Goal: Information Seeking & Learning: Learn about a topic

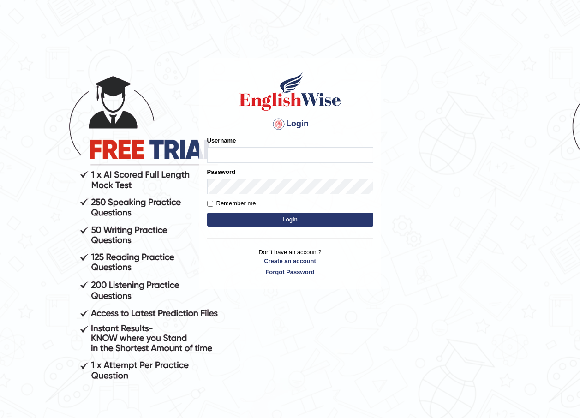
type input "geekaur"
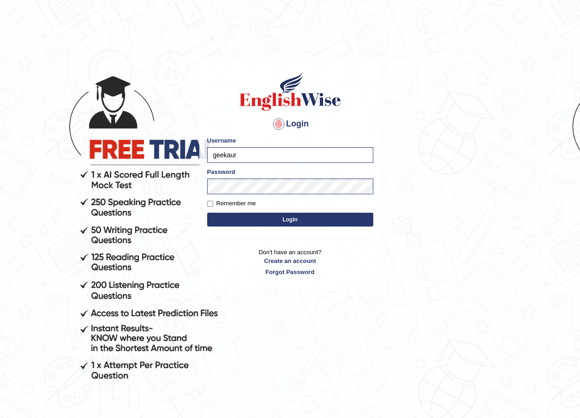
drag, startPoint x: 236, startPoint y: 156, endPoint x: 185, endPoint y: 154, distance: 51.2
click at [185, 154] on body "Login Please fix the following errors: Username geekaur Password Remember me Lo…" at bounding box center [290, 238] width 580 height 418
type input "BijayaS"
click at [406, 184] on body "Login Please fix the following errors: Username BijayaS Password Remember me Lo…" at bounding box center [290, 238] width 580 height 418
click at [317, 216] on button "Login" at bounding box center [290, 220] width 166 height 14
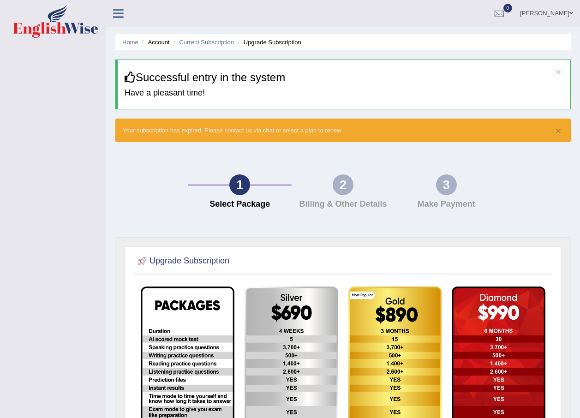
click at [154, 41] on li "Account" at bounding box center [155, 42] width 30 height 9
click at [127, 40] on link "Home" at bounding box center [130, 42] width 16 height 7
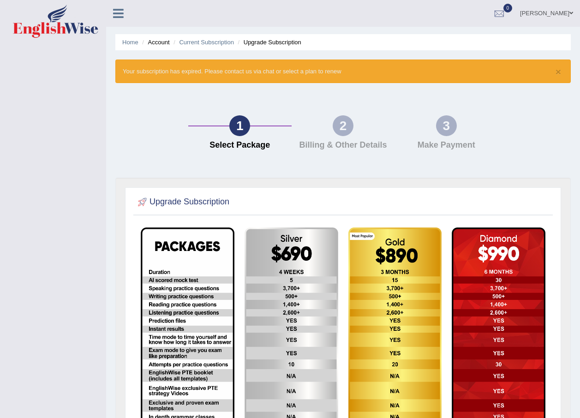
click at [127, 40] on link "Home" at bounding box center [130, 42] width 16 height 7
click at [216, 42] on link "Current Subscription" at bounding box center [206, 42] width 55 height 7
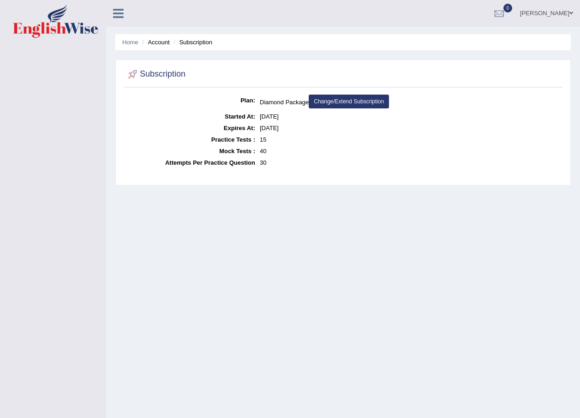
click at [160, 42] on li "Account" at bounding box center [155, 42] width 30 height 9
click at [130, 42] on link "Home" at bounding box center [130, 42] width 16 height 7
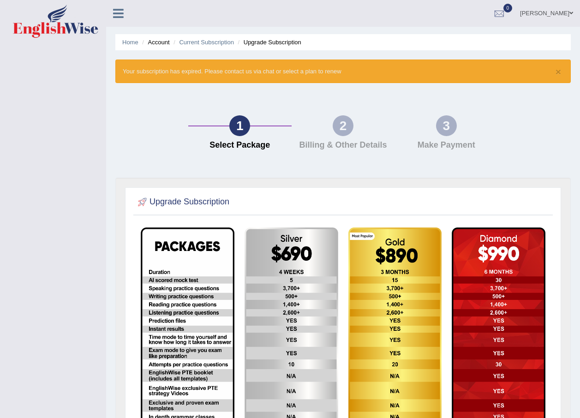
click at [348, 135] on div "2 Billing & Other Details" at bounding box center [343, 134] width 103 height 39
click at [242, 131] on div "1" at bounding box center [239, 125] width 21 height 21
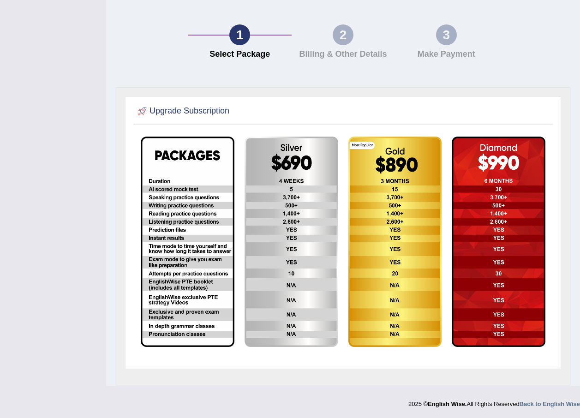
click at [195, 215] on img at bounding box center [188, 242] width 94 height 210
click at [276, 213] on img at bounding box center [292, 242] width 94 height 210
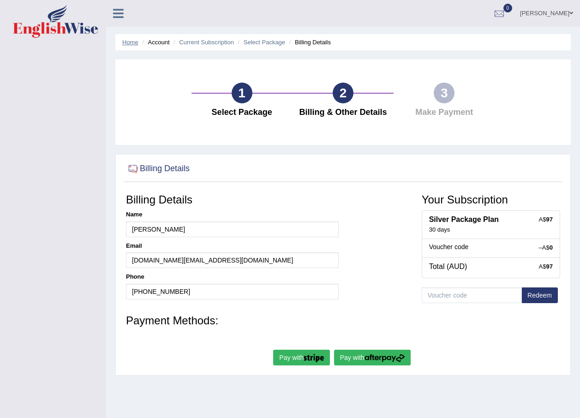
click at [130, 41] on link "Home" at bounding box center [130, 42] width 16 height 7
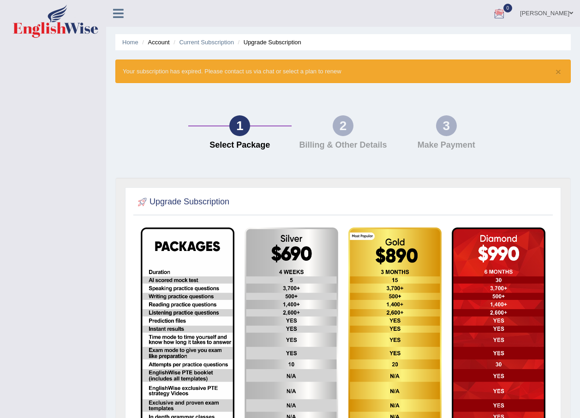
click at [505, 14] on div at bounding box center [499, 14] width 14 height 14
click at [469, 35] on link "See All Alerts" at bounding box center [443, 39] width 51 height 10
click at [554, 11] on link "[PERSON_NAME]" at bounding box center [546, 12] width 67 height 24
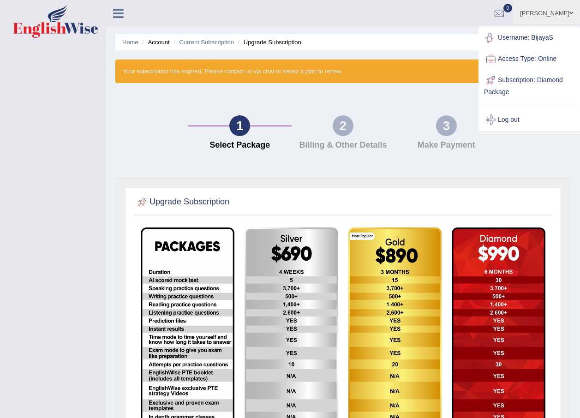
click at [518, 40] on link "Username: BijayaS" at bounding box center [529, 37] width 100 height 21
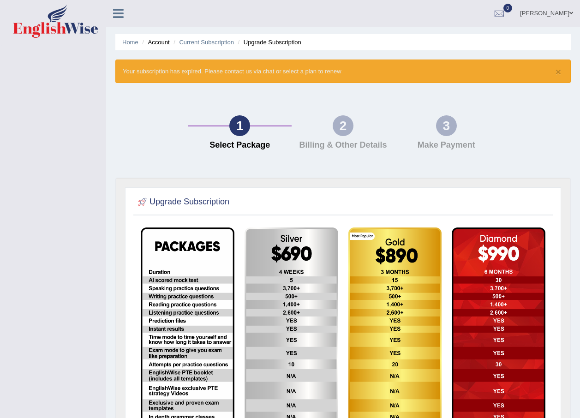
click at [133, 39] on link "Home" at bounding box center [130, 42] width 16 height 7
click at [190, 42] on link "Current Subscription" at bounding box center [206, 42] width 55 height 7
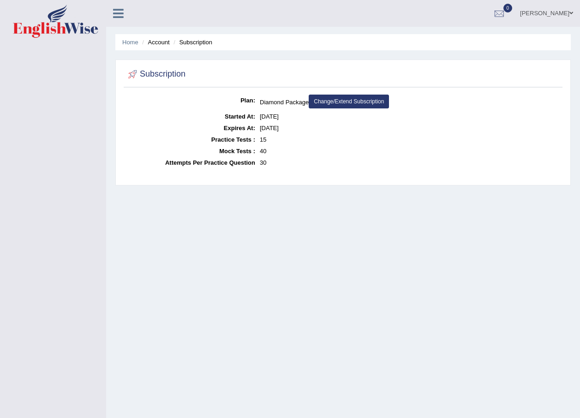
click at [127, 14] on link at bounding box center [118, 13] width 24 height 14
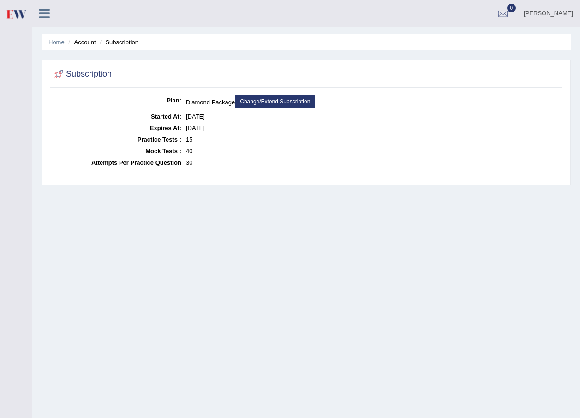
click at [48, 14] on icon at bounding box center [44, 13] width 11 height 12
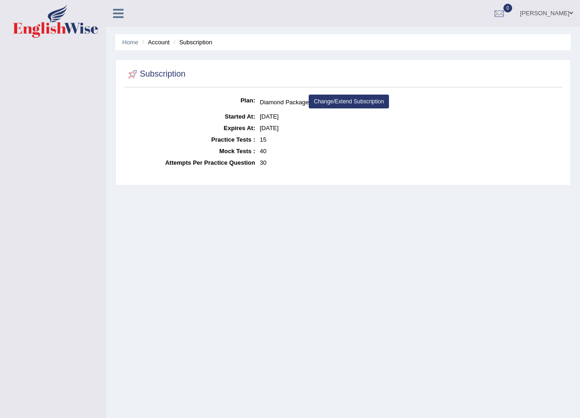
click at [116, 14] on icon at bounding box center [118, 13] width 11 height 12
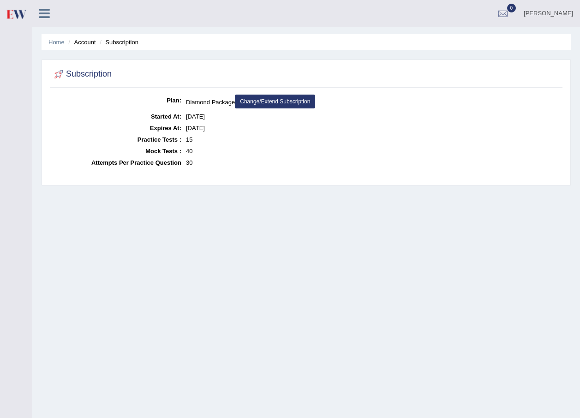
click at [58, 41] on link "Home" at bounding box center [56, 42] width 16 height 7
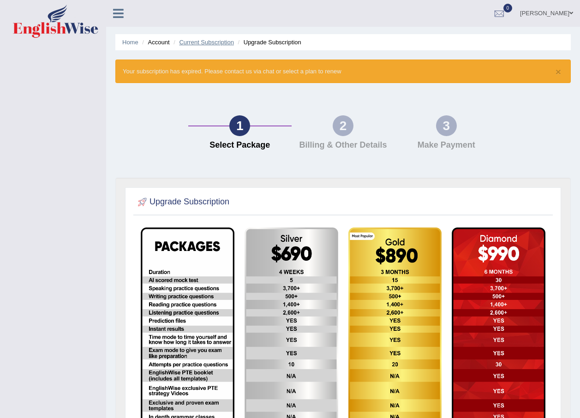
click at [209, 40] on link "Current Subscription" at bounding box center [206, 42] width 55 height 7
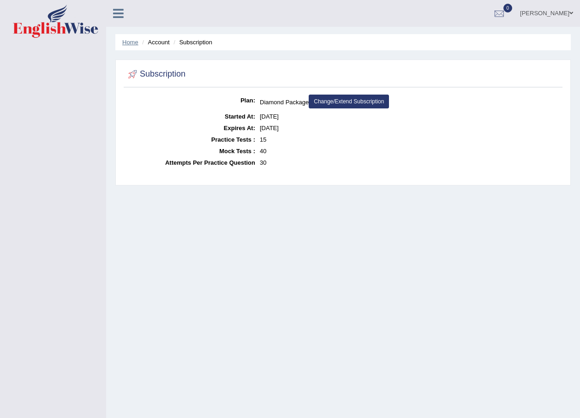
click at [135, 42] on link "Home" at bounding box center [130, 42] width 16 height 7
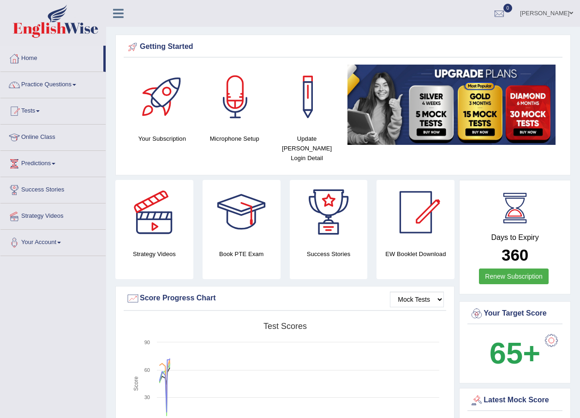
click at [518, 336] on b "65+" at bounding box center [515, 353] width 51 height 34
click at [549, 331] on div at bounding box center [551, 340] width 18 height 18
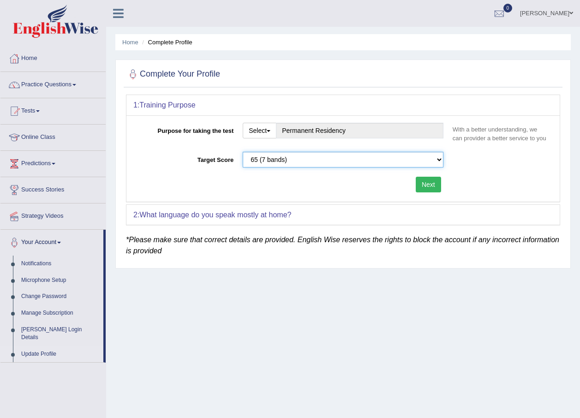
click at [438, 160] on select "Please select the correct value 50 (6 bands) 58 (6.5 bands) 65 (7 bands) 79 (8 …" at bounding box center [343, 160] width 201 height 16
select select "79"
click at [243, 152] on select "Please select the correct value 50 (6 bands) 58 (6.5 bands) 65 (7 bands) 79 (8 …" at bounding box center [343, 160] width 201 height 16
click at [429, 190] on button "Next" at bounding box center [428, 185] width 25 height 16
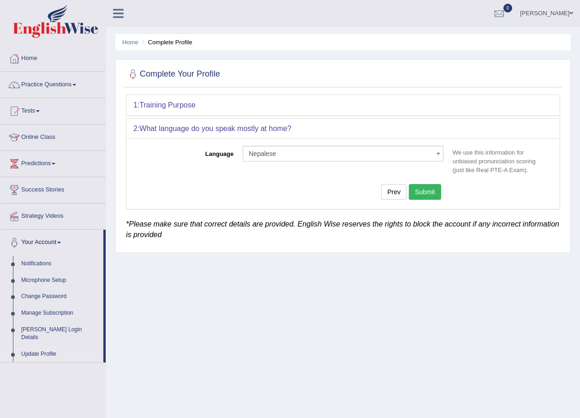
click at [429, 190] on button "Submit" at bounding box center [425, 192] width 32 height 16
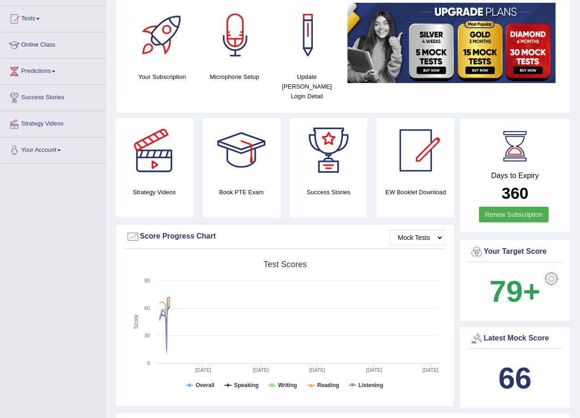
scroll to position [46, 0]
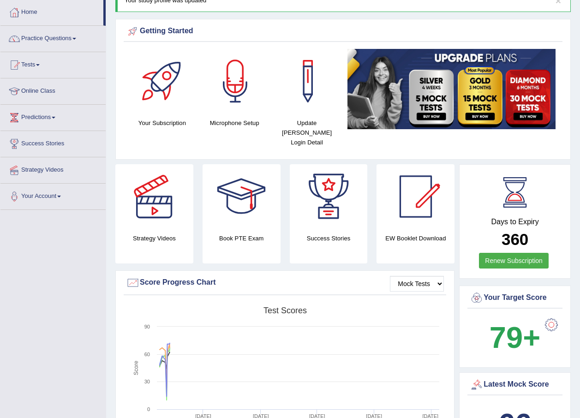
click at [62, 39] on link "Practice Questions" at bounding box center [52, 37] width 105 height 23
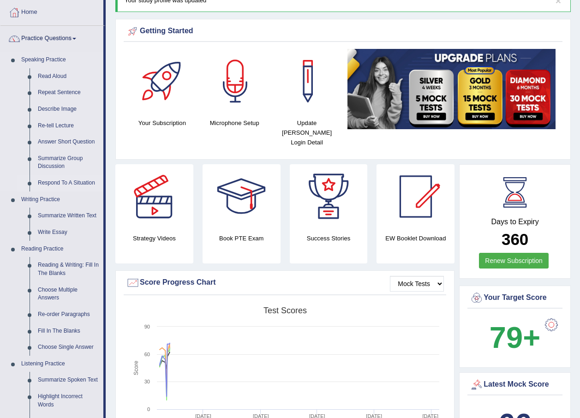
click at [66, 181] on link "Respond To A Situation" at bounding box center [69, 183] width 70 height 17
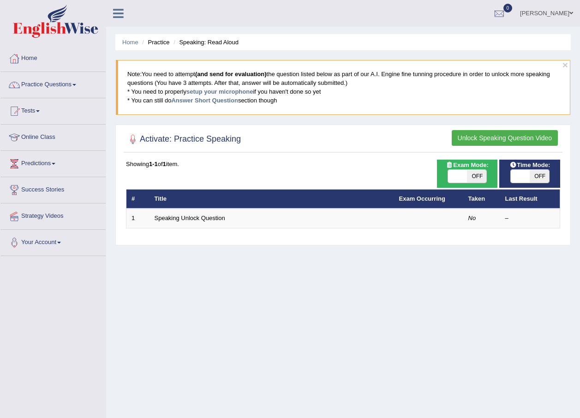
click at [475, 172] on span "OFF" at bounding box center [476, 176] width 19 height 13
checkbox input "true"
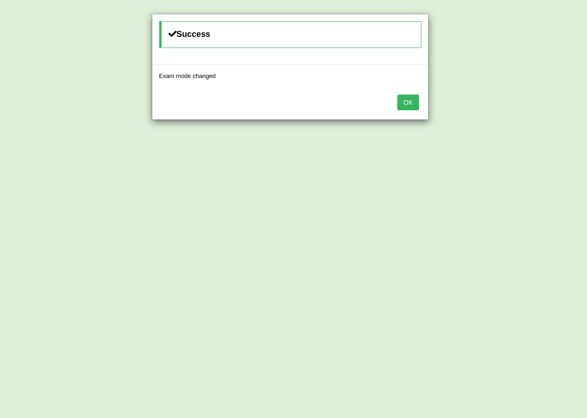
click at [410, 100] on button "OK" at bounding box center [407, 103] width 21 height 16
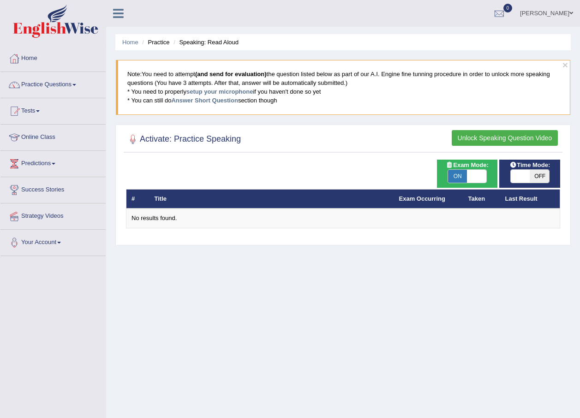
click at [538, 176] on span "OFF" at bounding box center [539, 176] width 19 height 13
checkbox input "true"
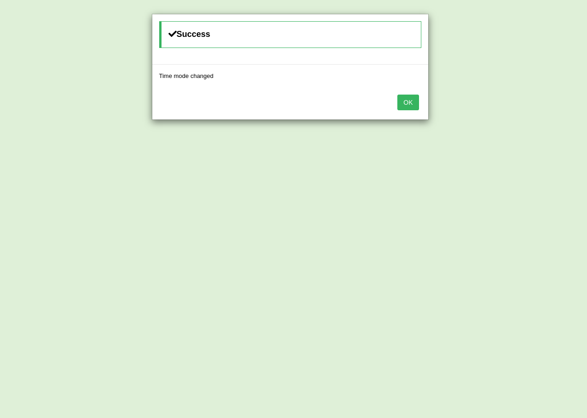
click at [413, 101] on button "OK" at bounding box center [407, 103] width 21 height 16
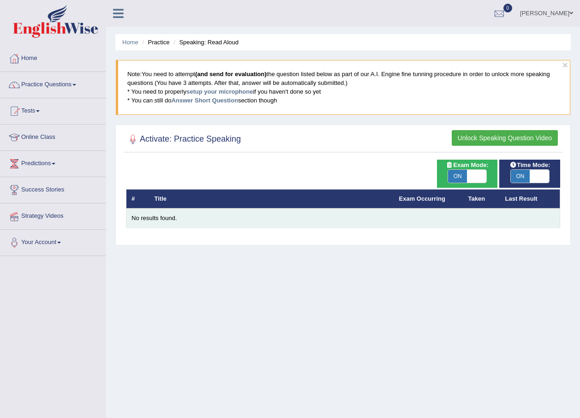
click at [174, 218] on div "No results found." at bounding box center [343, 218] width 423 height 9
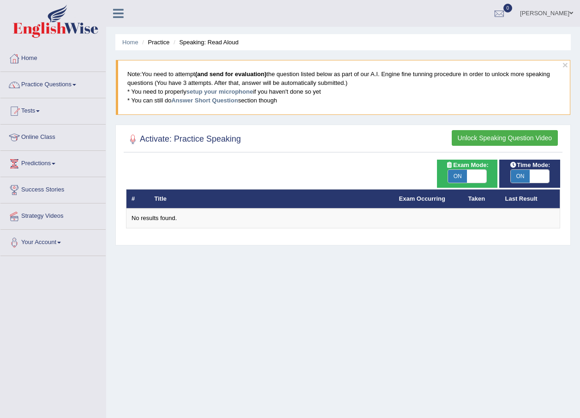
click at [511, 201] on th "Last Result" at bounding box center [530, 198] width 60 height 19
click at [471, 197] on th "Taken" at bounding box center [481, 198] width 37 height 19
click at [458, 175] on span "ON" at bounding box center [457, 176] width 19 height 13
checkbox input "false"
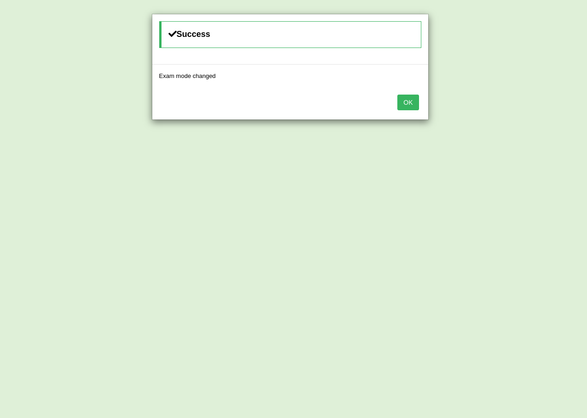
click at [405, 106] on button "OK" at bounding box center [407, 103] width 21 height 16
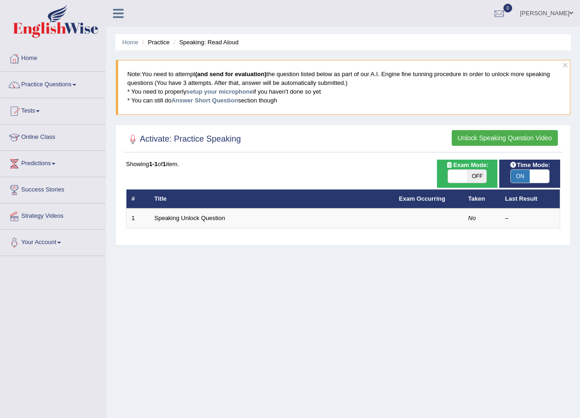
click at [516, 180] on span "ON" at bounding box center [520, 176] width 19 height 13
checkbox input "false"
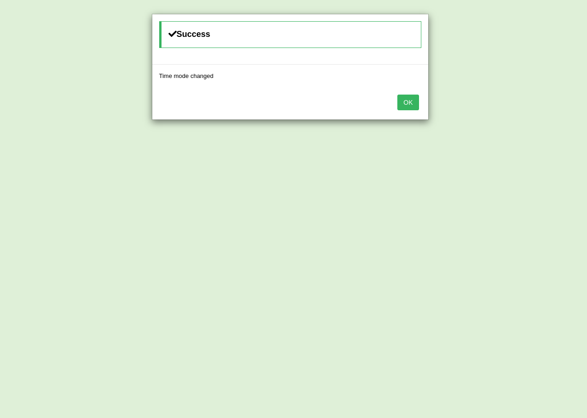
click at [406, 98] on button "OK" at bounding box center [407, 103] width 21 height 16
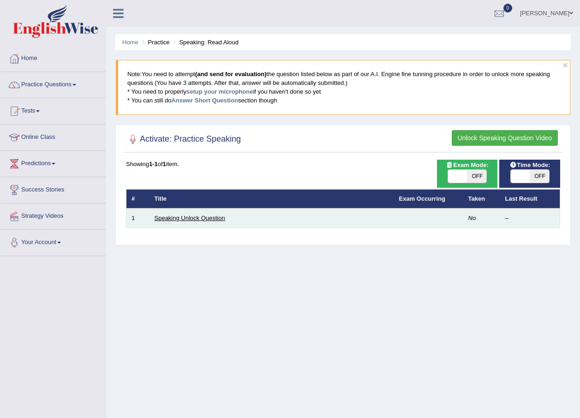
click at [181, 215] on link "Speaking Unlock Question" at bounding box center [190, 218] width 71 height 7
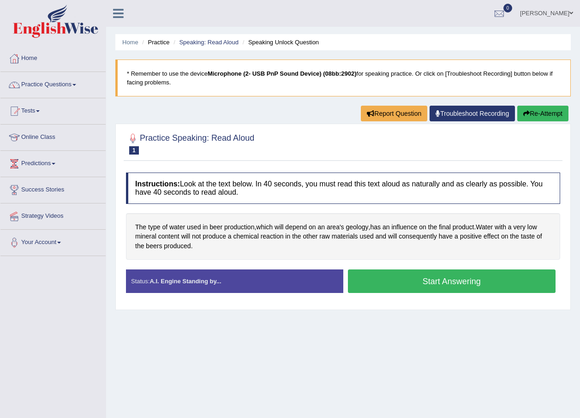
click at [436, 281] on button "Start Answering" at bounding box center [452, 282] width 208 height 24
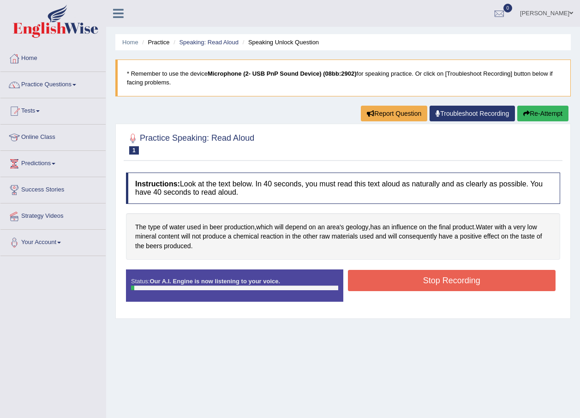
click at [436, 281] on button "Stop Recording" at bounding box center [452, 280] width 208 height 21
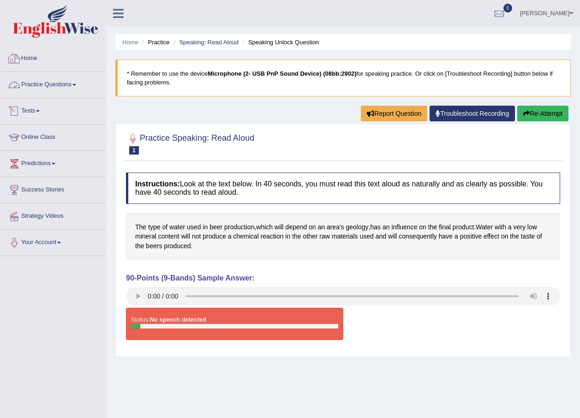
click at [72, 83] on link "Practice Questions" at bounding box center [52, 83] width 105 height 23
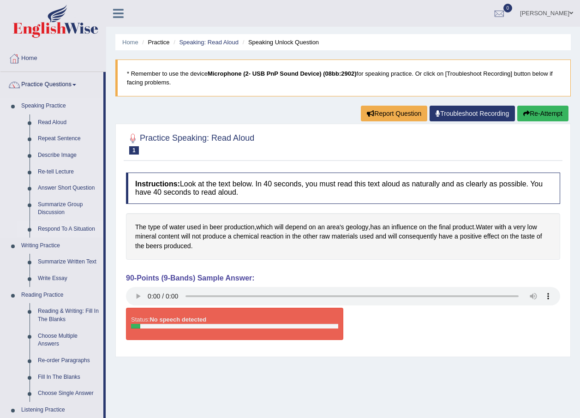
click at [64, 228] on link "Respond To A Situation" at bounding box center [69, 229] width 70 height 17
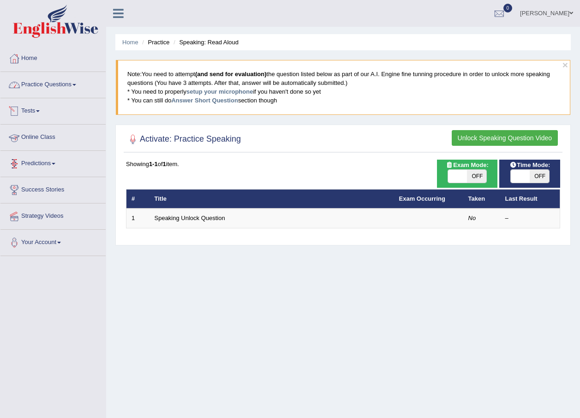
click at [56, 89] on link "Practice Questions" at bounding box center [52, 83] width 105 height 23
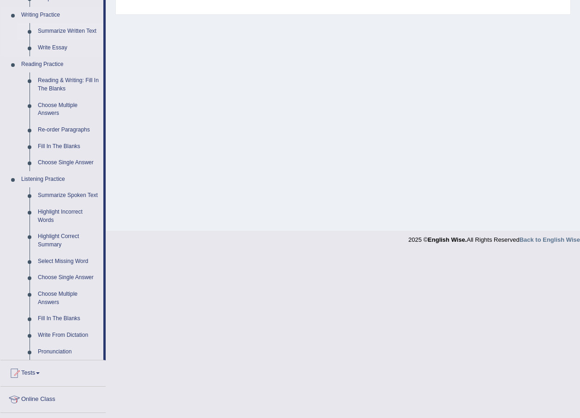
scroll to position [323, 0]
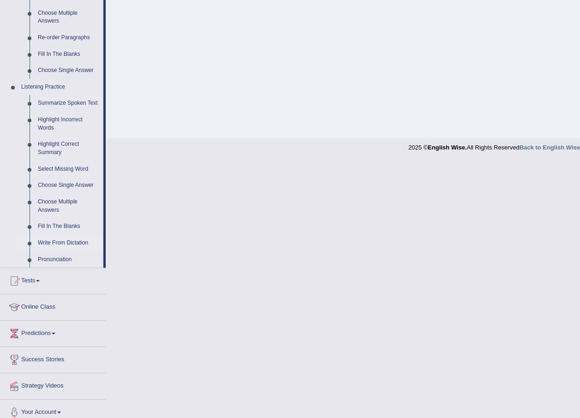
click at [66, 238] on link "Write From Dictation" at bounding box center [69, 243] width 70 height 17
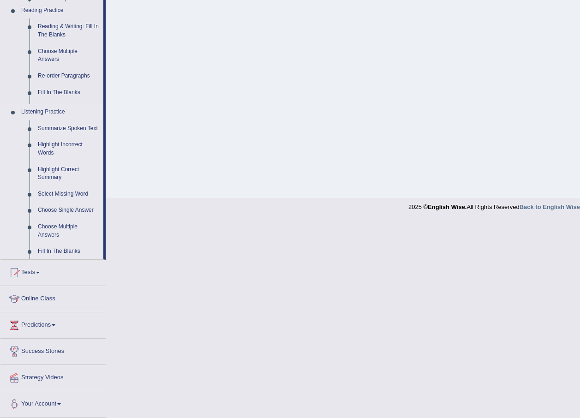
scroll to position [190, 0]
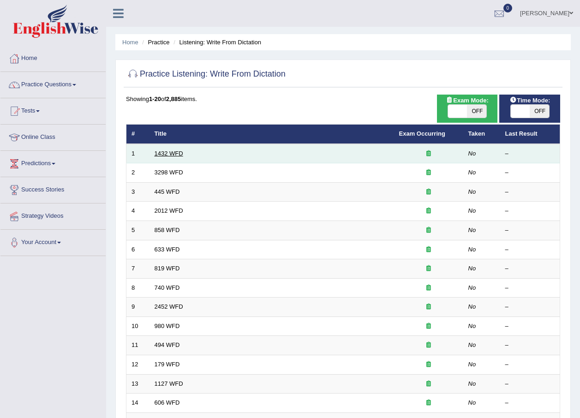
click at [169, 156] on link "1432 WFD" at bounding box center [169, 153] width 29 height 7
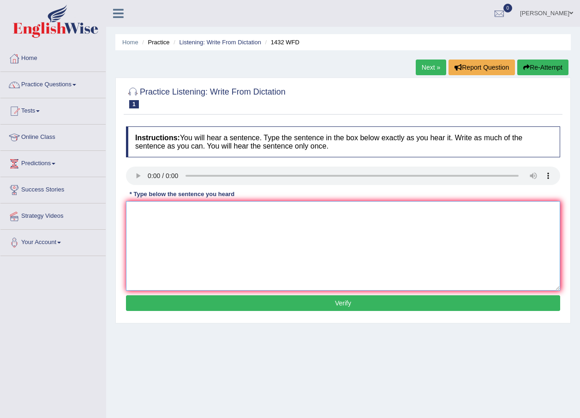
click at [142, 209] on textarea at bounding box center [343, 246] width 434 height 90
type textarea "m"
click at [205, 213] on textarea "More physical activity is bneficial to your health." at bounding box center [343, 246] width 434 height 90
type textarea "More physical activity is beneficial to your health."
click at [295, 306] on button "Verify" at bounding box center [343, 303] width 434 height 16
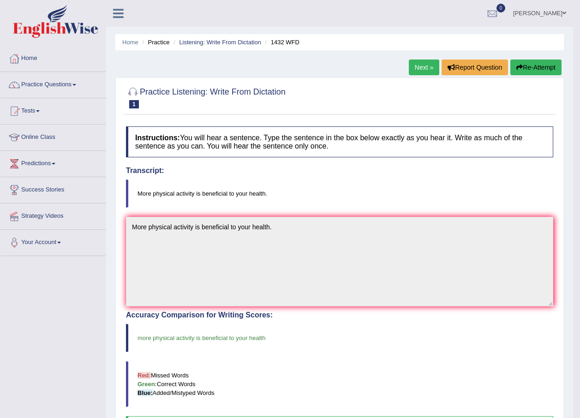
click at [425, 65] on link "Next »" at bounding box center [424, 68] width 30 height 16
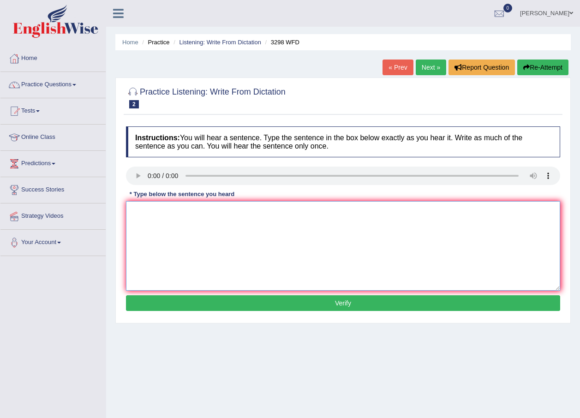
click at [156, 228] on textarea at bounding box center [343, 246] width 434 height 90
type textarea "a"
click at [183, 214] on textarea "Animal behaviour is both similar to tat human." at bounding box center [343, 246] width 434 height 90
click at [279, 212] on textarea "Animal behaviour to that instent is both similar to tat human." at bounding box center [343, 246] width 434 height 90
type textarea "Animal behaviour to that instent is both similar to that human."
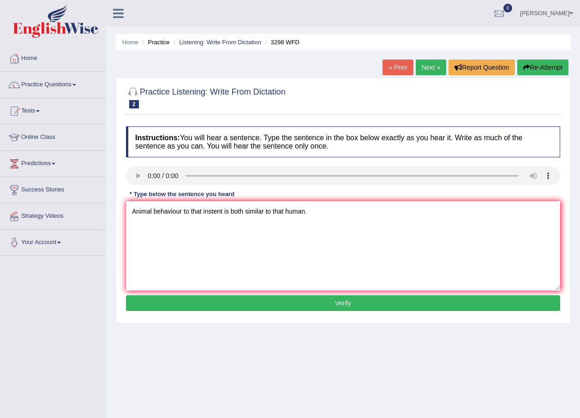
click at [314, 302] on button "Verify" at bounding box center [343, 303] width 434 height 16
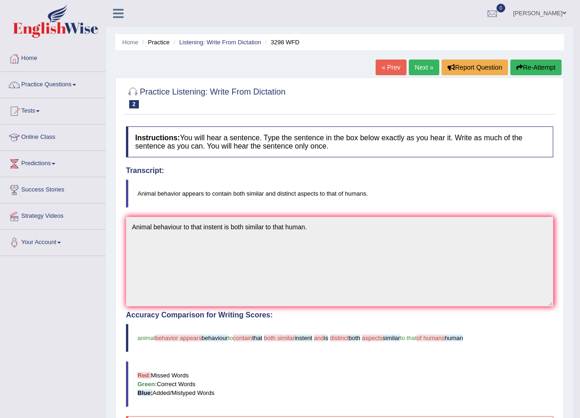
click at [425, 65] on link "Next »" at bounding box center [424, 68] width 30 height 16
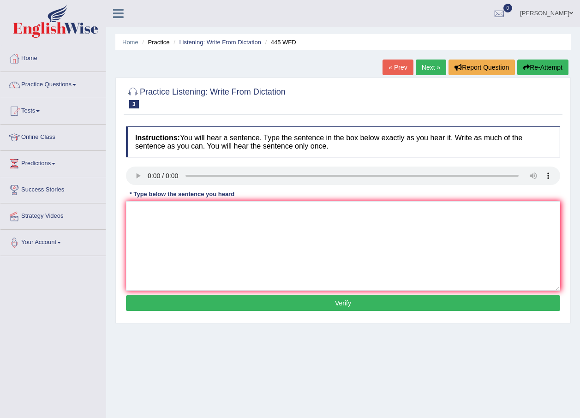
click at [205, 42] on link "Listening: Write From Dictation" at bounding box center [220, 42] width 82 height 7
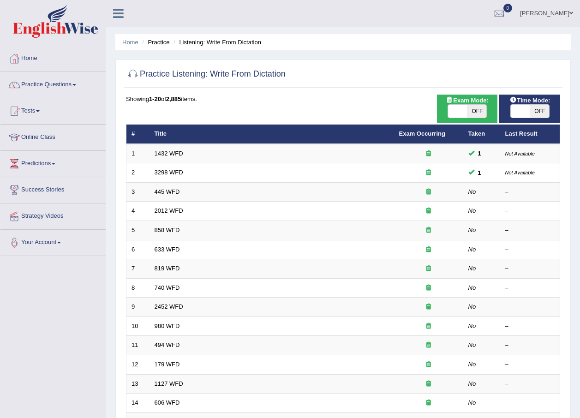
click at [479, 109] on span "OFF" at bounding box center [476, 111] width 19 height 13
checkbox input "true"
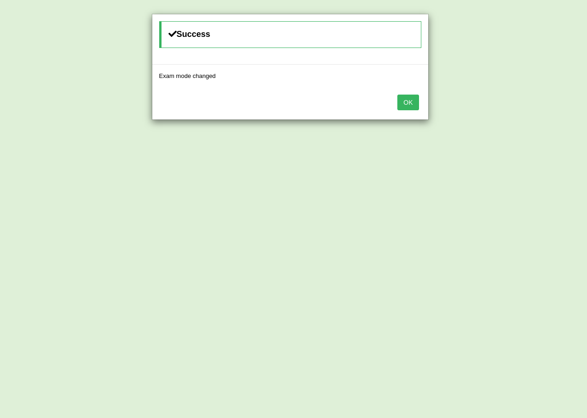
click at [415, 106] on button "OK" at bounding box center [407, 103] width 21 height 16
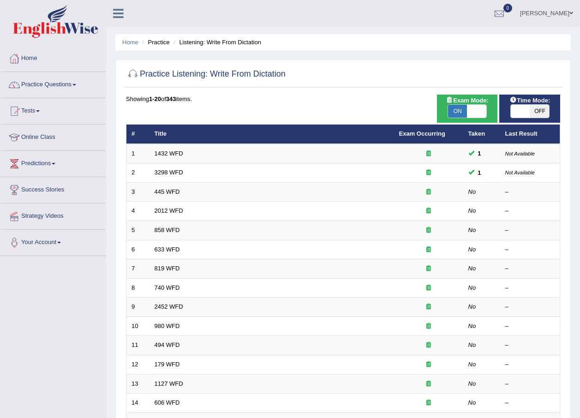
click at [538, 108] on span "OFF" at bounding box center [539, 111] width 19 height 13
checkbox input "true"
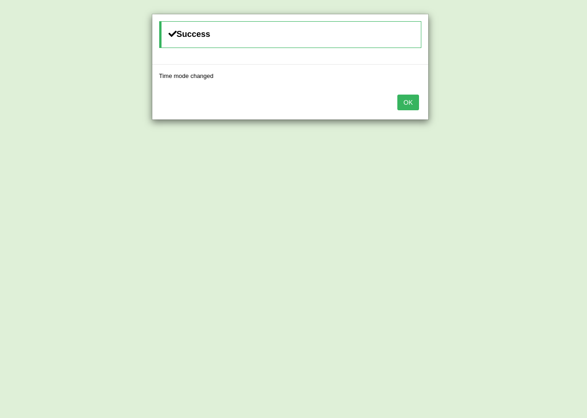
click at [414, 102] on button "OK" at bounding box center [407, 103] width 21 height 16
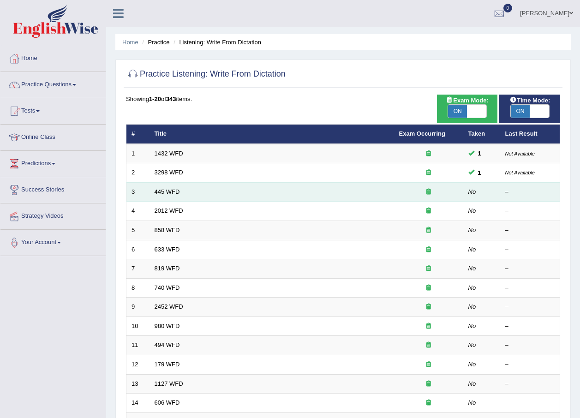
click at [170, 187] on td "445 WFD" at bounding box center [272, 191] width 245 height 19
click at [174, 191] on link "445 WFD" at bounding box center [167, 191] width 25 height 7
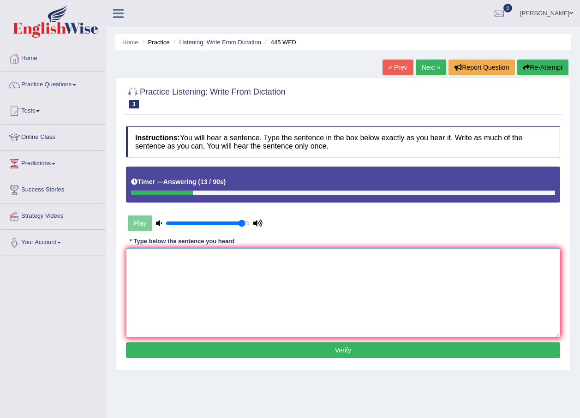
click at [177, 273] on textarea at bounding box center [343, 293] width 434 height 90
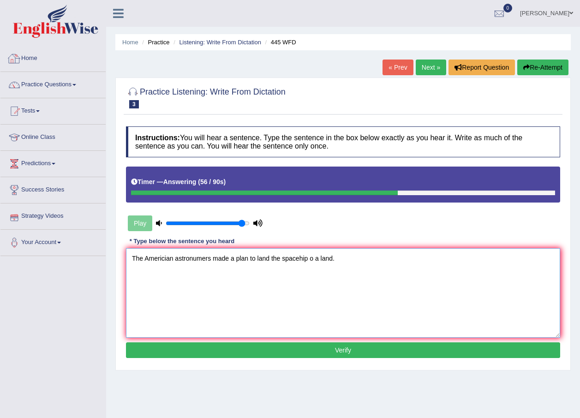
type textarea "The Americian astronumers made a plan to land the spacehip o a land."
click at [301, 348] on button "Verify" at bounding box center [343, 350] width 434 height 16
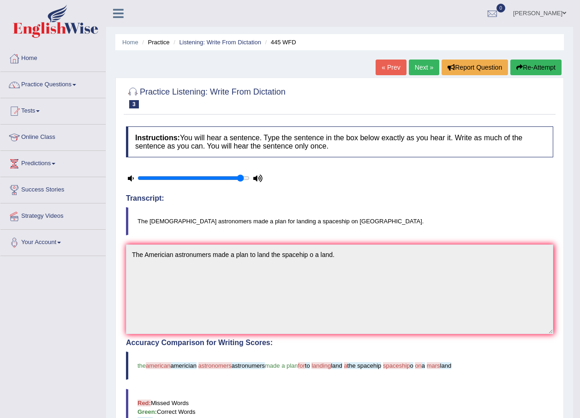
click at [415, 63] on link "Next »" at bounding box center [424, 68] width 30 height 16
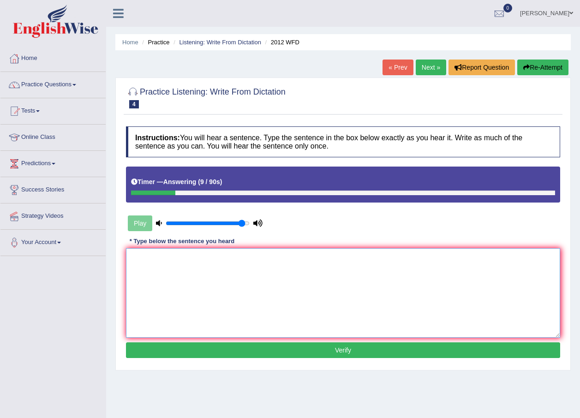
click at [235, 289] on textarea at bounding box center [343, 293] width 434 height 90
type textarea "There is a great deal of discusson in this topic."
click at [248, 351] on button "Verify" at bounding box center [343, 350] width 434 height 16
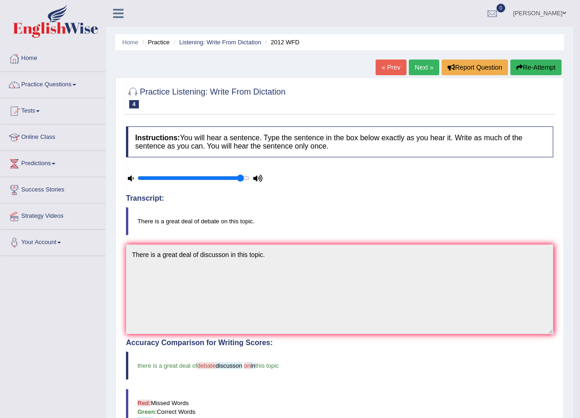
click at [424, 61] on link "Next »" at bounding box center [424, 68] width 30 height 16
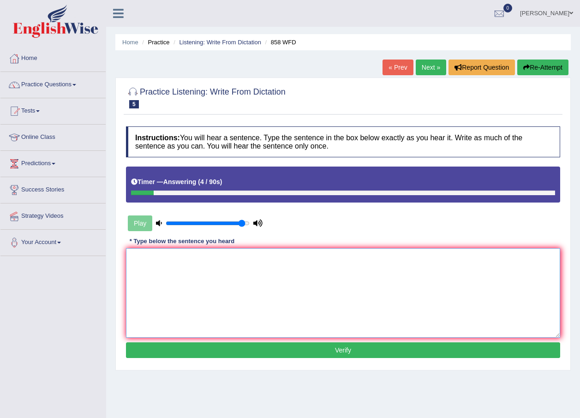
click at [236, 296] on textarea at bounding box center [343, 293] width 434 height 90
type textarea "h"
type textarea "t"
type textarea "The year historians."
click at [310, 356] on button "Verify" at bounding box center [343, 350] width 434 height 16
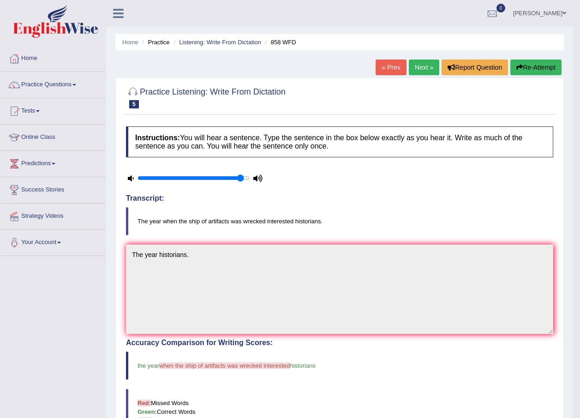
click at [421, 62] on link "Next »" at bounding box center [424, 68] width 30 height 16
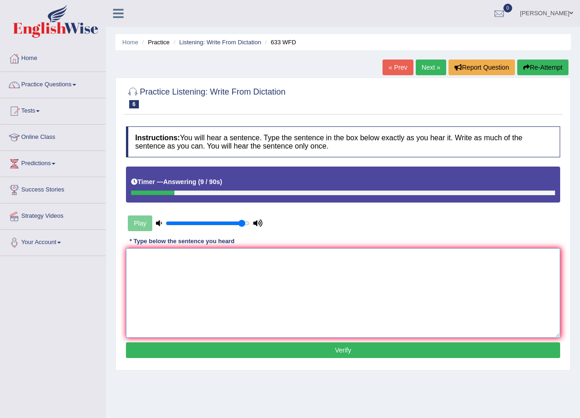
click at [226, 274] on textarea at bounding box center [343, 293] width 434 height 90
type textarea "e"
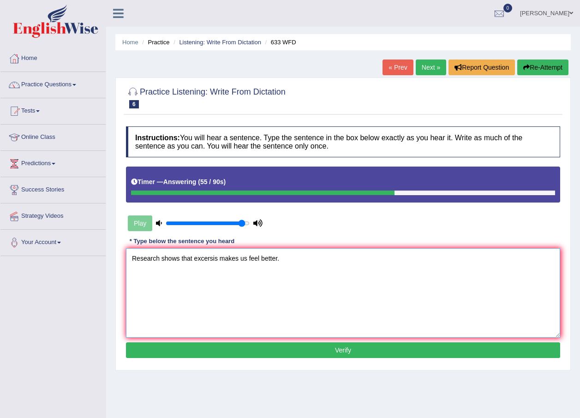
click at [213, 256] on textarea "Research shows that excersis makes us feel better." at bounding box center [343, 293] width 434 height 90
type textarea "Research shows that excercis makes us feel better."
click at [414, 343] on button "Verify" at bounding box center [343, 350] width 434 height 16
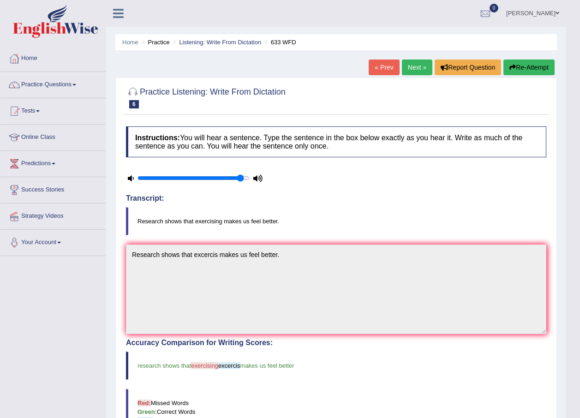
click at [418, 72] on link "Next »" at bounding box center [417, 68] width 30 height 16
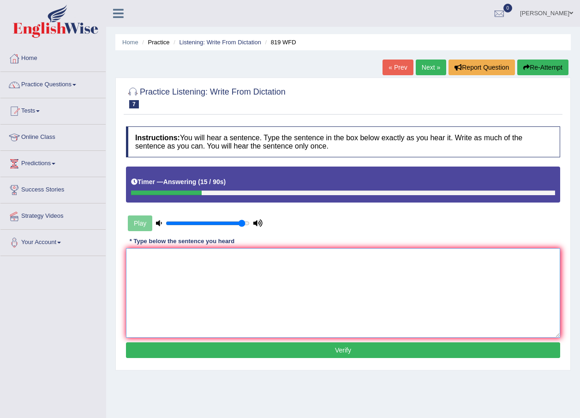
click at [218, 274] on textarea at bounding box center [343, 293] width 434 height 90
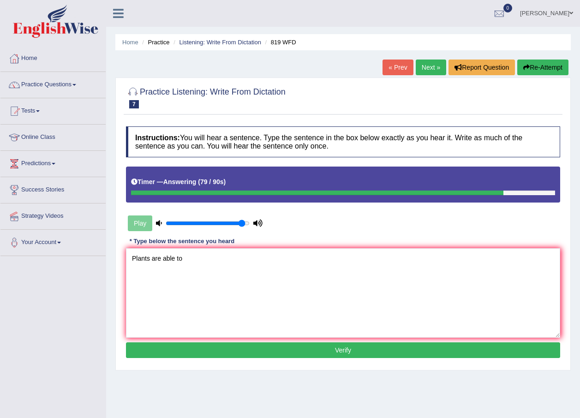
click at [143, 224] on div "Play" at bounding box center [195, 223] width 138 height 23
click at [158, 222] on icon at bounding box center [159, 223] width 6 height 6
click at [215, 258] on textarea "Plants are able to" at bounding box center [343, 293] width 434 height 90
type textarea "Plants are able to grow through"
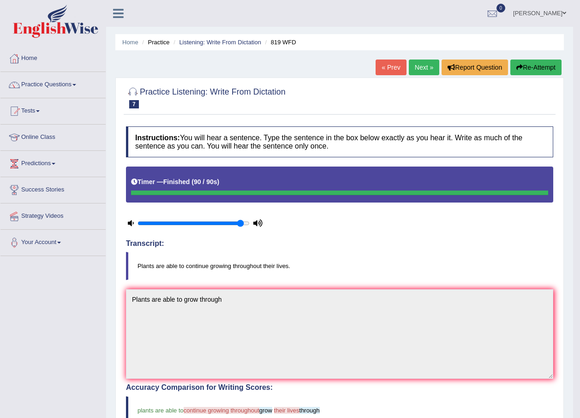
click at [524, 70] on button "Re-Attempt" at bounding box center [535, 68] width 51 height 16
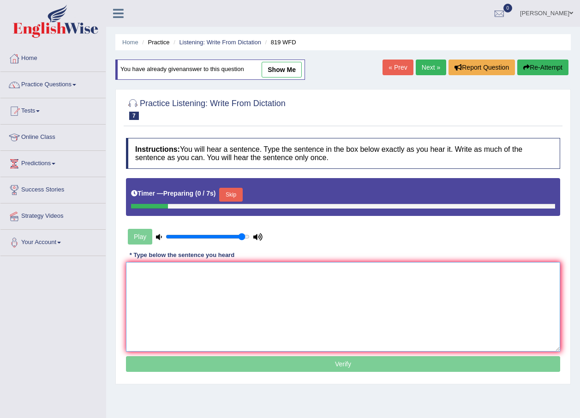
click at [242, 285] on textarea at bounding box center [343, 307] width 434 height 90
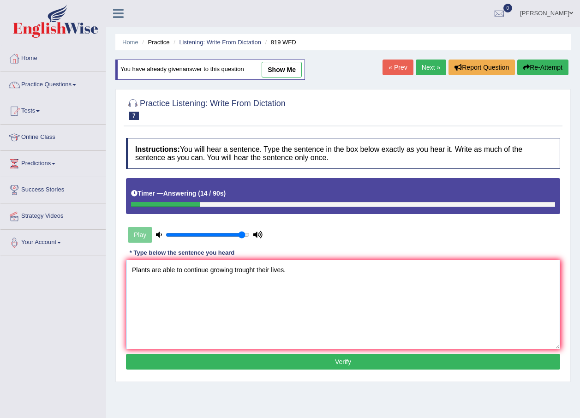
type textarea "Plants are able to continue growing trought their lives."
click at [287, 361] on button "Verify" at bounding box center [343, 362] width 434 height 16
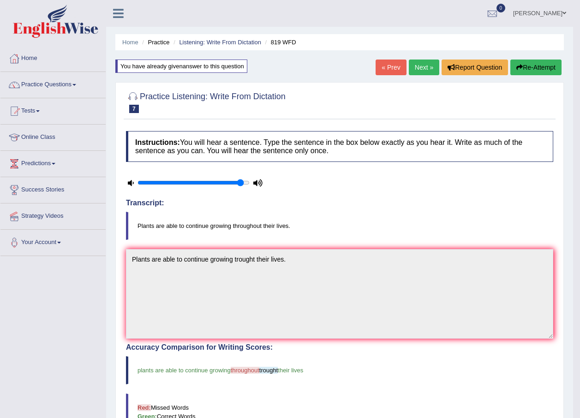
click at [421, 64] on link "Next »" at bounding box center [424, 68] width 30 height 16
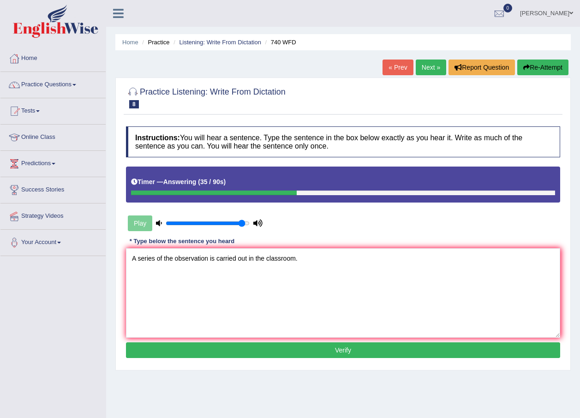
type textarea "A series of the observation is carried out in the classroom."
click at [323, 355] on button "Verify" at bounding box center [343, 350] width 434 height 16
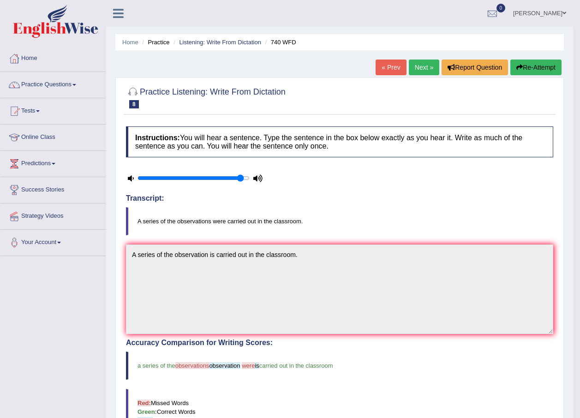
click at [421, 68] on link "Next »" at bounding box center [424, 68] width 30 height 16
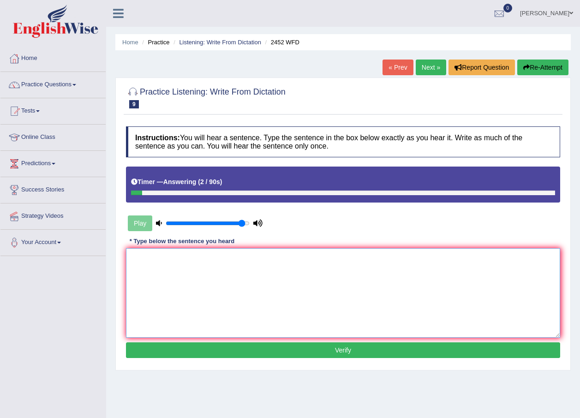
click at [275, 308] on textarea at bounding box center [343, 293] width 434 height 90
type textarea "I"
click at [131, 261] on textarea "t is the debet about the value of knowledge." at bounding box center [343, 293] width 434 height 90
type textarea "it is the debet about the value of knowledge."
click at [243, 351] on button "Verify" at bounding box center [343, 350] width 434 height 16
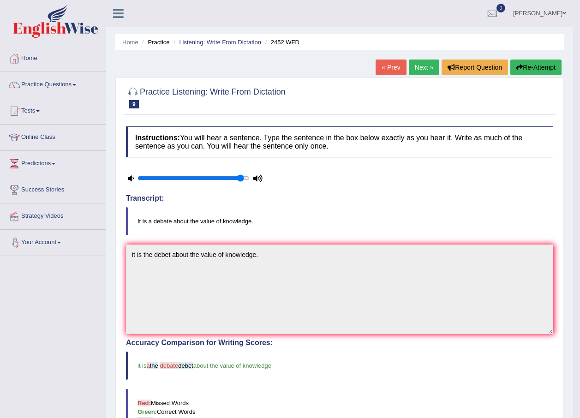
click at [417, 66] on link "Next »" at bounding box center [424, 68] width 30 height 16
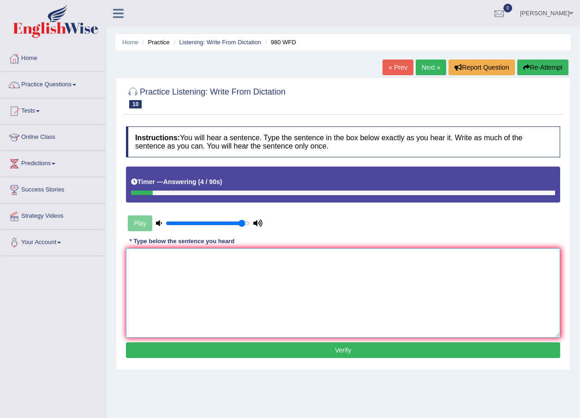
click at [299, 289] on textarea at bounding box center [343, 293] width 434 height 90
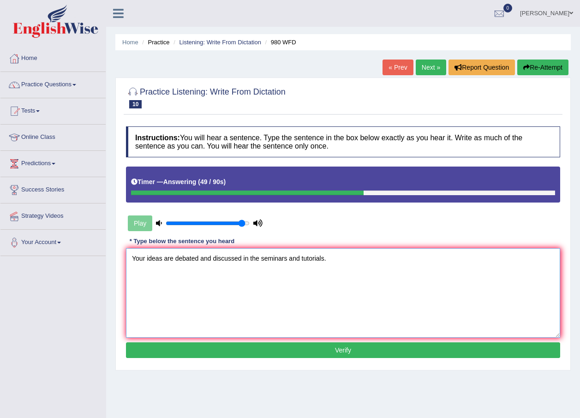
type textarea "Your ideas are debated and discussed in the seminars and tutorials."
click at [280, 350] on button "Verify" at bounding box center [343, 350] width 434 height 16
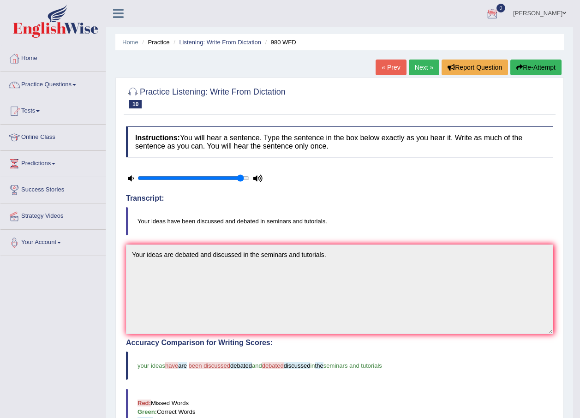
click at [420, 63] on link "Next »" at bounding box center [424, 68] width 30 height 16
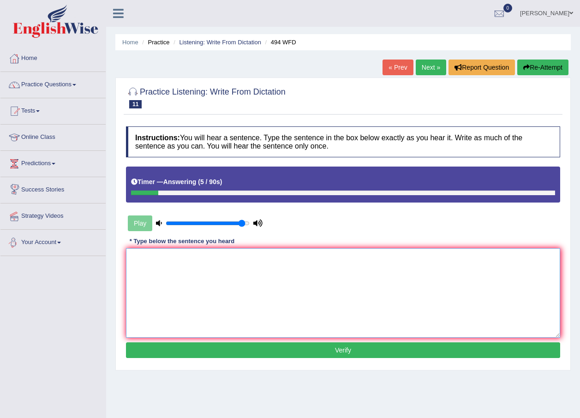
click at [160, 294] on textarea at bounding box center [343, 293] width 434 height 90
type textarea "The vocubalary is called jargan"
click at [236, 348] on button "Verify" at bounding box center [343, 350] width 434 height 16
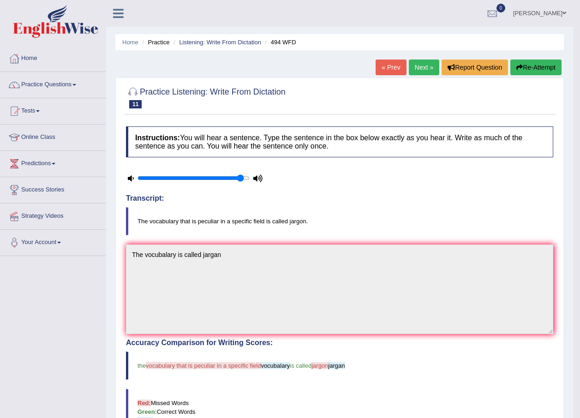
click at [421, 68] on link "Next »" at bounding box center [424, 68] width 30 height 16
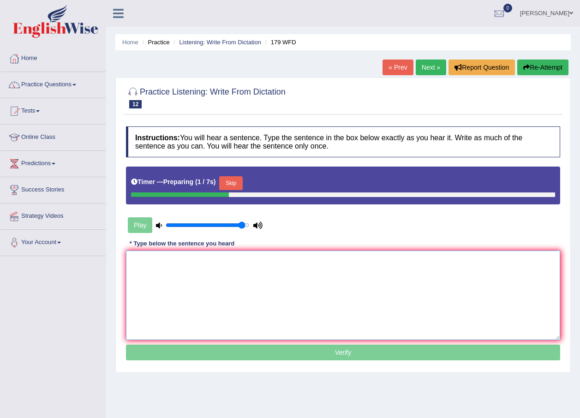
click at [227, 291] on textarea at bounding box center [343, 296] width 434 height 90
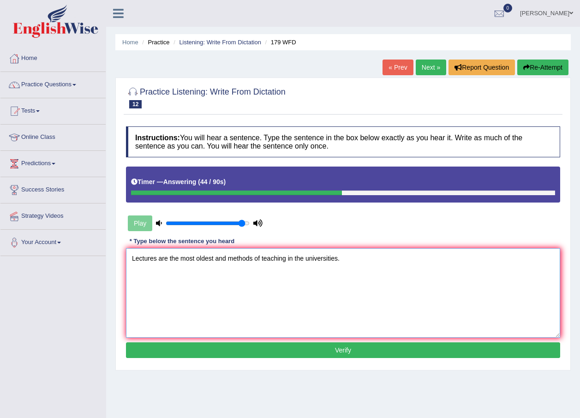
click at [228, 258] on textarea "Lectures are the most oldest and methods of teaching in the universities." at bounding box center [343, 293] width 434 height 90
type textarea "Lectures are the most oldest and easy methods of teaching in the universities."
click at [272, 350] on button "Verify" at bounding box center [343, 350] width 434 height 16
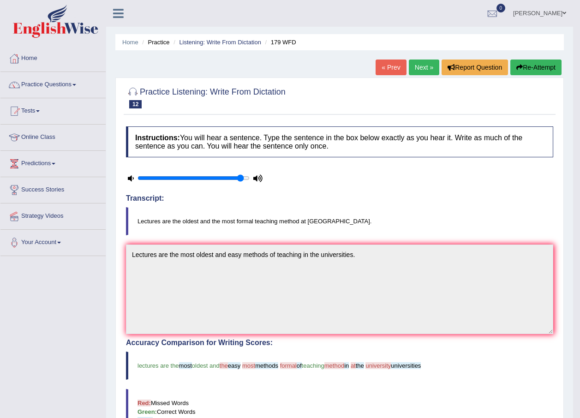
click at [418, 68] on link "Next »" at bounding box center [424, 68] width 30 height 16
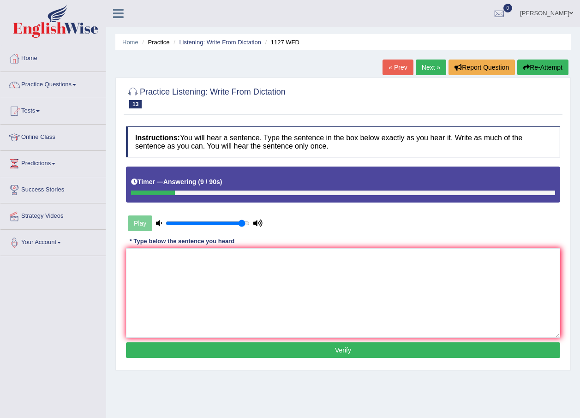
drag, startPoint x: 287, startPoint y: 243, endPoint x: 251, endPoint y: 250, distance: 36.7
click at [252, 249] on div "Instructions: You will hear a sentence. Type the sentence in the box below exac…" at bounding box center [343, 244] width 439 height 244
click at [251, 252] on textarea at bounding box center [343, 293] width 434 height 90
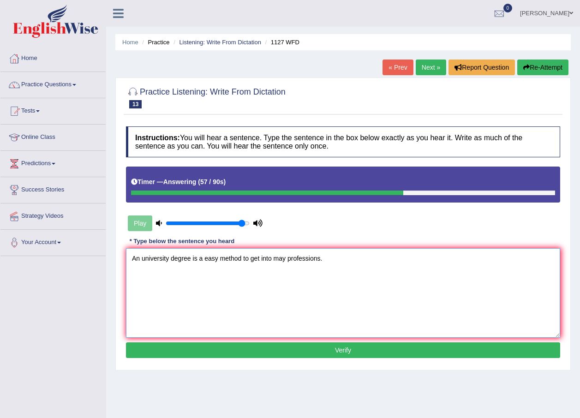
type textarea "An university degree is a easy method to get into may professions."
click at [300, 348] on button "Verify" at bounding box center [343, 350] width 434 height 16
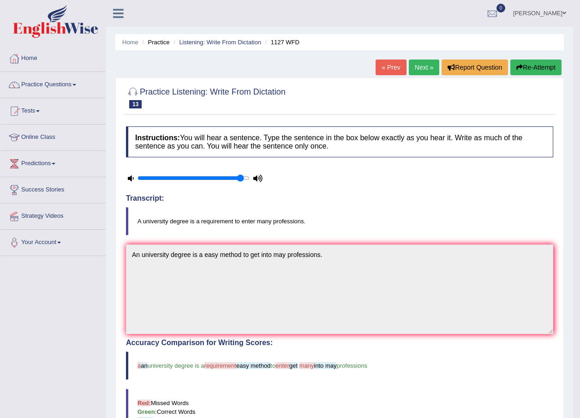
click at [167, 43] on li "Practice" at bounding box center [155, 42] width 30 height 9
click at [198, 40] on link "Listening: Write From Dictation" at bounding box center [220, 42] width 82 height 7
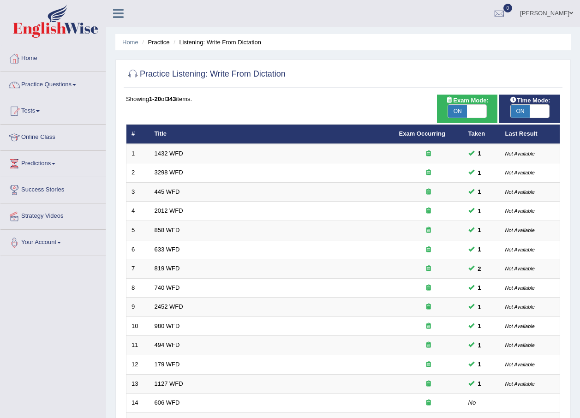
click at [69, 87] on link "Practice Questions" at bounding box center [52, 83] width 105 height 23
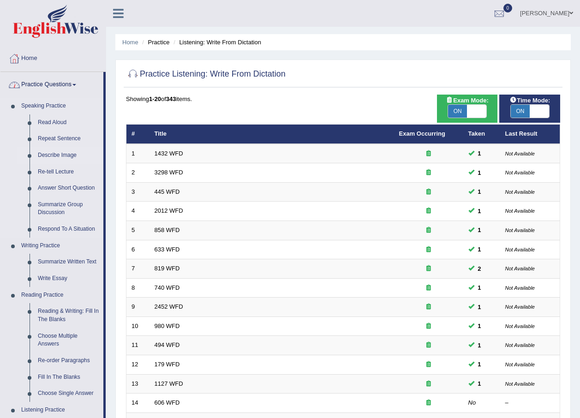
click at [56, 150] on link "Describe Image" at bounding box center [69, 155] width 70 height 17
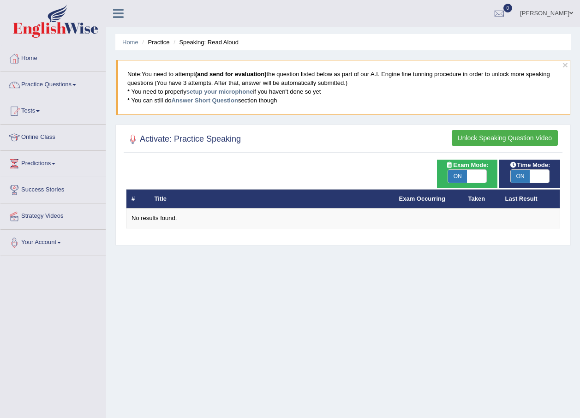
click at [312, 93] on blockquote "Note: You need to attempt (and send for evaluation) the question listed below a…" at bounding box center [343, 87] width 455 height 54
click at [83, 86] on link "Practice Questions" at bounding box center [52, 83] width 105 height 23
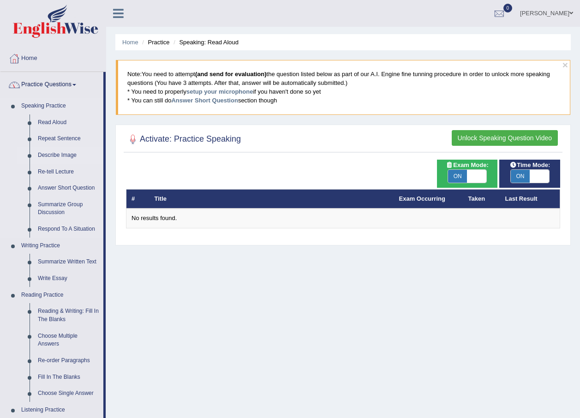
click at [67, 156] on link "Describe Image" at bounding box center [69, 155] width 70 height 17
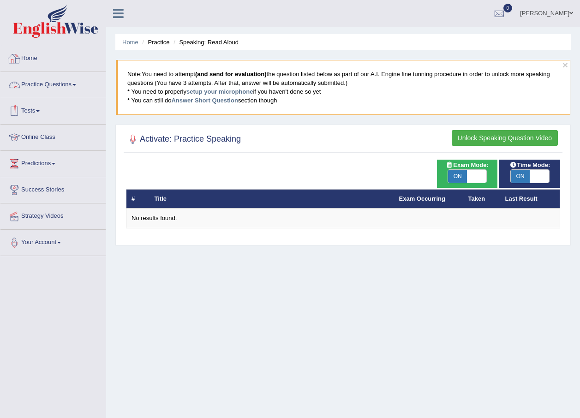
click at [81, 83] on link "Practice Questions" at bounding box center [52, 83] width 105 height 23
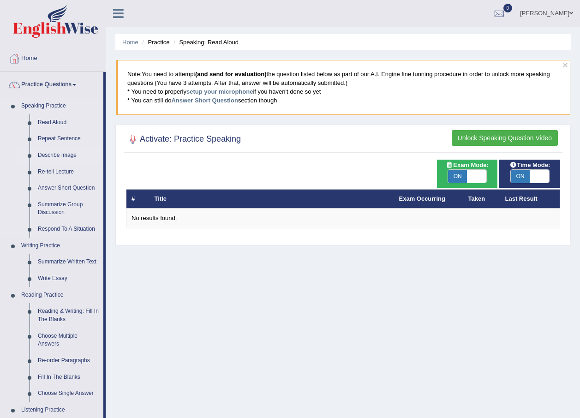
click at [62, 150] on link "Describe Image" at bounding box center [69, 155] width 70 height 17
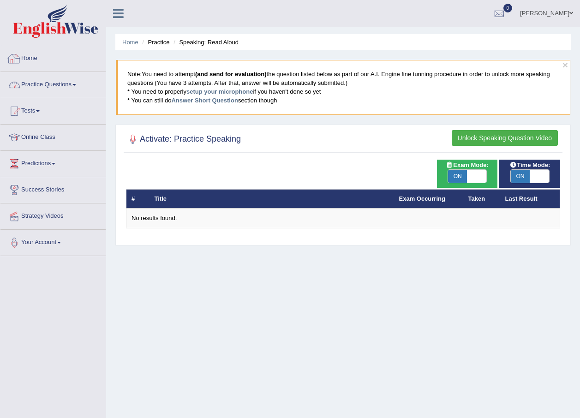
click at [82, 82] on link "Practice Questions" at bounding box center [52, 83] width 105 height 23
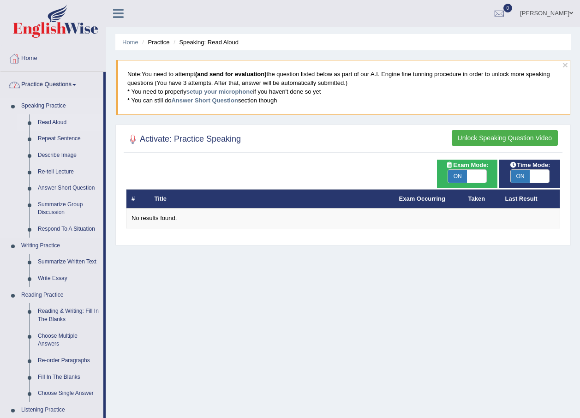
click at [68, 120] on link "Read Aloud" at bounding box center [69, 122] width 70 height 17
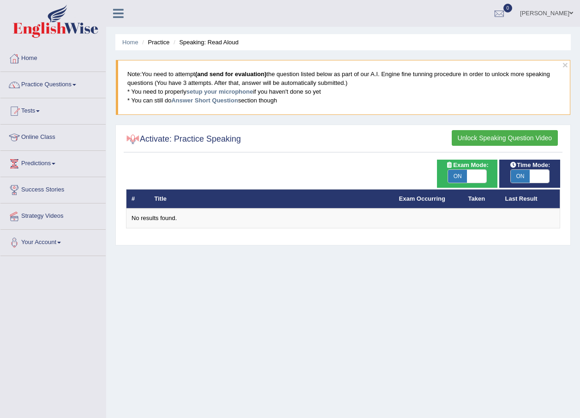
click at [513, 138] on button "Unlock Speaking Question Video" at bounding box center [505, 138] width 106 height 16
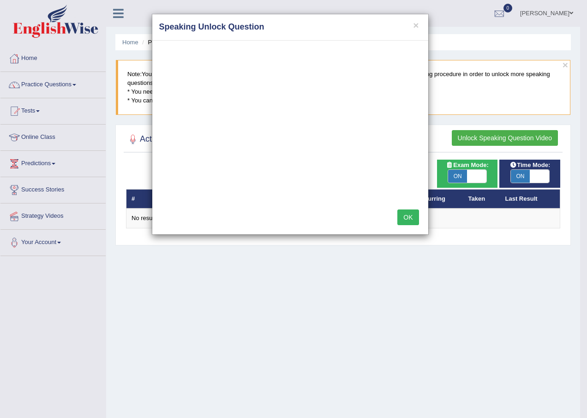
click at [408, 217] on button "OK" at bounding box center [407, 218] width 21 height 16
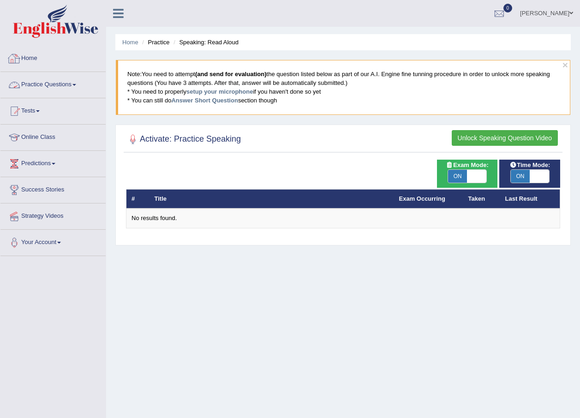
click at [39, 56] on link "Home" at bounding box center [52, 57] width 105 height 23
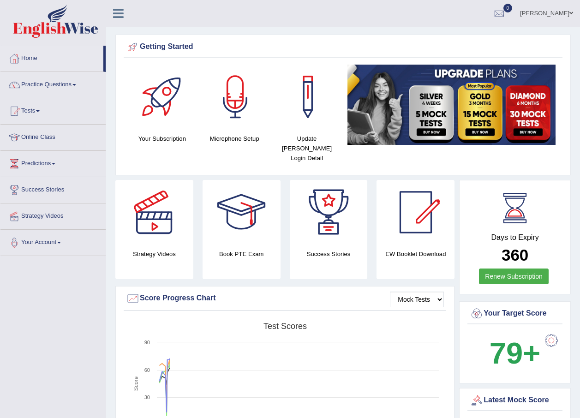
click at [43, 82] on link "Practice Questions" at bounding box center [52, 83] width 105 height 23
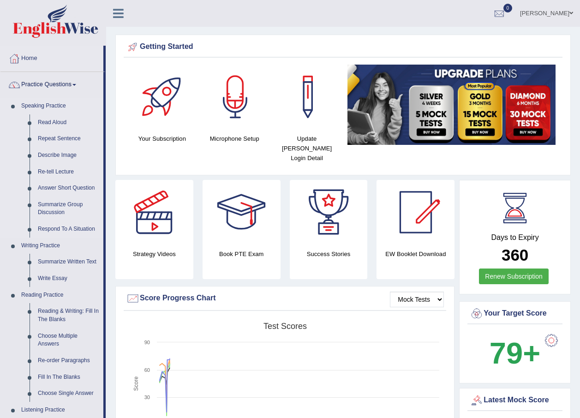
click at [51, 104] on link "Speaking Practice" at bounding box center [60, 106] width 86 height 17
click at [61, 120] on link "Read Aloud" at bounding box center [69, 122] width 70 height 17
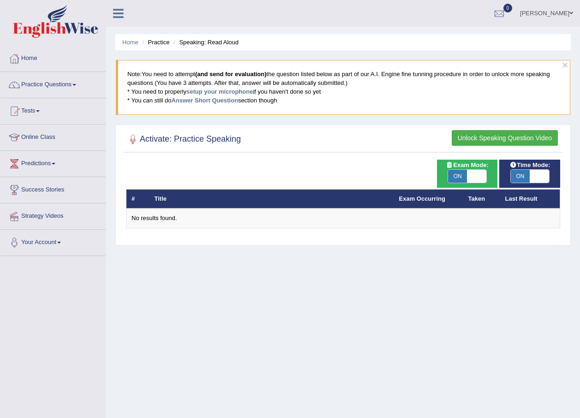
click at [504, 140] on button "Unlock Speaking Question Video" at bounding box center [505, 138] width 106 height 16
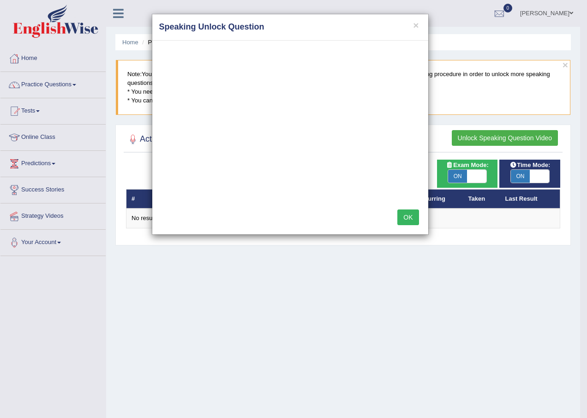
click at [407, 222] on button "OK" at bounding box center [407, 218] width 21 height 16
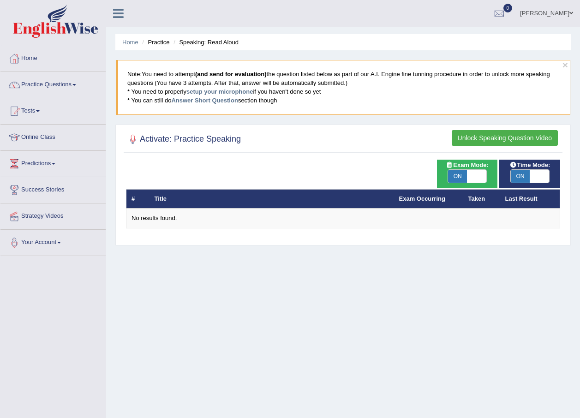
click at [181, 139] on h2 "Activate: Practice Speaking" at bounding box center [183, 139] width 115 height 14
click at [219, 91] on link "setup your microphone" at bounding box center [219, 91] width 66 height 7
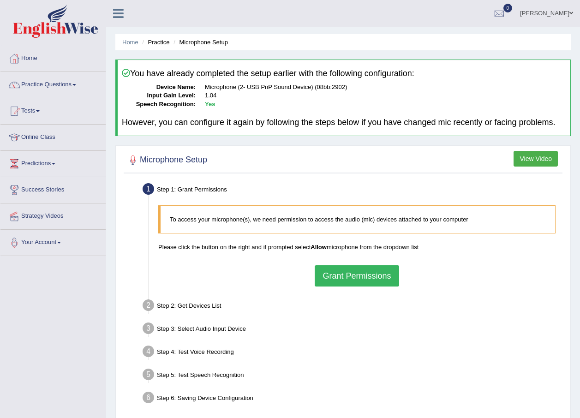
click at [342, 281] on button "Grant Permissions" at bounding box center [357, 275] width 84 height 21
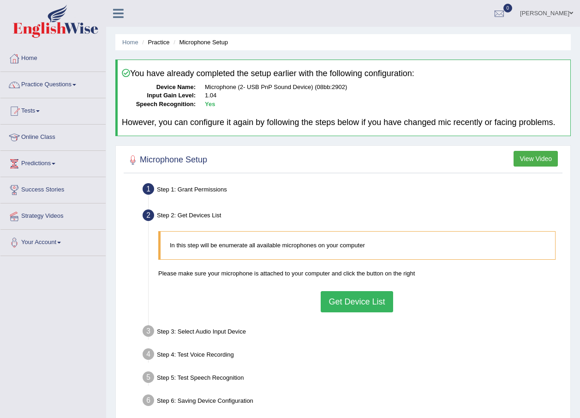
click at [349, 298] on button "Get Device List" at bounding box center [357, 301] width 72 height 21
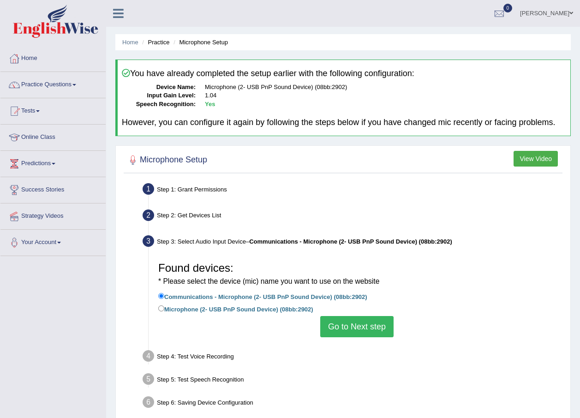
scroll to position [66, 0]
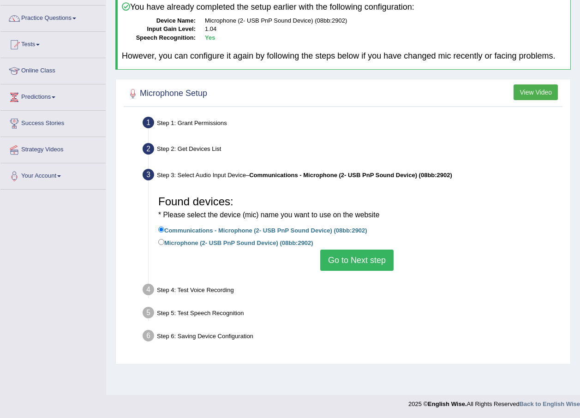
click at [342, 258] on button "Go to Next step" at bounding box center [356, 260] width 73 height 21
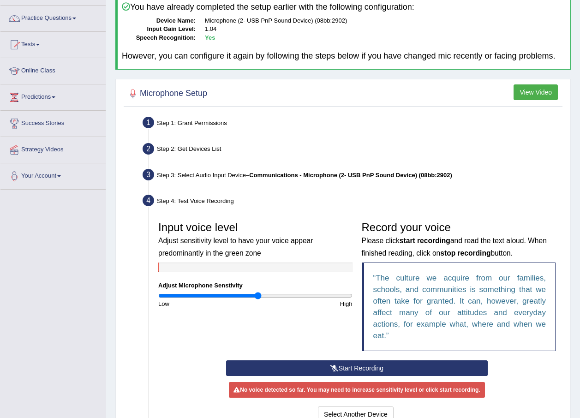
click at [351, 370] on button "Start Recording" at bounding box center [357, 368] width 262 height 16
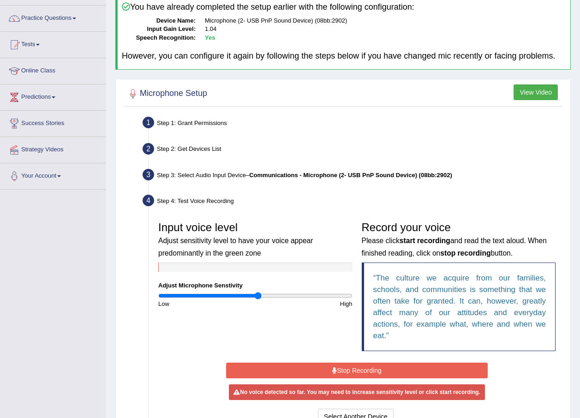
scroll to position [113, 0]
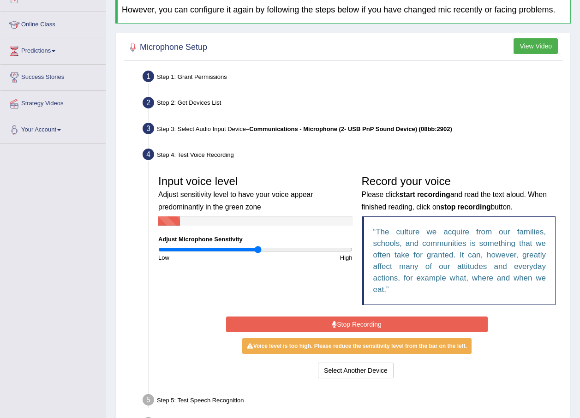
click at [394, 323] on button "Stop Recording" at bounding box center [357, 325] width 262 height 16
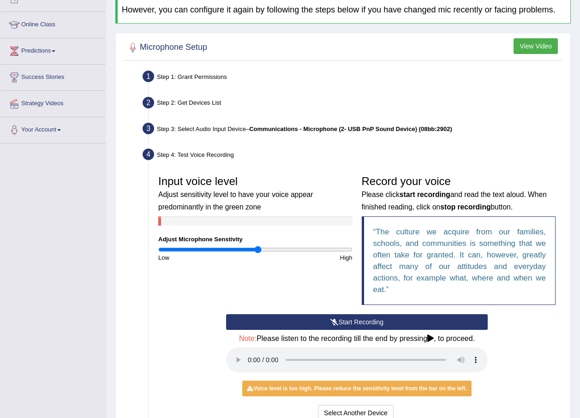
click at [393, 321] on button "Start Recording" at bounding box center [357, 322] width 262 height 16
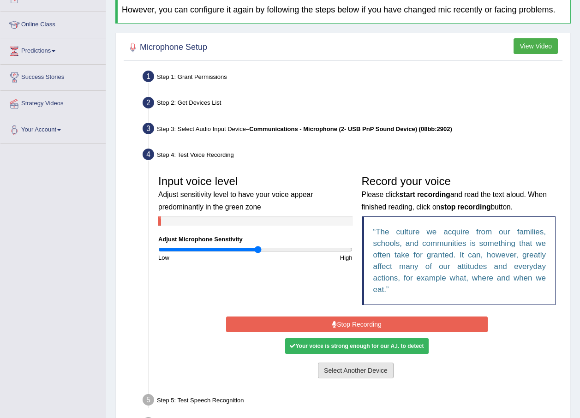
click at [366, 367] on button "Select Another Device" at bounding box center [356, 371] width 76 height 16
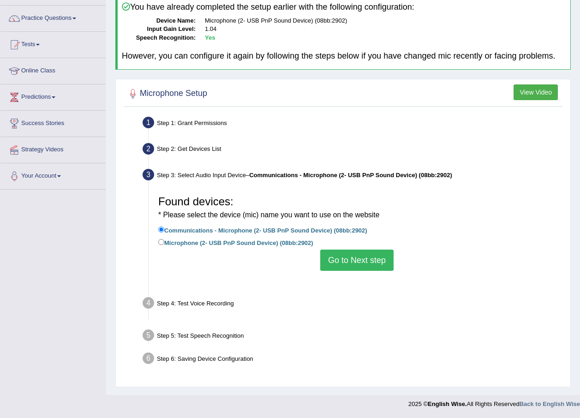
scroll to position [66, 0]
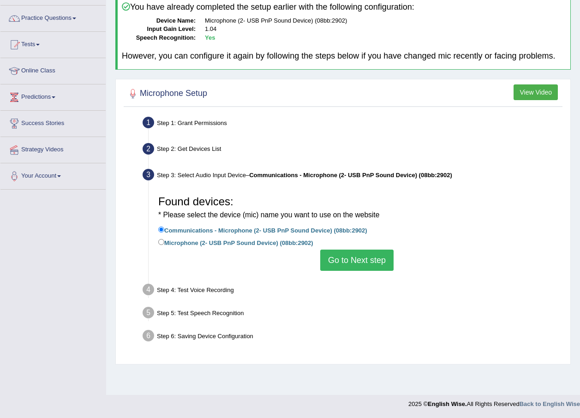
click at [362, 271] on div "Found devices: * Please select the device (mic) name you want to use on the web…" at bounding box center [357, 230] width 407 height 89
click at [362, 264] on button "Go to Next step" at bounding box center [356, 260] width 73 height 21
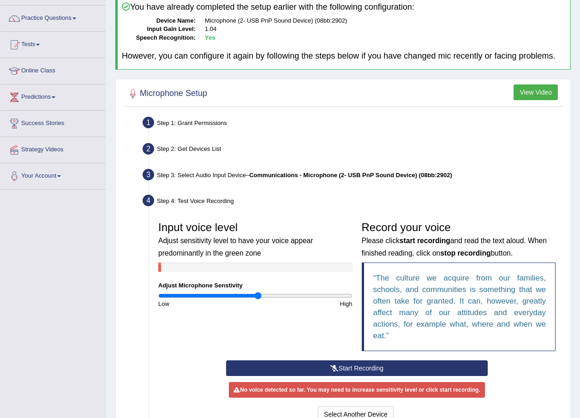
scroll to position [159, 0]
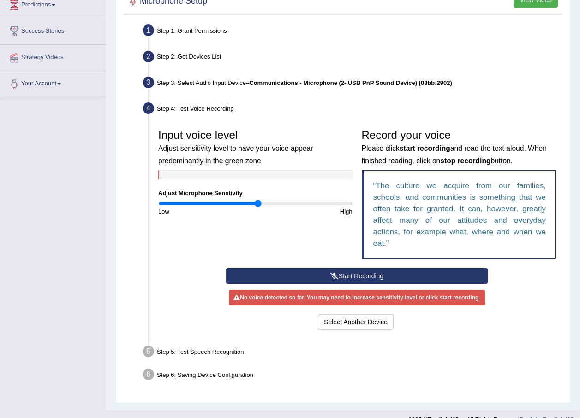
click at [370, 279] on button "Start Recording" at bounding box center [357, 276] width 262 height 16
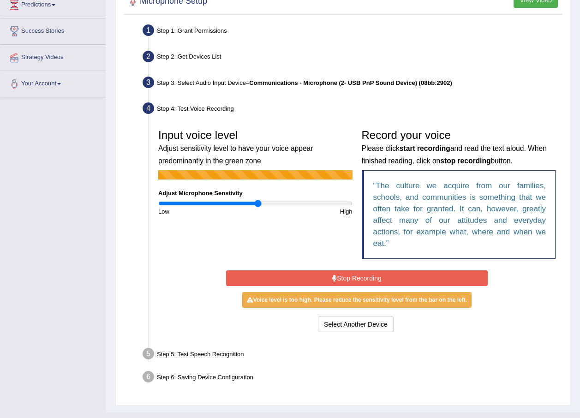
click at [370, 279] on button "Stop Recording" at bounding box center [357, 278] width 262 height 16
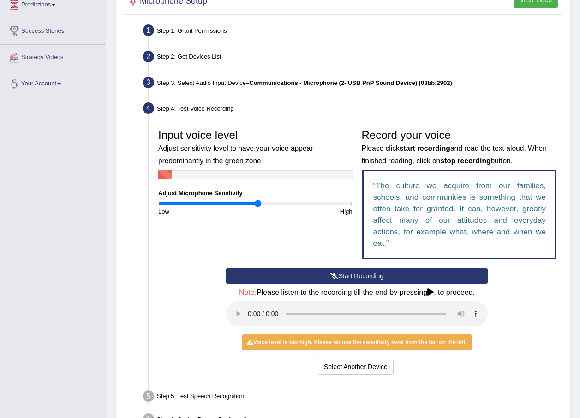
click at [349, 277] on button "Start Recording" at bounding box center [357, 276] width 262 height 16
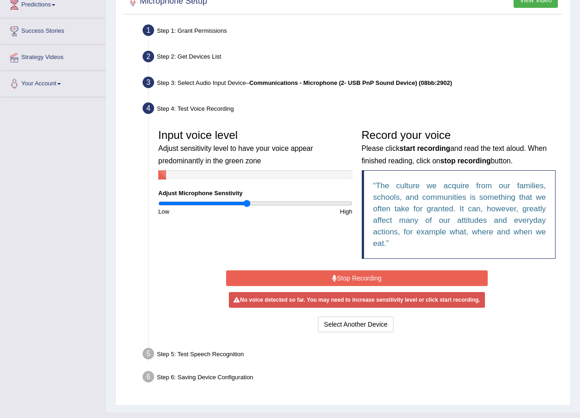
drag, startPoint x: 257, startPoint y: 205, endPoint x: 246, endPoint y: 204, distance: 10.2
type input "0.92"
click at [246, 204] on input "range" at bounding box center [255, 203] width 194 height 7
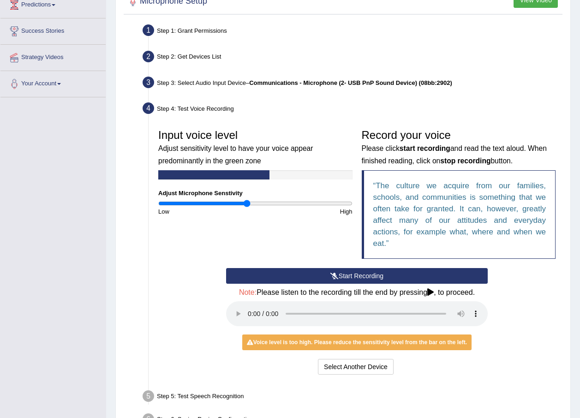
click at [325, 274] on button "Start Recording" at bounding box center [357, 276] width 262 height 16
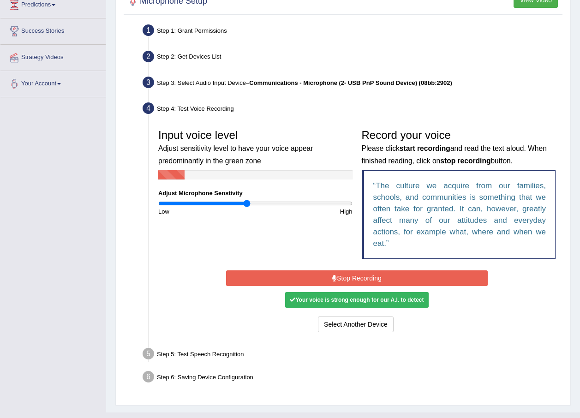
click at [354, 276] on button "Stop Recording" at bounding box center [357, 278] width 262 height 16
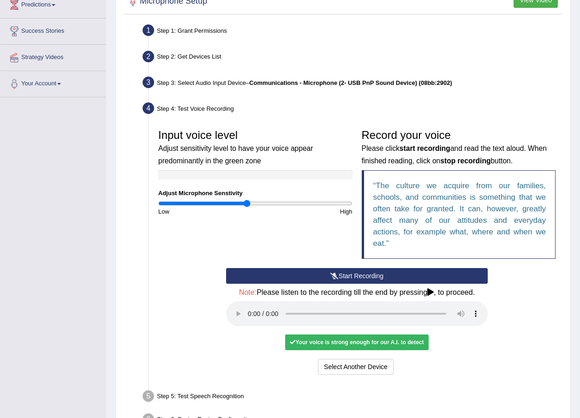
scroll to position [219, 0]
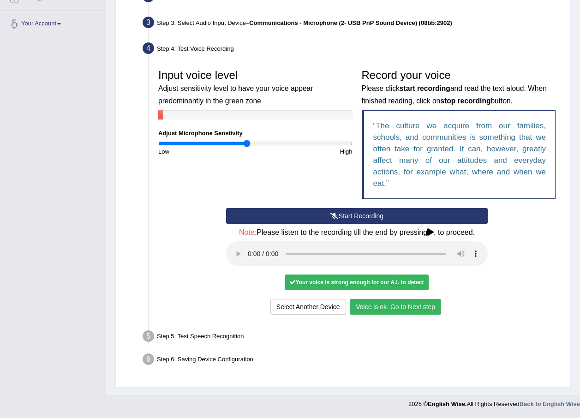
click at [384, 306] on button "Voice is ok. Go to Next step" at bounding box center [395, 307] width 91 height 16
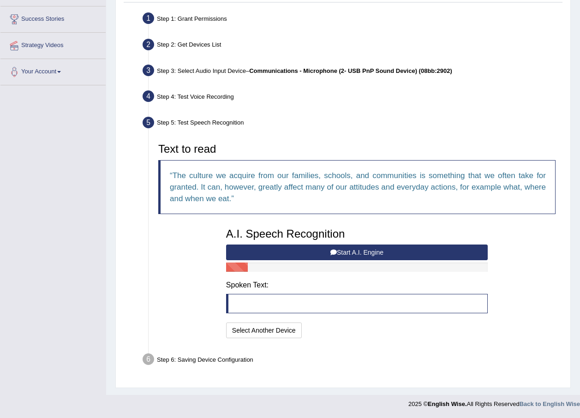
scroll to position [171, 0]
click at [326, 251] on button "Start A.I. Engine" at bounding box center [357, 253] width 262 height 16
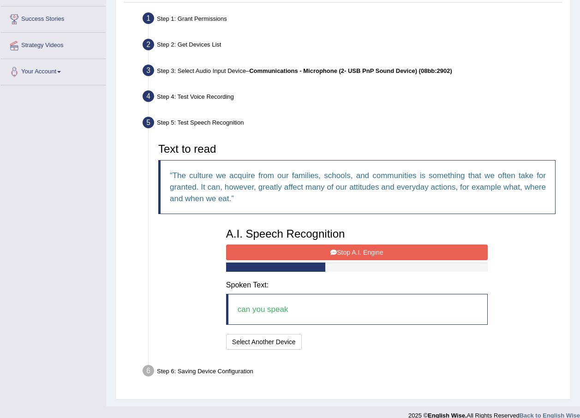
click at [349, 251] on button "Stop A.I. Engine" at bounding box center [357, 253] width 262 height 16
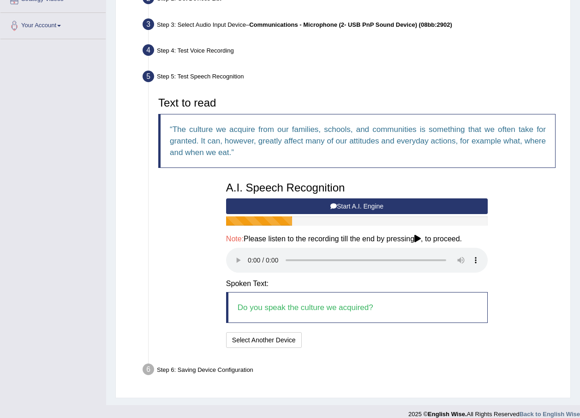
scroll to position [227, 0]
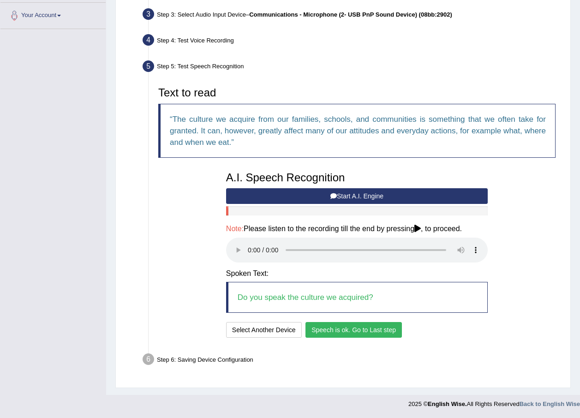
click at [332, 330] on button "Speech is ok. Go to Last step" at bounding box center [354, 330] width 96 height 16
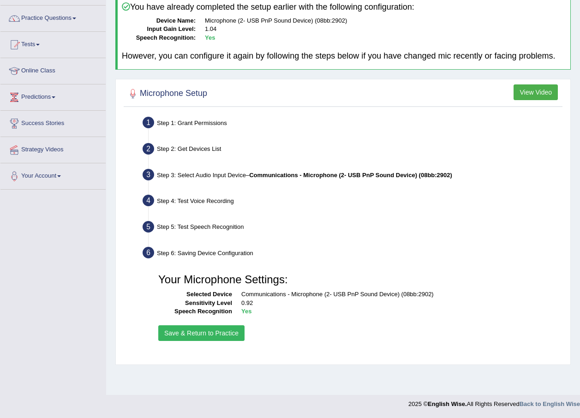
scroll to position [66, 0]
click at [224, 330] on button "Save & Return to Practice" at bounding box center [201, 333] width 86 height 16
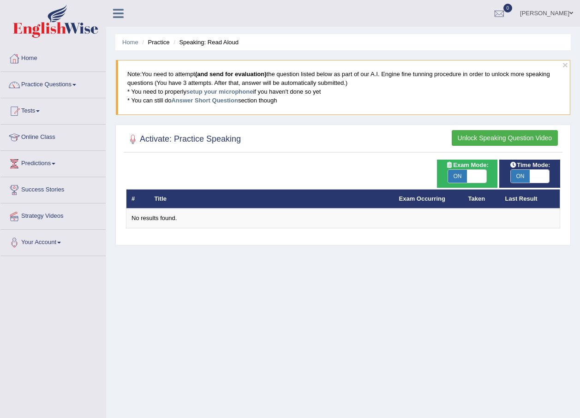
click at [479, 135] on button "Unlock Speaking Question Video" at bounding box center [505, 138] width 106 height 16
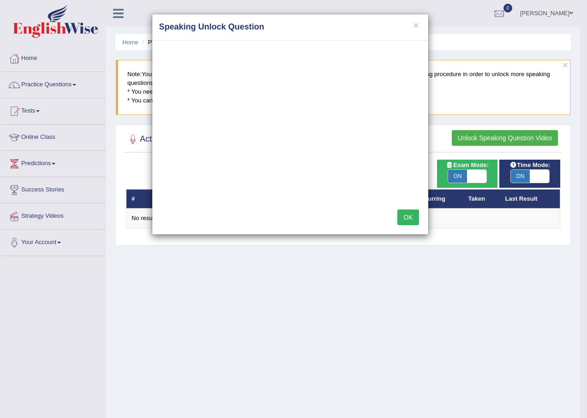
click at [413, 219] on button "OK" at bounding box center [407, 218] width 21 height 16
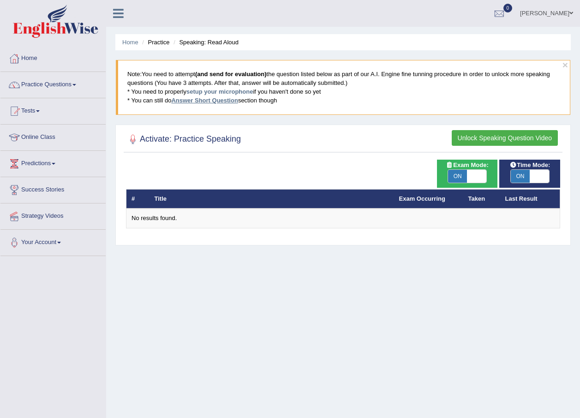
click at [211, 98] on link "Answer Short Question" at bounding box center [204, 100] width 66 height 7
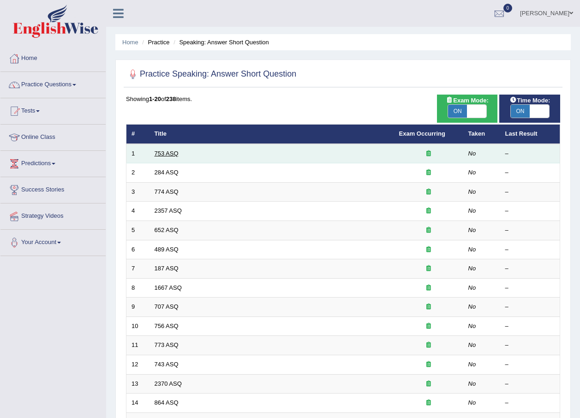
click at [163, 153] on link "753 ASQ" at bounding box center [167, 153] width 24 height 7
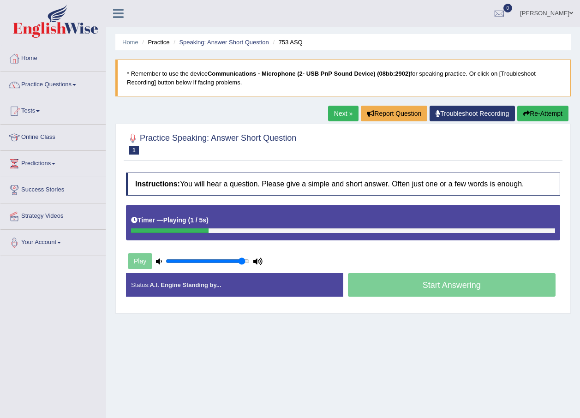
click at [64, 80] on link "Practice Questions" at bounding box center [52, 83] width 105 height 23
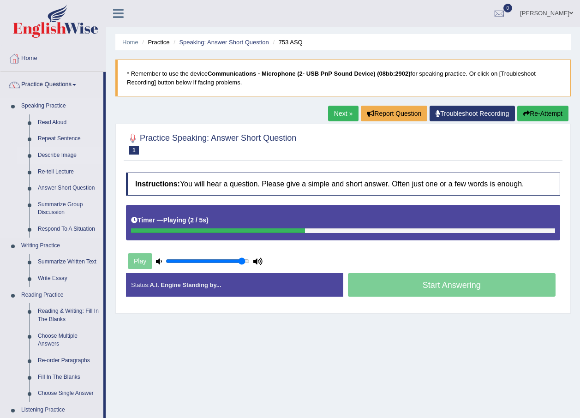
click at [50, 154] on link "Describe Image" at bounding box center [69, 155] width 70 height 17
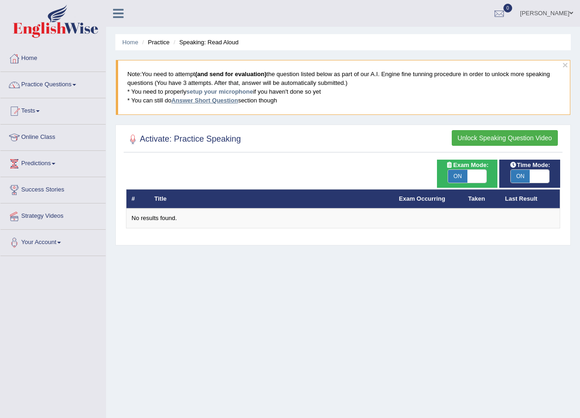
click at [213, 97] on link "Answer Short Question" at bounding box center [204, 100] width 66 height 7
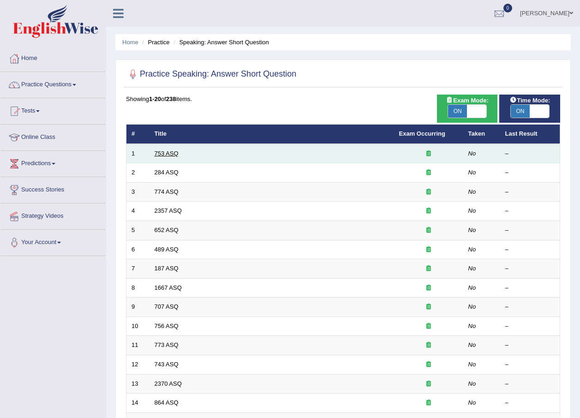
click at [169, 151] on link "753 ASQ" at bounding box center [167, 153] width 24 height 7
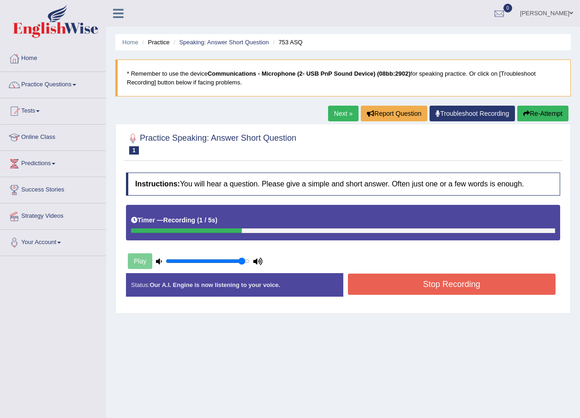
click at [401, 282] on button "Stop Recording" at bounding box center [452, 284] width 208 height 21
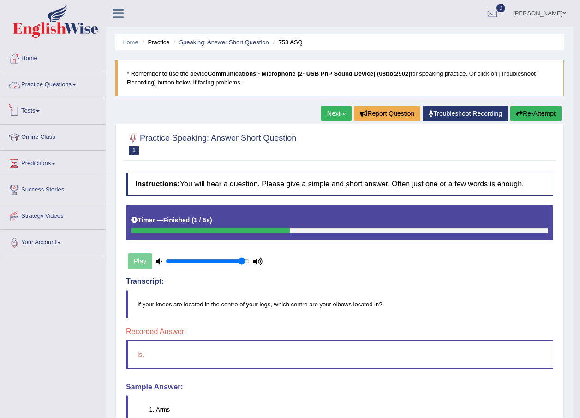
click at [42, 83] on link "Practice Questions" at bounding box center [52, 83] width 105 height 23
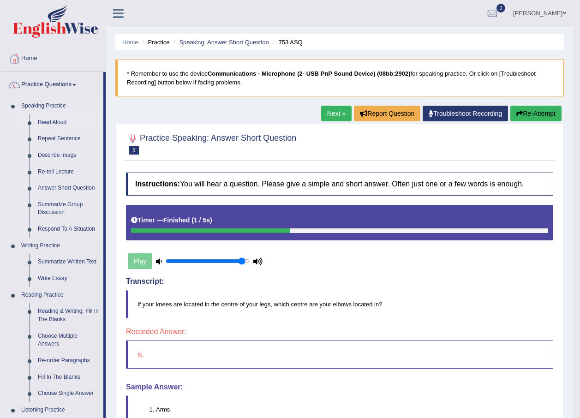
click at [48, 120] on link "Read Aloud" at bounding box center [69, 122] width 70 height 17
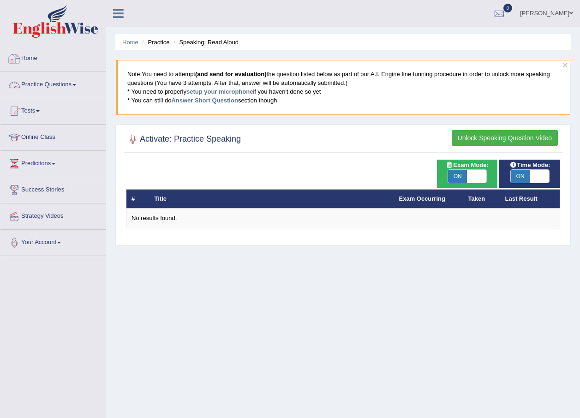
click at [32, 56] on link "Home" at bounding box center [52, 57] width 105 height 23
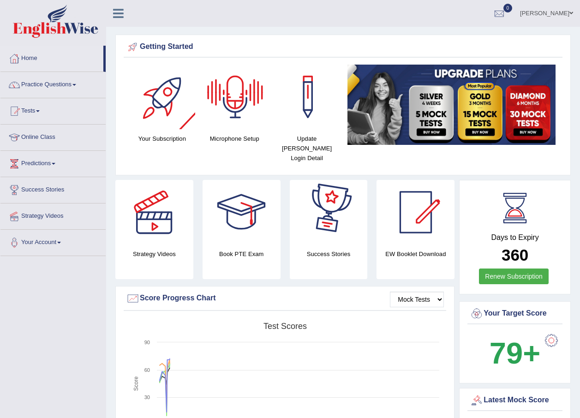
click at [174, 99] on div at bounding box center [163, 97] width 65 height 65
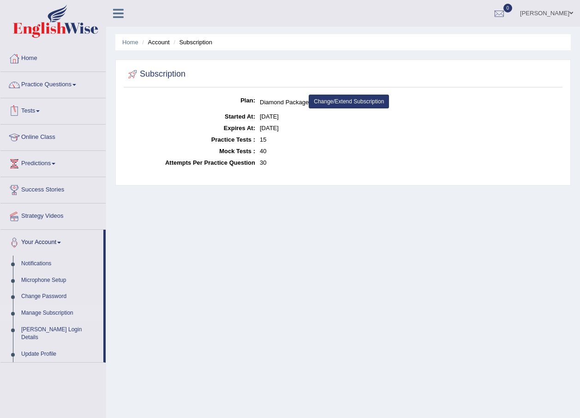
click at [38, 108] on link "Tests" at bounding box center [52, 109] width 105 height 23
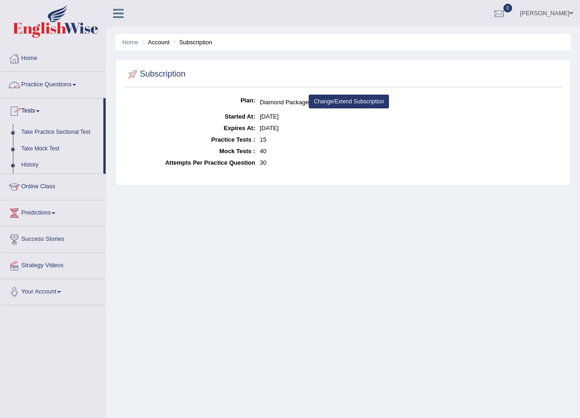
click at [52, 90] on link "Practice Questions" at bounding box center [52, 83] width 105 height 23
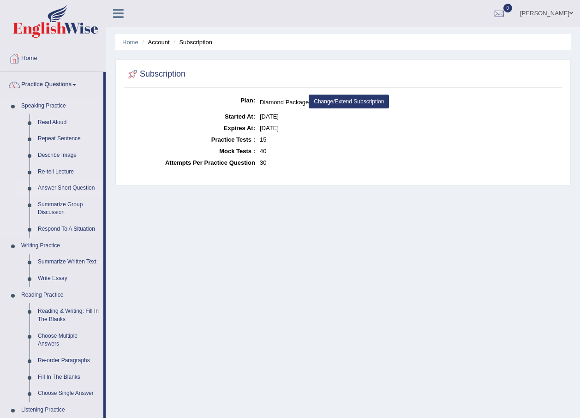
click at [47, 189] on link "Answer Short Question" at bounding box center [69, 188] width 70 height 17
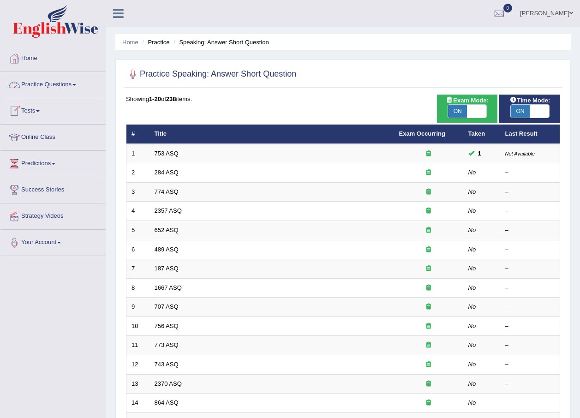
click at [43, 87] on link "Practice Questions" at bounding box center [52, 83] width 105 height 23
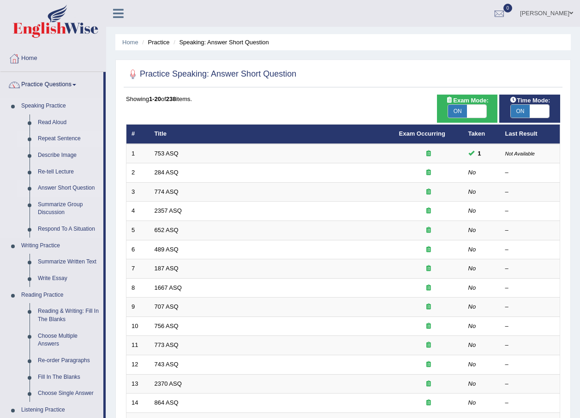
click at [50, 138] on link "Repeat Sentence" at bounding box center [69, 139] width 70 height 17
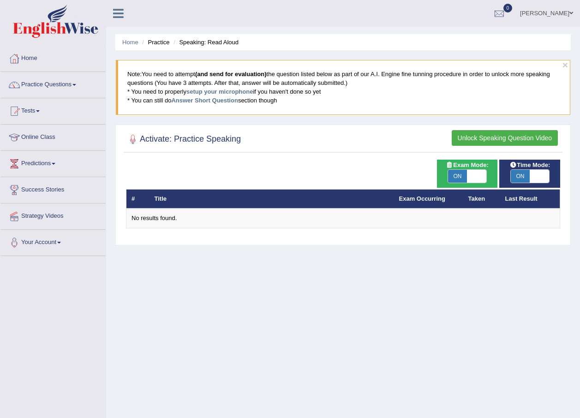
click at [222, 141] on h2 "Activate: Practice Speaking" at bounding box center [183, 139] width 115 height 14
click at [210, 102] on link "Answer Short Question" at bounding box center [204, 100] width 66 height 7
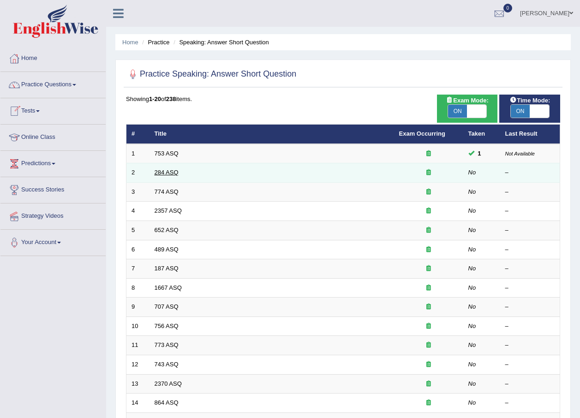
click at [174, 170] on link "284 ASQ" at bounding box center [167, 172] width 24 height 7
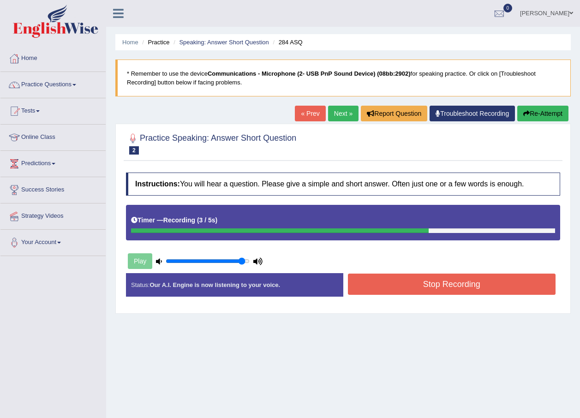
click at [413, 291] on button "Stop Recording" at bounding box center [452, 284] width 208 height 21
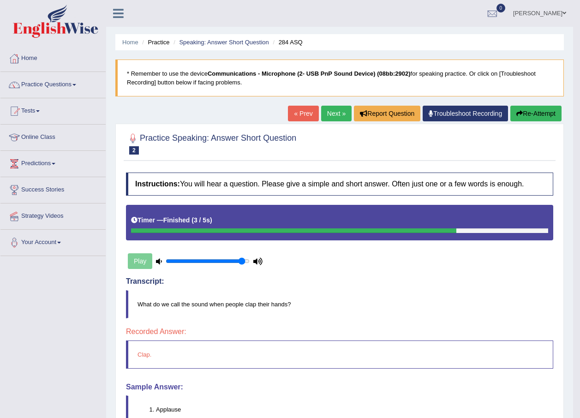
click at [322, 113] on link "Next »" at bounding box center [336, 114] width 30 height 16
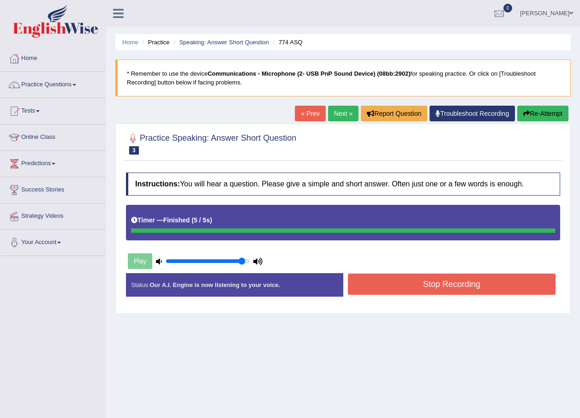
click at [408, 275] on button "Stop Recording" at bounding box center [452, 284] width 208 height 21
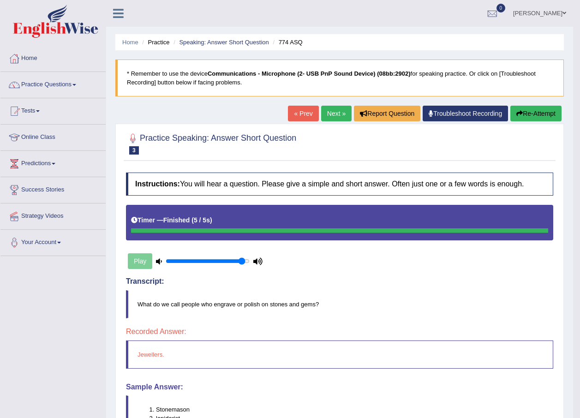
click at [332, 114] on link "Next »" at bounding box center [336, 114] width 30 height 16
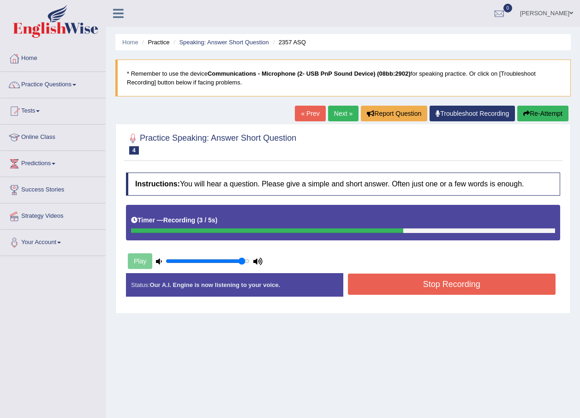
click at [394, 276] on button "Stop Recording" at bounding box center [452, 284] width 208 height 21
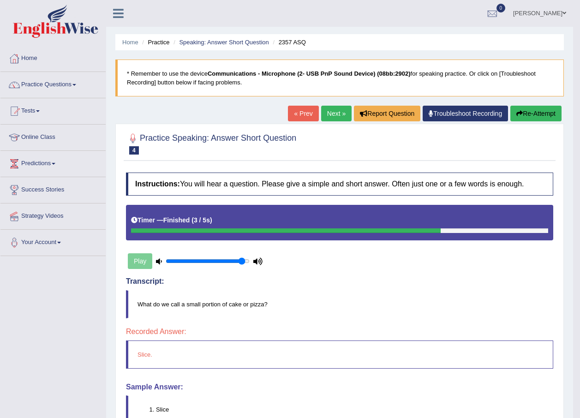
click at [330, 109] on link "Next »" at bounding box center [336, 114] width 30 height 16
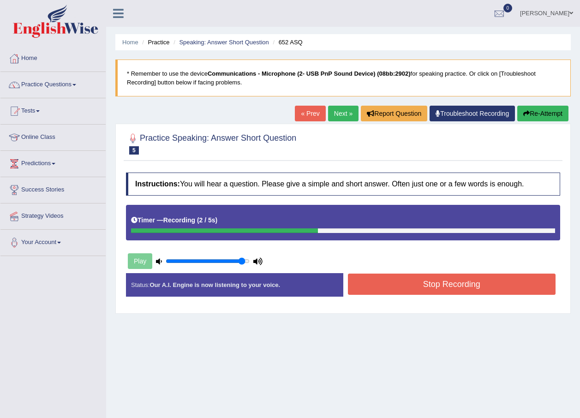
click at [434, 287] on button "Stop Recording" at bounding box center [452, 284] width 208 height 21
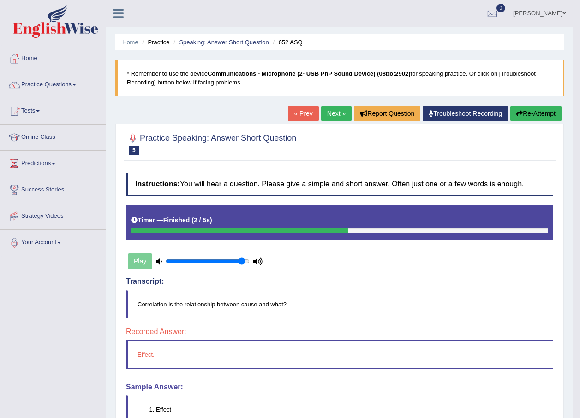
click at [334, 117] on link "Next »" at bounding box center [336, 114] width 30 height 16
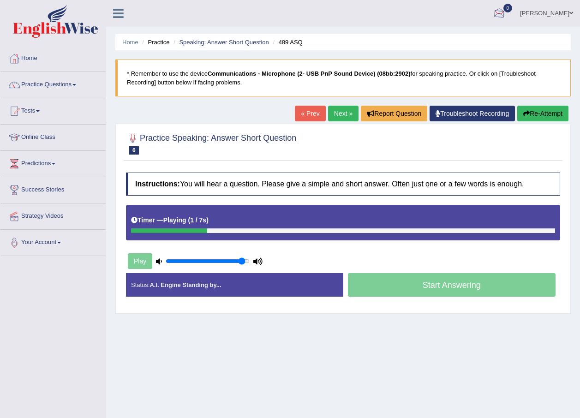
click at [560, 12] on link "[PERSON_NAME]" at bounding box center [546, 12] width 67 height 24
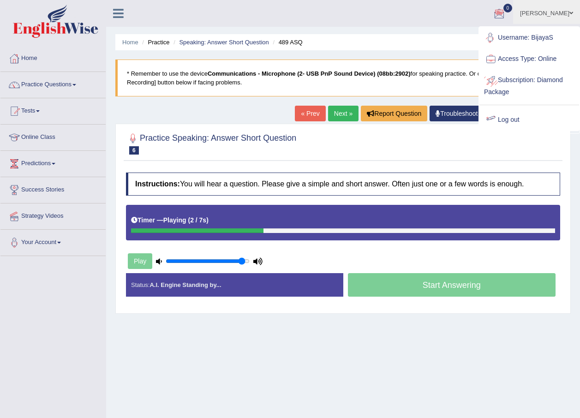
click at [512, 113] on link "Log out" at bounding box center [529, 119] width 100 height 21
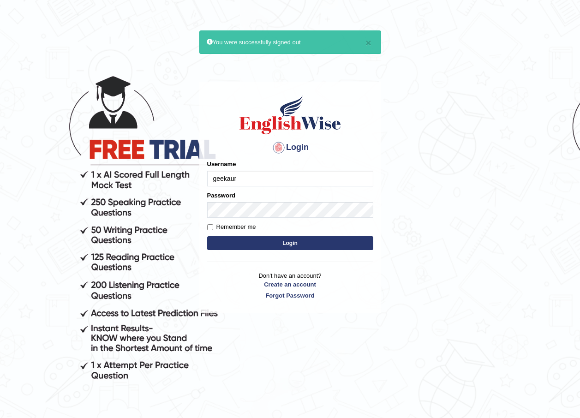
click at [251, 176] on input "geekaur" at bounding box center [290, 179] width 166 height 16
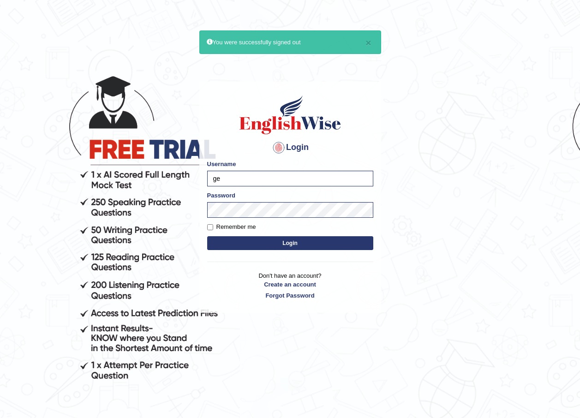
type input "g"
type input "BijayaS"
click at [476, 227] on body "× You were successfully signed out Login Please fix the following errors: Usern…" at bounding box center [290, 238] width 580 height 418
click at [302, 247] on button "Login" at bounding box center [290, 243] width 166 height 14
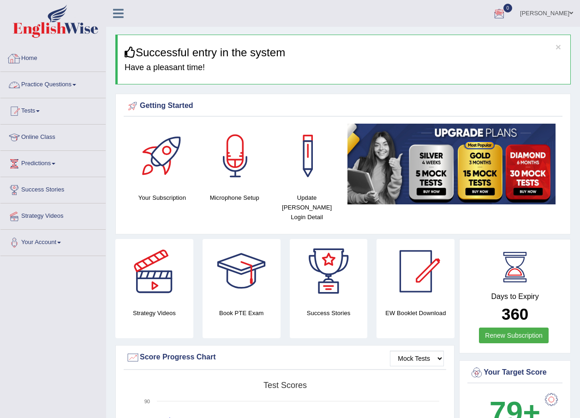
click at [64, 88] on link "Practice Questions" at bounding box center [52, 83] width 105 height 23
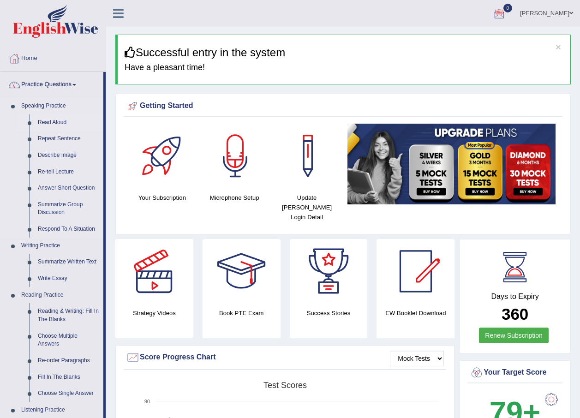
click at [47, 116] on link "Read Aloud" at bounding box center [69, 122] width 70 height 17
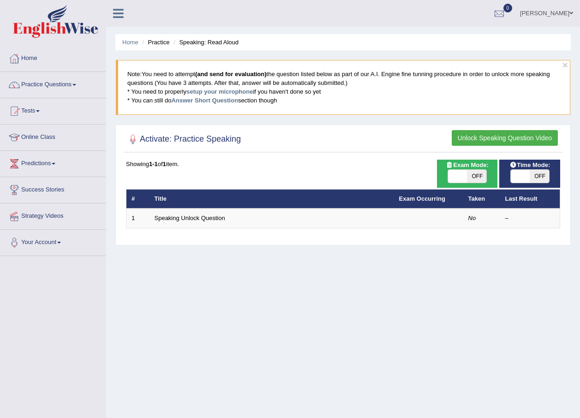
click at [213, 140] on h2 "Activate: Practice Speaking" at bounding box center [183, 139] width 115 height 14
click at [41, 108] on link "Tests" at bounding box center [52, 109] width 105 height 23
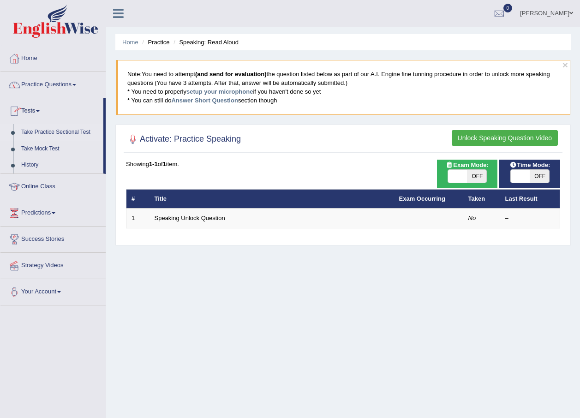
click at [47, 132] on link "Take Practice Sectional Test" at bounding box center [60, 132] width 86 height 17
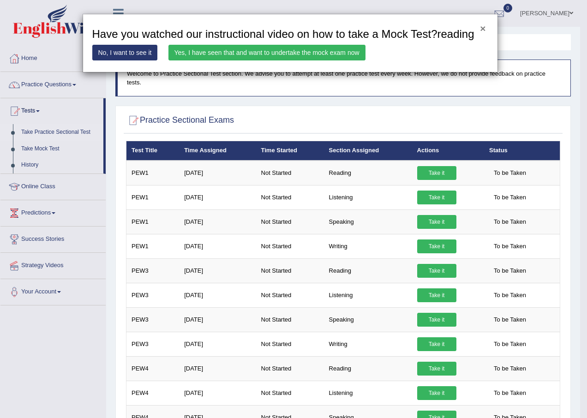
click at [483, 29] on button "×" at bounding box center [483, 29] width 6 height 10
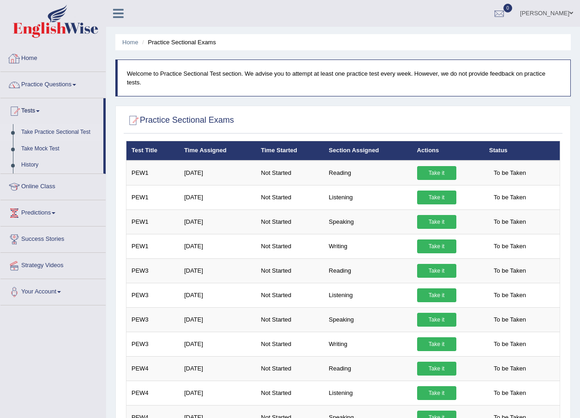
click at [27, 56] on link "Home" at bounding box center [52, 57] width 105 height 23
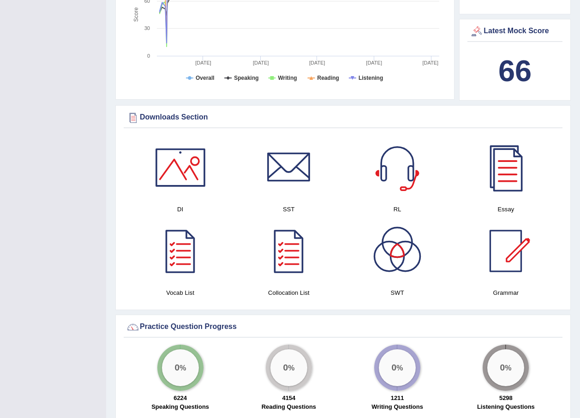
click at [401, 158] on div at bounding box center [397, 167] width 65 height 65
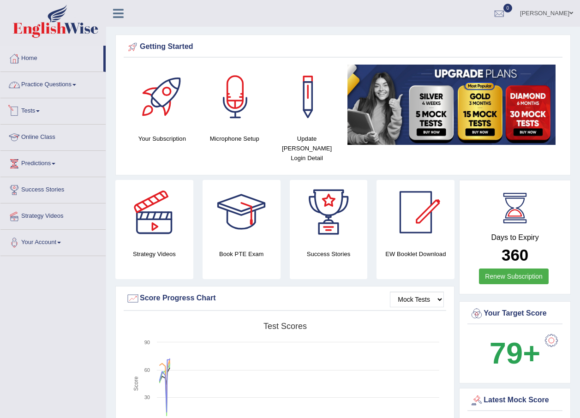
click at [62, 88] on link "Practice Questions" at bounding box center [52, 83] width 105 height 23
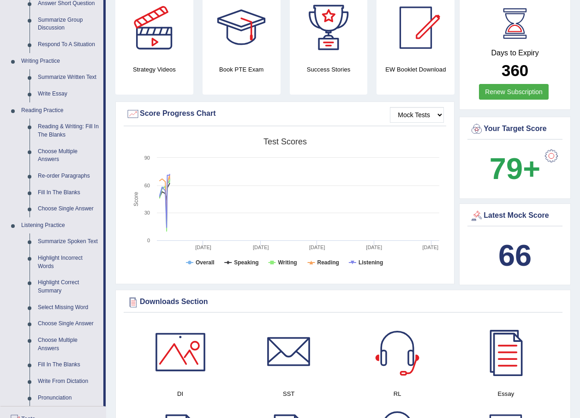
scroll to position [277, 0]
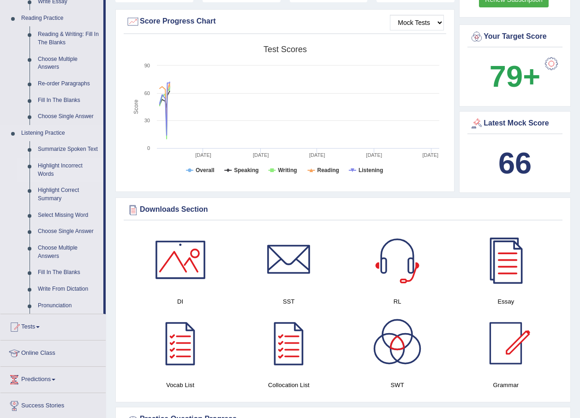
click at [66, 168] on link "Highlight Incorrect Words" at bounding box center [69, 170] width 70 height 24
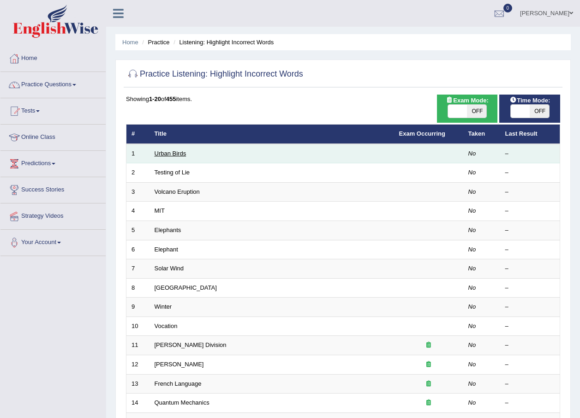
click at [166, 156] on link "Urban Birds" at bounding box center [171, 153] width 32 height 7
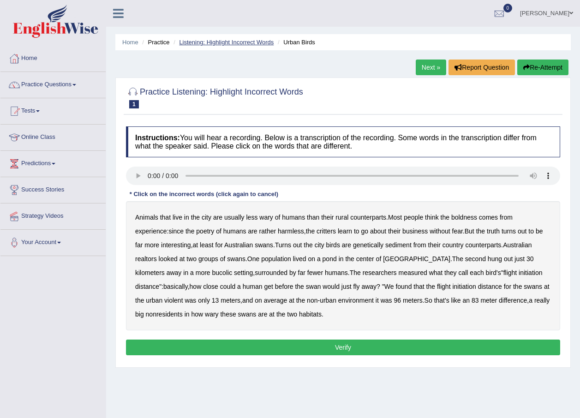
click at [231, 43] on link "Listening: Highlight Incorrect Words" at bounding box center [226, 42] width 95 height 7
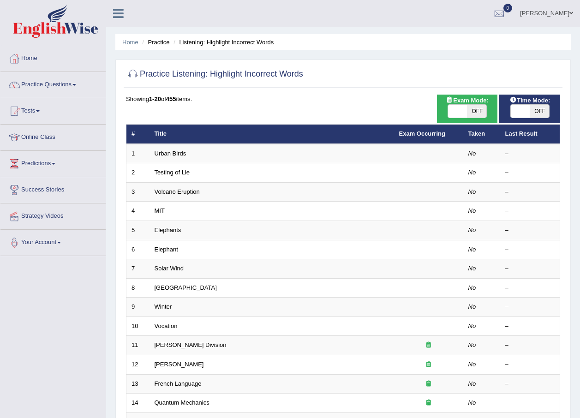
click at [479, 111] on span "OFF" at bounding box center [476, 111] width 19 height 13
checkbox input "true"
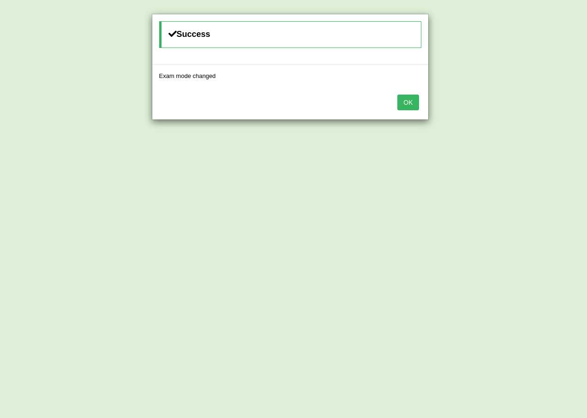
click at [408, 100] on button "OK" at bounding box center [407, 103] width 21 height 16
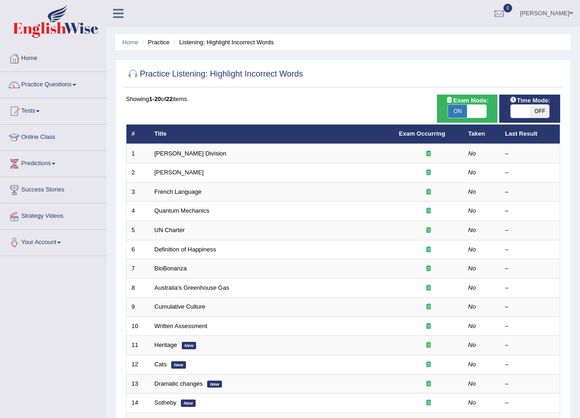
click at [540, 106] on span "OFF" at bounding box center [539, 111] width 19 height 13
checkbox input "true"
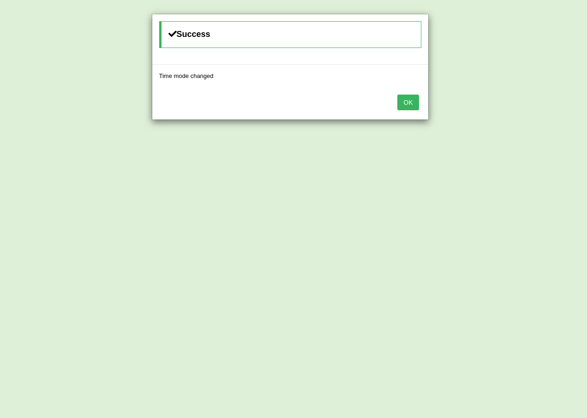
click at [414, 101] on button "OK" at bounding box center [407, 103] width 21 height 16
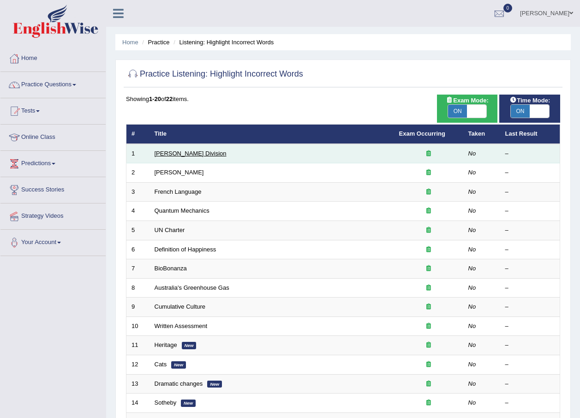
click at [173, 153] on link "Ward Division" at bounding box center [191, 153] width 72 height 7
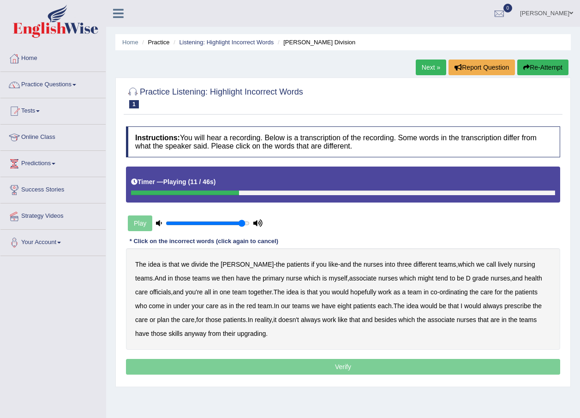
click at [498, 264] on b "lively" at bounding box center [505, 264] width 14 height 7
click at [418, 276] on b "might" at bounding box center [426, 278] width 16 height 7
click at [171, 288] on b "officials" at bounding box center [160, 291] width 21 height 7
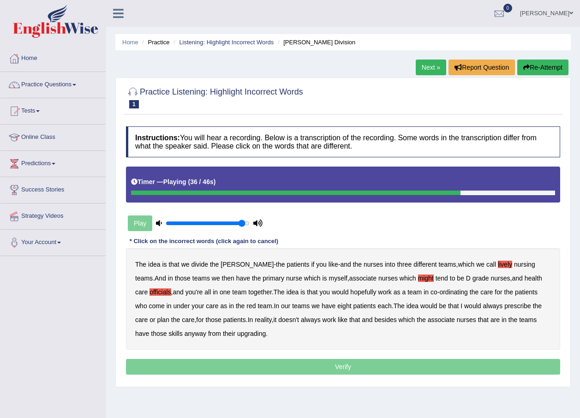
click at [483, 305] on b "always" at bounding box center [493, 305] width 20 height 7
click at [417, 318] on b "the" at bounding box center [421, 319] width 9 height 7
click at [428, 316] on b "associate" at bounding box center [441, 319] width 27 height 7
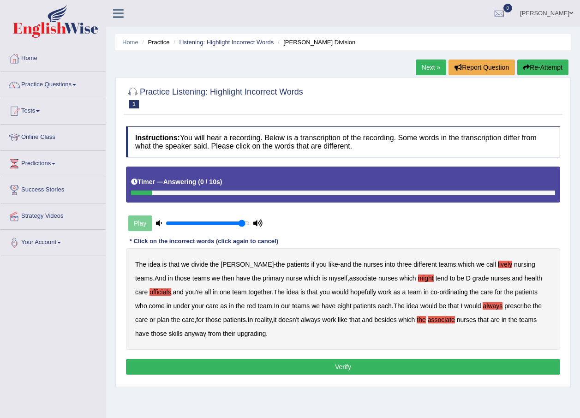
click at [417, 318] on b "the" at bounding box center [421, 319] width 9 height 7
click at [237, 330] on b "upgrading" at bounding box center [251, 333] width 29 height 7
click at [296, 364] on button "Verify" at bounding box center [343, 367] width 434 height 16
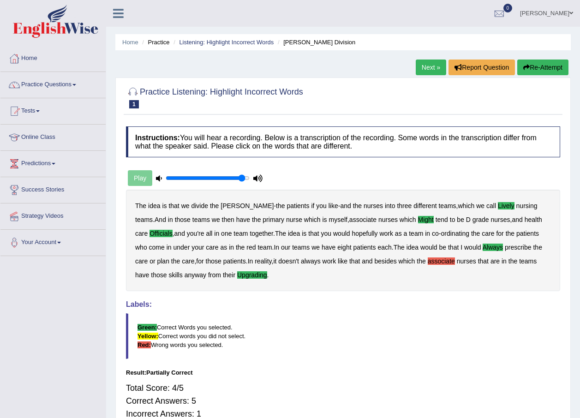
click at [426, 64] on link "Next »" at bounding box center [431, 68] width 30 height 16
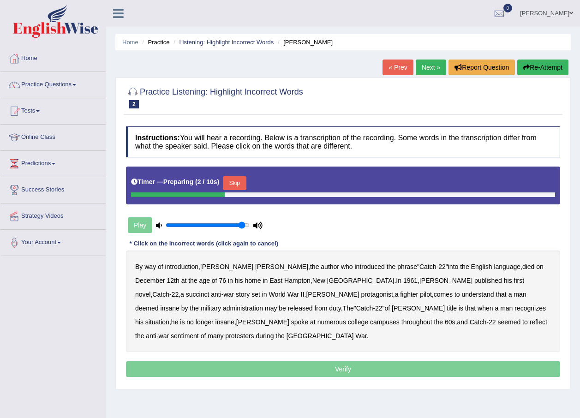
click at [241, 182] on button "Skip" at bounding box center [234, 183] width 23 height 14
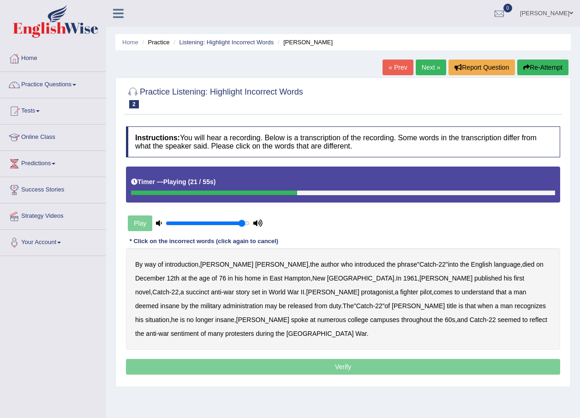
click at [210, 288] on b "succinct" at bounding box center [198, 291] width 24 height 7
click at [263, 302] on b "administration" at bounding box center [243, 305] width 40 height 7
click at [169, 316] on b "situation" at bounding box center [157, 319] width 24 height 7
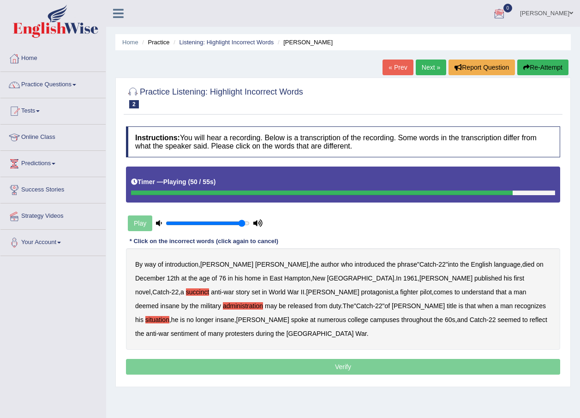
click at [530, 320] on b "reflect" at bounding box center [539, 319] width 18 height 7
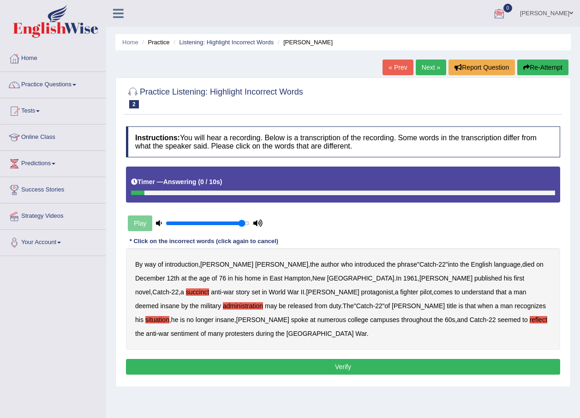
click at [328, 359] on button "Verify" at bounding box center [343, 367] width 434 height 16
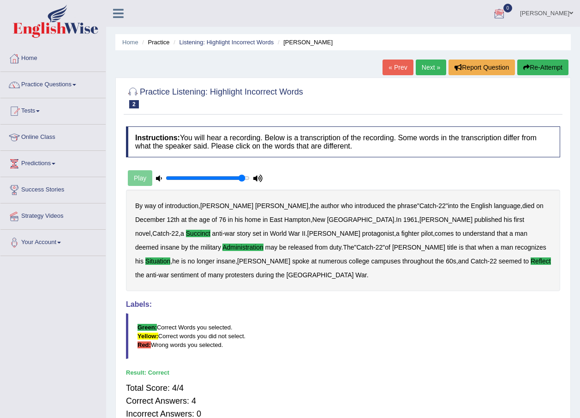
click at [423, 70] on link "Next »" at bounding box center [431, 68] width 30 height 16
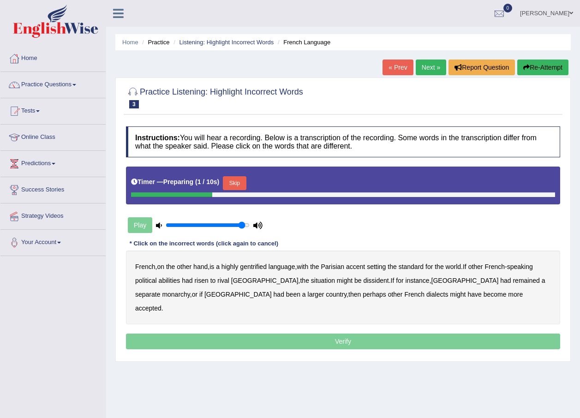
click at [235, 186] on button "Skip" at bounding box center [234, 183] width 23 height 14
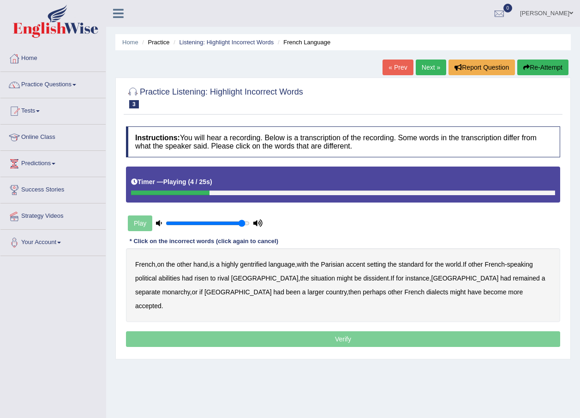
click at [250, 260] on div "French , on the other hand , is a highly gentrified language , with the Parisia…" at bounding box center [343, 285] width 434 height 74
click at [256, 262] on b "gentrified" at bounding box center [253, 264] width 27 height 7
click at [173, 276] on b "abilities" at bounding box center [170, 278] width 22 height 7
click at [363, 276] on b "dissident" at bounding box center [375, 278] width 25 height 7
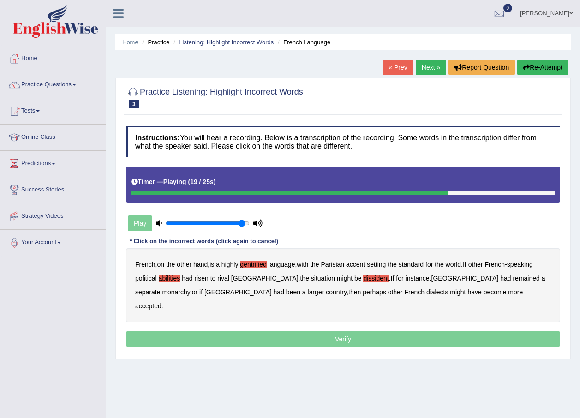
click at [190, 288] on b "monarchy" at bounding box center [176, 291] width 28 height 7
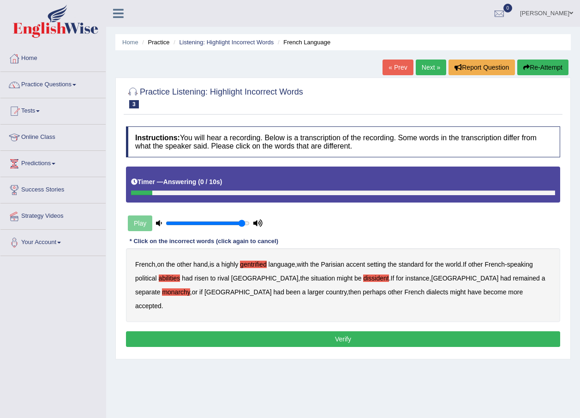
click at [354, 331] on button "Verify" at bounding box center [343, 339] width 434 height 16
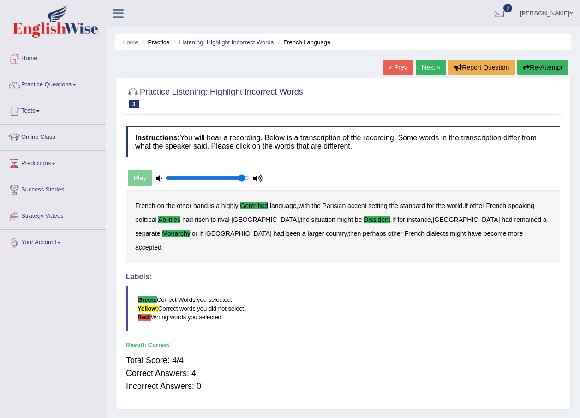
click at [429, 68] on link "Next »" at bounding box center [431, 68] width 30 height 16
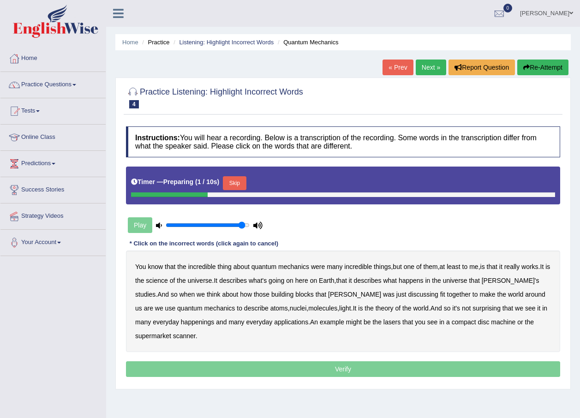
click at [227, 181] on button "Skip" at bounding box center [234, 183] width 23 height 14
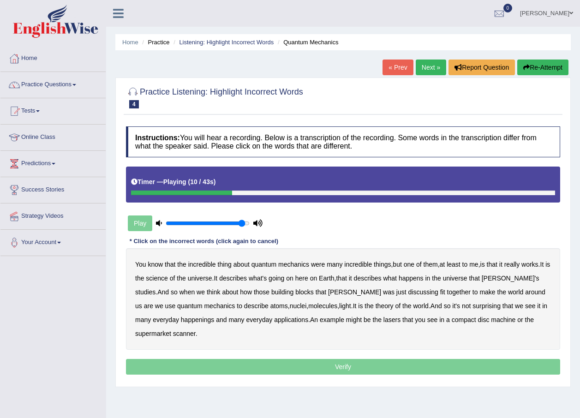
click at [168, 278] on b "science" at bounding box center [157, 278] width 22 height 7
click at [181, 317] on b "happenings" at bounding box center [197, 319] width 33 height 7
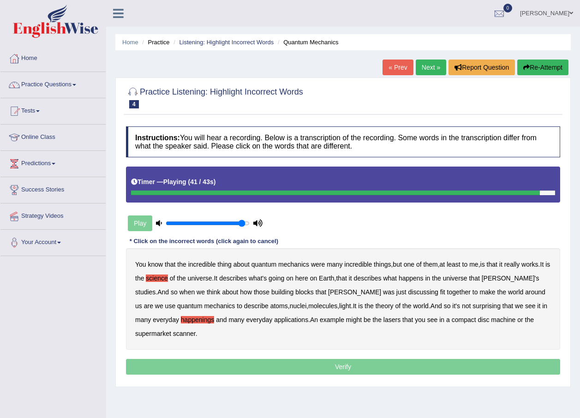
click at [491, 317] on b "machine" at bounding box center [503, 319] width 24 height 7
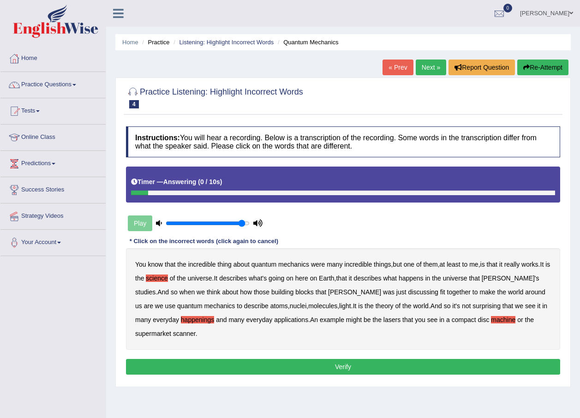
click at [373, 364] on button "Verify" at bounding box center [343, 367] width 434 height 16
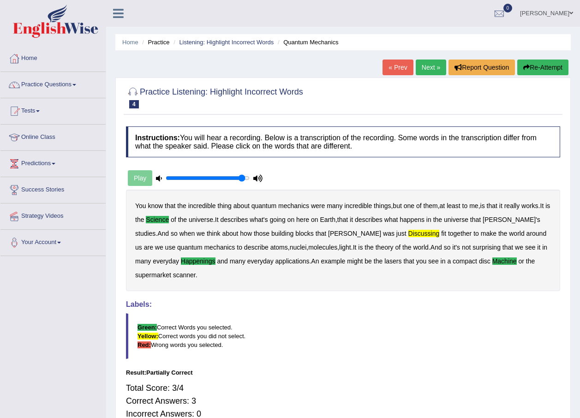
click at [426, 66] on link "Next »" at bounding box center [431, 68] width 30 height 16
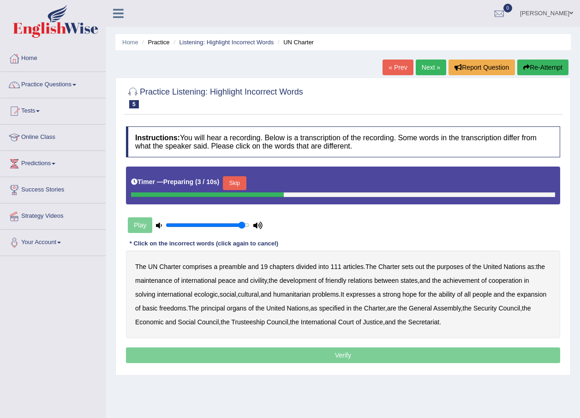
click at [225, 181] on button "Skip" at bounding box center [234, 183] width 23 height 14
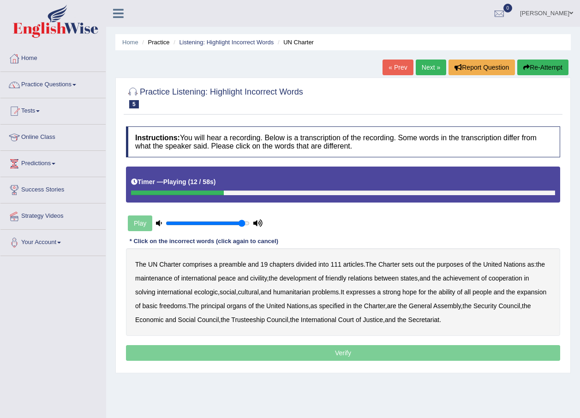
click at [423, 263] on b "out" at bounding box center [419, 264] width 9 height 7
click at [261, 278] on b "civility" at bounding box center [258, 278] width 17 height 7
click at [215, 288] on b "ecologic" at bounding box center [206, 291] width 24 height 7
click at [452, 292] on b "ability" at bounding box center [447, 291] width 17 height 7
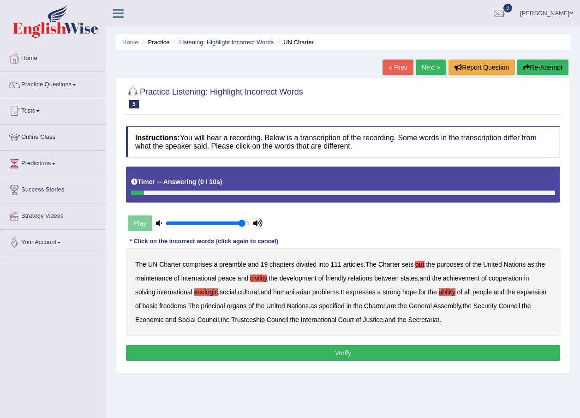
click at [313, 354] on button "Verify" at bounding box center [343, 353] width 434 height 16
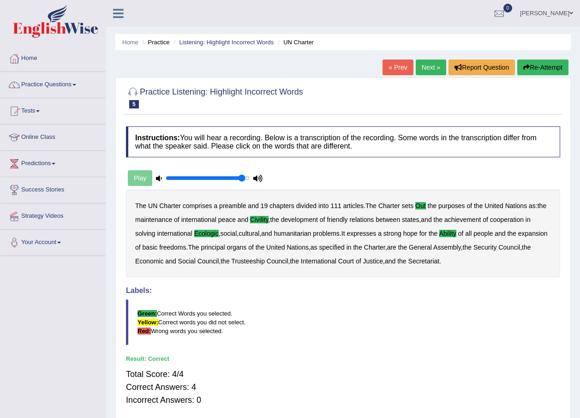
click at [431, 70] on link "Next »" at bounding box center [431, 68] width 30 height 16
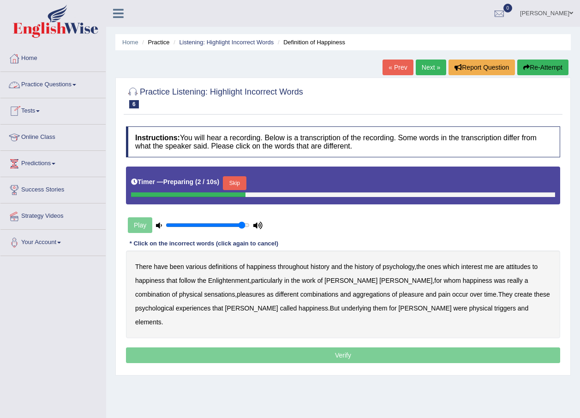
click at [81, 87] on link "Practice Questions" at bounding box center [52, 83] width 105 height 23
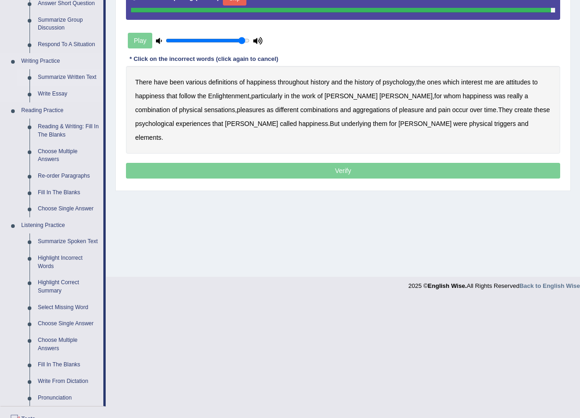
scroll to position [231, 0]
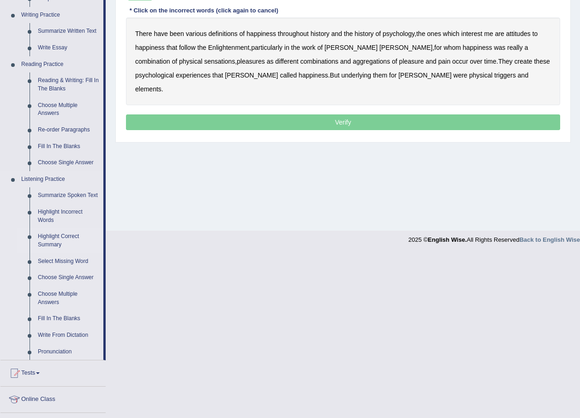
click at [50, 237] on link "Highlight Correct Summary" at bounding box center [69, 240] width 70 height 24
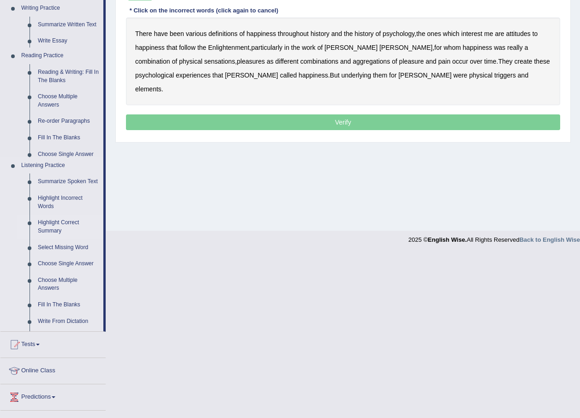
scroll to position [66, 0]
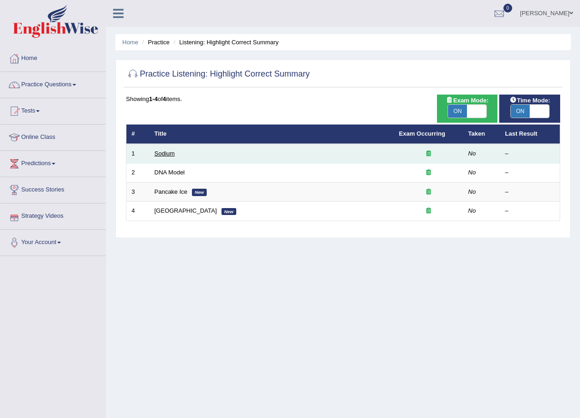
click at [169, 151] on link "Sodium" at bounding box center [165, 153] width 20 height 7
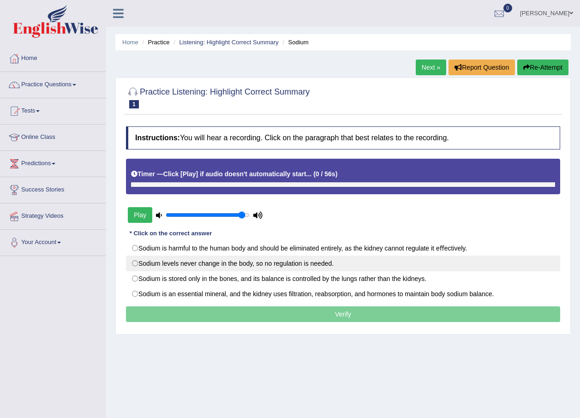
scroll to position [46, 0]
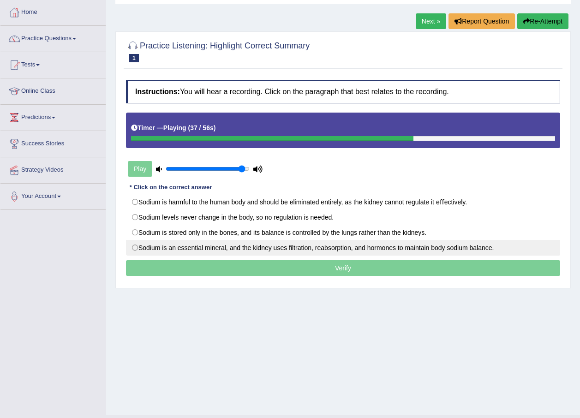
click at [137, 245] on label "Sodium is an essential mineral, and the kidney uses ﬁltration, reabsorption, an…" at bounding box center [343, 248] width 434 height 16
radio input "true"
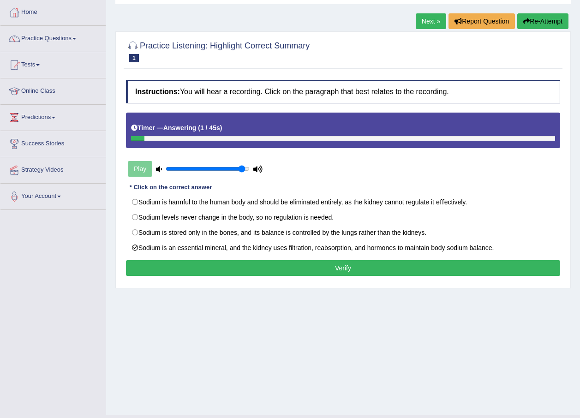
click at [360, 274] on button "Verify" at bounding box center [343, 268] width 434 height 16
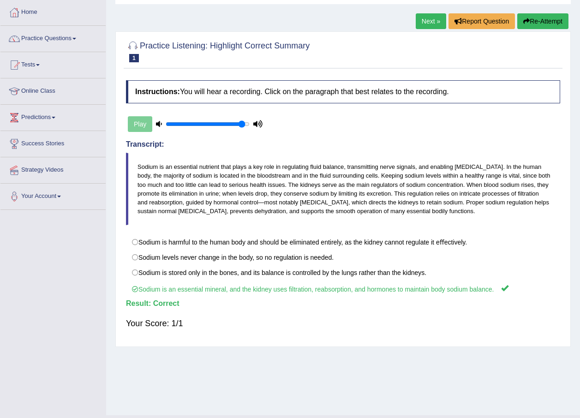
click at [435, 21] on link "Next »" at bounding box center [431, 21] width 30 height 16
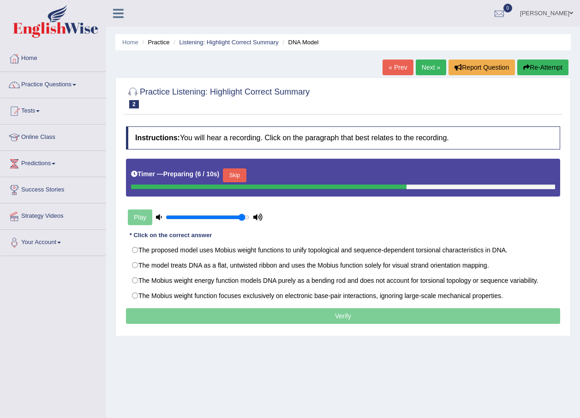
click at [231, 170] on button "Skip" at bounding box center [234, 175] width 23 height 14
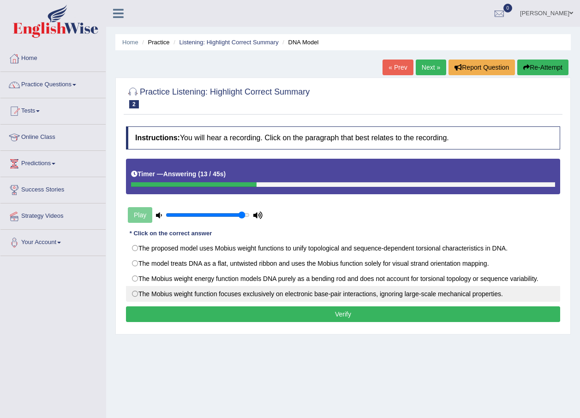
click at [135, 297] on label "The Mobius weight function focuses exclusively on electronic base-pair interact…" at bounding box center [343, 294] width 434 height 16
radio input "true"
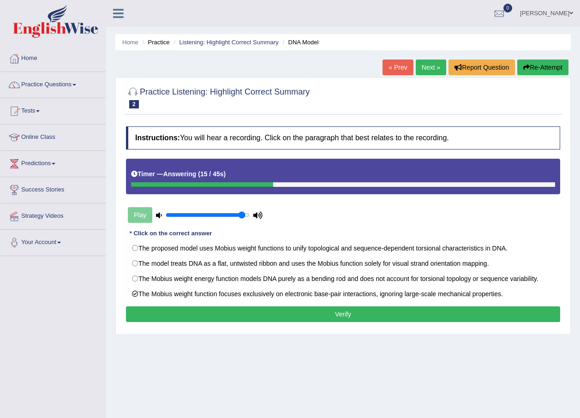
click at [194, 320] on button "Verify" at bounding box center [343, 314] width 434 height 16
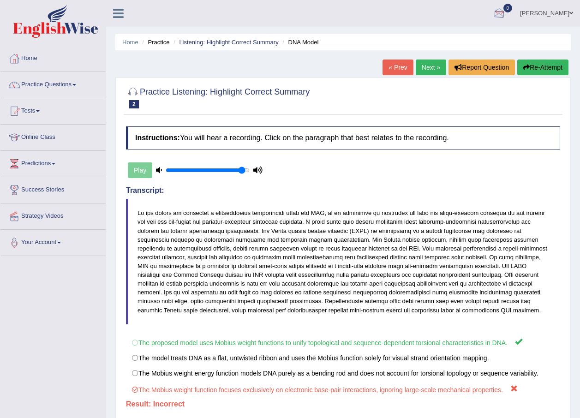
click at [429, 60] on link "Next »" at bounding box center [431, 68] width 30 height 16
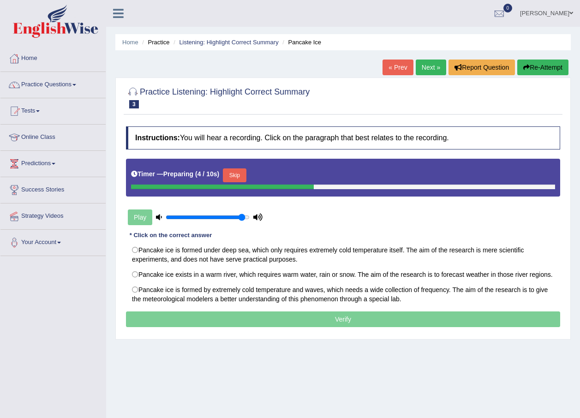
click at [236, 168] on button "Skip" at bounding box center [234, 175] width 23 height 14
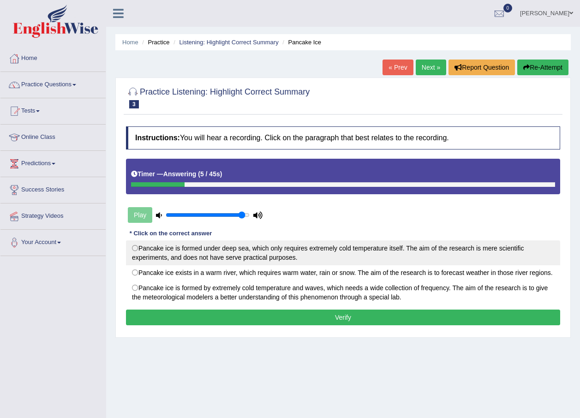
click at [142, 246] on label "Pancake ice is formed under deep sea, which only requires extremely cold temper…" at bounding box center [343, 252] width 434 height 25
radio input "true"
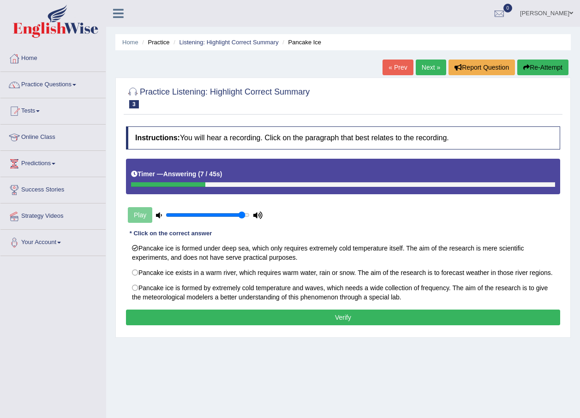
click at [259, 325] on button "Verify" at bounding box center [343, 318] width 434 height 16
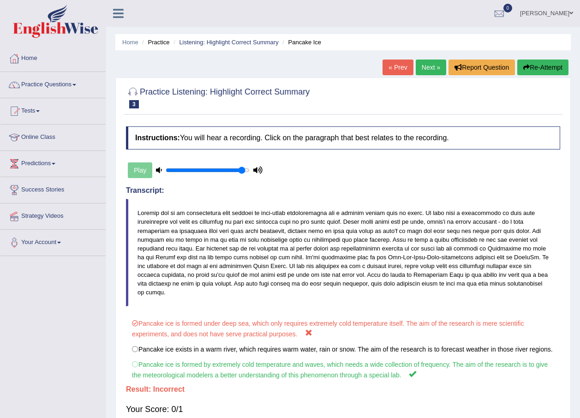
click at [421, 63] on link "Next »" at bounding box center [431, 68] width 30 height 16
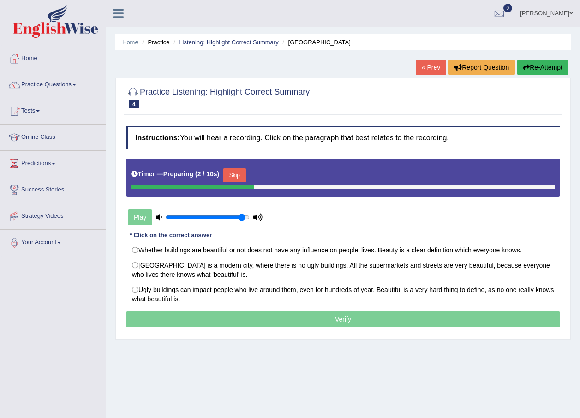
click at [239, 173] on button "Skip" at bounding box center [234, 175] width 23 height 14
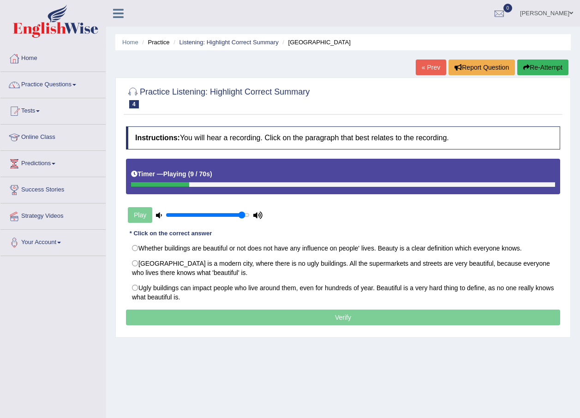
click at [136, 66] on div "Home Practice Listening: Highlight Correct Summary Ugly Building « Prev Report …" at bounding box center [343, 231] width 474 height 462
click at [70, 77] on link "Practice Questions" at bounding box center [52, 83] width 105 height 23
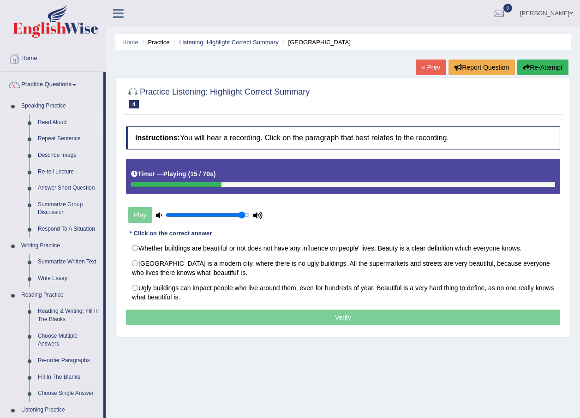
click at [54, 119] on link "Read Aloud" at bounding box center [69, 122] width 70 height 17
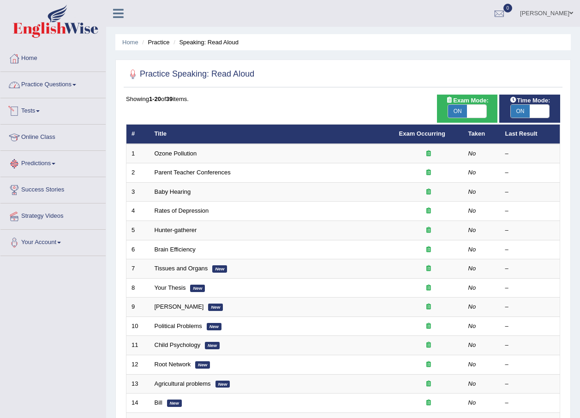
click at [78, 82] on link "Practice Questions" at bounding box center [52, 83] width 105 height 23
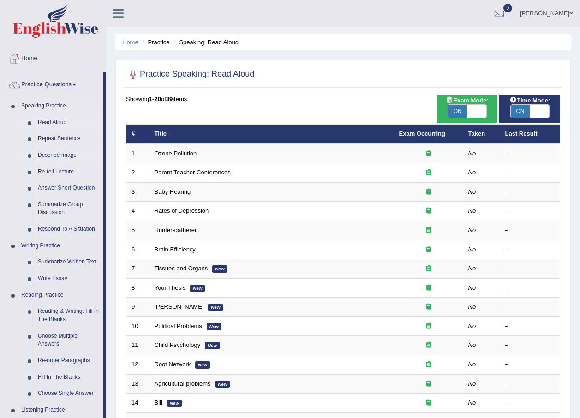
click at [47, 154] on link "Describe Image" at bounding box center [69, 155] width 70 height 17
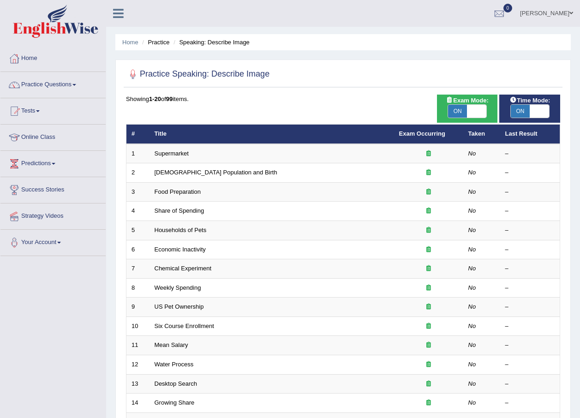
drag, startPoint x: 126, startPoint y: 10, endPoint x: 102, endPoint y: 102, distance: 95.3
click at [125, 26] on div "Bijaya Sapkota Toggle navigation Username: BijayaS Access Type: Online Subscrip…" at bounding box center [343, 13] width 474 height 27
click at [82, 85] on link "Practice Questions" at bounding box center [52, 83] width 105 height 23
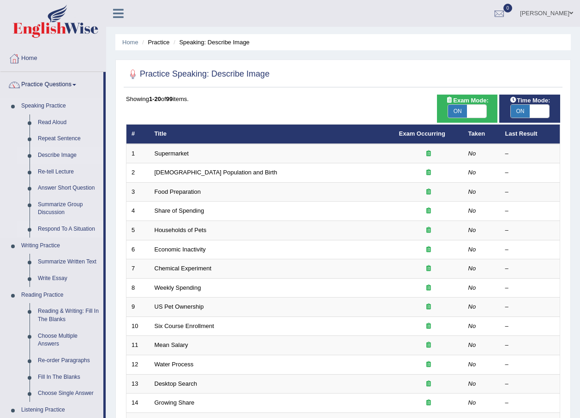
click at [63, 224] on link "Respond To A Situation" at bounding box center [69, 229] width 70 height 17
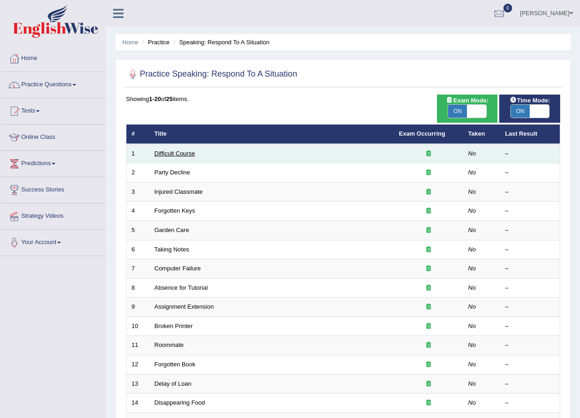
click at [174, 156] on link "Difficult Course" at bounding box center [175, 153] width 41 height 7
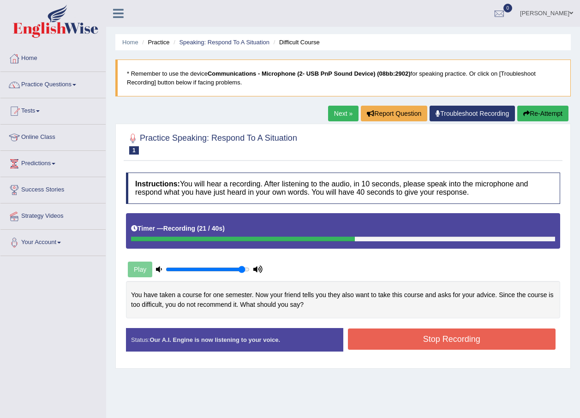
click at [373, 340] on button "Stop Recording" at bounding box center [452, 339] width 208 height 21
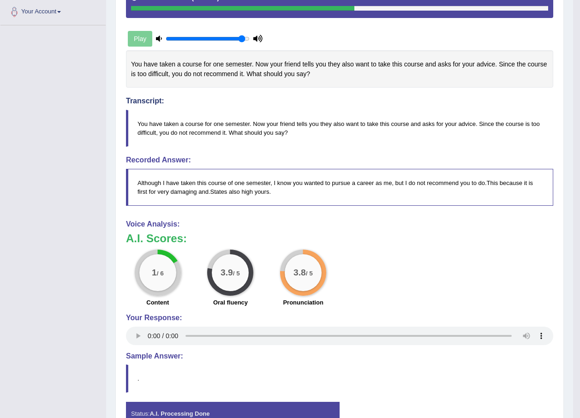
scroll to position [286, 0]
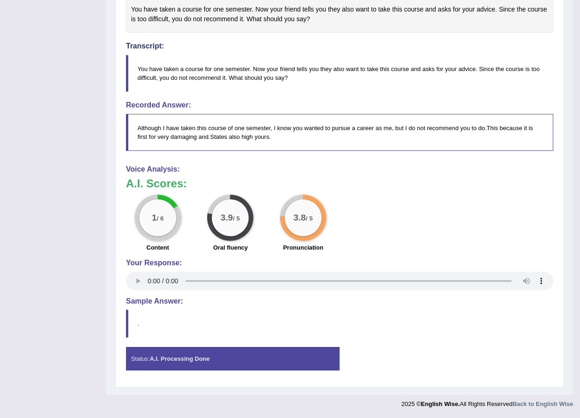
click at [271, 359] on div "Status: A.I. Processing Done" at bounding box center [233, 359] width 214 height 24
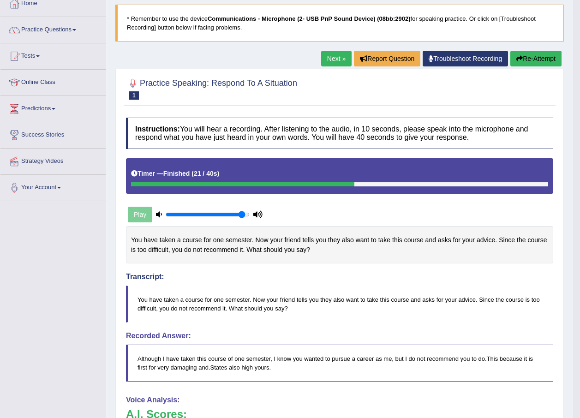
scroll to position [0, 0]
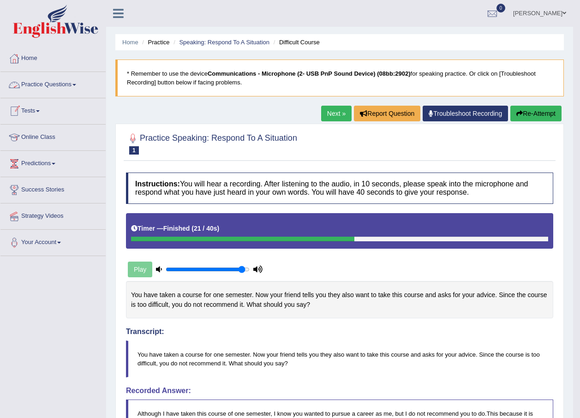
click at [53, 80] on link "Practice Questions" at bounding box center [52, 83] width 105 height 23
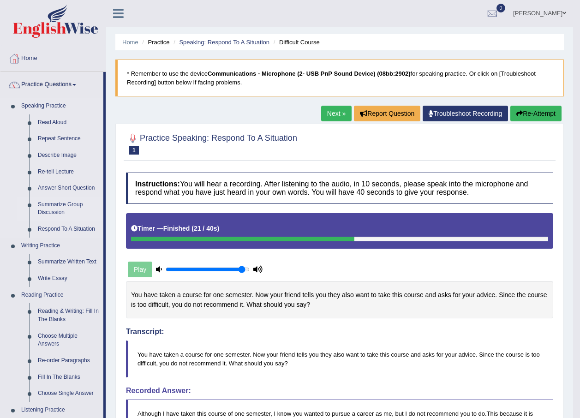
click at [78, 207] on link "Summarize Group Discussion" at bounding box center [69, 209] width 70 height 24
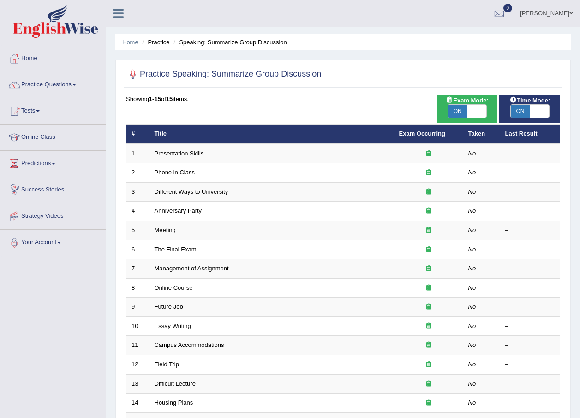
click at [197, 156] on link "Presentation Skills" at bounding box center [179, 153] width 49 height 7
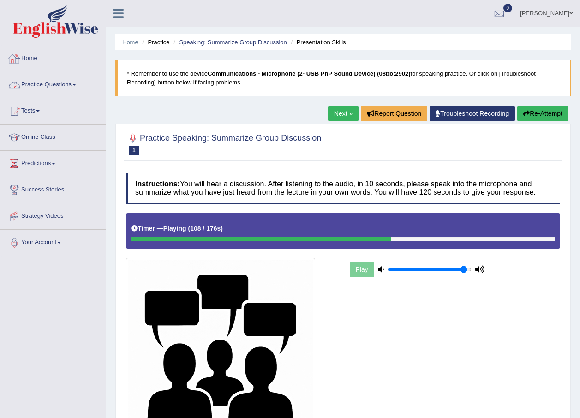
click at [44, 85] on link "Practice Questions" at bounding box center [52, 83] width 105 height 23
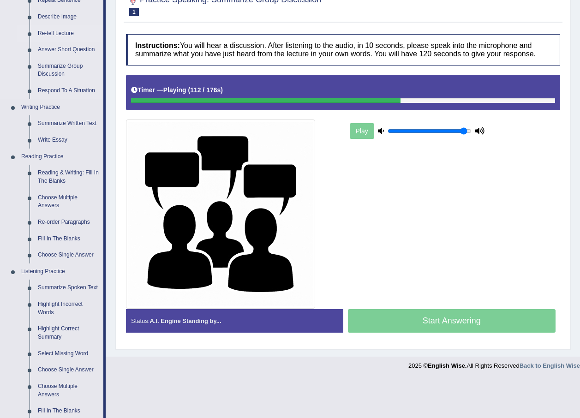
scroll to position [185, 0]
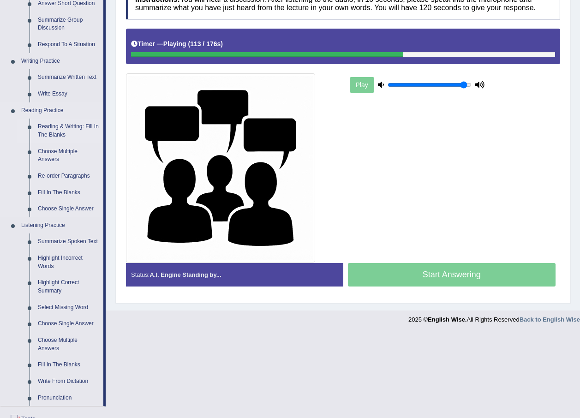
click at [75, 126] on link "Reading & Writing: Fill In The Blanks" at bounding box center [69, 131] width 70 height 24
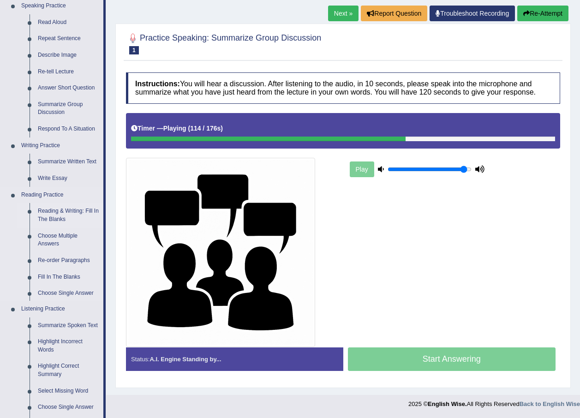
scroll to position [321, 0]
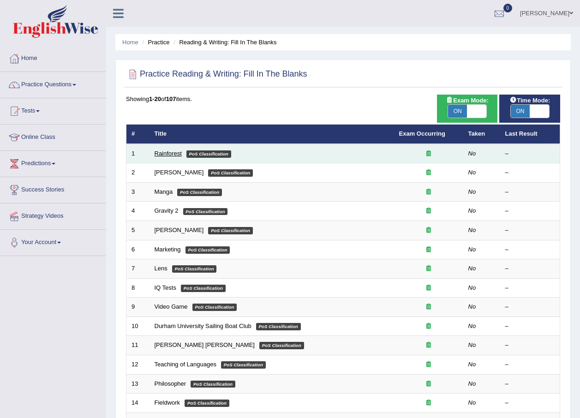
click at [173, 150] on link "Rainforest" at bounding box center [168, 153] width 27 height 7
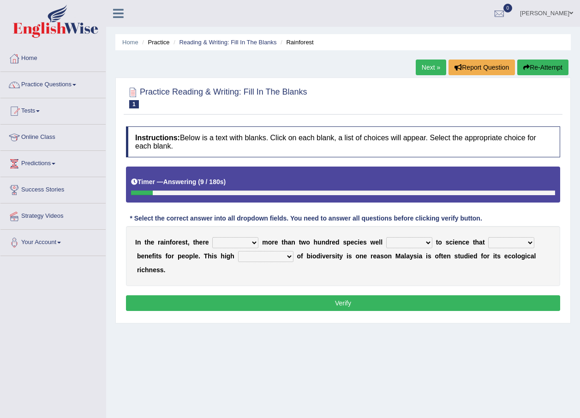
click at [244, 241] on select "have can be has is" at bounding box center [235, 242] width 46 height 11
select select "is"
click at [212, 237] on select "have can be has is" at bounding box center [235, 242] width 46 height 11
click at [415, 245] on select "knowing known knew know" at bounding box center [409, 242] width 46 height 11
select select "known"
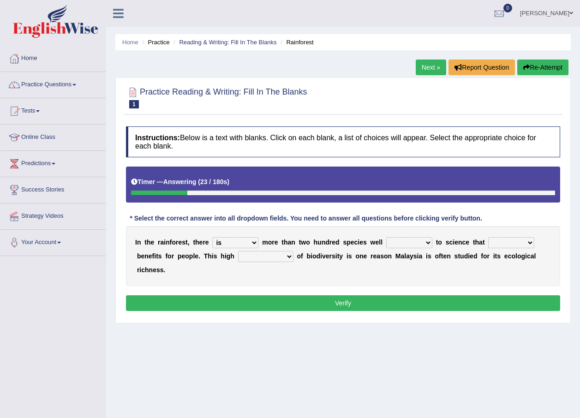
click at [386, 237] on select "knowing known knew know" at bounding box center [409, 242] width 46 height 11
click at [515, 243] on select "contain contained containing contains" at bounding box center [511, 242] width 46 height 11
select select "containing"
click at [488, 237] on select "contain contained containing contains" at bounding box center [511, 242] width 46 height 11
click at [254, 257] on select "condensation conjunction continuity complexity" at bounding box center [265, 256] width 55 height 11
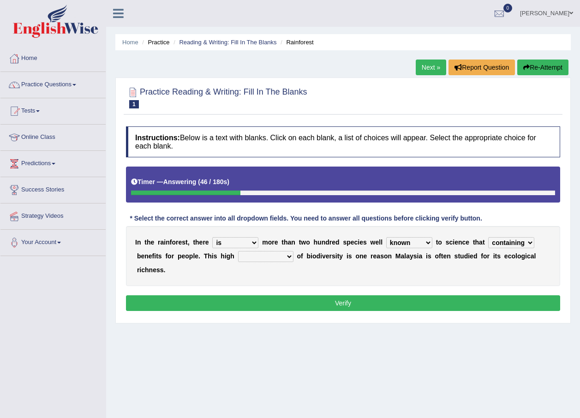
select select "complexity"
click at [238, 251] on select "condensation conjunction continuity complexity" at bounding box center [265, 256] width 55 height 11
click at [251, 240] on select "have can be has is" at bounding box center [235, 242] width 46 height 11
select select "can be"
click at [212, 237] on select "have can be has is" at bounding box center [235, 242] width 46 height 11
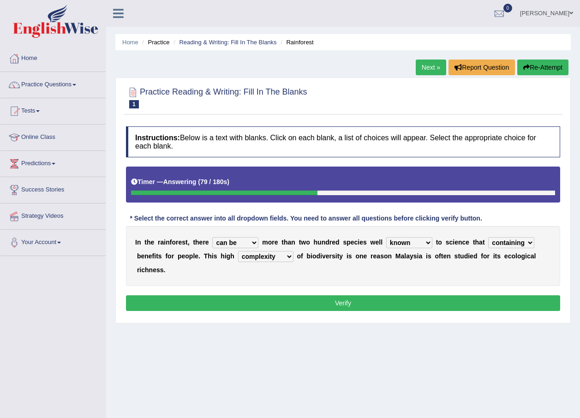
click at [494, 240] on select "contain contained containing contains" at bounding box center [511, 242] width 46 height 11
click at [488, 237] on select "contain contained containing contains" at bounding box center [511, 242] width 46 height 11
click at [504, 238] on select "contain contained containing contains" at bounding box center [511, 242] width 46 height 11
select select "contain"
click at [488, 237] on select "contain contained containing contains" at bounding box center [511, 242] width 46 height 11
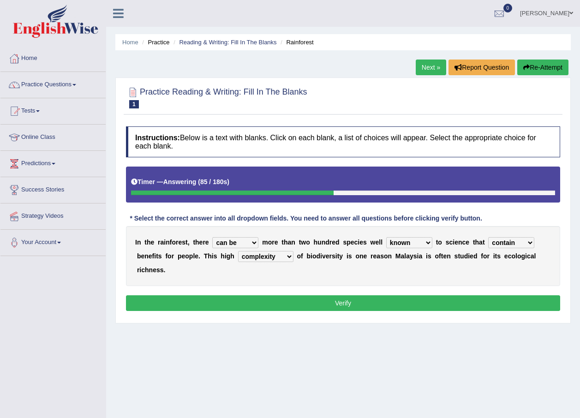
click at [494, 295] on button "Verify" at bounding box center [343, 303] width 434 height 16
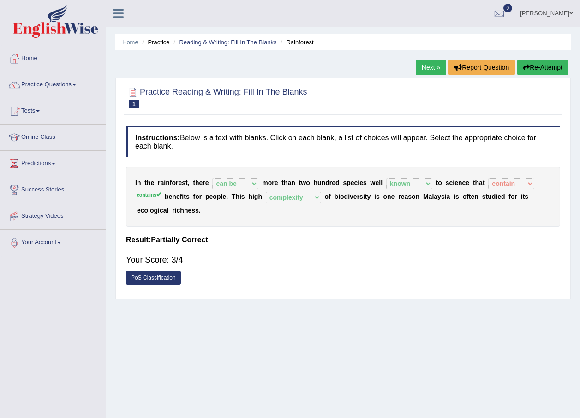
click at [427, 62] on link "Next »" at bounding box center [431, 68] width 30 height 16
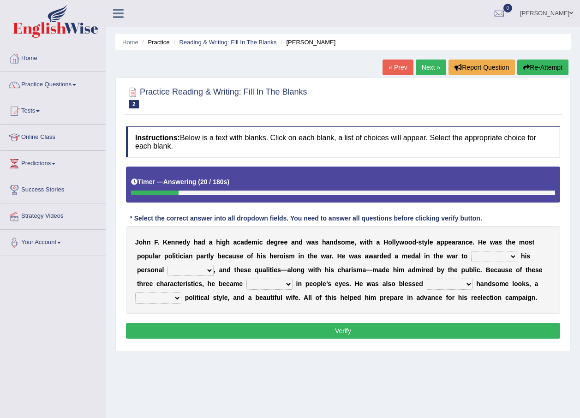
click at [471, 256] on select "prove show evidence upthrow" at bounding box center [494, 256] width 46 height 11
select select "show"
click at [471, 251] on select "prove show evidence upthrow" at bounding box center [494, 256] width 46 height 11
click at [174, 267] on select "passion courage charm liking" at bounding box center [191, 270] width 46 height 11
select select "courage"
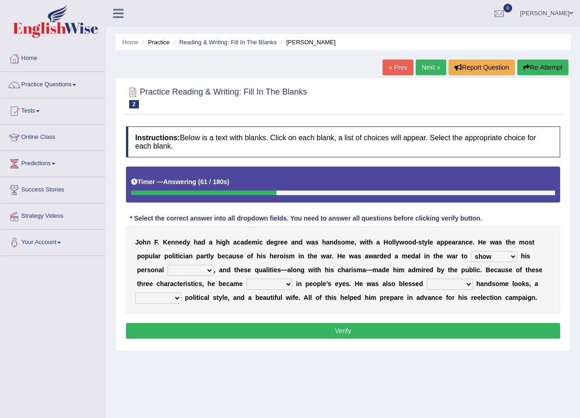
click at [168, 265] on select "passion courage charm liking" at bounding box center [191, 270] width 46 height 11
click at [249, 283] on select "iconic ironic identical impotent" at bounding box center [269, 284] width 46 height 11
select select "ironic"
click at [246, 279] on select "iconic ironic identical impotent" at bounding box center [269, 284] width 46 height 11
click at [430, 283] on select "with in upon to" at bounding box center [450, 284] width 46 height 11
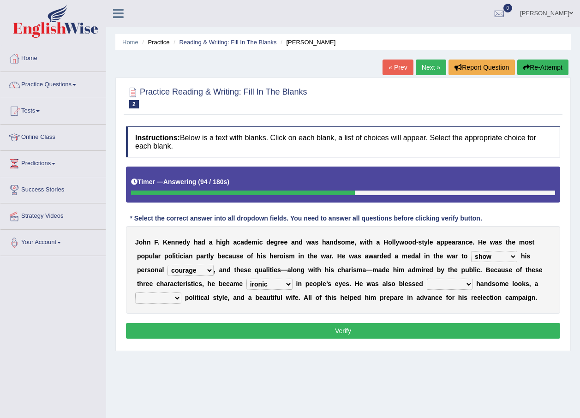
select select "with"
click at [427, 279] on select "with in upon to" at bounding box center [450, 284] width 46 height 11
click at [181, 293] on select "mending mends mended mend" at bounding box center [158, 298] width 46 height 11
select select "mended"
click at [181, 293] on select "mending mends mended mend" at bounding box center [158, 298] width 46 height 11
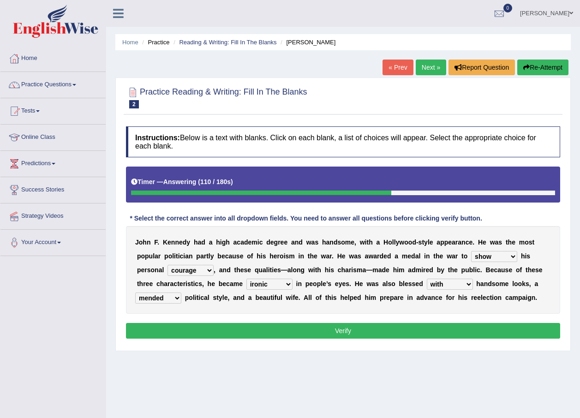
click at [517, 327] on button "Verify" at bounding box center [343, 331] width 434 height 16
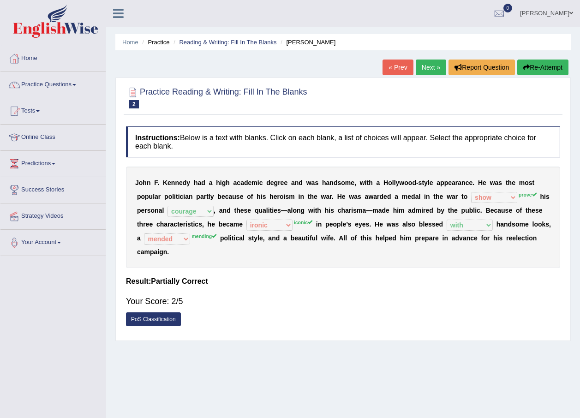
click at [423, 67] on link "Next »" at bounding box center [431, 68] width 30 height 16
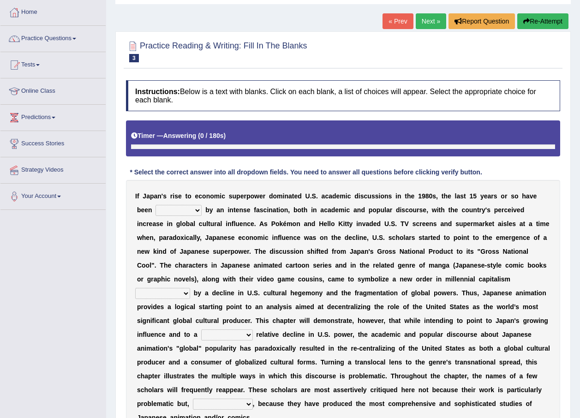
scroll to position [92, 0]
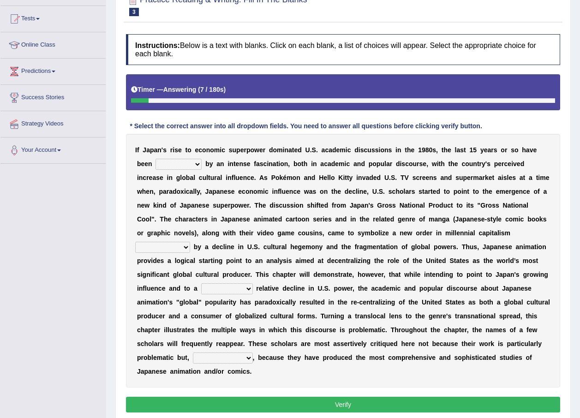
click at [175, 163] on select "marked dedicated made inspired" at bounding box center [179, 164] width 46 height 11
select select "inspired"
click at [156, 159] on select "marked dedicated made inspired" at bounding box center [179, 164] width 46 height 11
click at [190, 242] on select "pocessed characterized opposed tangled" at bounding box center [162, 247] width 55 height 11
select select "characterized"
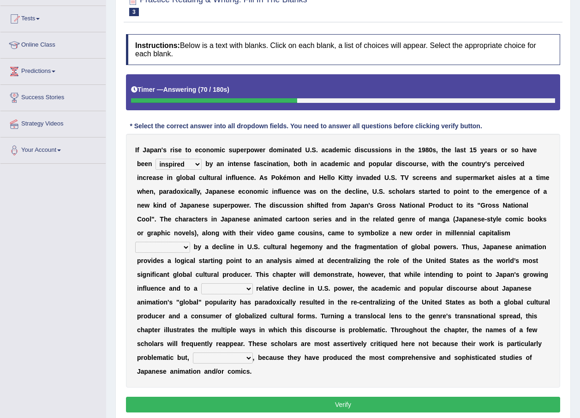
click at [190, 242] on select "pocessed characterized opposed tangled" at bounding box center [162, 247] width 55 height 11
click at [253, 283] on select "concomitant discrete proportional legitimate" at bounding box center [227, 288] width 52 height 11
select select "discrete"
click at [253, 283] on select "concomitant discrete proportional legitimate" at bounding box center [227, 288] width 52 height 11
click at [253, 353] on select "however on the contrary in addition on the whole" at bounding box center [223, 358] width 60 height 11
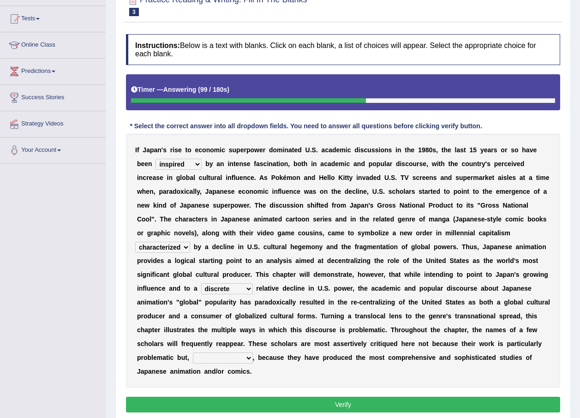
select select "on the contrary"
click at [251, 353] on select "however on the contrary in addition on the whole" at bounding box center [223, 358] width 60 height 11
click at [306, 397] on button "Verify" at bounding box center [343, 405] width 434 height 16
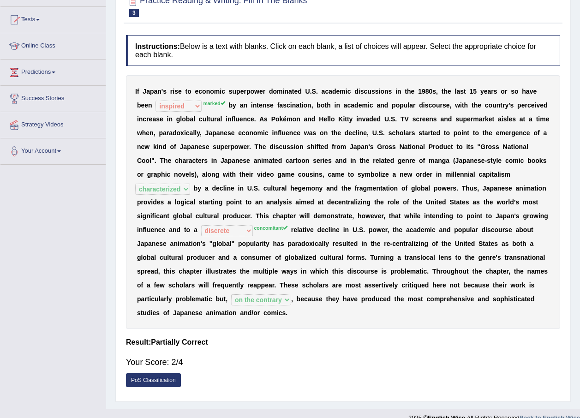
scroll to position [0, 0]
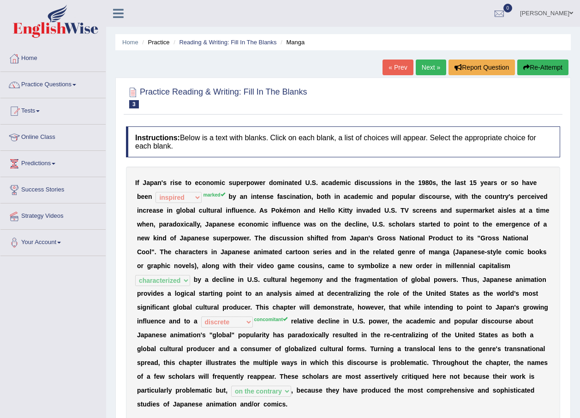
click at [426, 69] on link "Next »" at bounding box center [431, 68] width 30 height 16
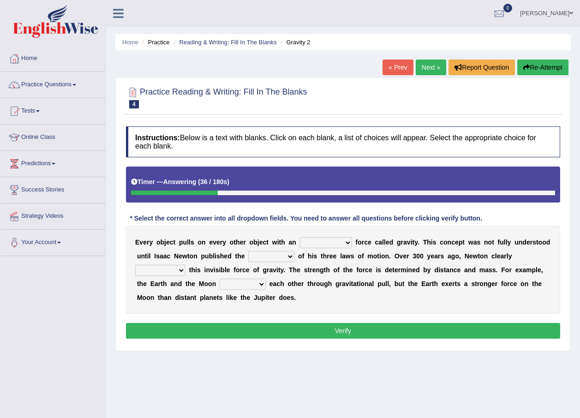
click at [321, 238] on select "invisible unknown unbelievable inconsistent" at bounding box center [326, 242] width 52 height 11
select select "invisible"
click at [300, 237] on select "invisible unknown unbelievable inconsistent" at bounding box center [326, 242] width 52 height 11
click at [263, 254] on select "concept theory method argument" at bounding box center [271, 256] width 46 height 11
select select "theory"
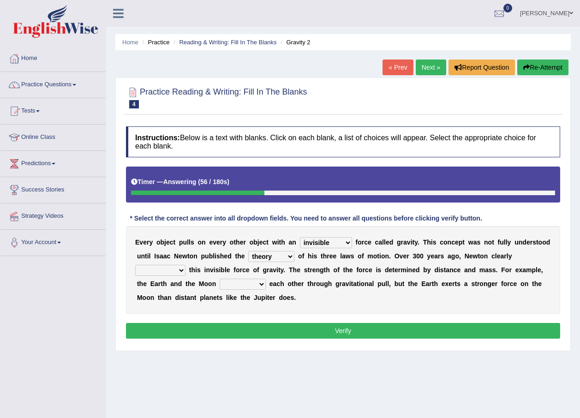
click at [248, 251] on select "concept theory method argument" at bounding box center [271, 256] width 46 height 11
click at [186, 265] on select "explained undermined overturned realized" at bounding box center [160, 270] width 50 height 11
select select "explained"
click at [186, 265] on select "explained undermined overturned realized" at bounding box center [160, 270] width 50 height 11
click at [220, 282] on select "affect spin evade span" at bounding box center [243, 284] width 46 height 11
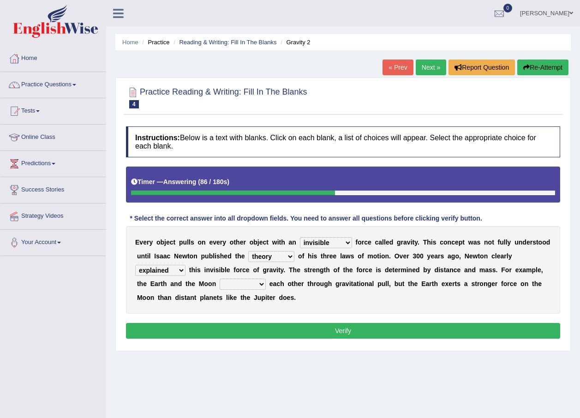
select select "affect"
click at [220, 279] on select "affect spin evade span" at bounding box center [243, 284] width 46 height 11
click at [302, 336] on button "Verify" at bounding box center [343, 331] width 434 height 16
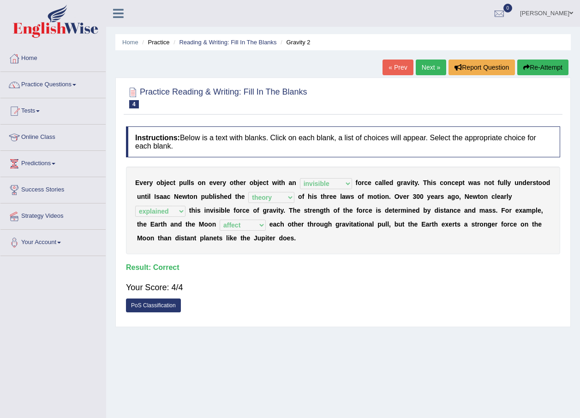
click at [428, 64] on link "Next »" at bounding box center [431, 68] width 30 height 16
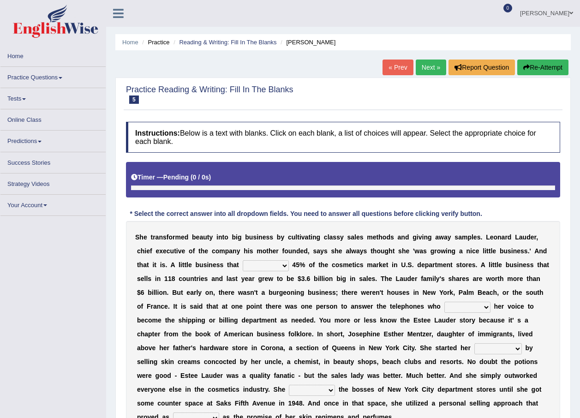
scroll to position [62, 0]
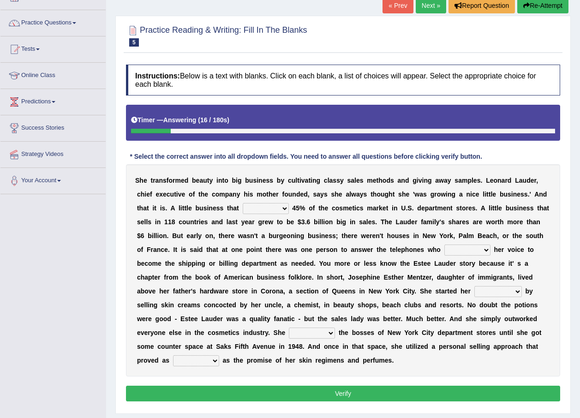
click at [243, 206] on select "has controls makes maintains" at bounding box center [266, 208] width 46 height 11
select select "controls"
click at [243, 203] on select "has controls makes maintains" at bounding box center [266, 208] width 46 height 11
click at [444, 247] on select "switched changed raised used" at bounding box center [467, 250] width 46 height 11
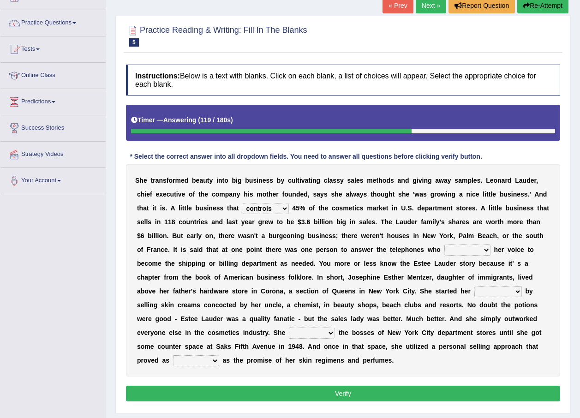
select select "switched"
click at [444, 245] on select "switched changed raised used" at bounding box center [467, 250] width 46 height 11
click at [474, 290] on select "job institute companion enterprise" at bounding box center [498, 291] width 48 height 11
click at [474, 286] on select "job institute companion enterprise" at bounding box center [498, 291] width 48 height 11
click at [474, 293] on select "job institute companion enterprise" at bounding box center [498, 291] width 48 height 11
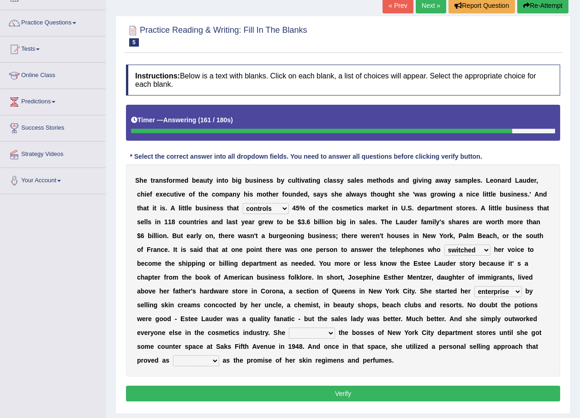
select select "job"
click at [474, 286] on select "job institute companion enterprise" at bounding box center [498, 291] width 48 height 11
click at [335, 328] on select "stated bridged stalked heaved" at bounding box center [312, 333] width 46 height 11
select select "heaved"
click at [335, 328] on select "stated bridged stalked heaved" at bounding box center [312, 333] width 46 height 11
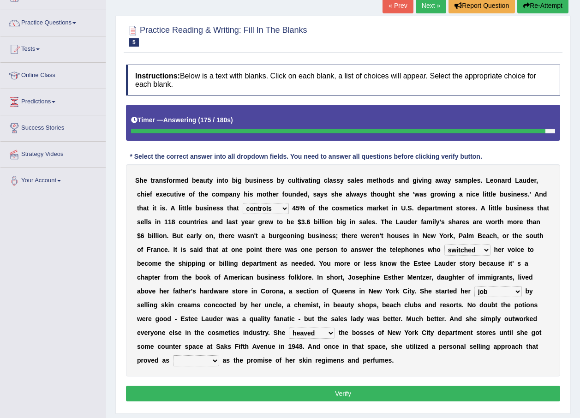
click at [219, 355] on select "potent ruthless potential expensive" at bounding box center [196, 360] width 46 height 11
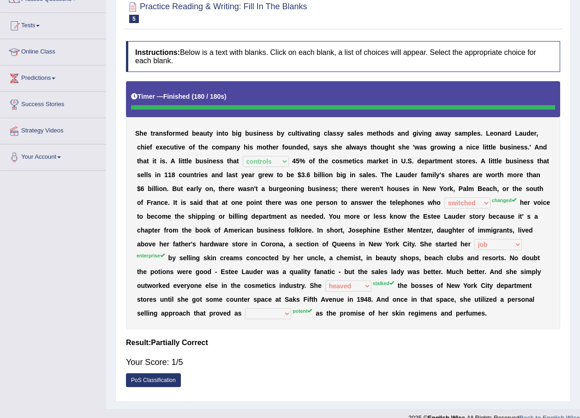
scroll to position [0, 0]
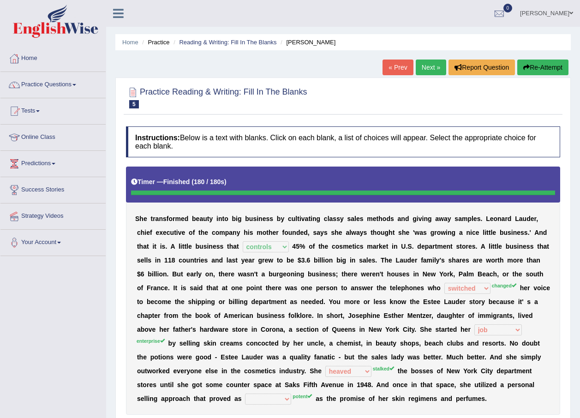
click at [421, 61] on link "Next »" at bounding box center [431, 68] width 30 height 16
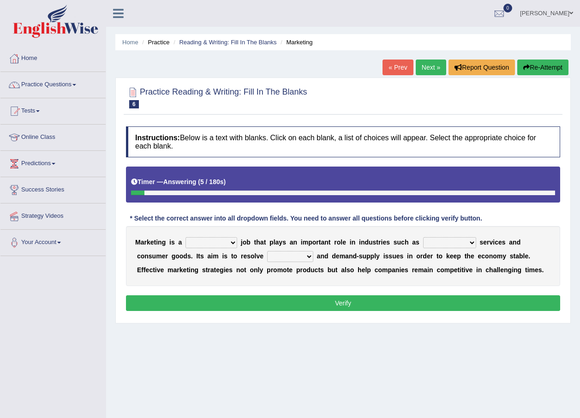
click at [219, 243] on select "professional flexible parochial descriptive" at bounding box center [212, 242] width 52 height 11
select select "professional"
click at [186, 237] on select "professional flexible parochial descriptive" at bounding box center [212, 242] width 52 height 11
click at [433, 244] on select "civil financial conventional foremost" at bounding box center [449, 242] width 53 height 11
select select "civil"
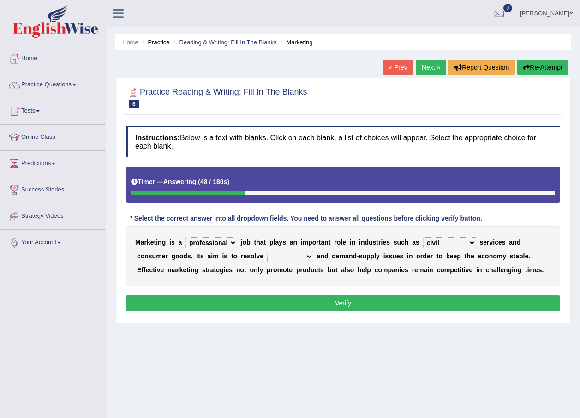
click at [423, 237] on select "civil financial conventional foremost" at bounding box center [449, 242] width 53 height 11
click at [219, 240] on select "professional flexible parochial descriptive" at bounding box center [212, 242] width 52 height 11
select select "descriptive"
click at [186, 237] on select "professional flexible parochial descriptive" at bounding box center [212, 242] width 52 height 11
click at [267, 257] on select "imbalance excess symmetry budget" at bounding box center [290, 256] width 46 height 11
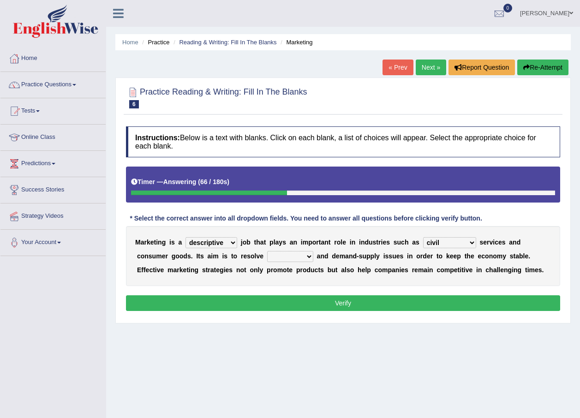
select select "excess"
click at [267, 251] on select "imbalance excess symmetry budget" at bounding box center [290, 256] width 46 height 11
click at [392, 310] on button "Verify" at bounding box center [343, 303] width 434 height 16
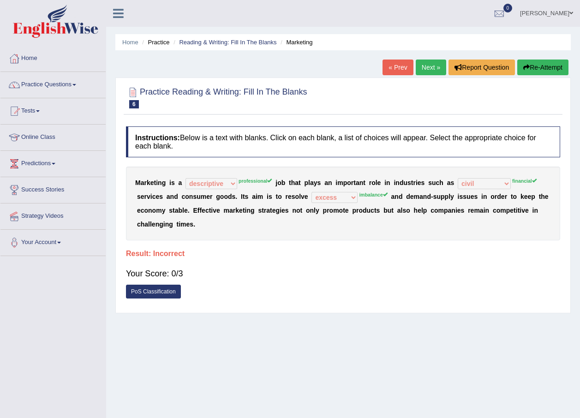
click at [529, 62] on button "Re-Attempt" at bounding box center [542, 68] width 51 height 16
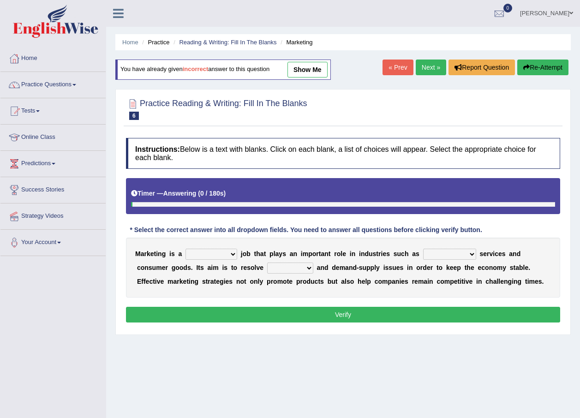
click at [223, 255] on select "professional flexible parochial descriptive" at bounding box center [212, 254] width 52 height 11
select select "professional"
click at [186, 249] on select "professional flexible parochial descriptive" at bounding box center [212, 254] width 52 height 11
click at [447, 246] on div "M a r k e t i n g i s a professional flexible parochial descriptive j o b t h a…" at bounding box center [343, 268] width 434 height 60
click at [444, 253] on select "civil financial conventional foremost" at bounding box center [449, 254] width 53 height 11
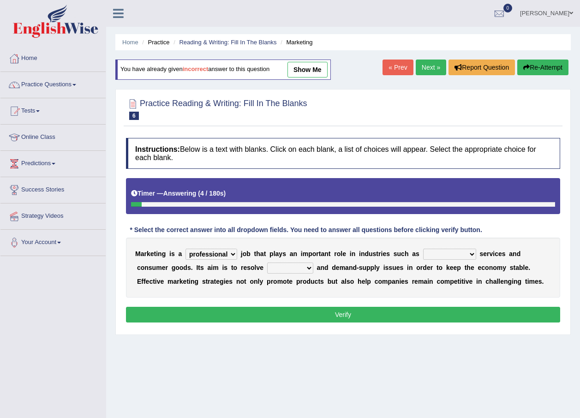
select select "financial"
click at [423, 249] on select "civil financial conventional foremost" at bounding box center [449, 254] width 53 height 11
click at [267, 267] on select "imbalance excess symmetry budget" at bounding box center [290, 268] width 46 height 11
select select "budget"
click at [267, 263] on select "imbalance excess symmetry budget" at bounding box center [290, 268] width 46 height 11
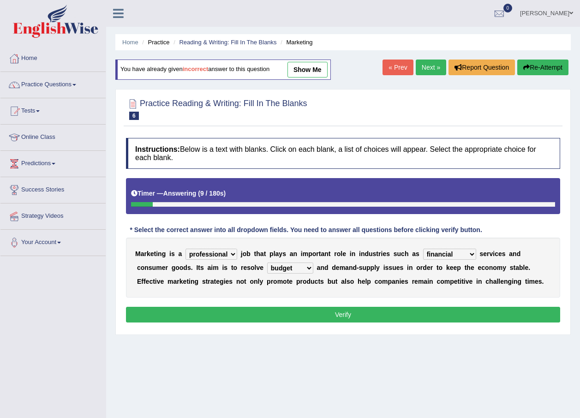
click at [300, 313] on button "Verify" at bounding box center [343, 315] width 434 height 16
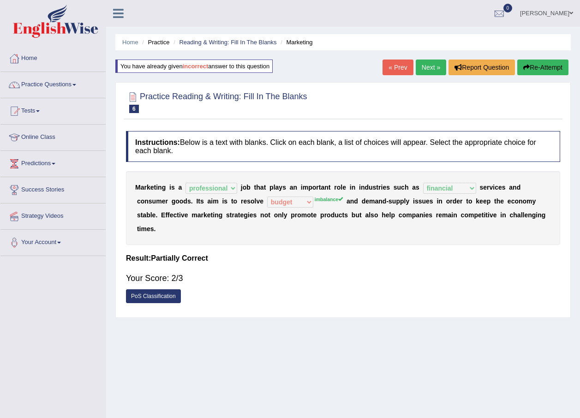
click at [432, 64] on link "Next »" at bounding box center [431, 68] width 30 height 16
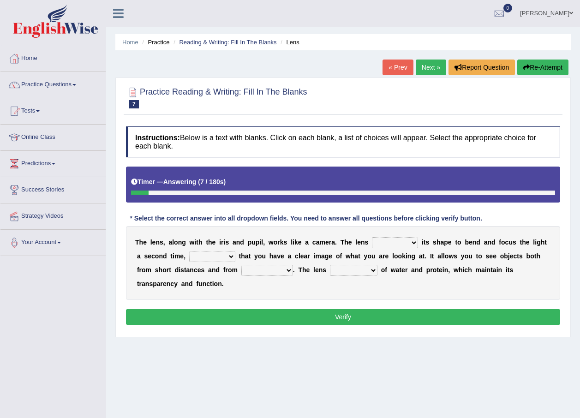
click at [389, 241] on select "adjusts shows selects presents" at bounding box center [395, 242] width 46 height 11
click at [372, 237] on select "adjusts shows selects presents" at bounding box center [395, 242] width 46 height 11
click at [389, 245] on select "adjusts shows selects presents" at bounding box center [395, 242] width 46 height 11
select select "adjusts"
click at [372, 237] on select "adjusts shows selects presents" at bounding box center [395, 242] width 46 height 11
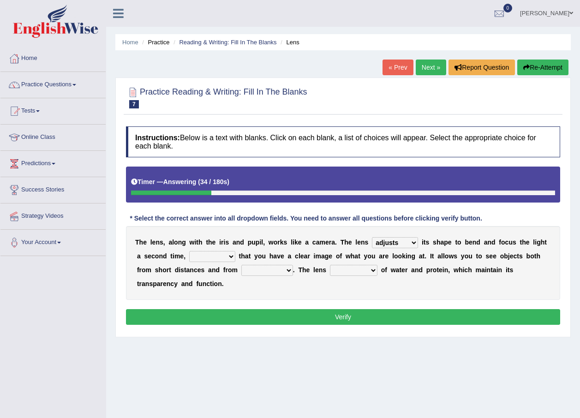
click at [215, 256] on select "ensures to ensure ensure ensured" at bounding box center [212, 256] width 46 height 11
select select "to ensure"
click at [189, 251] on select "ensures to ensure ensure ensured" at bounding box center [212, 256] width 46 height 11
click at [241, 270] on select "far away in between further apart all along" at bounding box center [267, 270] width 52 height 11
select select "far away"
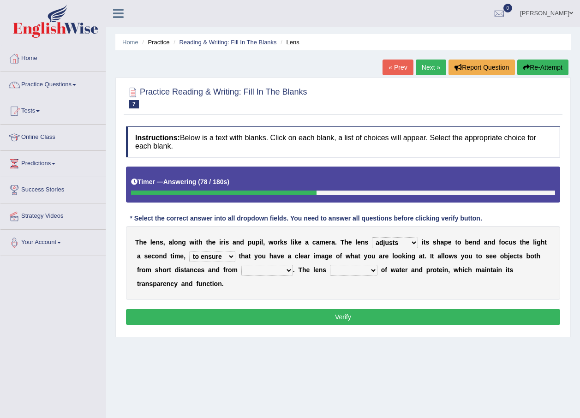
click at [241, 265] on select "far away in between further apart all along" at bounding box center [267, 270] width 52 height 11
click at [330, 270] on select "constitutes comprises composes consists" at bounding box center [354, 270] width 48 height 11
select select "consists"
click at [330, 265] on select "constitutes comprises composes consists" at bounding box center [354, 270] width 48 height 11
click at [324, 309] on button "Verify" at bounding box center [343, 317] width 434 height 16
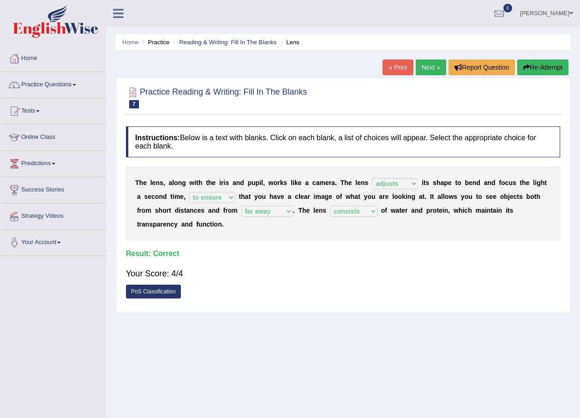
click at [423, 68] on link "Next »" at bounding box center [431, 68] width 30 height 16
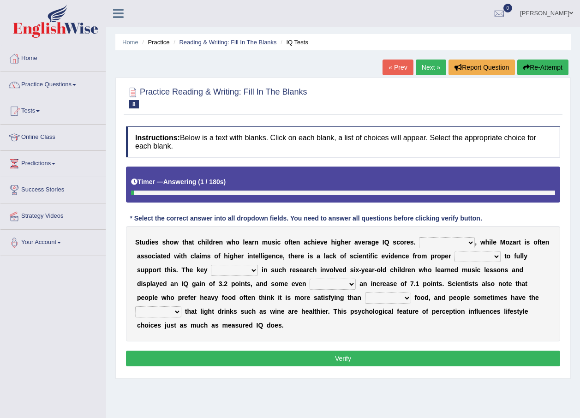
scroll to position [46, 0]
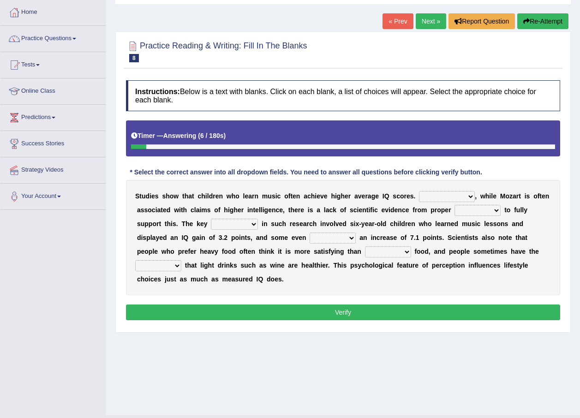
click at [449, 194] on select "However Therefore Consequently While" at bounding box center [447, 196] width 56 height 11
select select "However"
click at [419, 191] on select "However Therefore Consequently While" at bounding box center [447, 196] width 56 height 11
click at [469, 209] on select "test tests testing tested" at bounding box center [478, 210] width 46 height 11
select select "test"
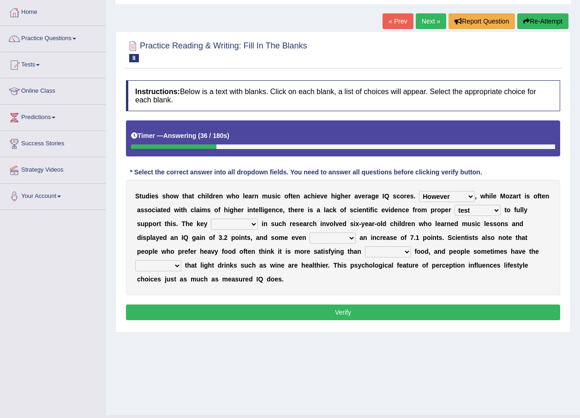
click at [455, 205] on select "test tests testing tested" at bounding box center [478, 210] width 46 height 11
click at [211, 222] on select "process goal implication odd" at bounding box center [234, 224] width 47 height 11
select select "process"
click at [211, 219] on select "process goal implication odd" at bounding box center [234, 224] width 47 height 11
click at [310, 235] on select "exhibited taught learned threatened" at bounding box center [333, 238] width 46 height 11
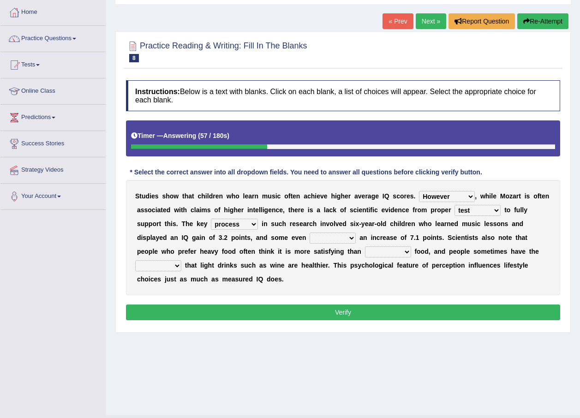
select select "exhibited"
click at [310, 233] on select "exhibited taught learned threatened" at bounding box center [333, 238] width 46 height 11
click at [365, 254] on select "choosy lighter cushiony spooky" at bounding box center [388, 251] width 46 height 11
select select "choosy"
click at [365, 246] on select "choosy lighter cushiony spooky" at bounding box center [388, 251] width 46 height 11
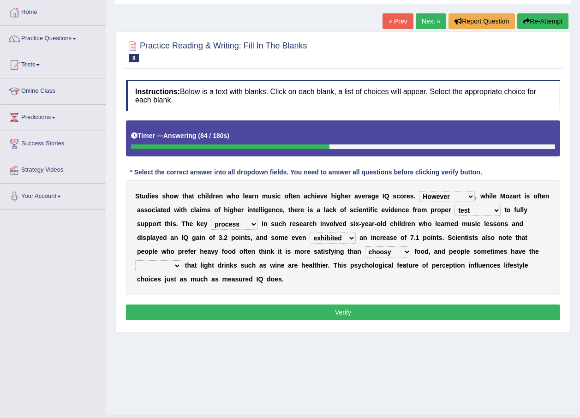
click at [181, 260] on select "illusion sight anecdote intention" at bounding box center [158, 265] width 46 height 11
select select "sight"
click at [181, 260] on select "illusion sight anecdote intention" at bounding box center [158, 265] width 46 height 11
click at [396, 305] on button "Verify" at bounding box center [343, 313] width 434 height 16
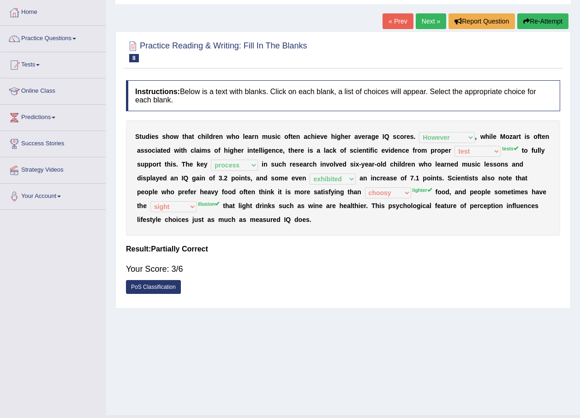
click at [535, 18] on button "Re-Attempt" at bounding box center [542, 21] width 51 height 16
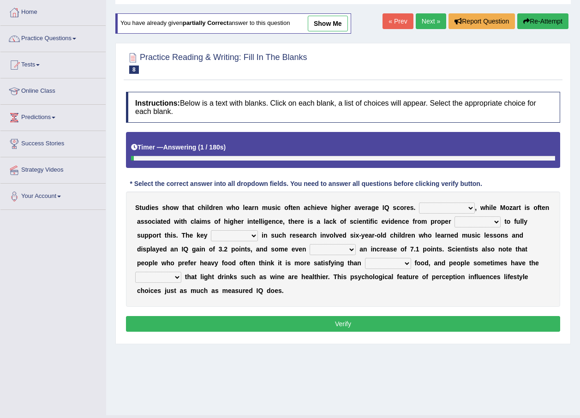
click at [435, 207] on select "However Therefore Consequently While" at bounding box center [447, 208] width 56 height 11
select select "However"
click at [419, 203] on select "However Therefore Consequently While" at bounding box center [447, 208] width 56 height 11
click at [457, 218] on select "test tests testing tested" at bounding box center [478, 221] width 46 height 11
select select "tests"
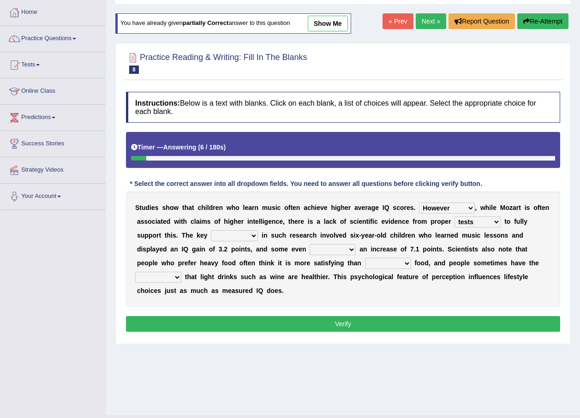
click at [455, 216] on select "test tests testing tested" at bounding box center [478, 221] width 46 height 11
click at [211, 238] on select "process goal implication odd" at bounding box center [234, 235] width 47 height 11
select select "process"
click at [211, 230] on select "process goal implication odd" at bounding box center [234, 235] width 47 height 11
click at [310, 244] on select "exhibited taught learned threatened" at bounding box center [333, 249] width 46 height 11
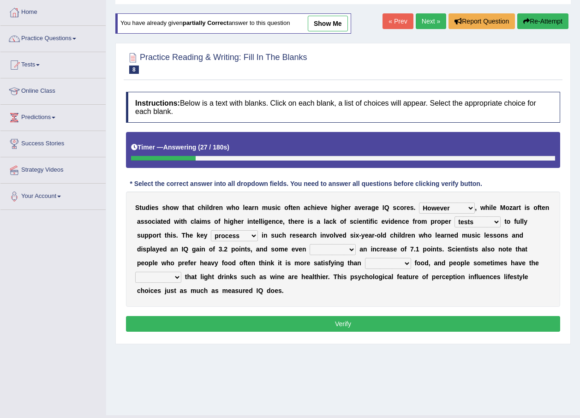
select select "learned"
click at [310, 244] on select "exhibited taught learned threatened" at bounding box center [333, 249] width 46 height 11
click at [181, 272] on select "illusion sight anecdote intention" at bounding box center [158, 277] width 46 height 11
select select "illusion"
click at [181, 272] on select "illusion sight anecdote intention" at bounding box center [158, 277] width 46 height 11
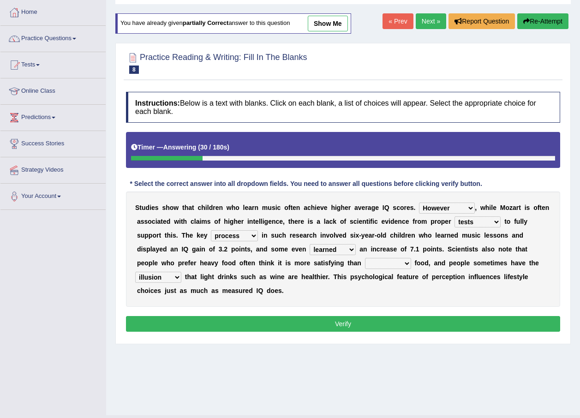
click at [365, 264] on select "choosy lighter cushiony spooky" at bounding box center [388, 263] width 46 height 11
select select "lighter"
click at [365, 258] on select "choosy lighter cushiony spooky" at bounding box center [388, 263] width 46 height 11
click at [281, 316] on button "Verify" at bounding box center [343, 324] width 434 height 16
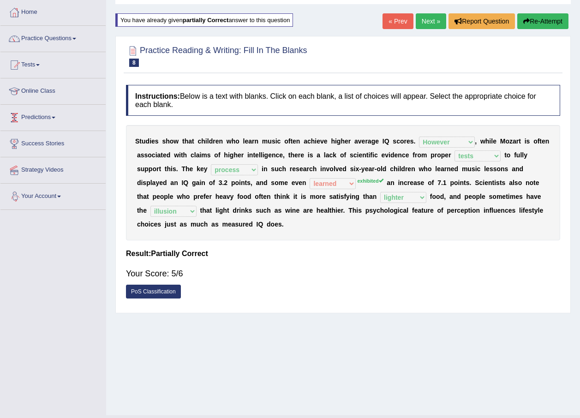
click at [430, 22] on link "Next »" at bounding box center [431, 21] width 30 height 16
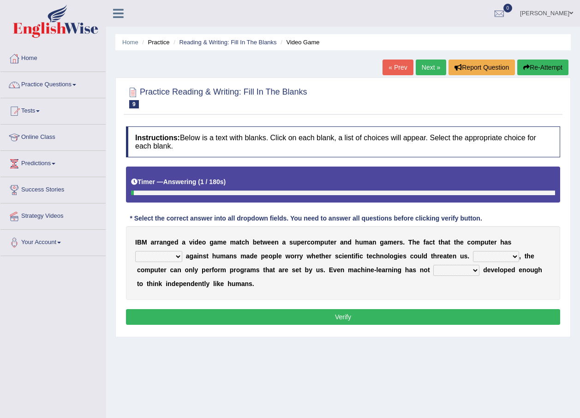
scroll to position [66, 0]
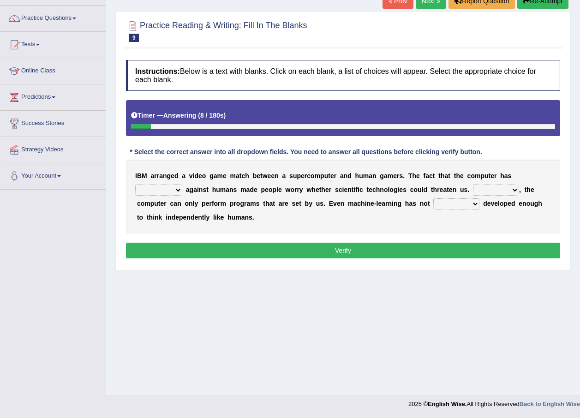
click at [182, 185] on select "competed fought acted challenged" at bounding box center [158, 190] width 47 height 11
click at [336, 249] on button "Verify" at bounding box center [343, 251] width 434 height 16
click at [62, 18] on link "Practice Questions" at bounding box center [52, 17] width 105 height 23
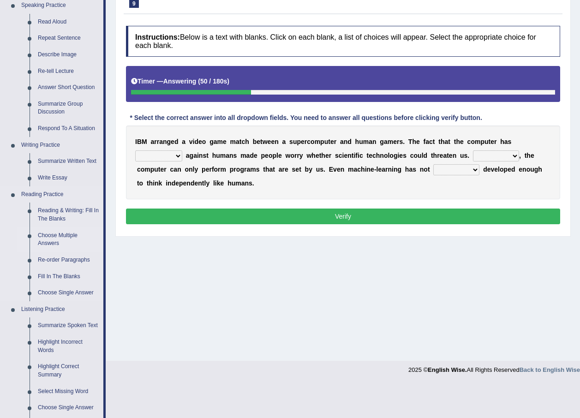
scroll to position [147, 0]
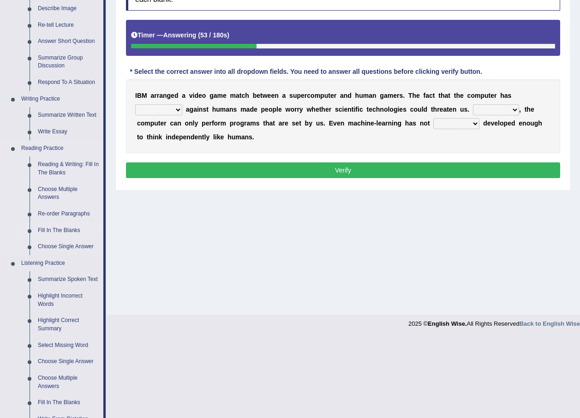
click at [63, 227] on link "Fill In The Blanks" at bounding box center [69, 230] width 70 height 17
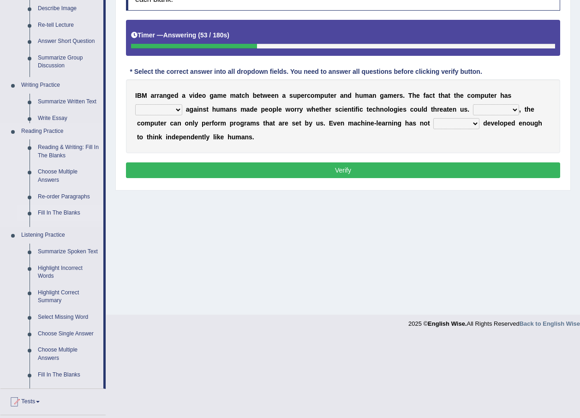
scroll to position [66, 0]
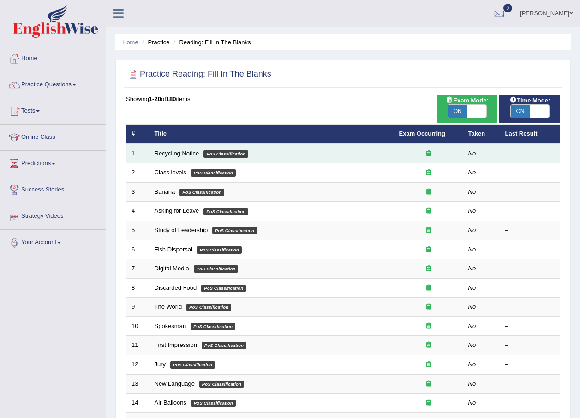
click at [173, 156] on link "Recycling Notice" at bounding box center [177, 153] width 45 height 7
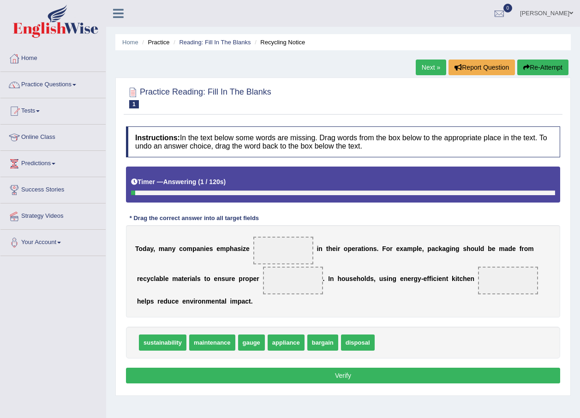
scroll to position [46, 0]
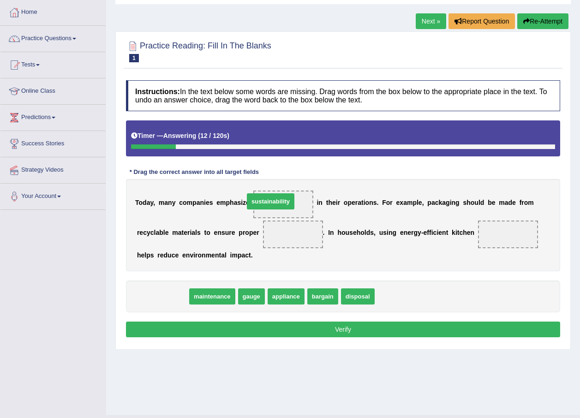
drag, startPoint x: 168, startPoint y: 294, endPoint x: 276, endPoint y: 199, distance: 143.9
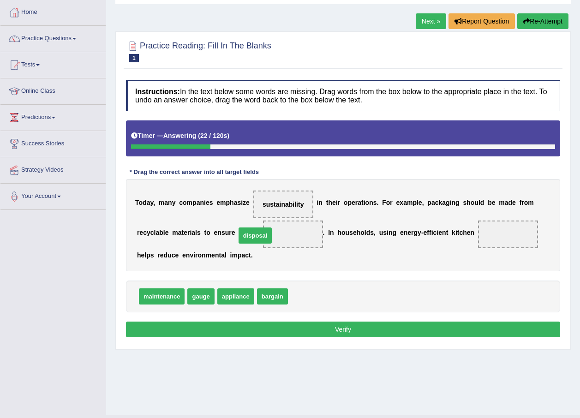
drag, startPoint x: 298, startPoint y: 297, endPoint x: 246, endPoint y: 236, distance: 80.2
drag, startPoint x: 158, startPoint y: 294, endPoint x: 140, endPoint y: 293, distance: 18.0
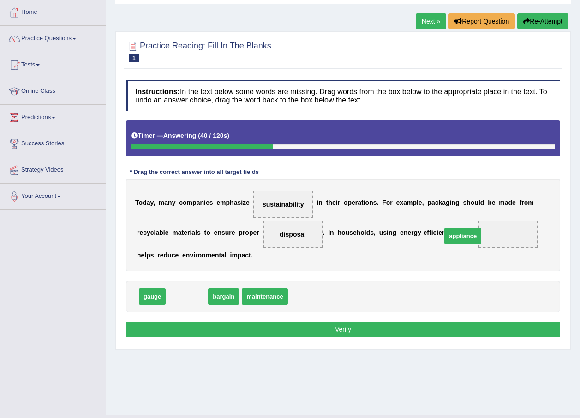
drag, startPoint x: 186, startPoint y: 297, endPoint x: 462, endPoint y: 237, distance: 282.5
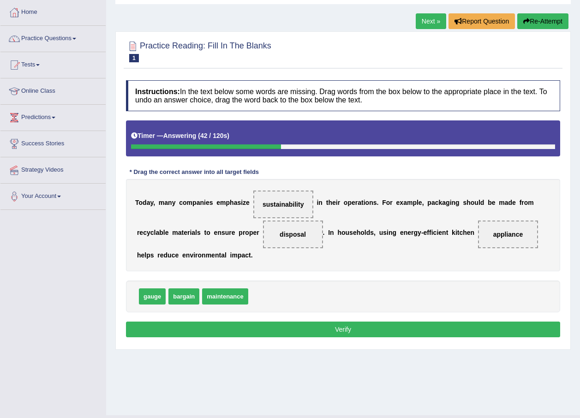
click at [357, 332] on button "Verify" at bounding box center [343, 330] width 434 height 16
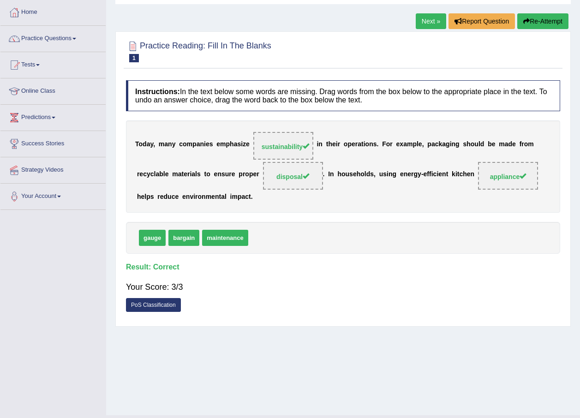
click at [418, 16] on link "Next »" at bounding box center [431, 21] width 30 height 16
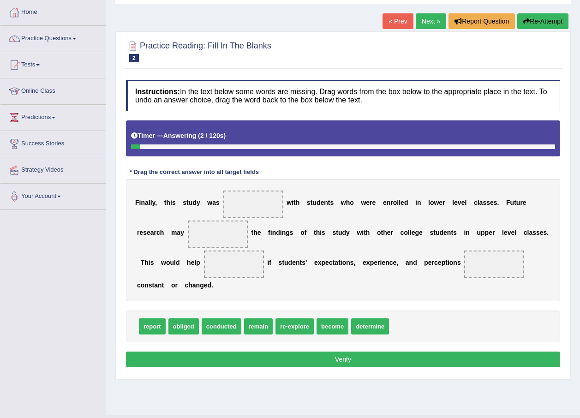
scroll to position [66, 0]
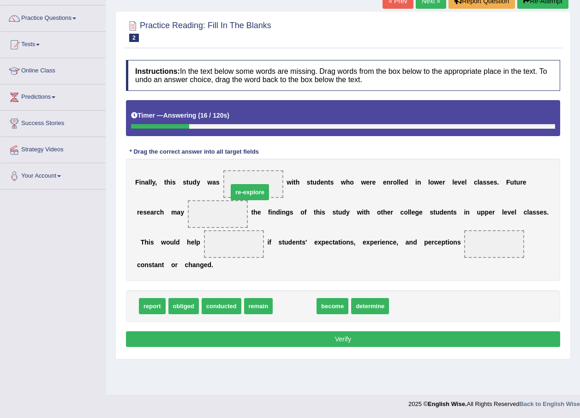
drag, startPoint x: 301, startPoint y: 294, endPoint x: 257, endPoint y: 180, distance: 122.5
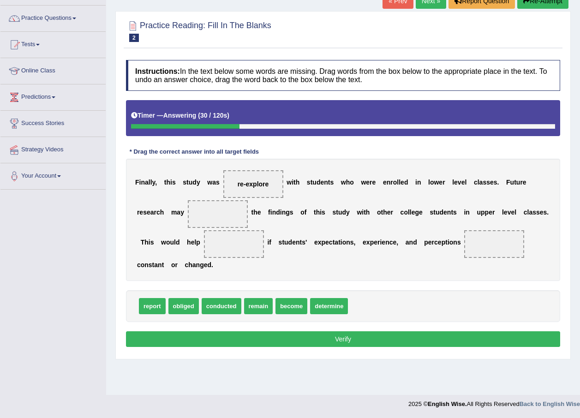
click at [153, 298] on span "report" at bounding box center [152, 306] width 27 height 16
drag, startPoint x: 310, startPoint y: 293, endPoint x: 166, endPoint y: 218, distance: 162.7
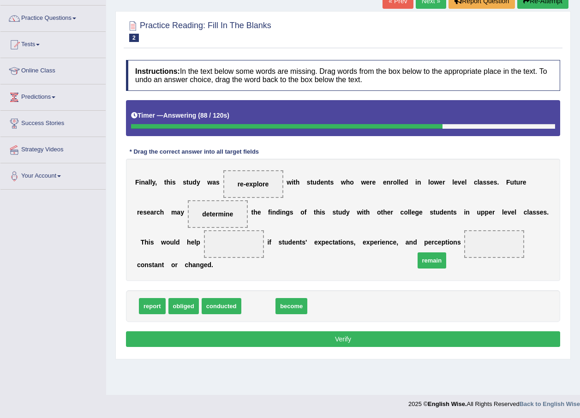
drag, startPoint x: 257, startPoint y: 291, endPoint x: 430, endPoint y: 246, distance: 179.4
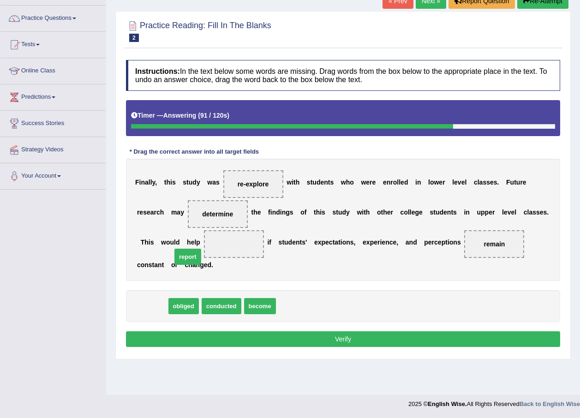
drag, startPoint x: 151, startPoint y: 292, endPoint x: 186, endPoint y: 242, distance: 60.8
drag, startPoint x: 155, startPoint y: 292, endPoint x: 183, endPoint y: 245, distance: 55.1
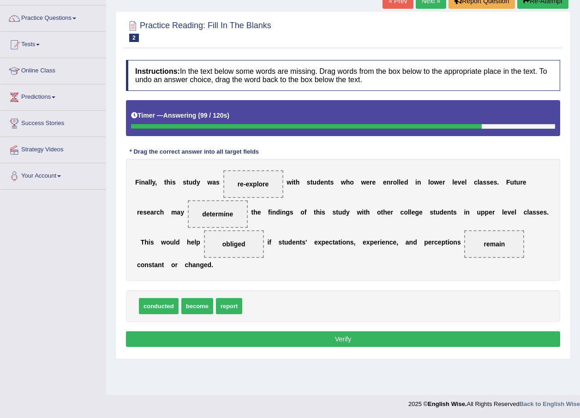
click at [282, 331] on button "Verify" at bounding box center [343, 339] width 434 height 16
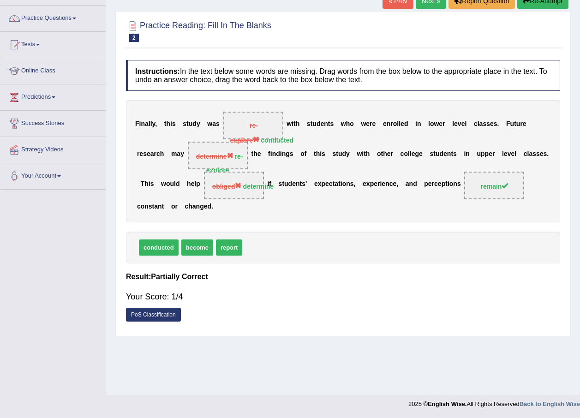
click at [533, 4] on button "Re-Attempt" at bounding box center [542, 1] width 51 height 16
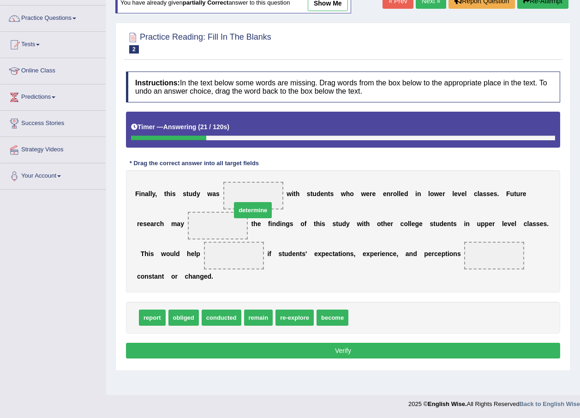
drag, startPoint x: 361, startPoint y: 303, endPoint x: 244, endPoint y: 195, distance: 159.1
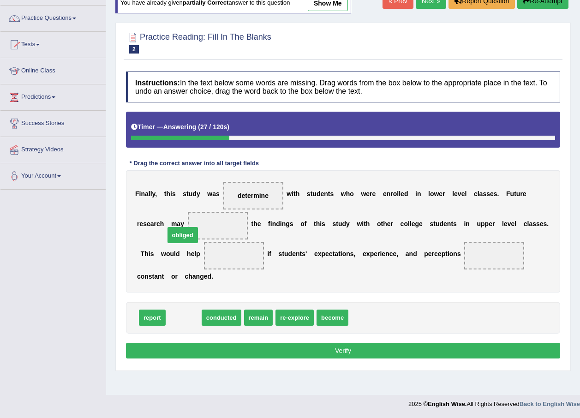
drag, startPoint x: 183, startPoint y: 301, endPoint x: 182, endPoint y: 219, distance: 82.6
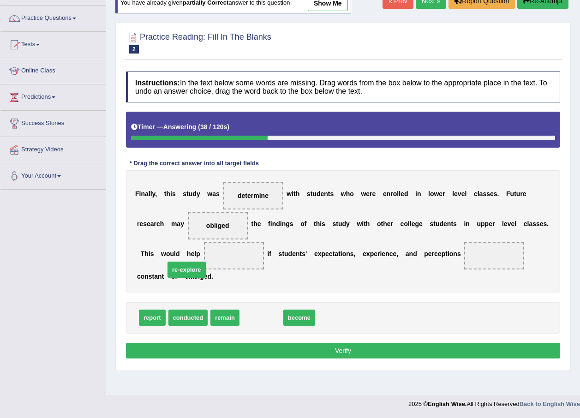
drag, startPoint x: 256, startPoint y: 301, endPoint x: 181, endPoint y: 253, distance: 88.8
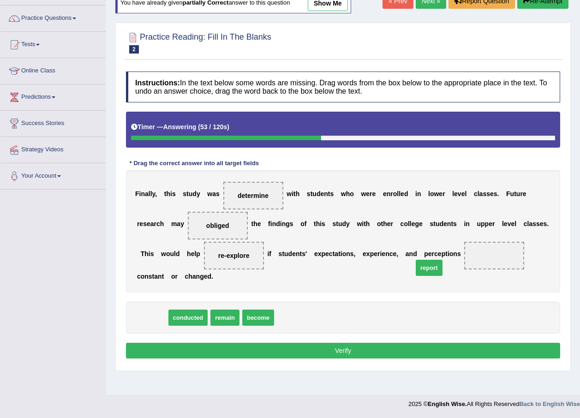
drag, startPoint x: 150, startPoint y: 301, endPoint x: 428, endPoint y: 251, distance: 282.3
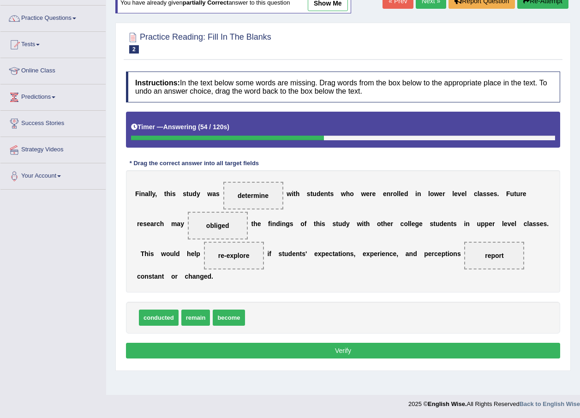
click at [422, 343] on button "Verify" at bounding box center [343, 351] width 434 height 16
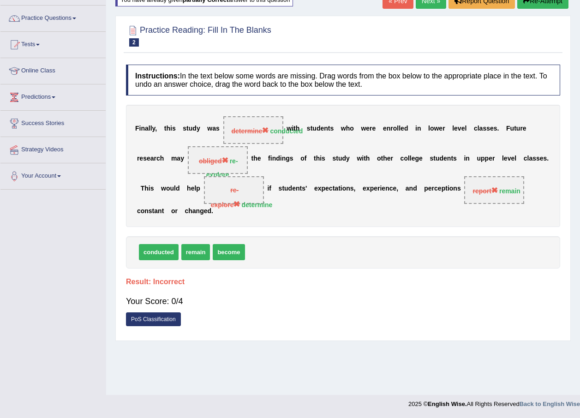
click at [532, 3] on button "Re-Attempt" at bounding box center [542, 1] width 51 height 16
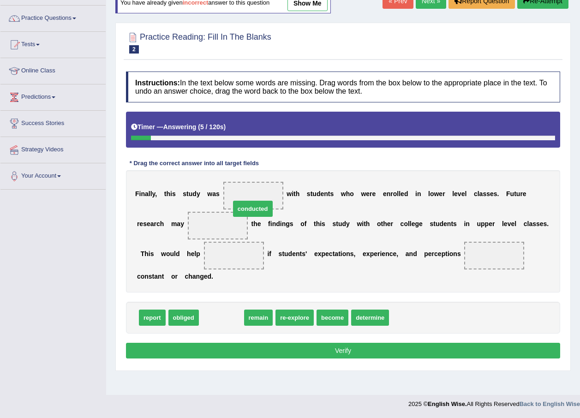
drag, startPoint x: 213, startPoint y: 301, endPoint x: 245, endPoint y: 192, distance: 113.3
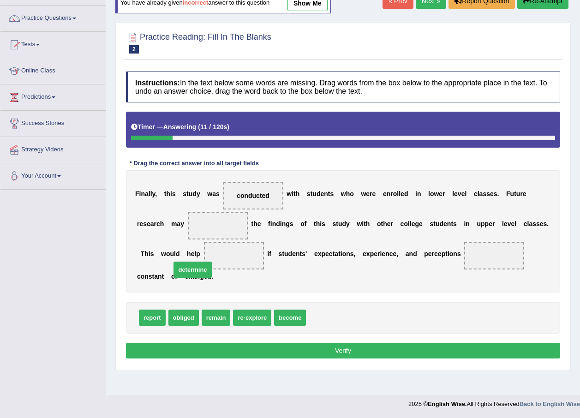
drag, startPoint x: 314, startPoint y: 304, endPoint x: 179, endPoint y: 256, distance: 143.5
drag, startPoint x: 212, startPoint y: 305, endPoint x: 423, endPoint y: 256, distance: 216.1
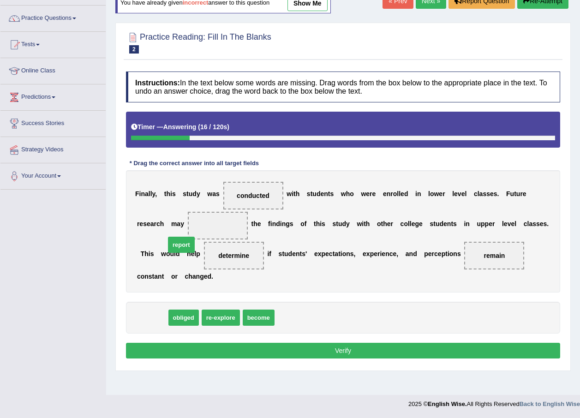
drag, startPoint x: 148, startPoint y: 306, endPoint x: 177, endPoint y: 233, distance: 78.5
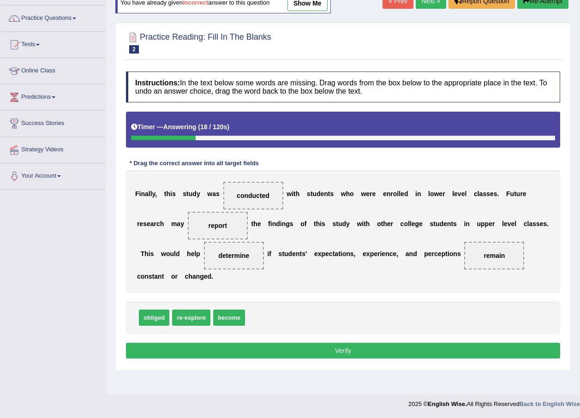
click at [386, 343] on button "Verify" at bounding box center [343, 351] width 434 height 16
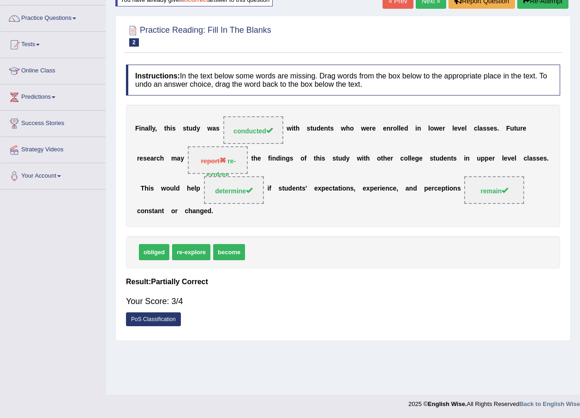
click at [422, 0] on link "Next »" at bounding box center [431, 1] width 30 height 16
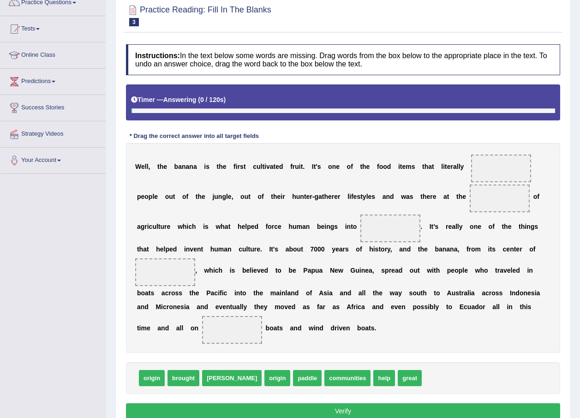
scroll to position [87, 0]
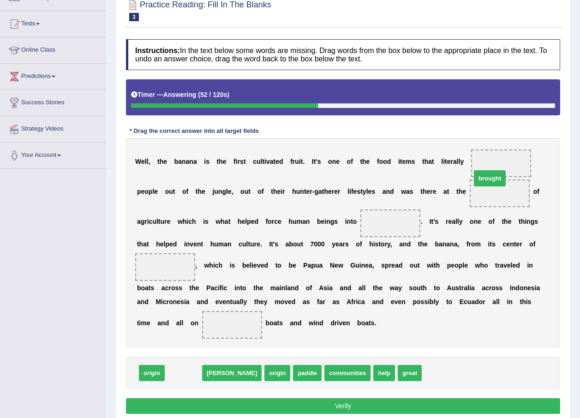
drag, startPoint x: 182, startPoint y: 358, endPoint x: 487, endPoint y: 164, distance: 361.7
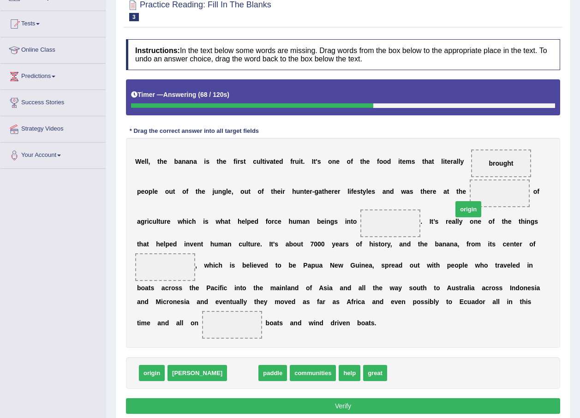
drag, startPoint x: 205, startPoint y: 363, endPoint x: 431, endPoint y: 199, distance: 278.9
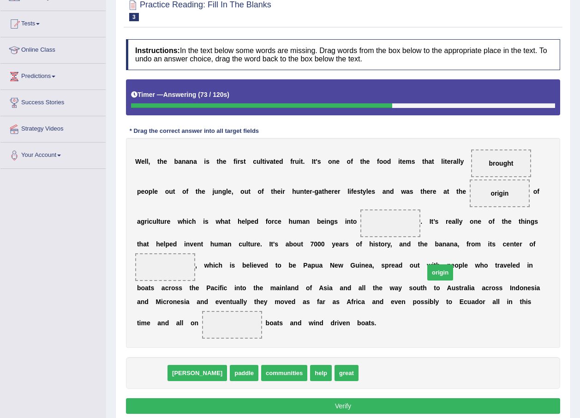
drag, startPoint x: 150, startPoint y: 360, endPoint x: 439, endPoint y: 259, distance: 305.5
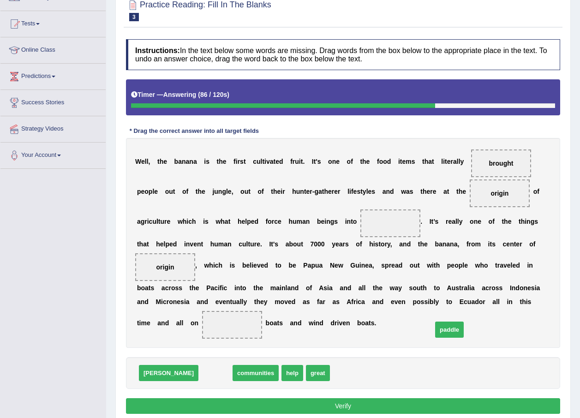
drag, startPoint x: 178, startPoint y: 355, endPoint x: 412, endPoint y: 312, distance: 238.0
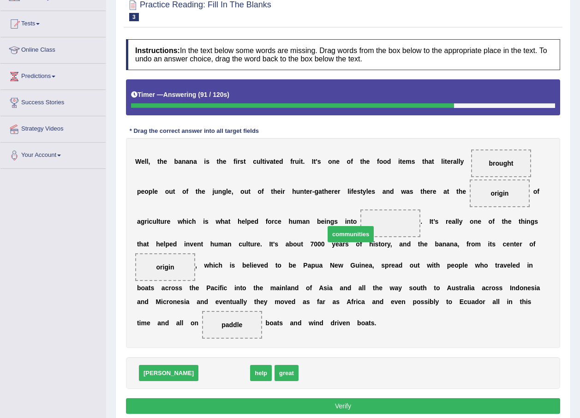
drag, startPoint x: 188, startPoint y: 356, endPoint x: 314, endPoint y: 217, distance: 187.8
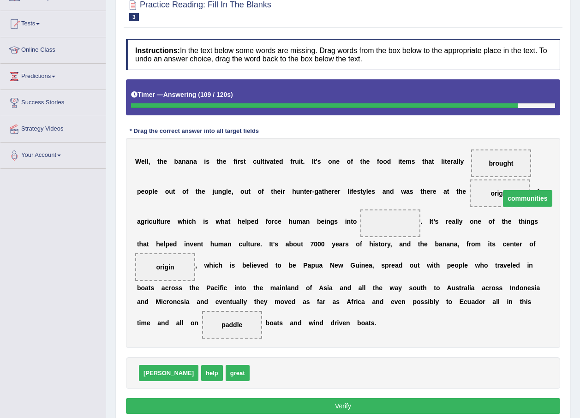
drag, startPoint x: 317, startPoint y: 223, endPoint x: 451, endPoint y: 198, distance: 136.6
drag, startPoint x: 222, startPoint y: 352, endPoint x: 319, endPoint y: 220, distance: 163.5
click at [331, 398] on button "Verify" at bounding box center [343, 406] width 434 height 16
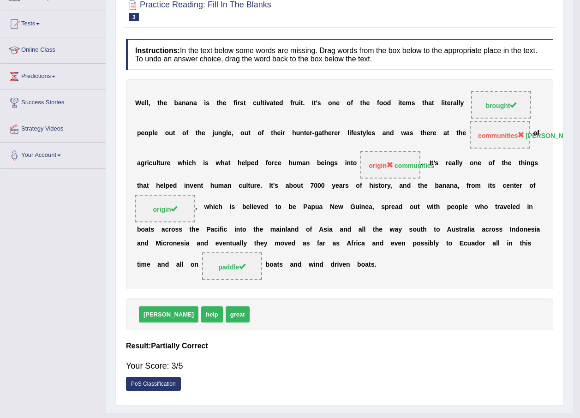
scroll to position [66, 0]
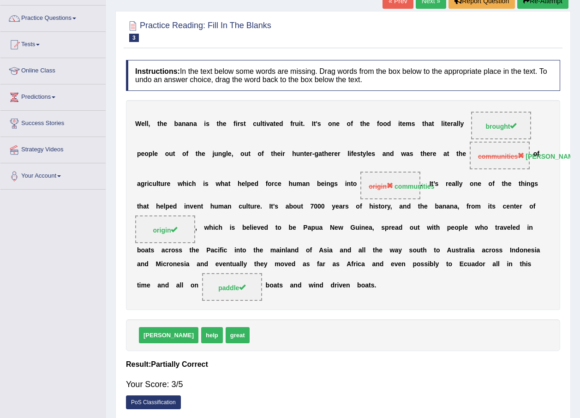
click at [518, 1] on button "Re-Attempt" at bounding box center [542, 1] width 51 height 16
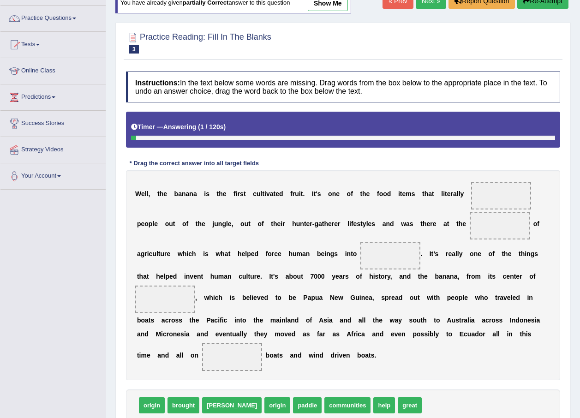
scroll to position [113, 0]
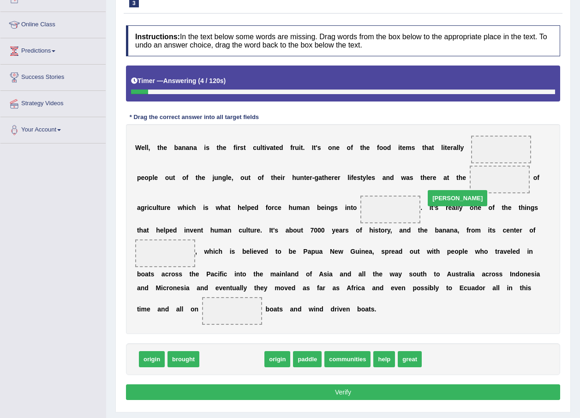
drag, startPoint x: 215, startPoint y: 345, endPoint x: 440, endPoint y: 183, distance: 277.5
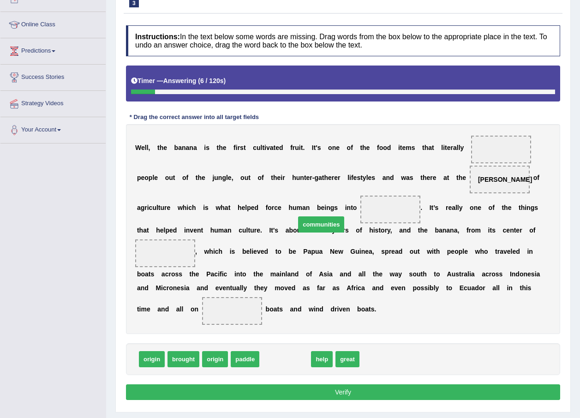
drag, startPoint x: 288, startPoint y: 344, endPoint x: 324, endPoint y: 210, distance: 139.5
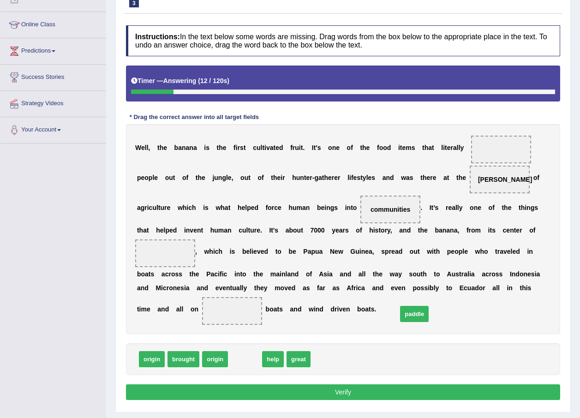
drag, startPoint x: 264, startPoint y: 335, endPoint x: 402, endPoint y: 299, distance: 142.6
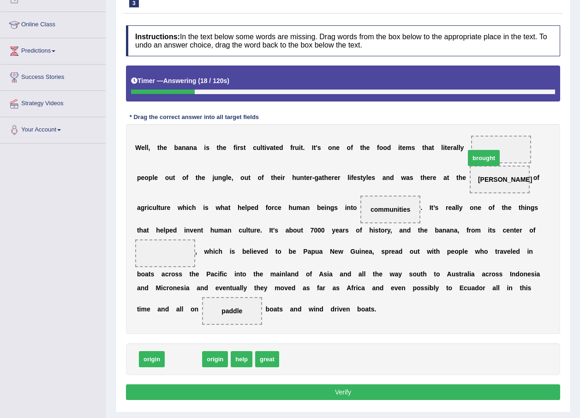
drag, startPoint x: 175, startPoint y: 345, endPoint x: 476, endPoint y: 144, distance: 361.6
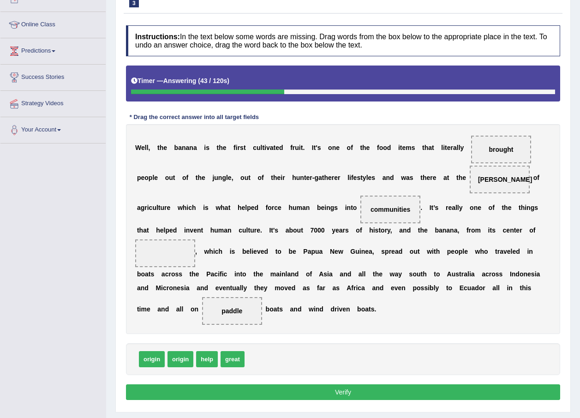
click at [174, 351] on span "origin" at bounding box center [181, 359] width 26 height 16
drag, startPoint x: 174, startPoint y: 347, endPoint x: 458, endPoint y: 239, distance: 303.2
click at [374, 384] on button "Verify" at bounding box center [343, 392] width 434 height 16
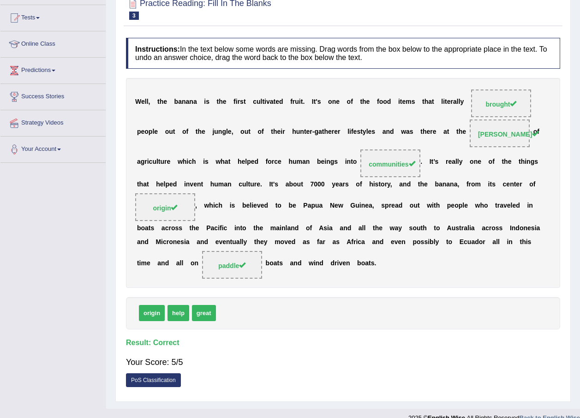
scroll to position [1, 0]
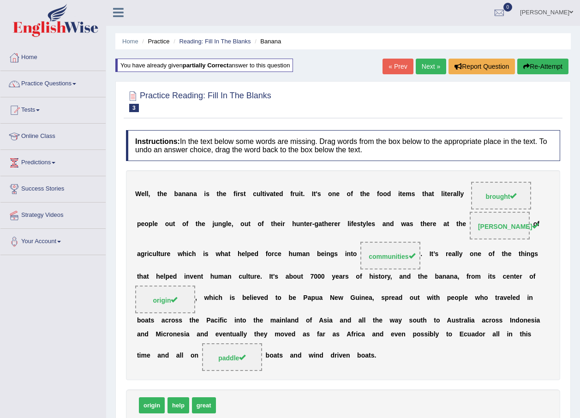
click at [430, 60] on link "Next »" at bounding box center [431, 67] width 30 height 16
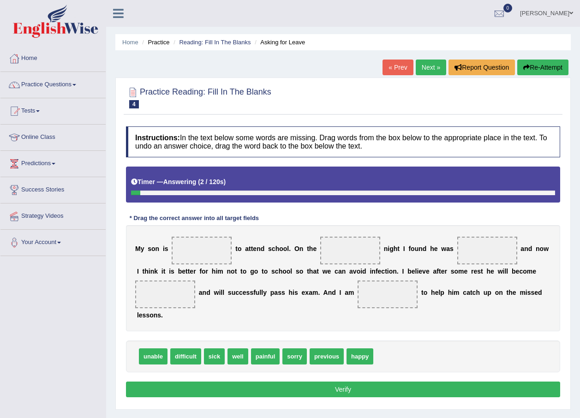
scroll to position [46, 0]
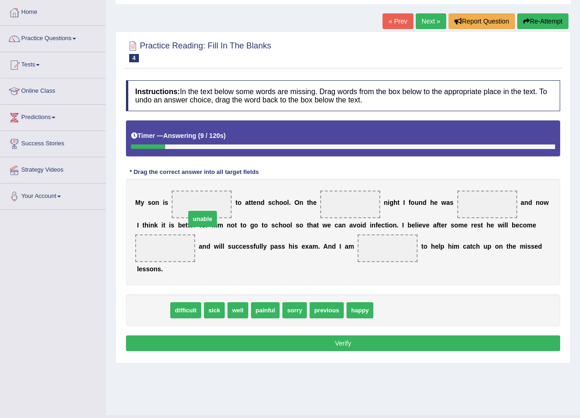
drag, startPoint x: 148, startPoint y: 293, endPoint x: 197, endPoint y: 202, distance: 103.9
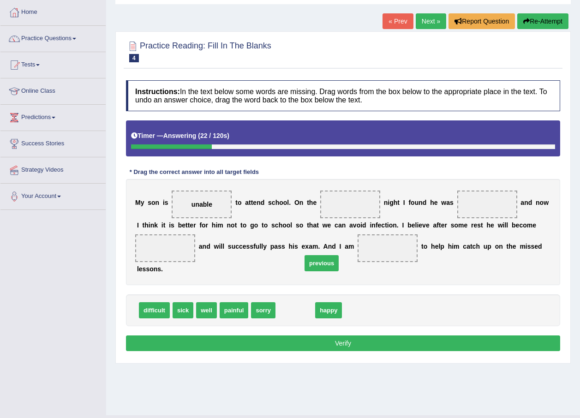
drag, startPoint x: 289, startPoint y: 299, endPoint x: 325, endPoint y: 233, distance: 75.8
click at [325, 255] on span "previous" at bounding box center [322, 263] width 34 height 16
click at [341, 208] on span at bounding box center [350, 205] width 60 height 28
drag, startPoint x: 290, startPoint y: 297, endPoint x: 342, endPoint y: 207, distance: 103.8
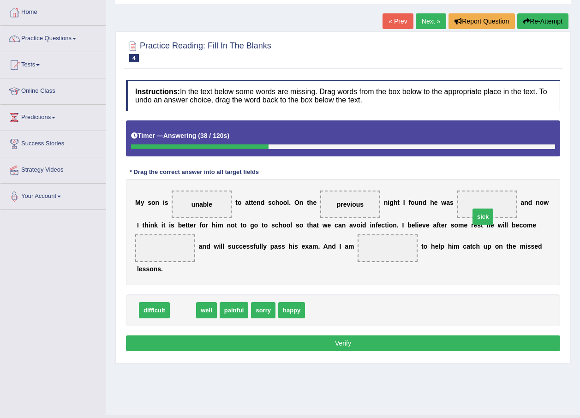
drag, startPoint x: 185, startPoint y: 295, endPoint x: 485, endPoint y: 202, distance: 314.3
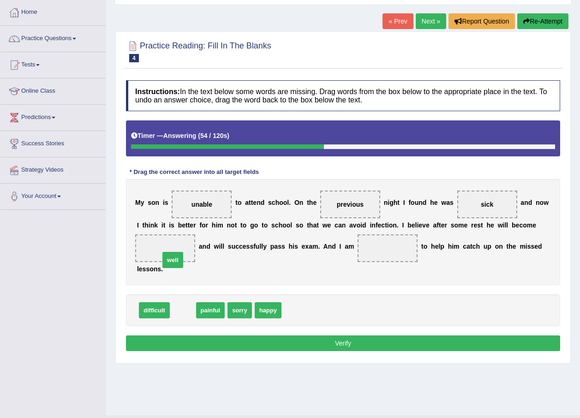
drag, startPoint x: 181, startPoint y: 298, endPoint x: 171, endPoint y: 247, distance: 51.3
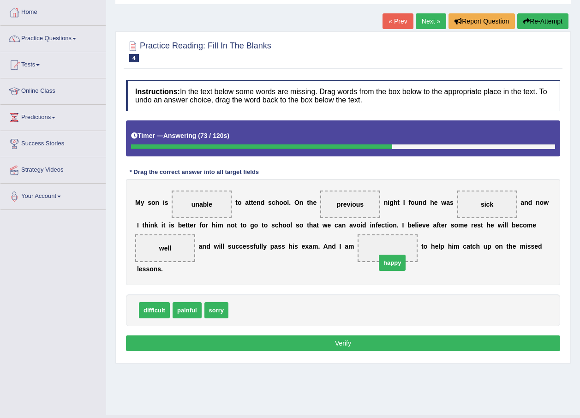
drag, startPoint x: 243, startPoint y: 295, endPoint x: 391, endPoint y: 247, distance: 155.1
click at [358, 336] on button "Verify" at bounding box center [343, 344] width 434 height 16
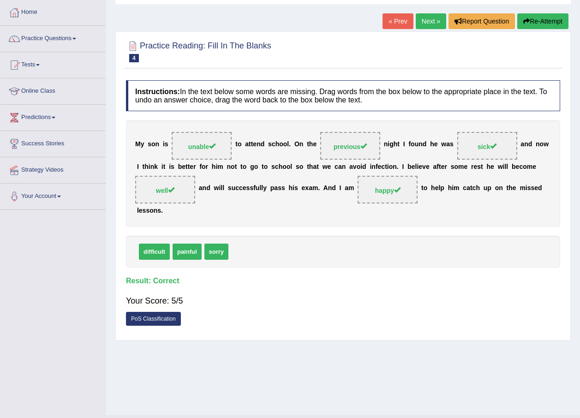
click at [427, 26] on link "Next »" at bounding box center [431, 21] width 30 height 16
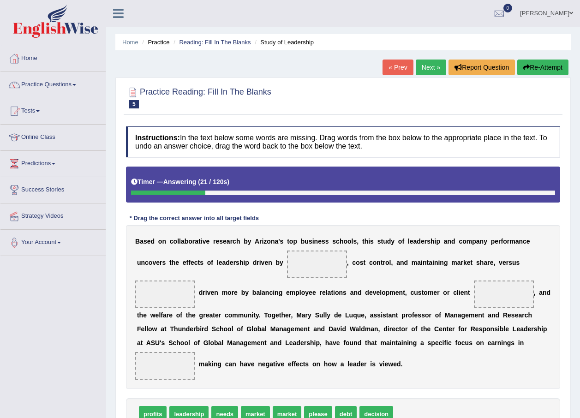
click at [68, 91] on link "Practice Questions" at bounding box center [52, 83] width 105 height 23
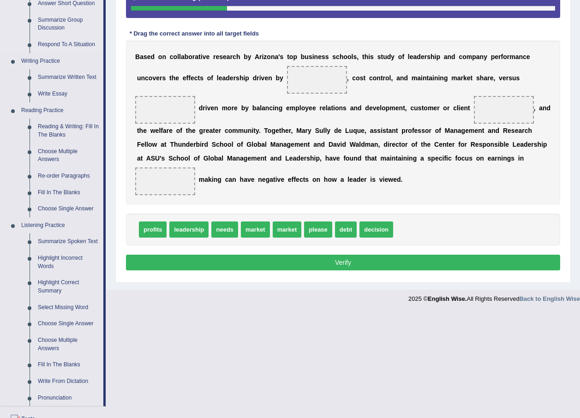
scroll to position [231, 0]
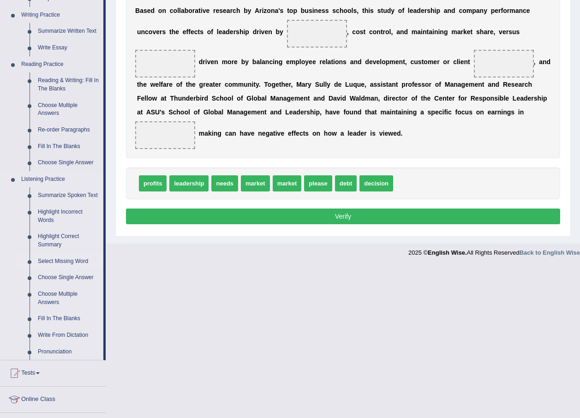
click at [65, 258] on link "Select Missing Word" at bounding box center [69, 261] width 70 height 17
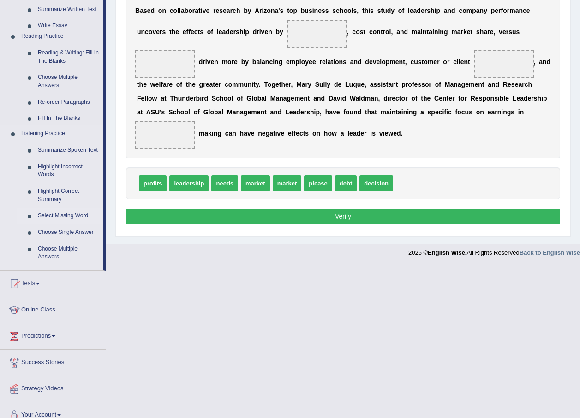
scroll to position [79, 0]
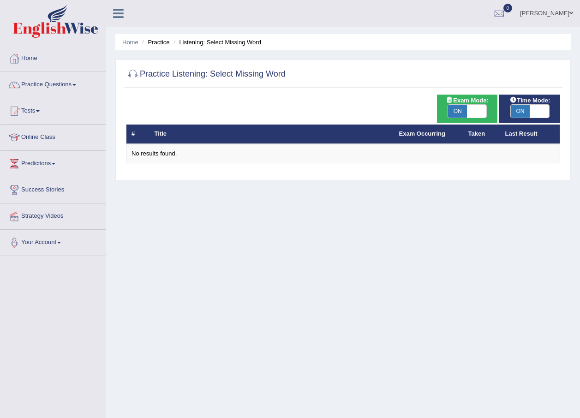
click at [70, 81] on link "Practice Questions" at bounding box center [52, 83] width 105 height 23
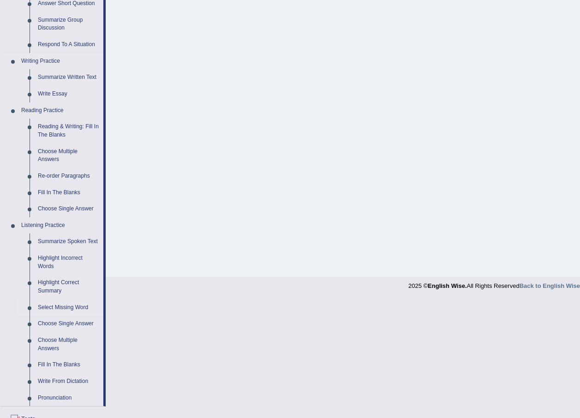
scroll to position [231, 0]
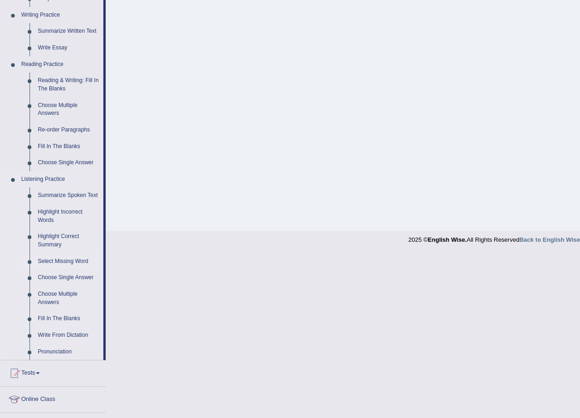
click at [69, 258] on link "Select Missing Word" at bounding box center [69, 261] width 70 height 17
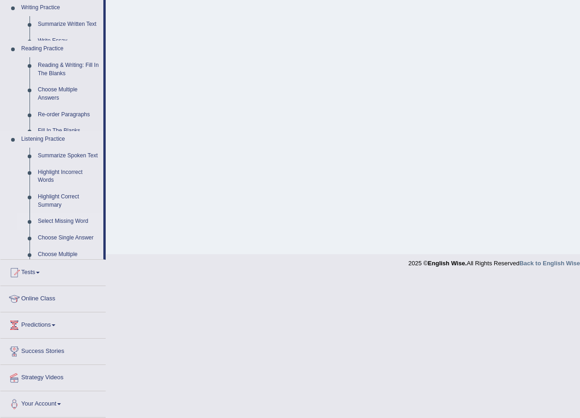
scroll to position [104, 0]
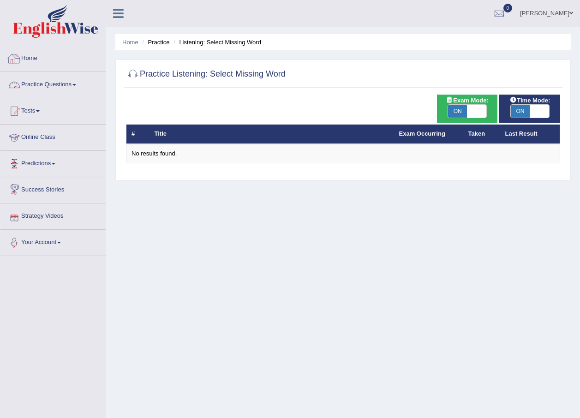
click at [78, 88] on link "Practice Questions" at bounding box center [52, 83] width 105 height 23
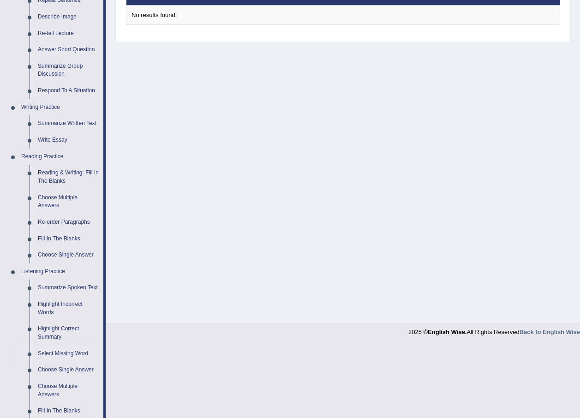
scroll to position [277, 0]
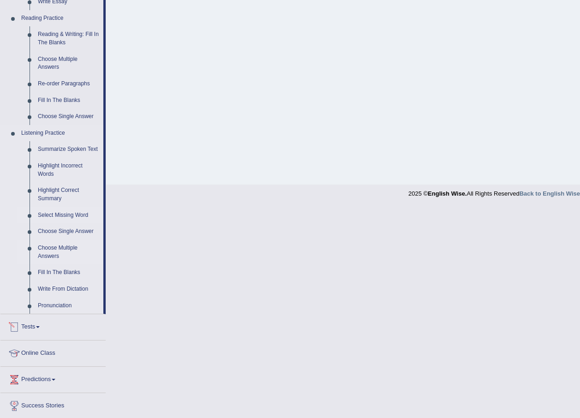
click at [57, 251] on link "Choose Multiple Answers" at bounding box center [69, 252] width 70 height 24
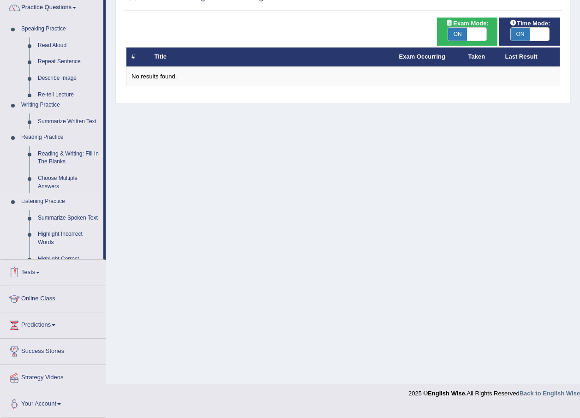
scroll to position [77, 0]
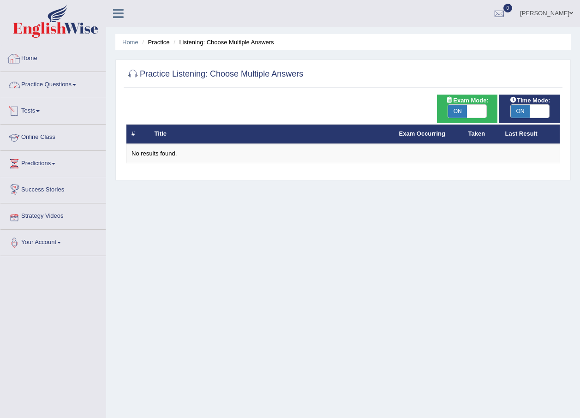
click at [69, 85] on link "Practice Questions" at bounding box center [52, 83] width 105 height 23
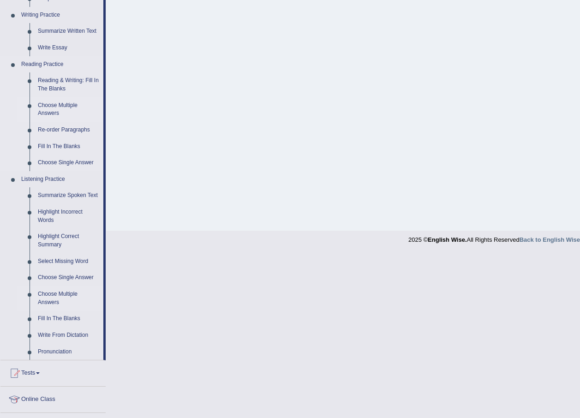
scroll to position [277, 0]
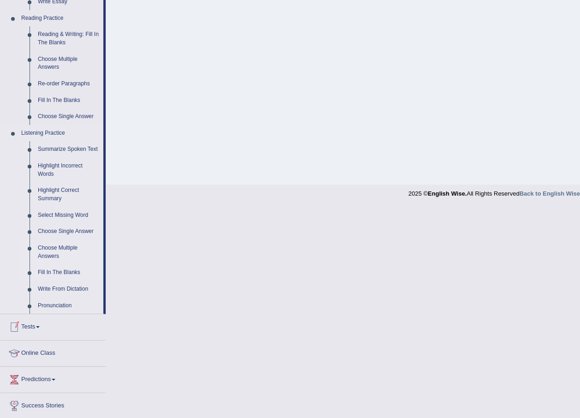
click at [65, 274] on link "Fill In The Blanks" at bounding box center [69, 272] width 70 height 17
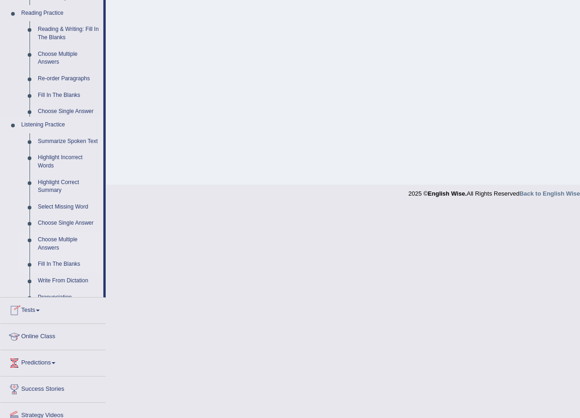
scroll to position [75, 0]
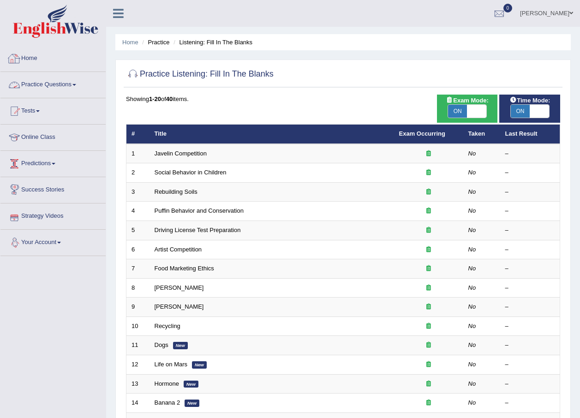
click at [76, 91] on link "Practice Questions" at bounding box center [52, 83] width 105 height 23
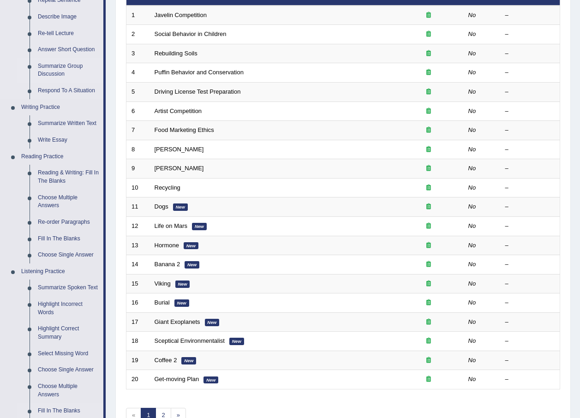
scroll to position [277, 0]
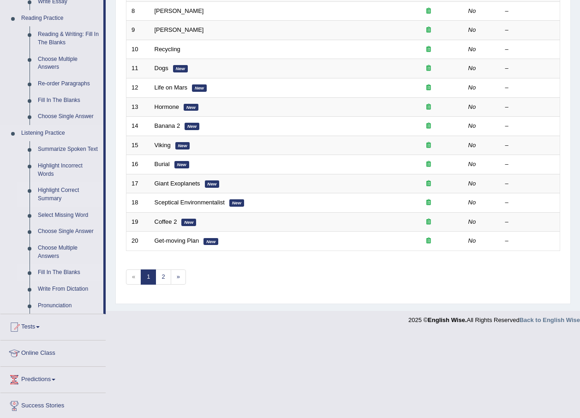
click at [58, 187] on link "Highlight Correct Summary" at bounding box center [69, 194] width 70 height 24
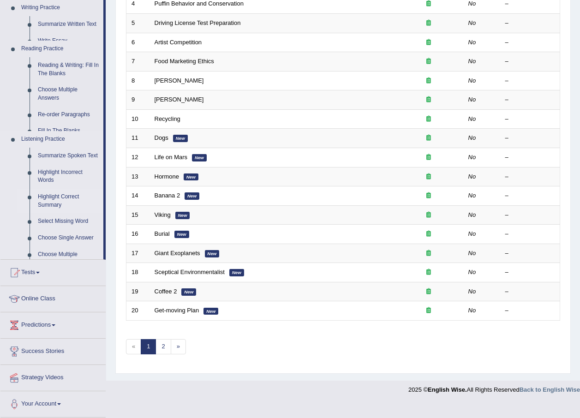
scroll to position [193, 0]
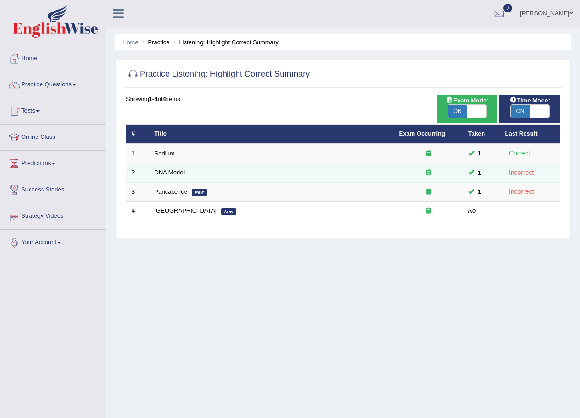
click at [184, 174] on link "DNA Model" at bounding box center [170, 172] width 30 height 7
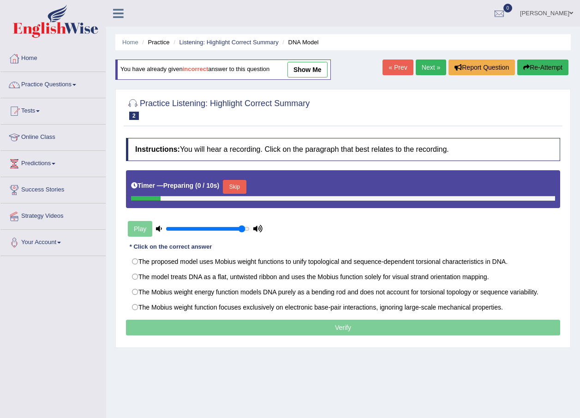
scroll to position [46, 0]
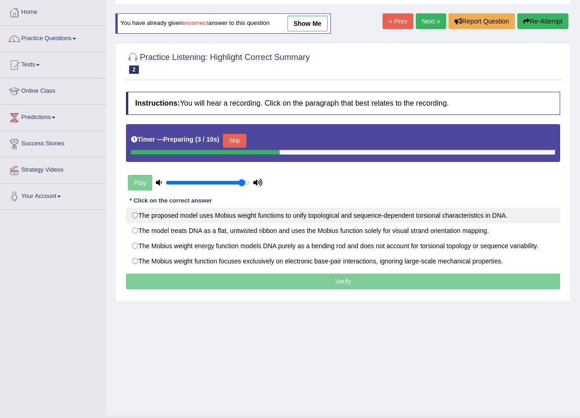
click at [312, 220] on label "The proposed model uses Mobius weight functions to unify topological and sequen…" at bounding box center [343, 216] width 434 height 16
radio input "true"
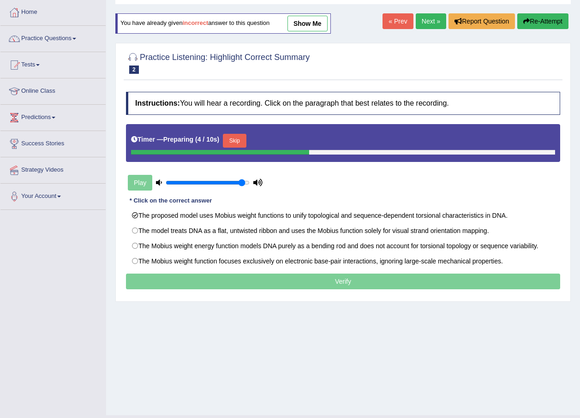
click at [324, 280] on p "Verify" at bounding box center [343, 282] width 434 height 16
click at [236, 143] on button "Skip" at bounding box center [234, 141] width 23 height 14
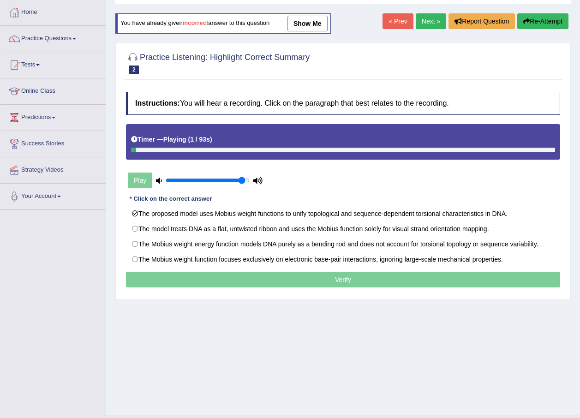
click at [311, 276] on p "Verify" at bounding box center [343, 280] width 434 height 16
click at [310, 24] on link "show me" at bounding box center [308, 24] width 40 height 16
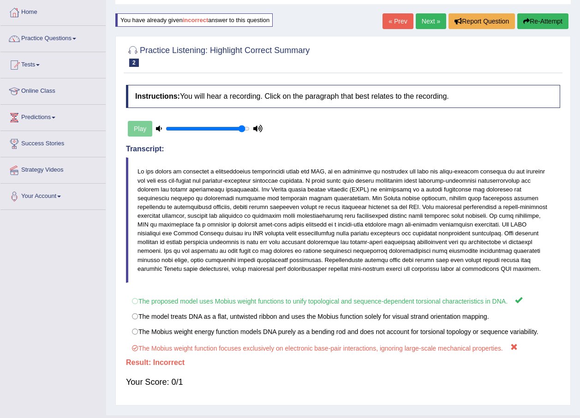
click at [548, 17] on button "Re-Attempt" at bounding box center [542, 21] width 51 height 16
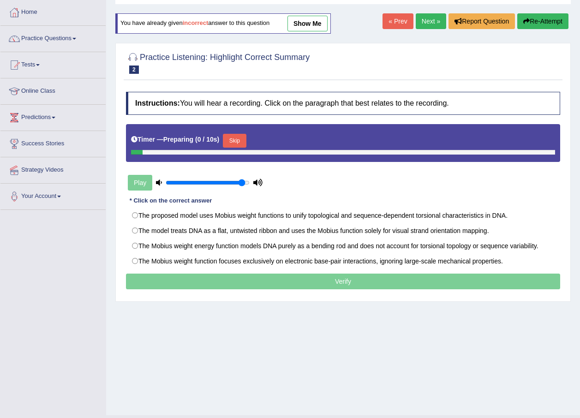
scroll to position [46, 0]
click at [70, 38] on link "Practice Questions" at bounding box center [52, 37] width 105 height 23
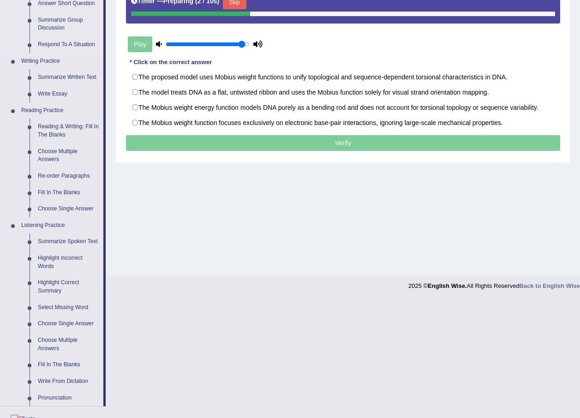
scroll to position [323, 0]
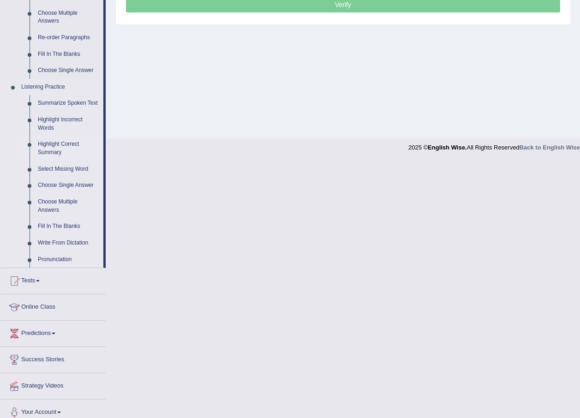
click at [70, 147] on link "Highlight Correct Summary" at bounding box center [69, 148] width 70 height 24
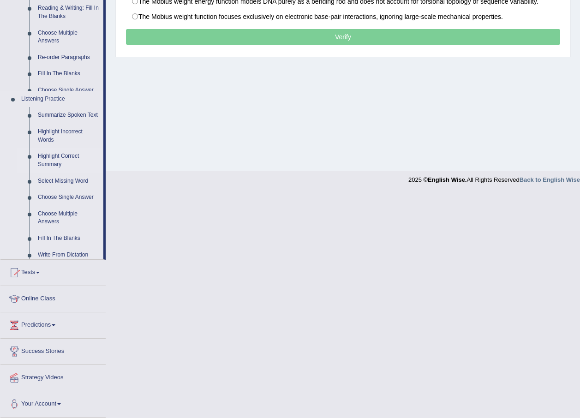
scroll to position [66, 0]
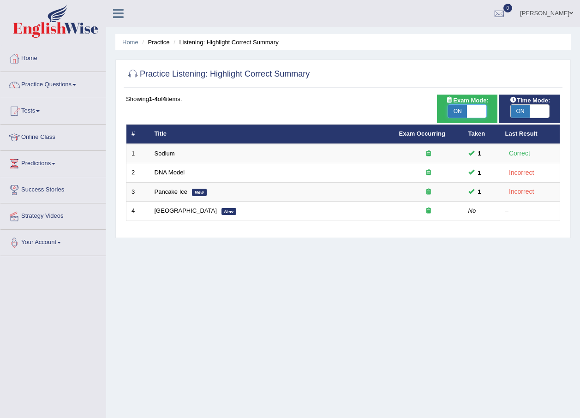
click at [476, 110] on span at bounding box center [476, 111] width 19 height 13
checkbox input "false"
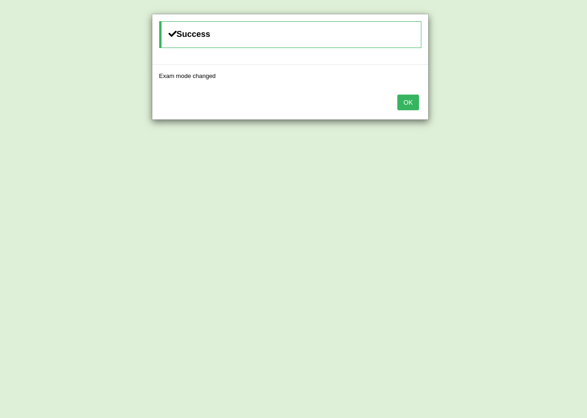
click at [404, 101] on button "OK" at bounding box center [407, 103] width 21 height 16
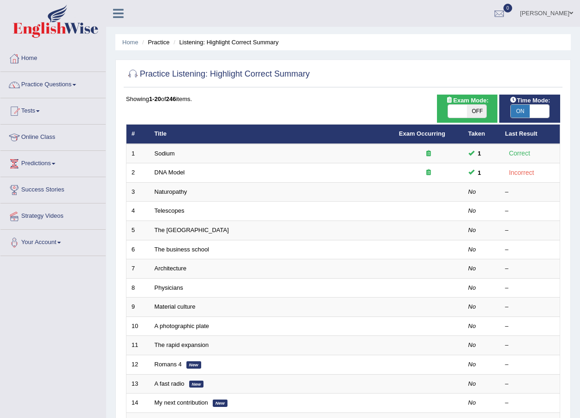
click at [521, 113] on span "ON" at bounding box center [520, 111] width 19 height 13
checkbox input "false"
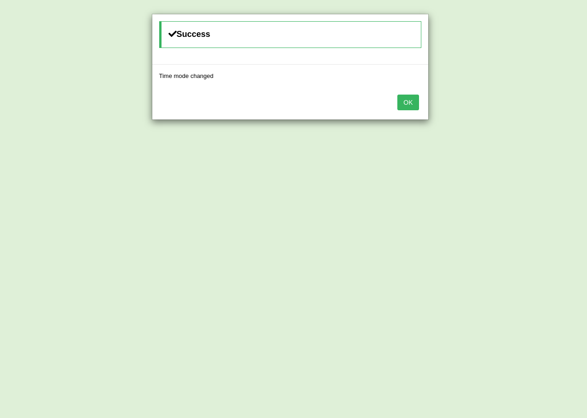
click at [407, 104] on button "OK" at bounding box center [407, 103] width 21 height 16
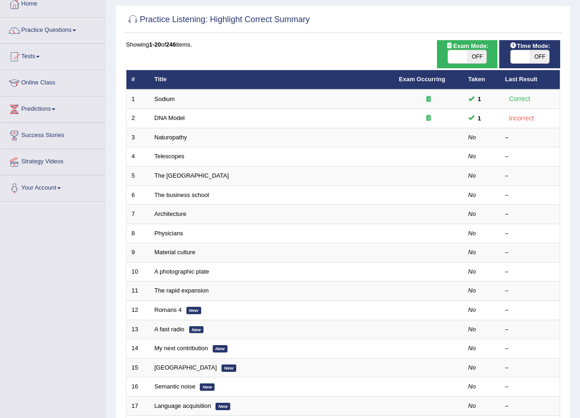
scroll to position [8, 0]
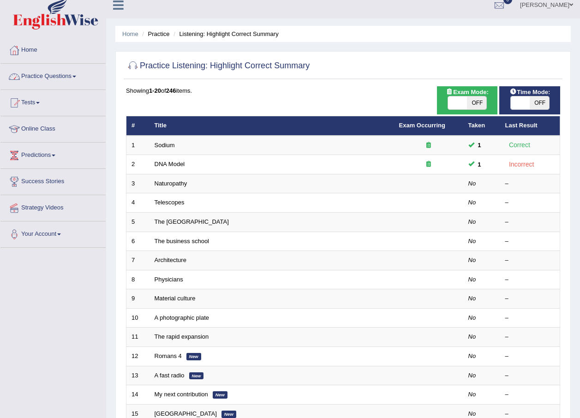
click at [72, 74] on link "Practice Questions" at bounding box center [52, 75] width 105 height 23
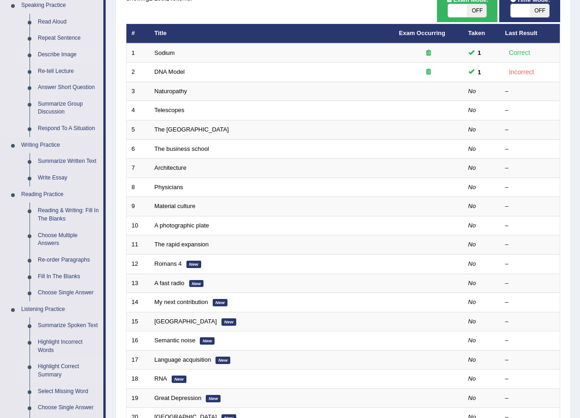
scroll to position [239, 0]
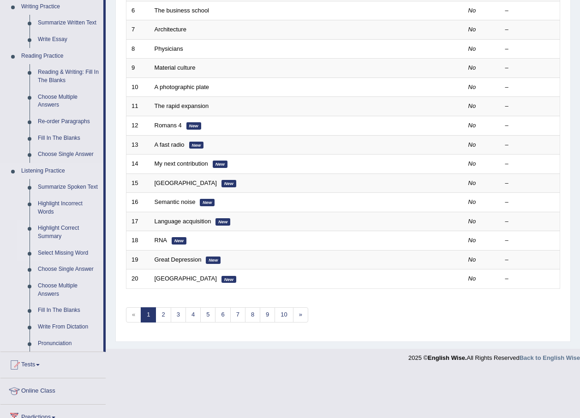
click at [60, 251] on link "Select Missing Word" at bounding box center [69, 253] width 70 height 17
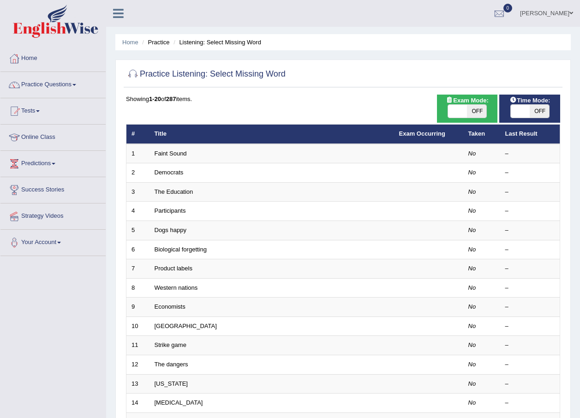
click at [485, 109] on span "OFF" at bounding box center [476, 111] width 19 height 13
checkbox input "true"
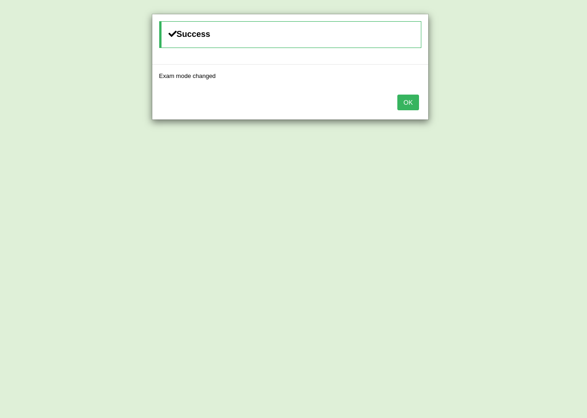
click at [407, 102] on button "OK" at bounding box center [407, 103] width 21 height 16
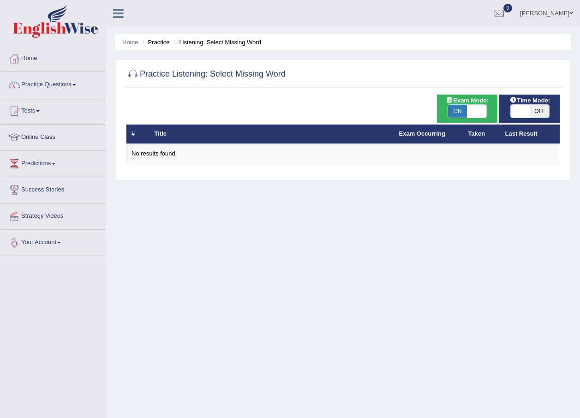
click at [536, 111] on span "OFF" at bounding box center [539, 111] width 19 height 13
checkbox input "true"
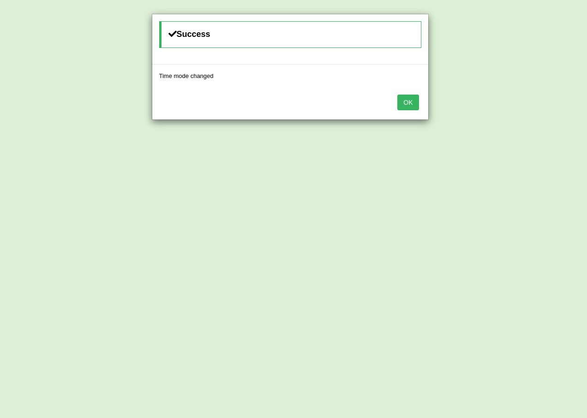
click at [405, 99] on button "OK" at bounding box center [407, 103] width 21 height 16
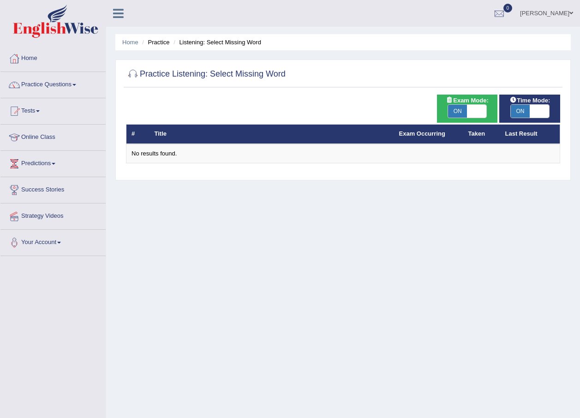
click at [459, 111] on span "ON" at bounding box center [457, 111] width 19 height 13
checkbox input "false"
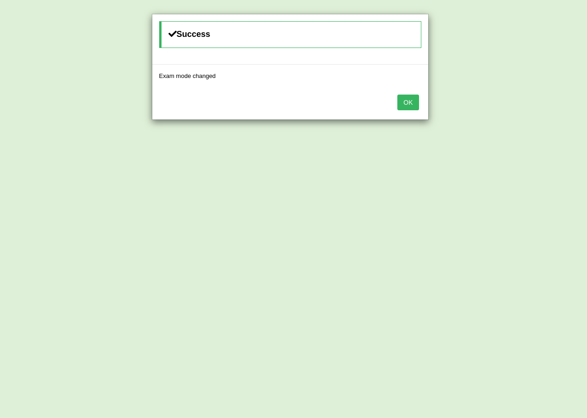
click at [411, 99] on button "OK" at bounding box center [407, 103] width 21 height 16
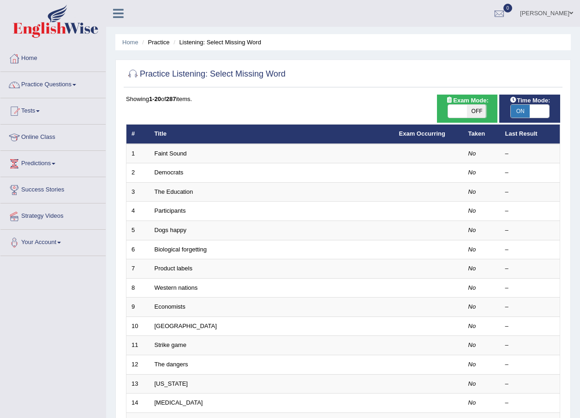
click at [521, 109] on span "ON" at bounding box center [520, 111] width 19 height 13
checkbox input "false"
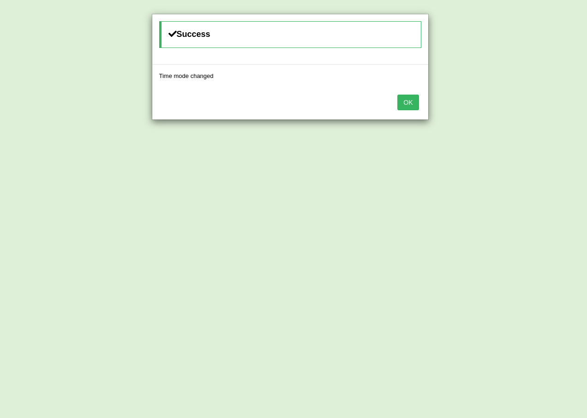
click at [400, 106] on button "OK" at bounding box center [407, 103] width 21 height 16
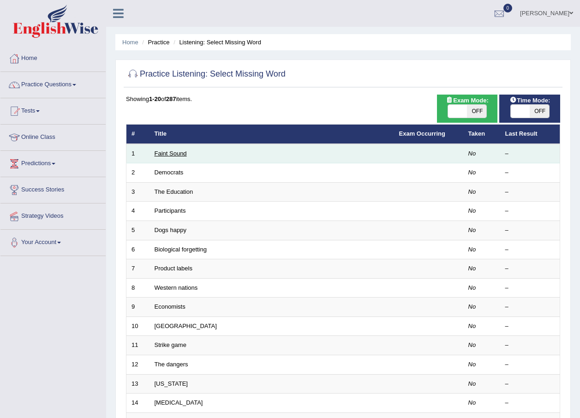
click at [173, 156] on link "Faint Sound" at bounding box center [171, 153] width 32 height 7
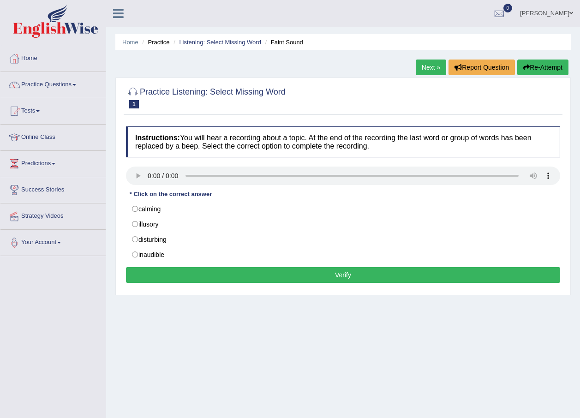
click at [208, 42] on link "Listening: Select Missing Word" at bounding box center [220, 42] width 82 height 7
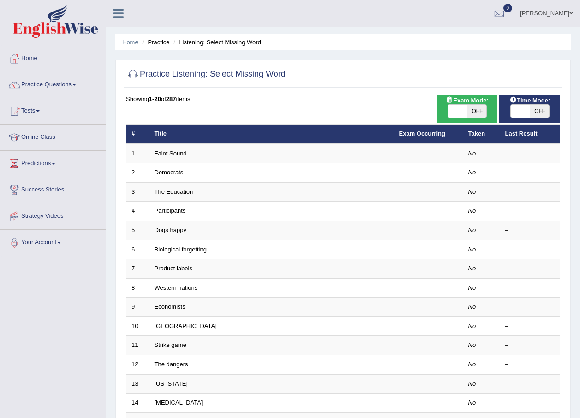
click at [473, 110] on span "OFF" at bounding box center [476, 111] width 19 height 13
checkbox input "true"
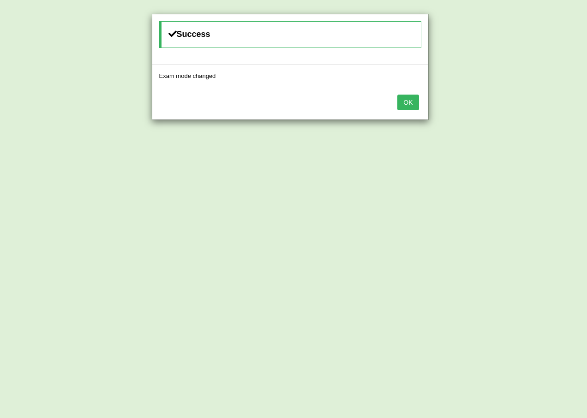
click at [413, 99] on button "OK" at bounding box center [407, 103] width 21 height 16
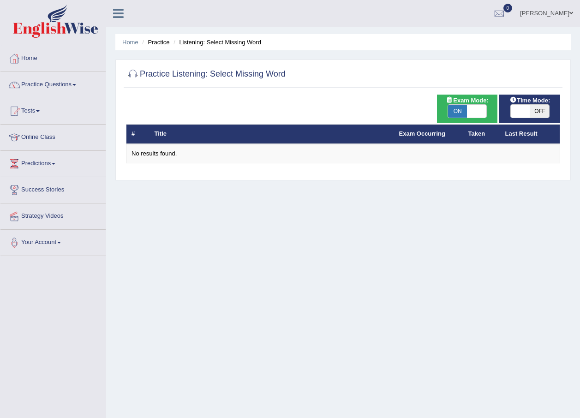
click at [532, 109] on span "OFF" at bounding box center [539, 111] width 19 height 13
checkbox input "true"
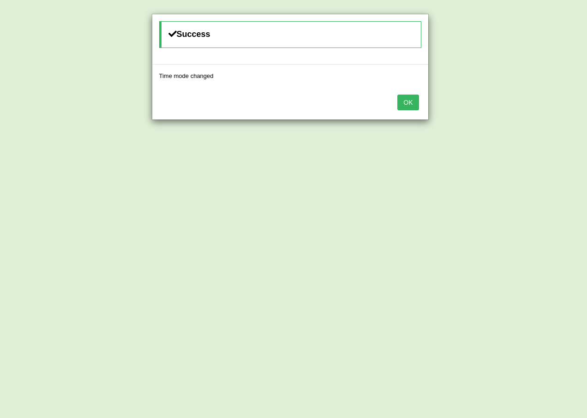
click at [404, 102] on button "OK" at bounding box center [407, 103] width 21 height 16
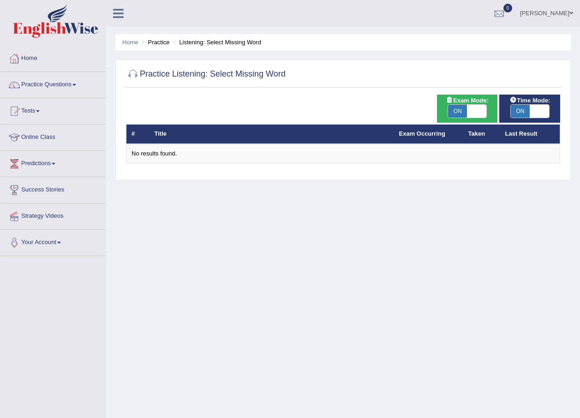
click at [462, 111] on span "ON" at bounding box center [457, 111] width 19 height 13
checkbox input "false"
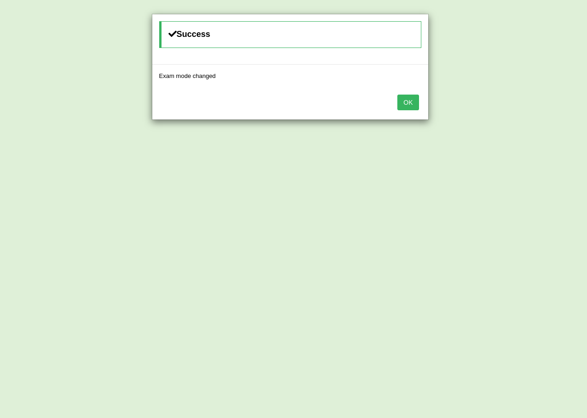
click at [410, 110] on div "OK" at bounding box center [290, 103] width 276 height 32
click at [413, 105] on button "OK" at bounding box center [407, 103] width 21 height 16
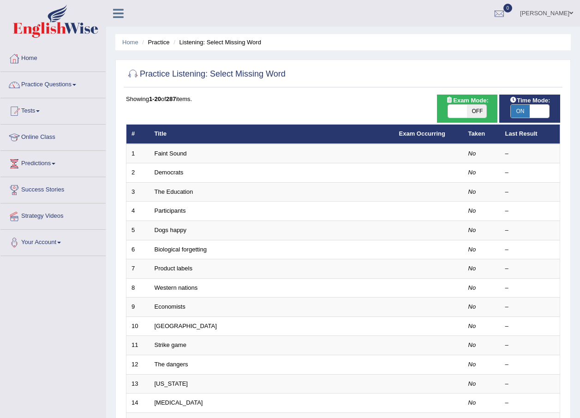
click at [515, 110] on span "ON" at bounding box center [520, 111] width 19 height 13
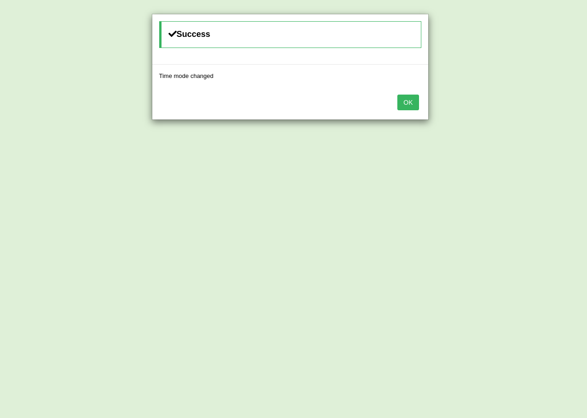
click at [403, 102] on button "OK" at bounding box center [407, 103] width 21 height 16
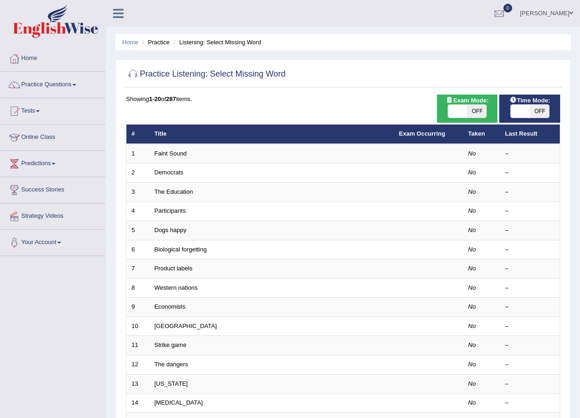
click at [540, 112] on span "OFF" at bounding box center [539, 111] width 19 height 13
checkbox input "true"
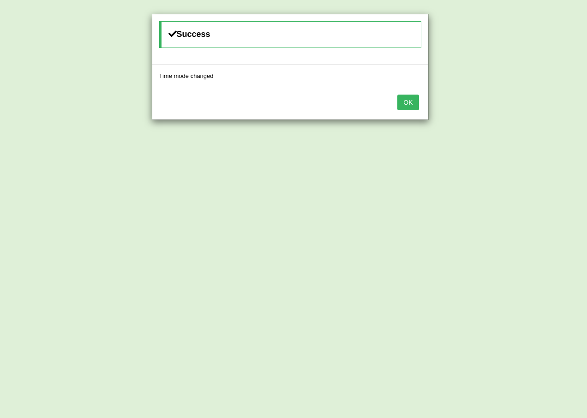
click at [413, 98] on button "OK" at bounding box center [407, 103] width 21 height 16
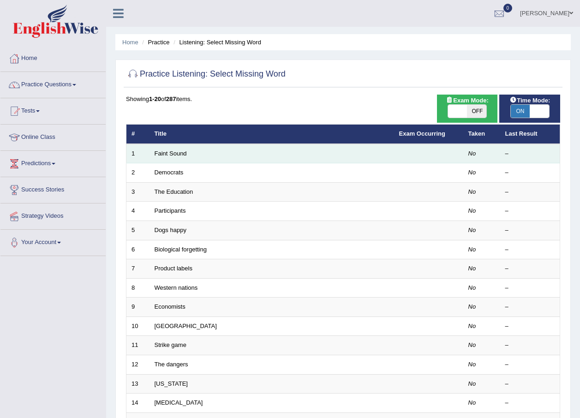
click at [159, 157] on td "Faint Sound" at bounding box center [272, 153] width 245 height 19
drag, startPoint x: 159, startPoint y: 157, endPoint x: 259, endPoint y: 156, distance: 99.7
click at [259, 156] on td "Faint Sound" at bounding box center [272, 153] width 245 height 19
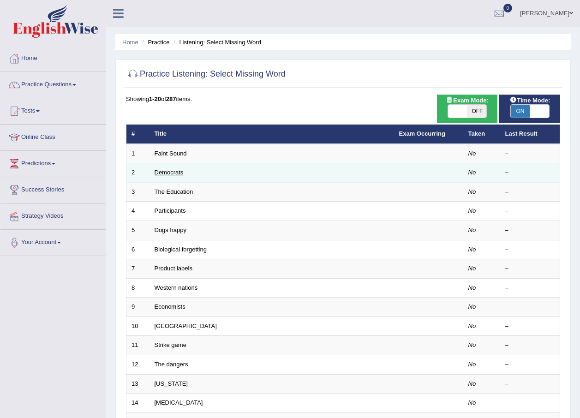
click at [171, 173] on link "Democrats" at bounding box center [169, 172] width 29 height 7
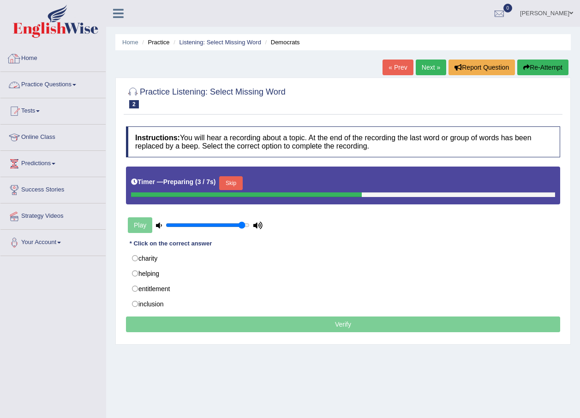
click at [81, 88] on link "Practice Questions" at bounding box center [52, 83] width 105 height 23
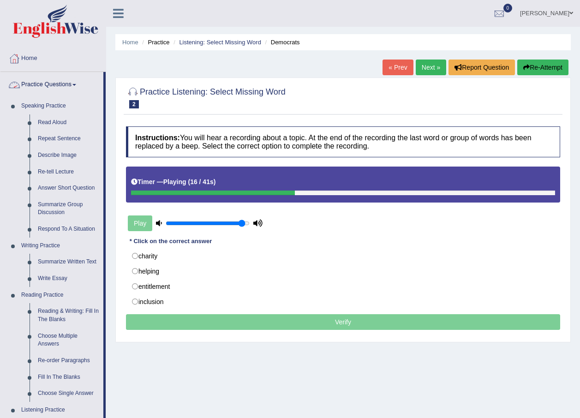
click at [71, 88] on link "Practice Questions" at bounding box center [51, 83] width 103 height 23
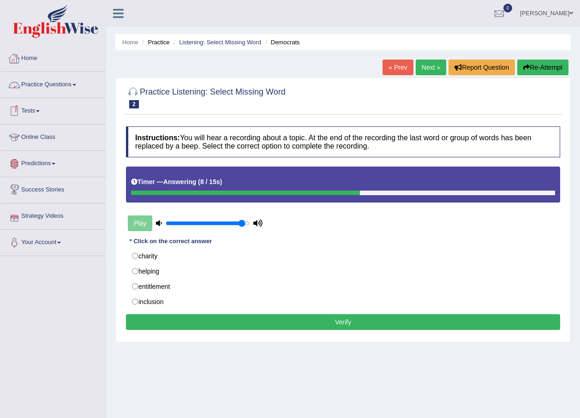
click at [85, 87] on link "Practice Questions" at bounding box center [52, 83] width 105 height 23
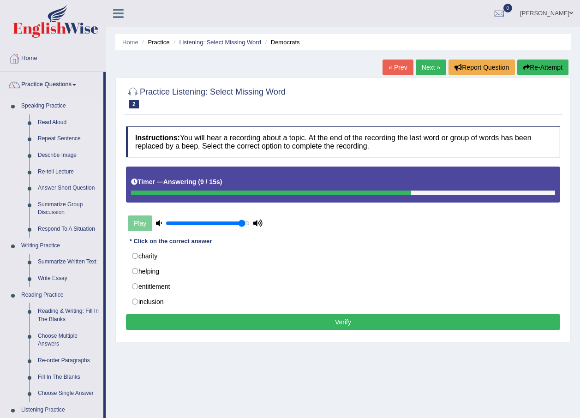
click at [45, 102] on link "Speaking Practice" at bounding box center [60, 106] width 86 height 17
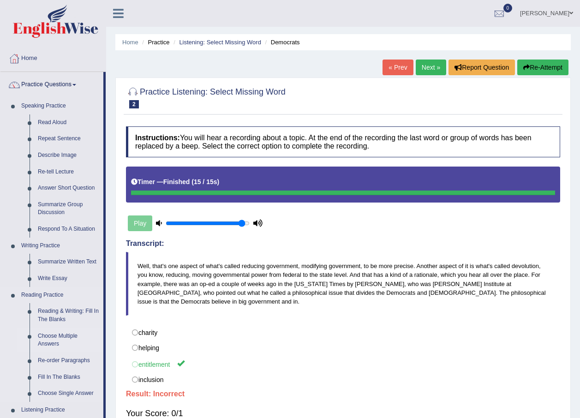
scroll to position [46, 0]
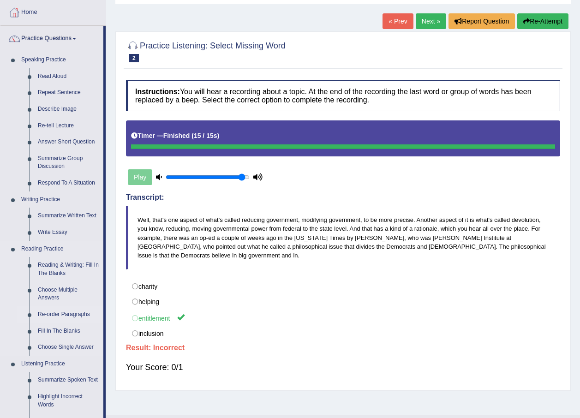
click at [75, 315] on link "Re-order Paragraphs" at bounding box center [69, 314] width 70 height 17
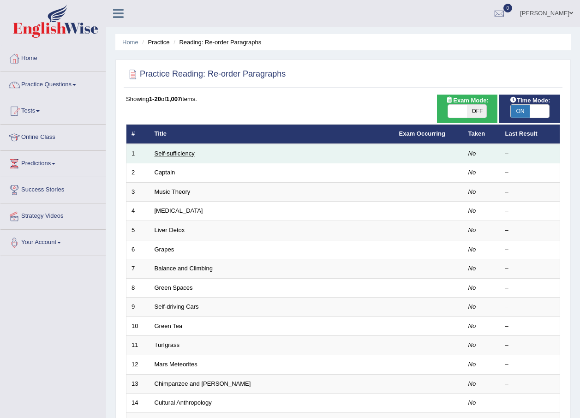
click at [182, 152] on link "Self-sufficiency" at bounding box center [175, 153] width 40 height 7
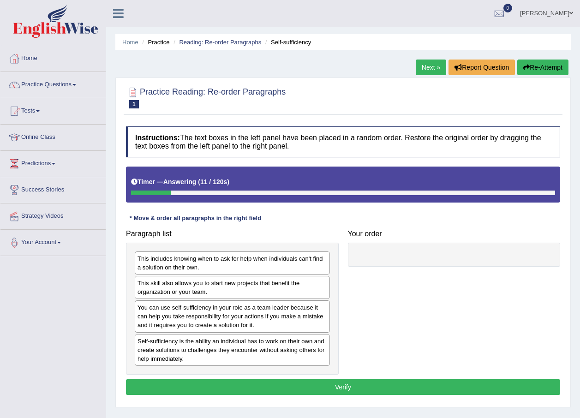
scroll to position [46, 0]
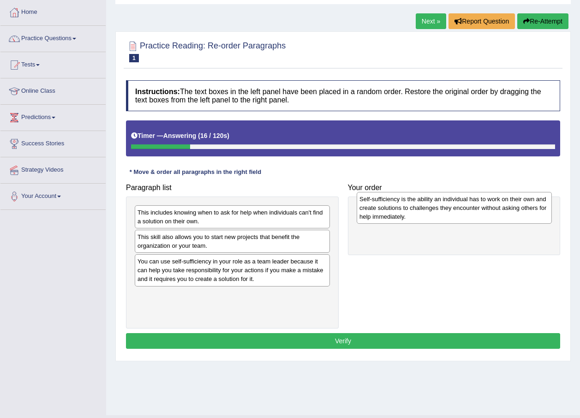
drag, startPoint x: 191, startPoint y: 307, endPoint x: 413, endPoint y: 211, distance: 241.8
click at [413, 211] on div "Self-sufficiency is the ability an individual has to work on their own and crea…" at bounding box center [454, 208] width 195 height 32
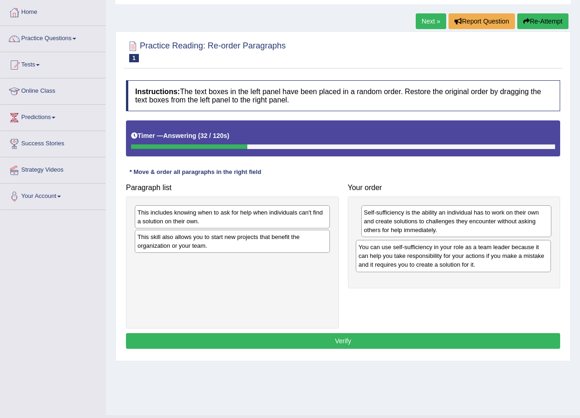
drag, startPoint x: 210, startPoint y: 271, endPoint x: 431, endPoint y: 257, distance: 221.5
click at [431, 257] on div "You can use self-sufficiency in your role as a team leader because it can help …" at bounding box center [453, 256] width 195 height 32
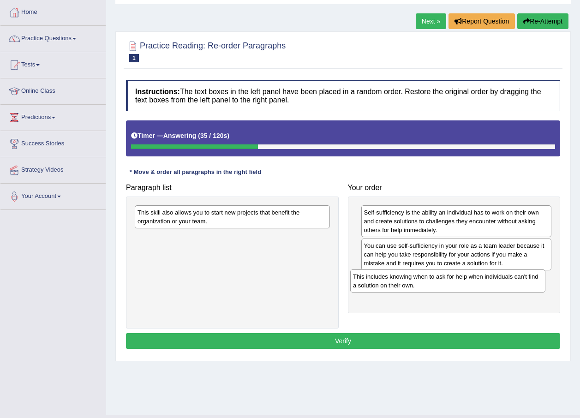
drag, startPoint x: 208, startPoint y: 215, endPoint x: 423, endPoint y: 279, distance: 224.9
click at [423, 279] on div "This includes knowing when to ask for help when individuals can't find a soluti…" at bounding box center [447, 281] width 195 height 23
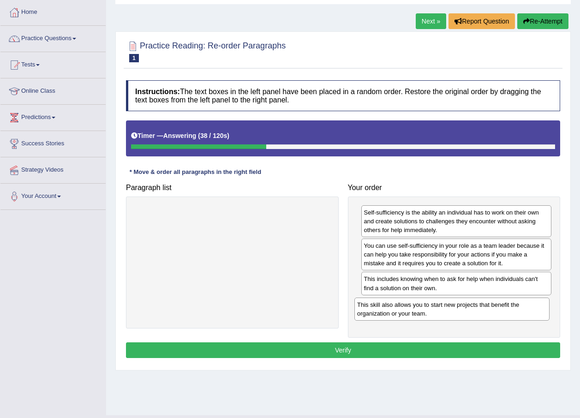
drag, startPoint x: 252, startPoint y: 220, endPoint x: 472, endPoint y: 312, distance: 238.3
click at [472, 312] on div "This skill also allows you to start new projects that benefit the organization …" at bounding box center [451, 309] width 195 height 23
click at [362, 345] on button "Verify" at bounding box center [343, 350] width 434 height 16
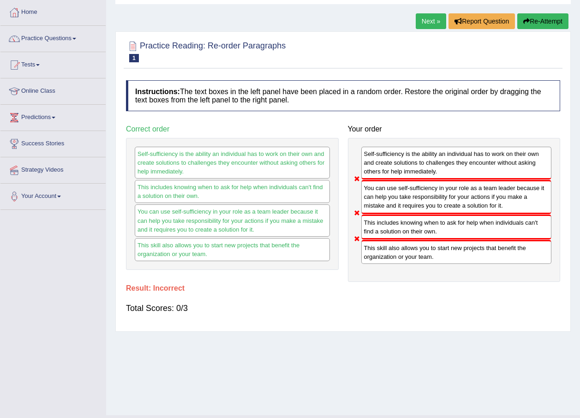
click at [523, 23] on icon "button" at bounding box center [526, 21] width 6 height 6
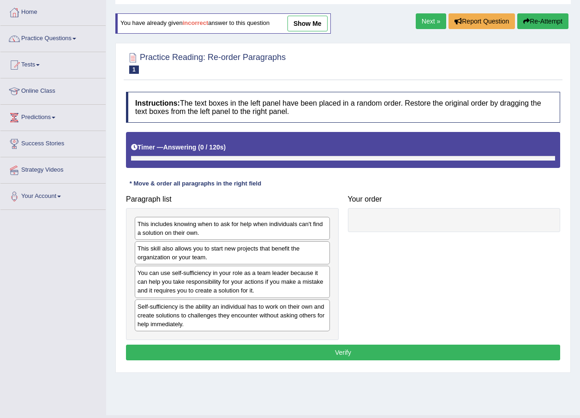
scroll to position [46, 0]
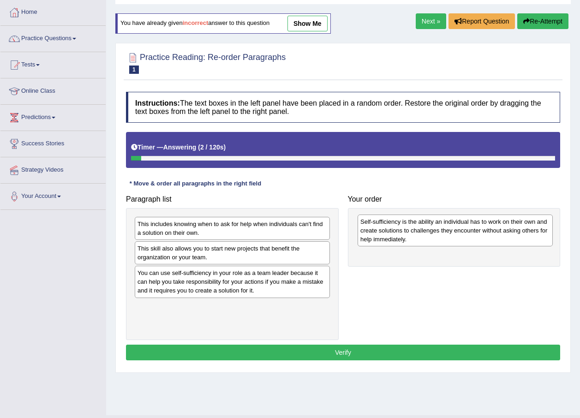
drag, startPoint x: 218, startPoint y: 314, endPoint x: 441, endPoint y: 229, distance: 238.5
click at [441, 229] on div "Self-sufficiency is the ability an individual has to work on their own and crea…" at bounding box center [455, 231] width 195 height 32
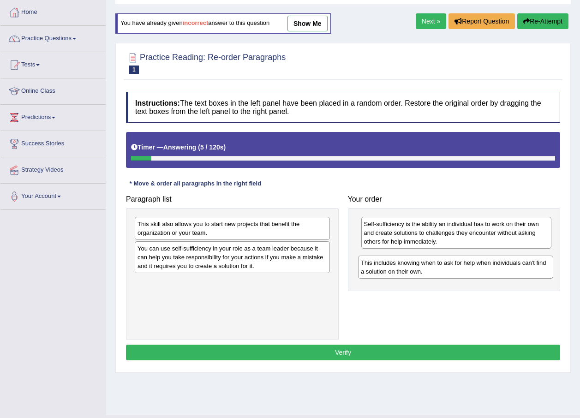
drag, startPoint x: 211, startPoint y: 235, endPoint x: 435, endPoint y: 274, distance: 226.7
click at [435, 274] on div "This includes knowing when to ask for help when individuals can't find a soluti…" at bounding box center [455, 267] width 195 height 23
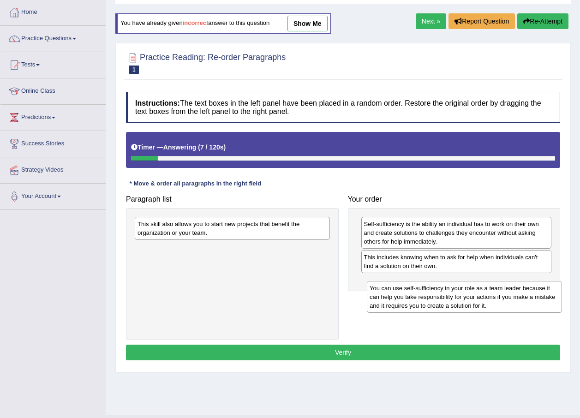
drag, startPoint x: 253, startPoint y: 264, endPoint x: 485, endPoint y: 304, distance: 235.5
click at [485, 304] on div "You can use self-sufficiency in your role as a team leader because it can help …" at bounding box center [464, 297] width 195 height 32
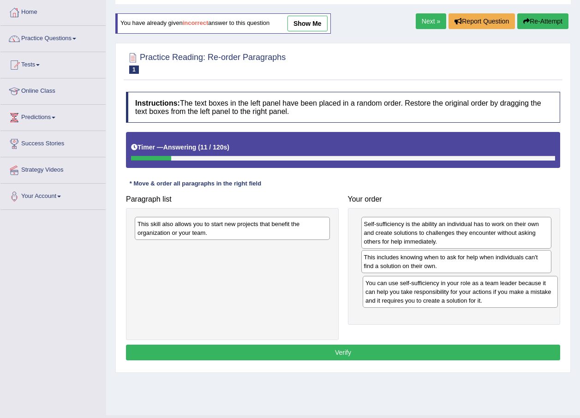
drag, startPoint x: 272, startPoint y: 259, endPoint x: 500, endPoint y: 294, distance: 230.6
click at [500, 294] on div "You can use self-sufficiency in your role as a team leader because it can help …" at bounding box center [460, 292] width 195 height 32
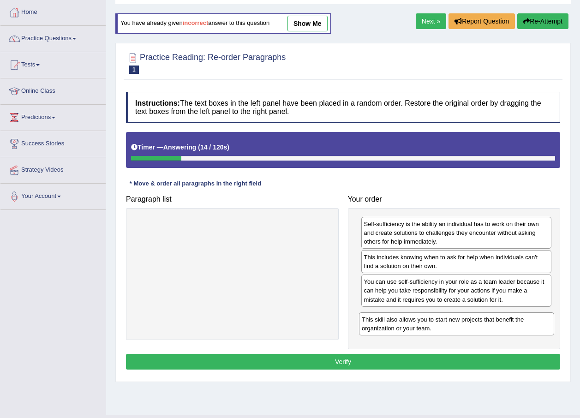
drag, startPoint x: 264, startPoint y: 229, endPoint x: 489, endPoint y: 325, distance: 243.8
click at [489, 325] on div "This skill also allows you to start new projects that benefit the organization …" at bounding box center [456, 323] width 195 height 23
click at [389, 360] on button "Verify" at bounding box center [343, 362] width 434 height 16
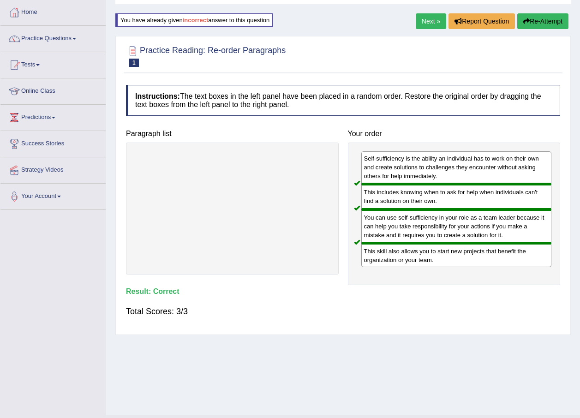
click at [426, 26] on link "Next »" at bounding box center [431, 21] width 30 height 16
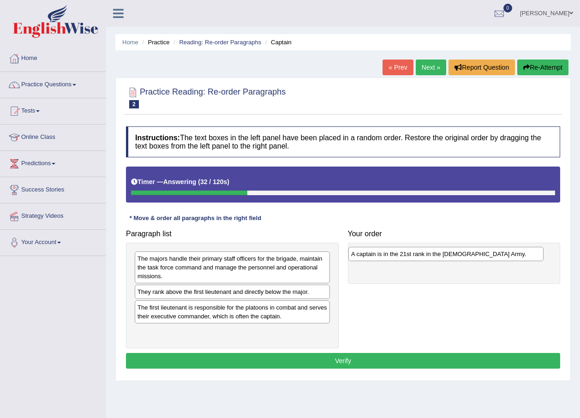
drag, startPoint x: 206, startPoint y: 294, endPoint x: 420, endPoint y: 256, distance: 217.0
click at [420, 256] on div "A captain is in the 21st rank in the [DEMOGRAPHIC_DATA] Army." at bounding box center [445, 254] width 195 height 14
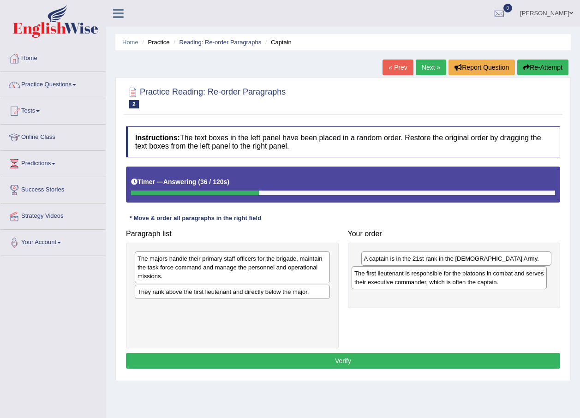
drag, startPoint x: 228, startPoint y: 316, endPoint x: 444, endPoint y: 282, distance: 219.6
click at [444, 282] on div "The first lieutenant is responsible for the platoons in combat and serves their…" at bounding box center [449, 277] width 195 height 23
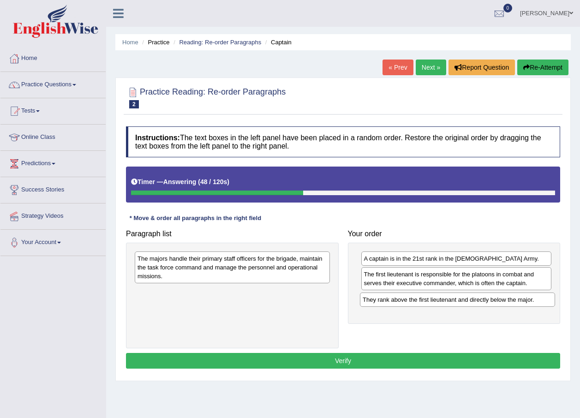
drag, startPoint x: 244, startPoint y: 294, endPoint x: 469, endPoint y: 301, distance: 225.3
click at [469, 301] on div "They rank above the first lieutenant and directly below the major." at bounding box center [457, 300] width 195 height 14
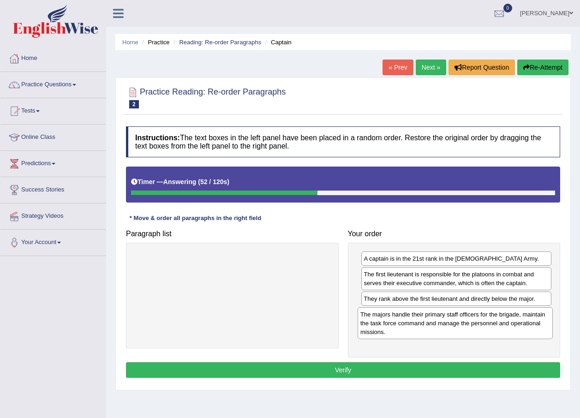
drag, startPoint x: 295, startPoint y: 274, endPoint x: 518, endPoint y: 330, distance: 229.8
click at [518, 330] on div "The majors handle their primary staff officers for the brigade, maintain the ta…" at bounding box center [455, 323] width 195 height 32
click at [375, 370] on button "Verify" at bounding box center [343, 370] width 434 height 16
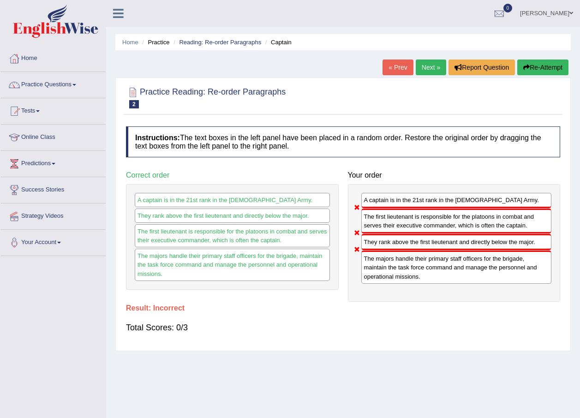
click at [533, 72] on button "Re-Attempt" at bounding box center [542, 68] width 51 height 16
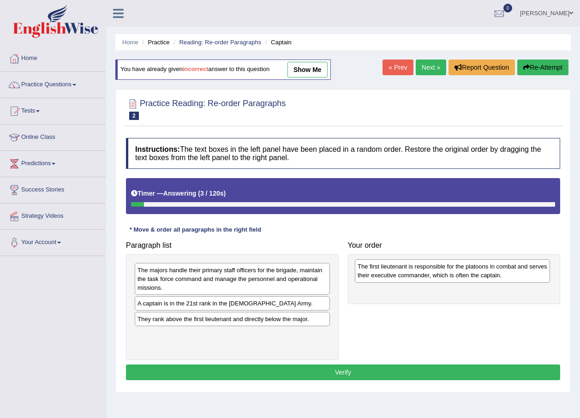
drag, startPoint x: 212, startPoint y: 342, endPoint x: 432, endPoint y: 274, distance: 230.5
click at [432, 274] on div "The first lieutenant is responsible for the platoons in combat and serves their…" at bounding box center [452, 270] width 195 height 23
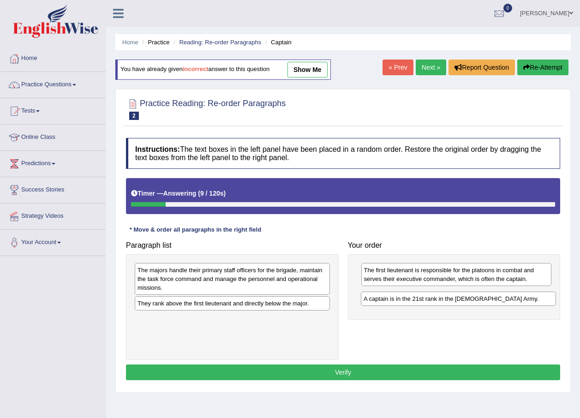
drag, startPoint x: 227, startPoint y: 305, endPoint x: 453, endPoint y: 300, distance: 226.2
click at [453, 300] on div "A captain is in the 21st rank in the [DEMOGRAPHIC_DATA] Army." at bounding box center [458, 299] width 195 height 14
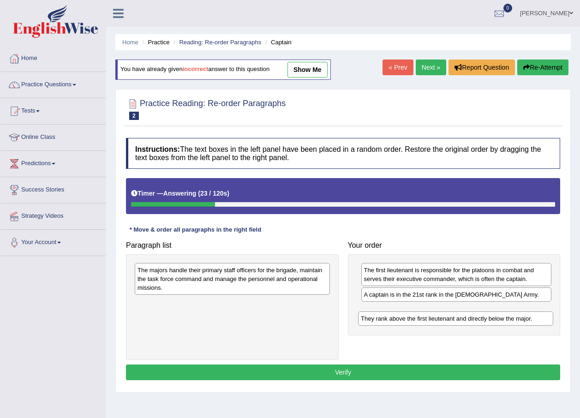
drag, startPoint x: 245, startPoint y: 306, endPoint x: 468, endPoint y: 321, distance: 223.9
click at [468, 321] on div "They rank above the first lieutenant and directly below the major." at bounding box center [455, 319] width 195 height 14
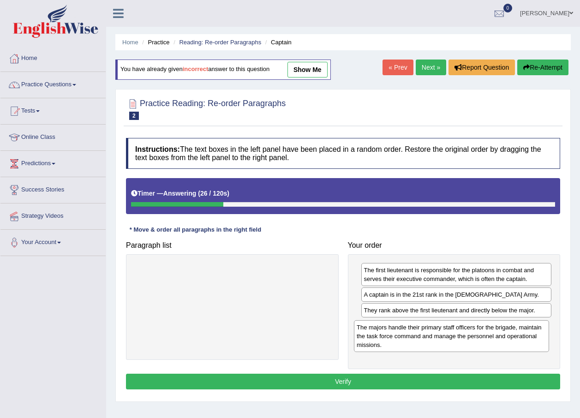
drag, startPoint x: 294, startPoint y: 283, endPoint x: 513, endPoint y: 340, distance: 226.6
click at [513, 340] on div "The majors handle their primary staff officers for the brigade, maintain the ta…" at bounding box center [451, 336] width 195 height 32
click at [382, 376] on button "Verify" at bounding box center [343, 382] width 434 height 16
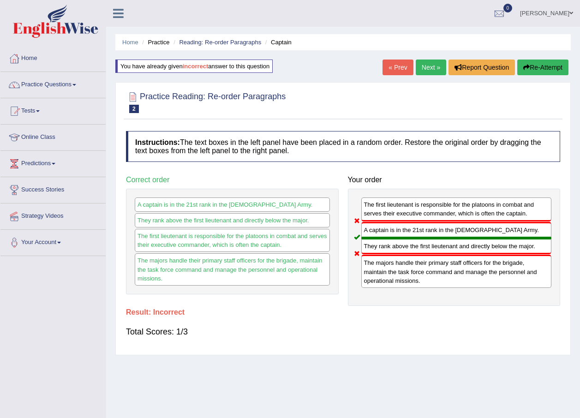
click at [538, 66] on button "Re-Attempt" at bounding box center [542, 68] width 51 height 16
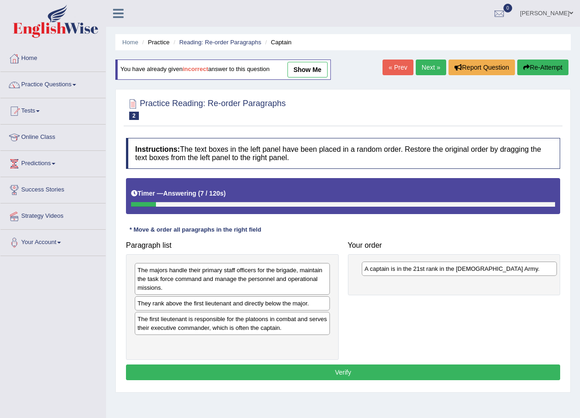
drag, startPoint x: 237, startPoint y: 305, endPoint x: 464, endPoint y: 270, distance: 229.7
click at [464, 270] on div "A captain is in the 21st rank in the [DEMOGRAPHIC_DATA] Army." at bounding box center [459, 269] width 195 height 14
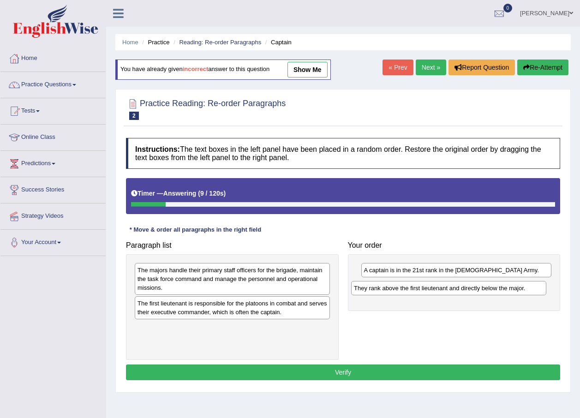
drag, startPoint x: 253, startPoint y: 302, endPoint x: 470, endPoint y: 287, distance: 217.0
click at [470, 287] on div "They rank above the first lieutenant and directly below the major." at bounding box center [448, 288] width 195 height 14
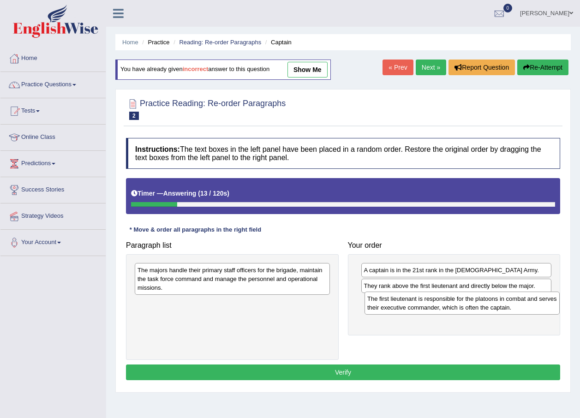
drag, startPoint x: 227, startPoint y: 312, endPoint x: 457, endPoint y: 307, distance: 229.9
click at [457, 307] on div "The first lieutenant is responsible for the platoons in combat and serves their…" at bounding box center [462, 303] width 195 height 23
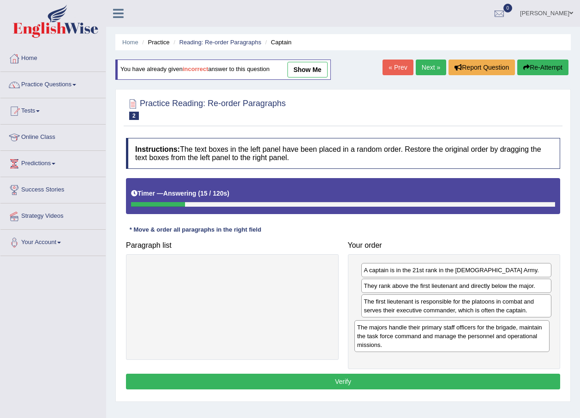
drag, startPoint x: 300, startPoint y: 287, endPoint x: 520, endPoint y: 344, distance: 227.0
click at [520, 344] on div "The majors handle their primary staff officers for the brigade, maintain the ta…" at bounding box center [451, 336] width 195 height 32
click at [400, 382] on button "Verify" at bounding box center [343, 382] width 434 height 16
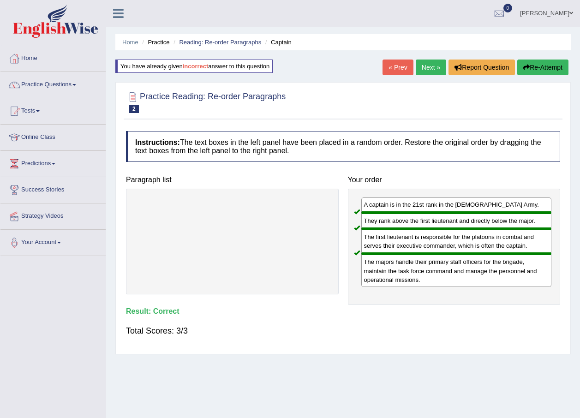
click at [435, 71] on link "Next »" at bounding box center [431, 68] width 30 height 16
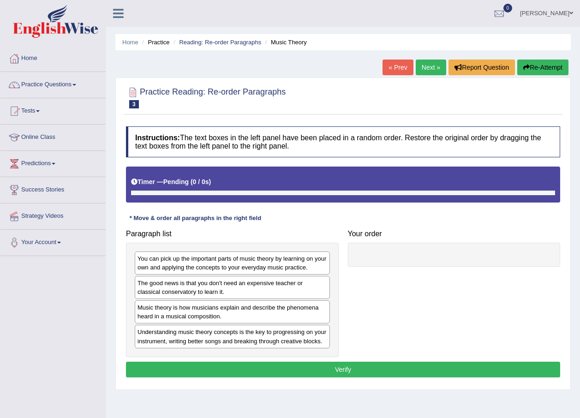
scroll to position [46, 0]
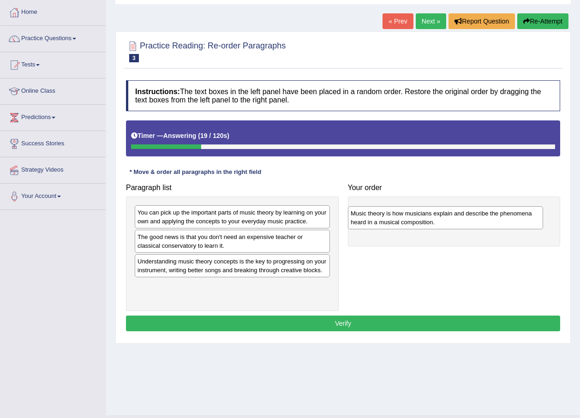
drag, startPoint x: 213, startPoint y: 264, endPoint x: 426, endPoint y: 216, distance: 218.5
click at [426, 216] on div "Music theory is how musicians explain and describe the phenomena heard in a mus…" at bounding box center [445, 217] width 195 height 23
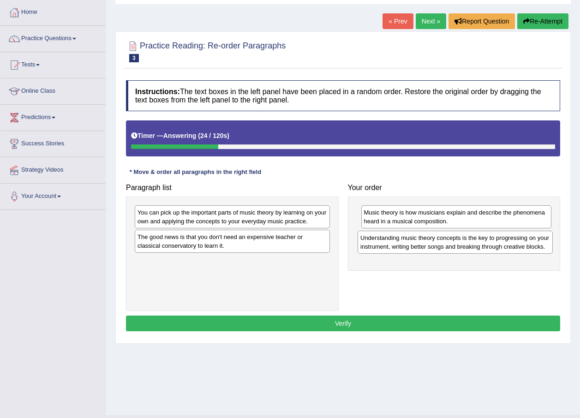
drag, startPoint x: 231, startPoint y: 270, endPoint x: 454, endPoint y: 246, distance: 224.1
click at [454, 246] on div "Understanding music theory concepts is the key to progressing on your instrumen…" at bounding box center [455, 242] width 195 height 23
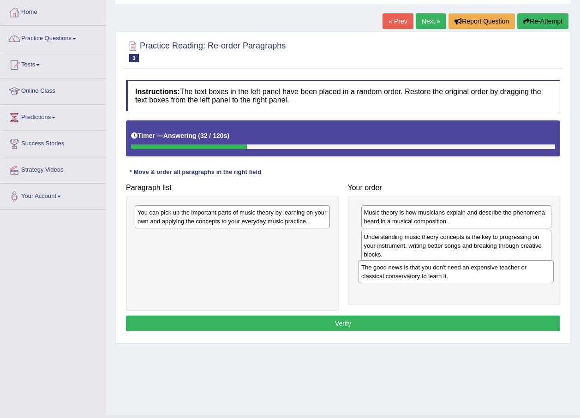
drag, startPoint x: 263, startPoint y: 244, endPoint x: 487, endPoint y: 274, distance: 225.9
click at [487, 274] on div "The good news is that you don't need an expensive teacher or classical conserva…" at bounding box center [456, 271] width 195 height 23
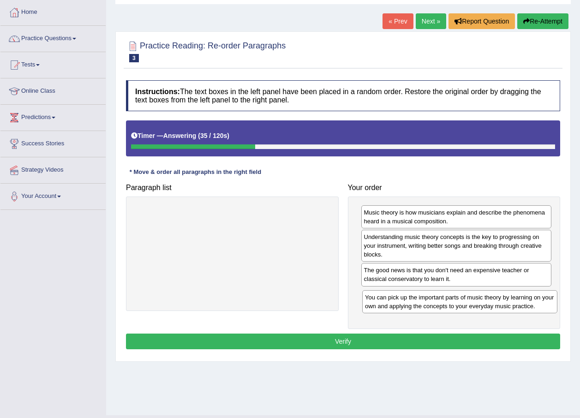
drag, startPoint x: 291, startPoint y: 215, endPoint x: 519, endPoint y: 300, distance: 242.9
click at [519, 300] on div "You can pick up the important parts of music theory by learning on your own and…" at bounding box center [459, 301] width 195 height 23
click at [390, 337] on button "Verify" at bounding box center [343, 342] width 434 height 16
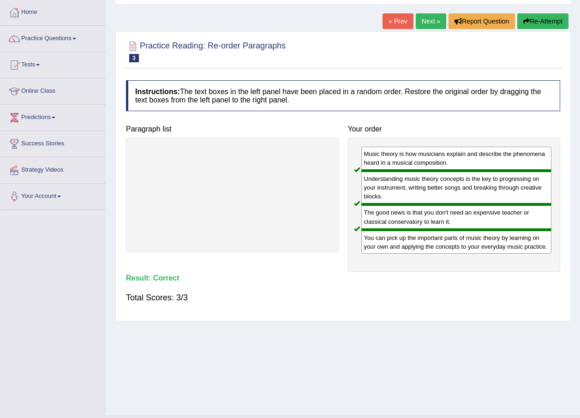
click at [432, 19] on link "Next »" at bounding box center [431, 21] width 30 height 16
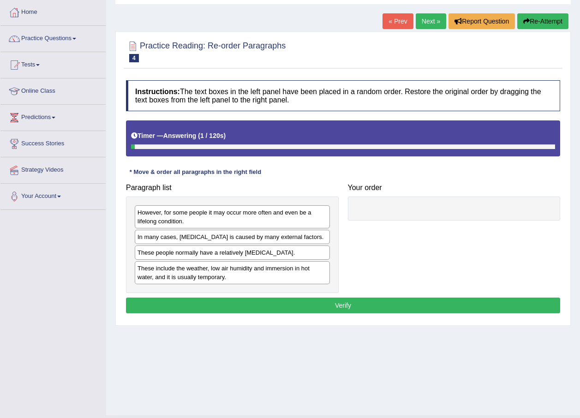
scroll to position [66, 0]
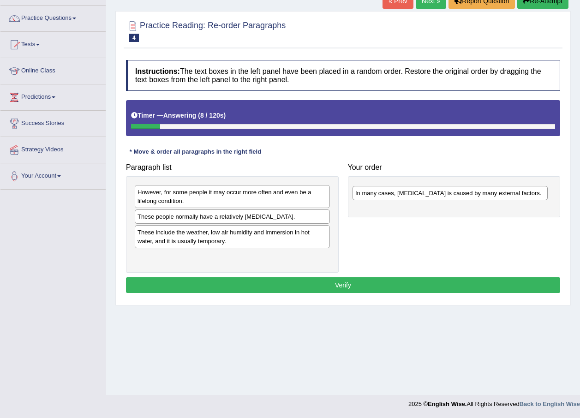
drag, startPoint x: 236, startPoint y: 215, endPoint x: 454, endPoint y: 192, distance: 219.1
click at [454, 192] on div "In many cases, dry skin is caused by many external factors." at bounding box center [450, 193] width 195 height 14
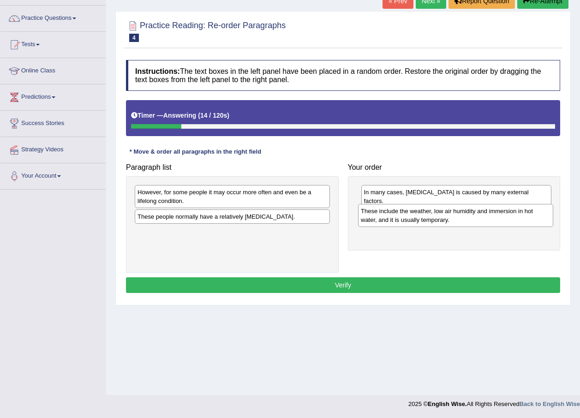
drag, startPoint x: 230, startPoint y: 240, endPoint x: 453, endPoint y: 218, distance: 224.4
click at [453, 218] on div "These include the weather, low air humidity and immersion in hot water, and it …" at bounding box center [455, 215] width 195 height 23
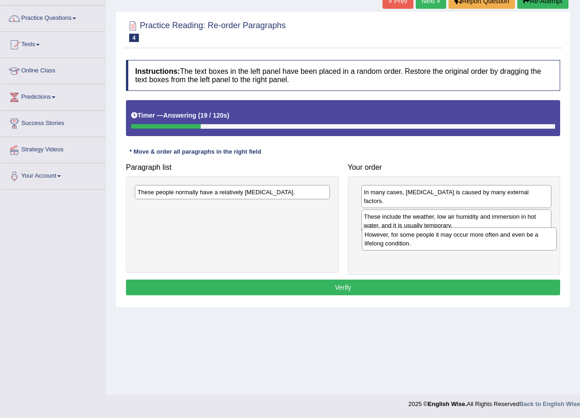
drag, startPoint x: 222, startPoint y: 199, endPoint x: 450, endPoint y: 242, distance: 231.0
click at [450, 242] on div "However, for some people it may occur more often and even be a lifelong conditi…" at bounding box center [459, 239] width 195 height 23
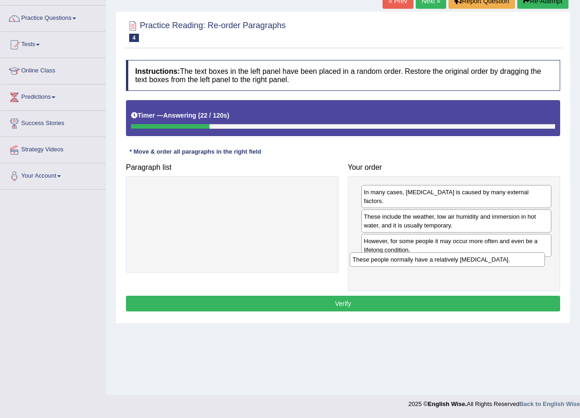
drag, startPoint x: 304, startPoint y: 192, endPoint x: 519, endPoint y: 259, distance: 225.4
click at [519, 259] on div "These people normally have a relatively sensitive skin." at bounding box center [447, 259] width 195 height 14
click at [384, 296] on button "Verify" at bounding box center [343, 304] width 434 height 16
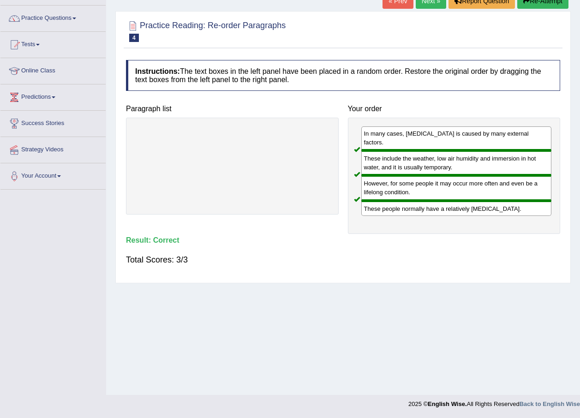
click at [431, 2] on link "Next »" at bounding box center [431, 1] width 30 height 16
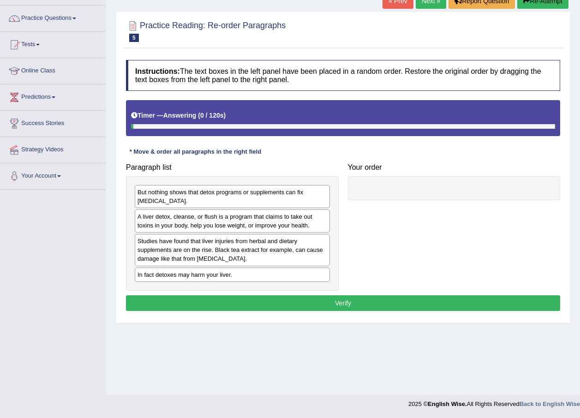
scroll to position [66, 0]
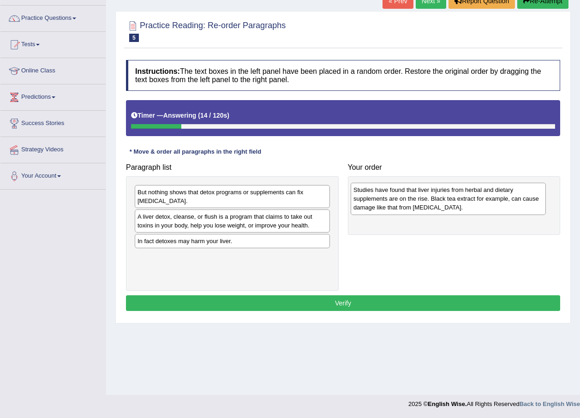
drag, startPoint x: 241, startPoint y: 247, endPoint x: 457, endPoint y: 196, distance: 222.0
click at [457, 196] on div "Studies have found that liver injuries from herbal and dietary supplements are …" at bounding box center [448, 199] width 195 height 32
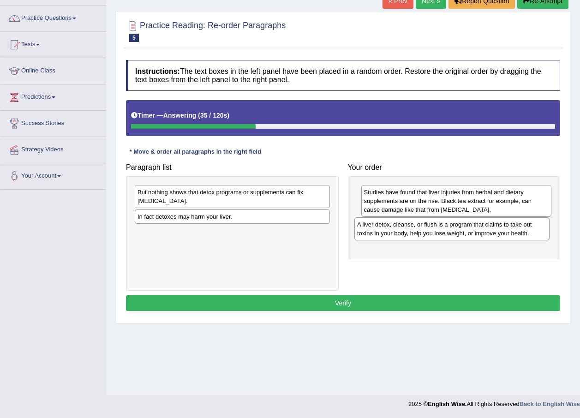
drag, startPoint x: 223, startPoint y: 219, endPoint x: 445, endPoint y: 226, distance: 222.6
click at [445, 226] on div "A liver detox, cleanse, or flush is a program that claims to take out toxins in…" at bounding box center [451, 228] width 195 height 23
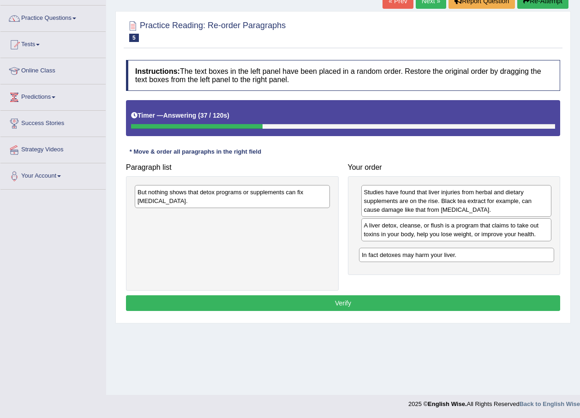
drag, startPoint x: 268, startPoint y: 217, endPoint x: 492, endPoint y: 255, distance: 227.5
click at [492, 255] on div "In fact detoxes may harm your liver." at bounding box center [456, 255] width 195 height 14
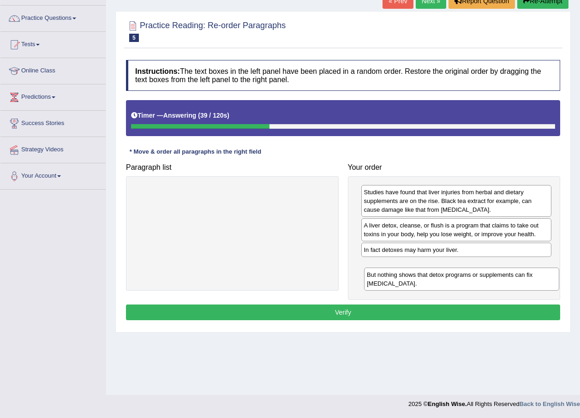
drag, startPoint x: 294, startPoint y: 192, endPoint x: 524, endPoint y: 274, distance: 243.8
click at [524, 274] on div "But nothing shows that detox programs or supplements can fix [MEDICAL_DATA]." at bounding box center [461, 279] width 195 height 23
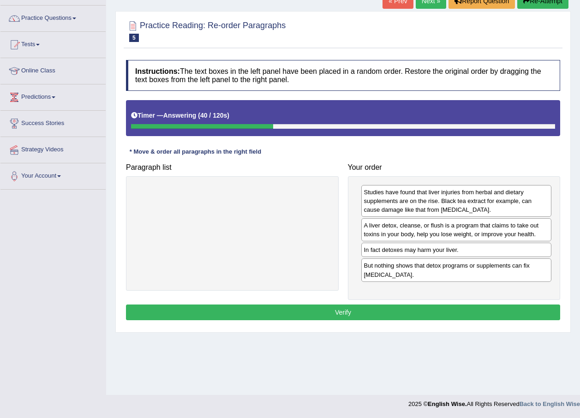
click at [370, 305] on button "Verify" at bounding box center [343, 313] width 434 height 16
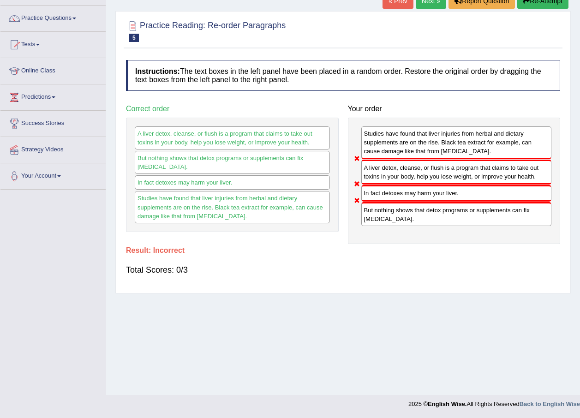
click at [521, 0] on button "Re-Attempt" at bounding box center [542, 1] width 51 height 16
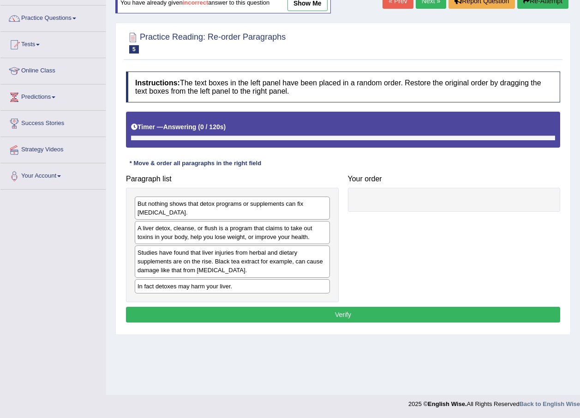
scroll to position [66, 0]
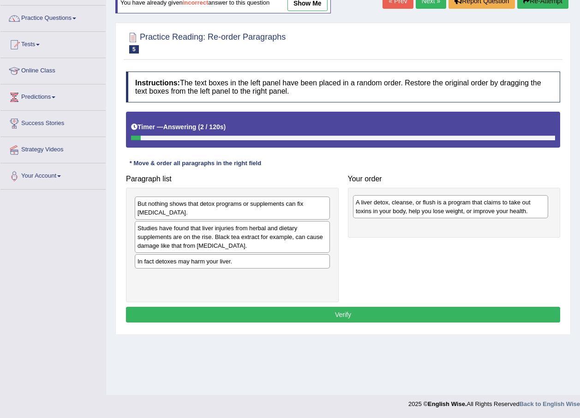
drag, startPoint x: 219, startPoint y: 234, endPoint x: 437, endPoint y: 209, distance: 219.8
click at [437, 209] on div "A liver detox, cleanse, or flush is a program that claims to take out toxins in…" at bounding box center [450, 206] width 195 height 23
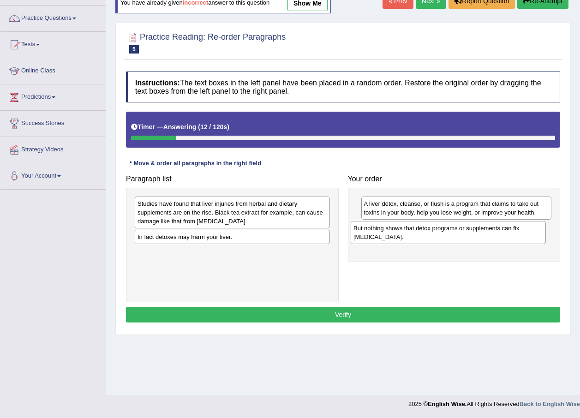
drag, startPoint x: 223, startPoint y: 210, endPoint x: 439, endPoint y: 235, distance: 217.4
click at [439, 235] on div "But nothing shows that detox programs or supplements can fix [MEDICAL_DATA]." at bounding box center [448, 232] width 195 height 23
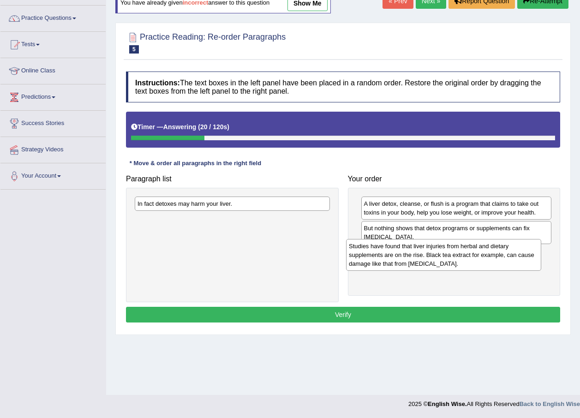
drag, startPoint x: 228, startPoint y: 221, endPoint x: 439, endPoint y: 264, distance: 215.6
click at [439, 264] on div "Studies have found that liver injuries from herbal and dietary supplements are …" at bounding box center [443, 255] width 195 height 32
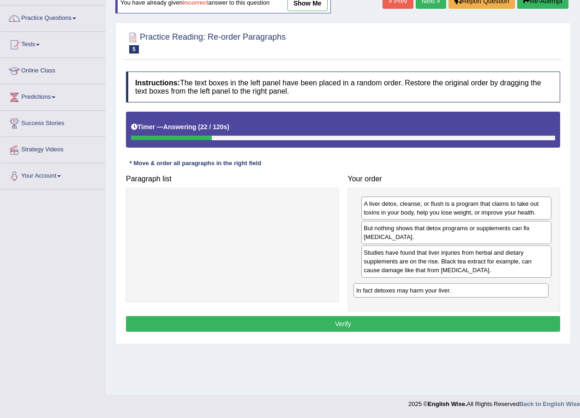
drag, startPoint x: 278, startPoint y: 210, endPoint x: 497, endPoint y: 296, distance: 235.3
click at [497, 296] on div "In fact detoxes may harm your liver." at bounding box center [451, 290] width 195 height 14
click at [383, 316] on button "Verify" at bounding box center [343, 324] width 434 height 16
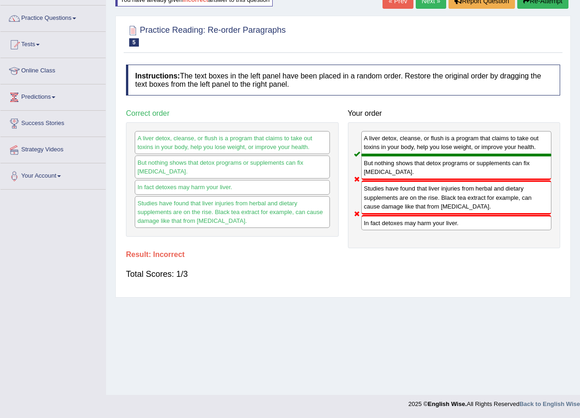
click at [425, 8] on link "Next »" at bounding box center [431, 1] width 30 height 16
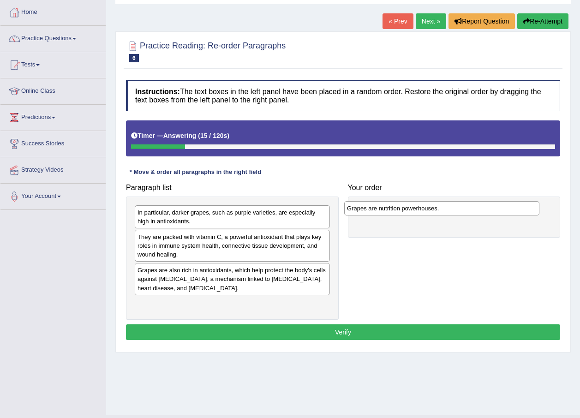
drag, startPoint x: 253, startPoint y: 211, endPoint x: 462, endPoint y: 207, distance: 209.6
click at [462, 207] on div "Grapes are nutrition powerhouses." at bounding box center [441, 208] width 195 height 14
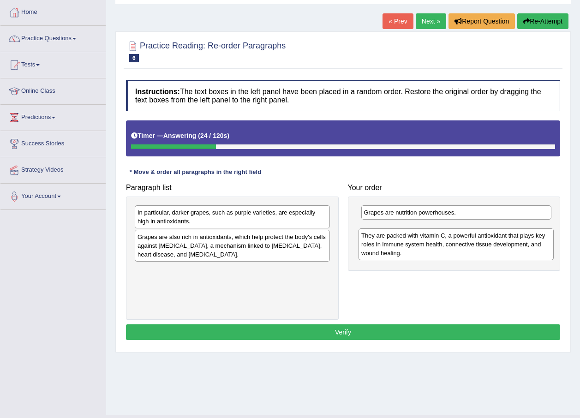
drag, startPoint x: 237, startPoint y: 255, endPoint x: 461, endPoint y: 254, distance: 223.8
click at [461, 254] on div "They are packed with vitamin C, a powerful antioxidant that plays key roles in …" at bounding box center [456, 244] width 195 height 32
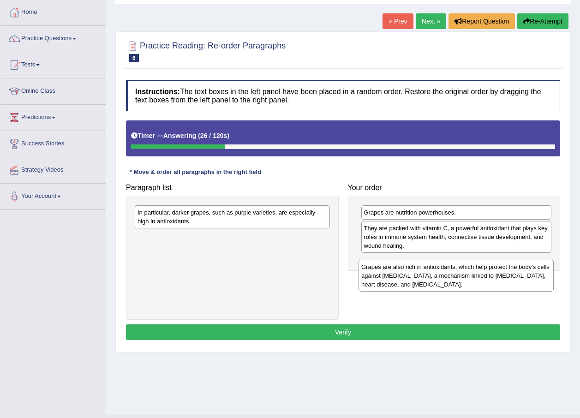
drag, startPoint x: 252, startPoint y: 249, endPoint x: 476, endPoint y: 279, distance: 225.8
click at [476, 279] on div "Grapes are also rich in antioxidants, which help protect the body's cells again…" at bounding box center [456, 276] width 195 height 32
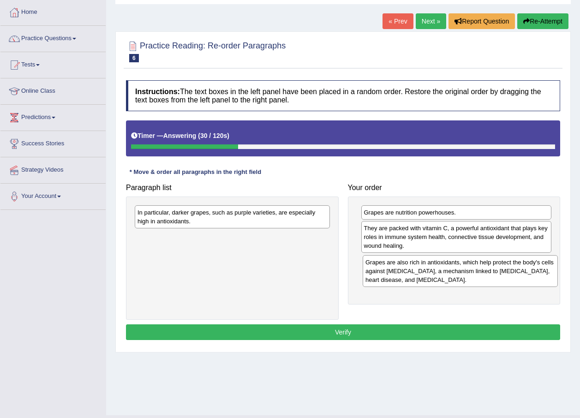
drag, startPoint x: 260, startPoint y: 244, endPoint x: 488, endPoint y: 269, distance: 229.4
click at [488, 269] on div "Grapes are also rich in antioxidants, which help protect the body's cells again…" at bounding box center [460, 271] width 195 height 32
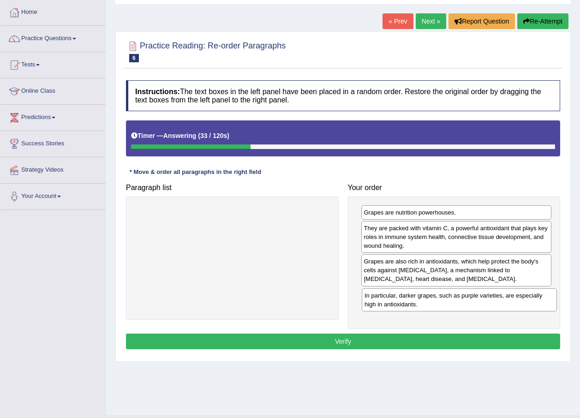
drag, startPoint x: 308, startPoint y: 222, endPoint x: 535, endPoint y: 305, distance: 241.8
click at [535, 305] on div "In particular, darker grapes, such as purple varieties, are especially high in …" at bounding box center [459, 299] width 195 height 23
click at [417, 345] on button "Verify" at bounding box center [343, 342] width 434 height 16
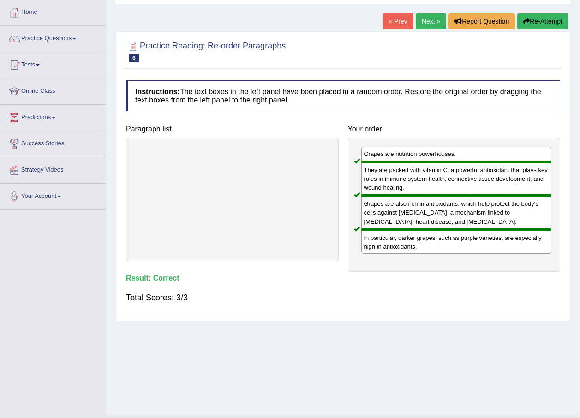
click at [422, 24] on link "Next »" at bounding box center [431, 21] width 30 height 16
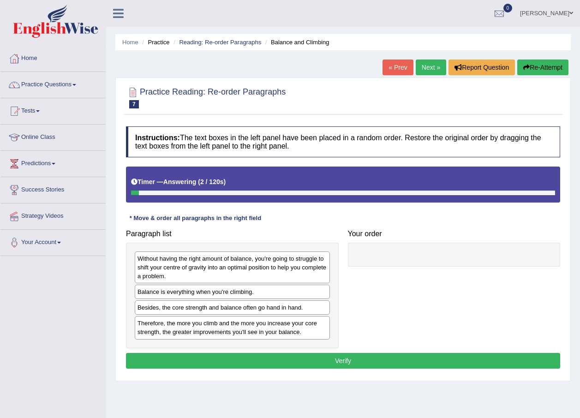
scroll to position [46, 0]
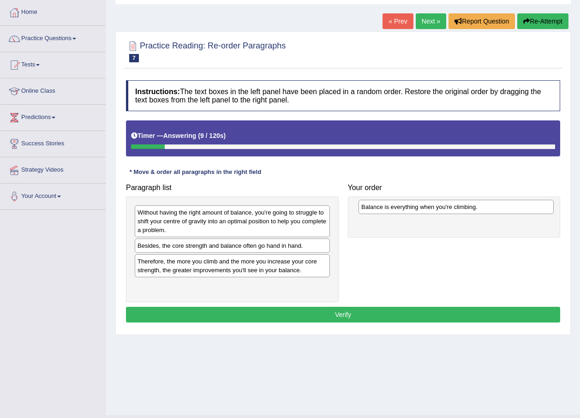
drag, startPoint x: 224, startPoint y: 250, endPoint x: 448, endPoint y: 211, distance: 227.2
click at [448, 211] on div "Balance is everything when you're climbing." at bounding box center [456, 207] width 195 height 14
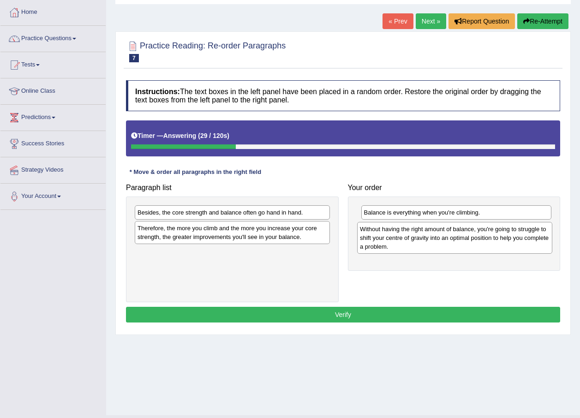
drag, startPoint x: 213, startPoint y: 223, endPoint x: 435, endPoint y: 240, distance: 223.1
click at [435, 240] on div "Without having the right amount of balance, you're going to struggle to shift y…" at bounding box center [454, 238] width 195 height 32
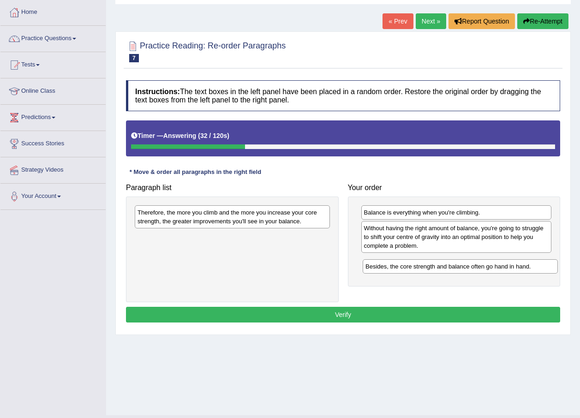
drag, startPoint x: 288, startPoint y: 214, endPoint x: 516, endPoint y: 268, distance: 234.3
click at [516, 268] on div "Besides, the core strength and balance often go hand in hand." at bounding box center [460, 266] width 195 height 14
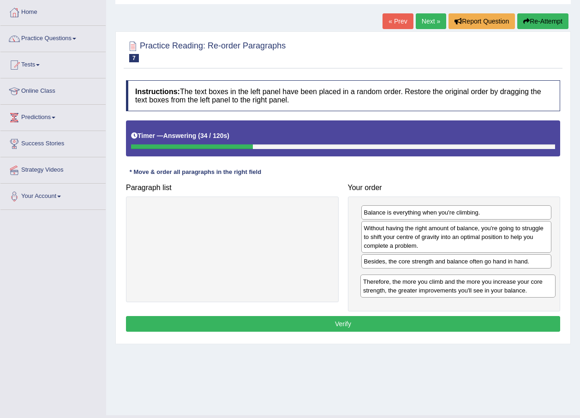
drag, startPoint x: 291, startPoint y: 222, endPoint x: 516, endPoint y: 292, distance: 236.1
click at [516, 292] on div "Therefore, the more you climb and the more you increase your core strength, the…" at bounding box center [457, 286] width 195 height 23
click at [432, 324] on button "Verify" at bounding box center [343, 324] width 434 height 16
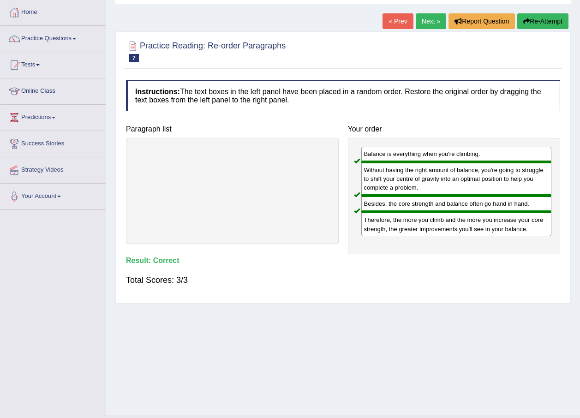
click at [421, 24] on link "Next »" at bounding box center [431, 21] width 30 height 16
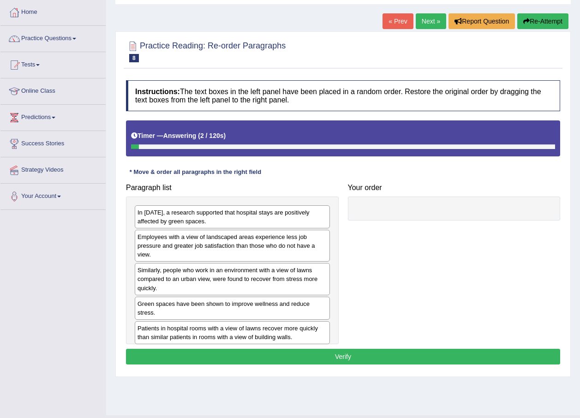
scroll to position [66, 0]
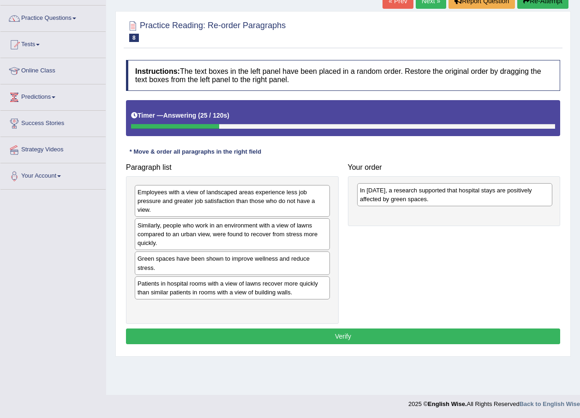
drag, startPoint x: 192, startPoint y: 202, endPoint x: 415, endPoint y: 200, distance: 222.5
click at [415, 200] on div "In 2002, a research supported that hospital stays are positively affected by gr…" at bounding box center [454, 194] width 195 height 23
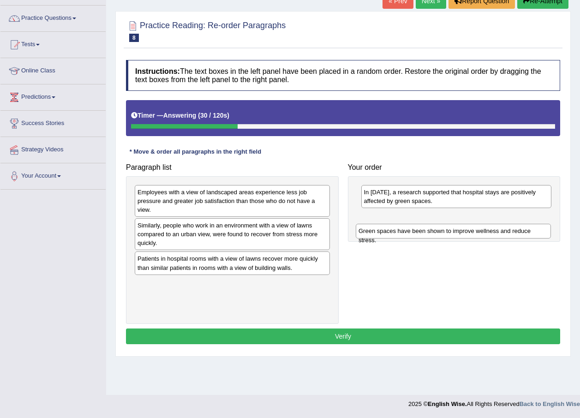
drag, startPoint x: 234, startPoint y: 261, endPoint x: 456, endPoint y: 233, distance: 222.8
click at [456, 233] on div "Green spaces have been shown to improve wellness and reduce stress." at bounding box center [453, 231] width 195 height 14
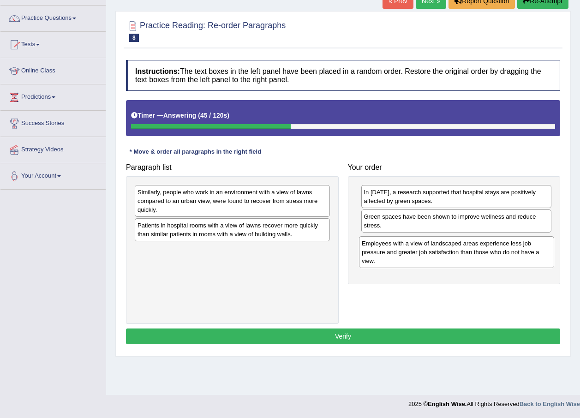
drag, startPoint x: 240, startPoint y: 200, endPoint x: 465, endPoint y: 252, distance: 230.1
click at [465, 252] on div "Employees with a view of landscaped areas experience less job pressure and grea…" at bounding box center [456, 252] width 195 height 32
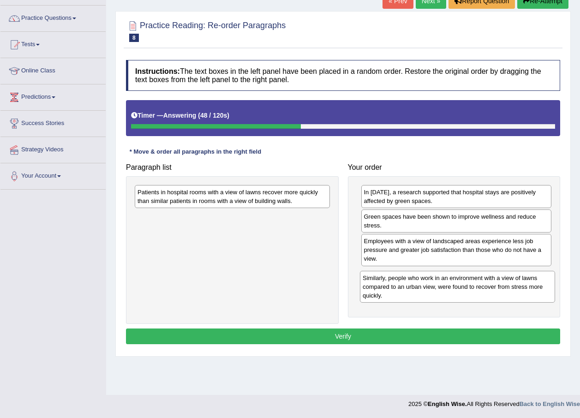
drag, startPoint x: 238, startPoint y: 201, endPoint x: 463, endPoint y: 287, distance: 241.0
click at [463, 287] on div "Similarly, people who work in an environment with a view of lawns compared to a…" at bounding box center [457, 287] width 195 height 32
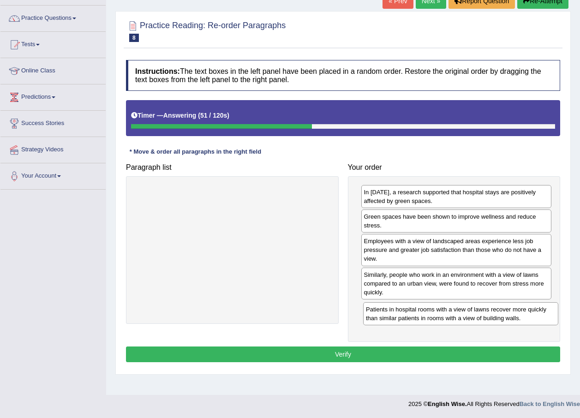
drag, startPoint x: 257, startPoint y: 197, endPoint x: 485, endPoint y: 314, distance: 256.8
click at [485, 314] on div "Patients in hospital rooms with a view of lawns recover more quickly than simil…" at bounding box center [460, 313] width 195 height 23
click at [425, 349] on button "Verify" at bounding box center [343, 355] width 434 height 16
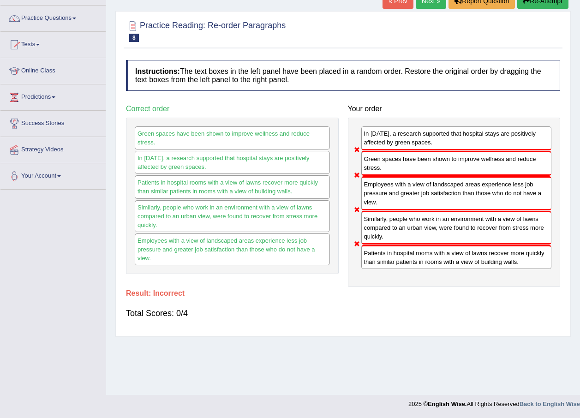
click at [540, 8] on button "Re-Attempt" at bounding box center [542, 1] width 51 height 16
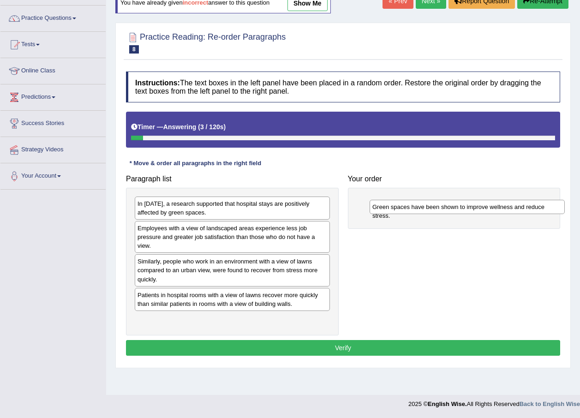
drag, startPoint x: 193, startPoint y: 299, endPoint x: 428, endPoint y: 210, distance: 250.9
click at [428, 210] on div "Green spaces have been shown to improve wellness and reduce stress." at bounding box center [467, 207] width 195 height 14
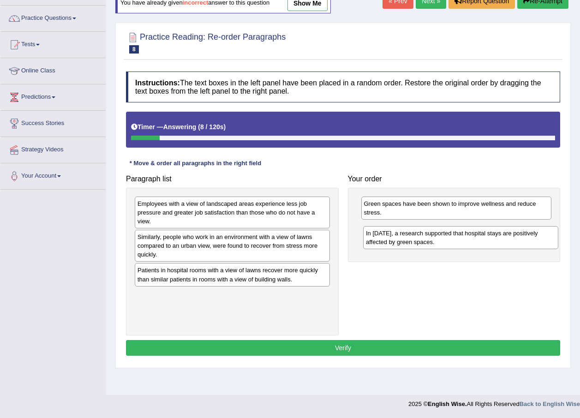
drag, startPoint x: 274, startPoint y: 214, endPoint x: 503, endPoint y: 244, distance: 230.3
click at [503, 244] on div "In [DATE], a research supported that hospital stays are positively affected by …" at bounding box center [460, 237] width 195 height 23
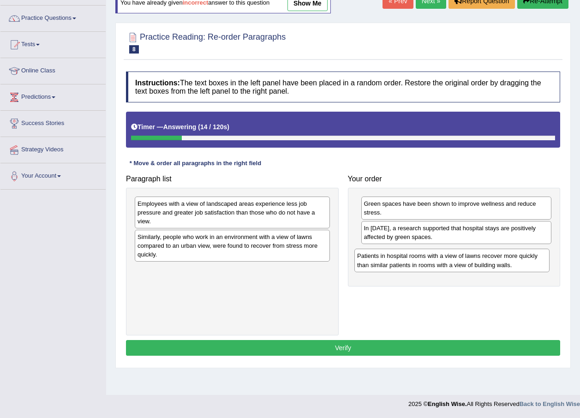
drag, startPoint x: 221, startPoint y: 284, endPoint x: 441, endPoint y: 270, distance: 220.1
click at [441, 270] on div "Patients in hospital rooms with a view of lawns recover more quickly than simil…" at bounding box center [451, 260] width 195 height 23
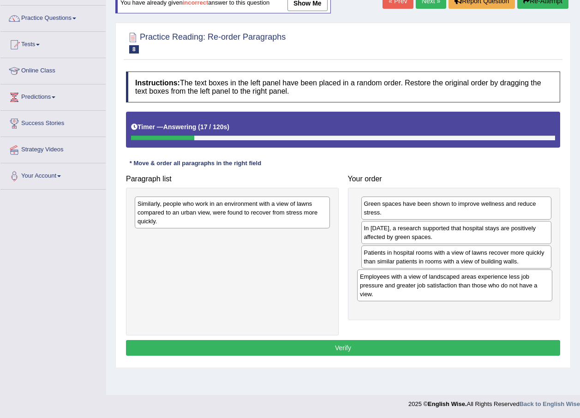
drag, startPoint x: 234, startPoint y: 212, endPoint x: 457, endPoint y: 285, distance: 234.1
click at [457, 285] on div "Employees with a view of landscaped areas experience less job pressure and grea…" at bounding box center [454, 286] width 195 height 32
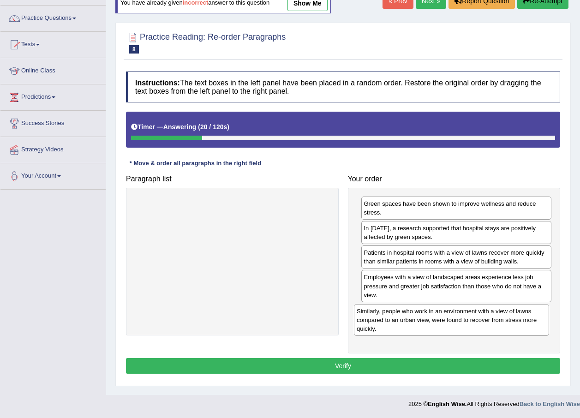
drag, startPoint x: 236, startPoint y: 213, endPoint x: 456, endPoint y: 320, distance: 244.2
click at [456, 320] on div "Similarly, people who work in an environment with a view of lawns compared to a…" at bounding box center [451, 320] width 195 height 32
click at [342, 362] on button "Verify" at bounding box center [343, 366] width 434 height 16
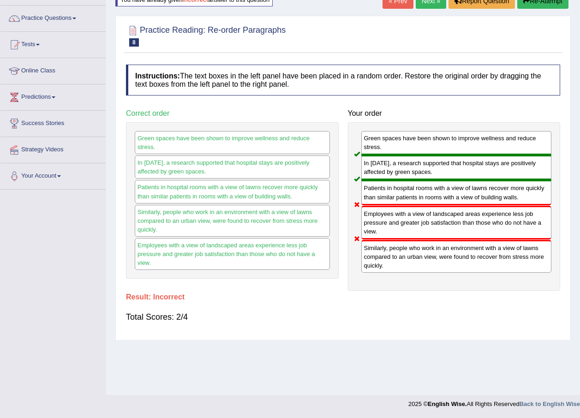
click at [428, 0] on link "Next »" at bounding box center [431, 1] width 30 height 16
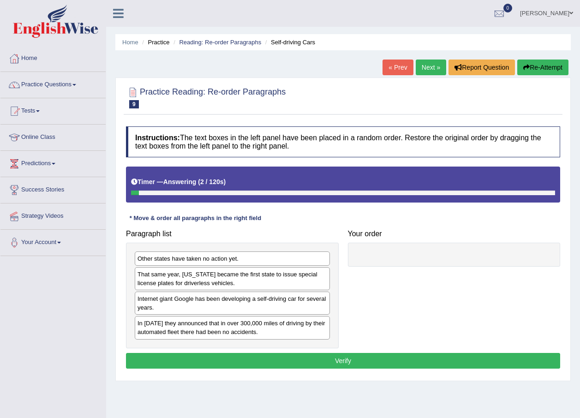
scroll to position [66, 0]
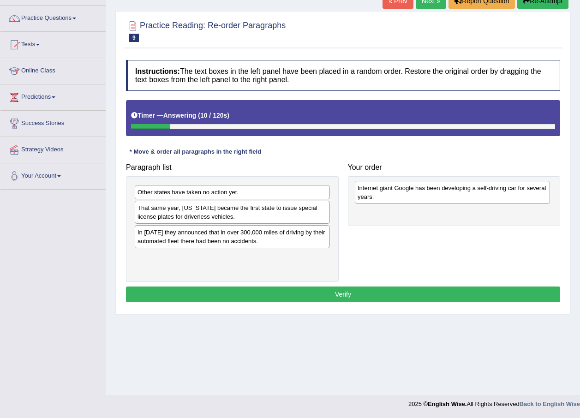
drag, startPoint x: 208, startPoint y: 244, endPoint x: 428, endPoint y: 200, distance: 224.6
click at [428, 200] on div "Internet giant Google has been developing a self-driving car for several years." at bounding box center [452, 192] width 195 height 23
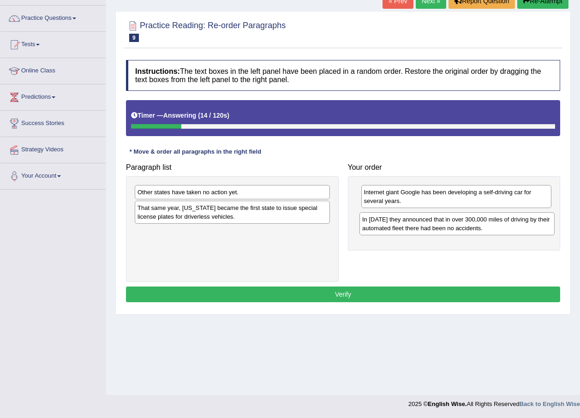
drag, startPoint x: 239, startPoint y: 237, endPoint x: 463, endPoint y: 224, distance: 225.1
click at [463, 224] on div "In 2012 they announced that in over 300,000 miles of driving by their automated…" at bounding box center [457, 223] width 195 height 23
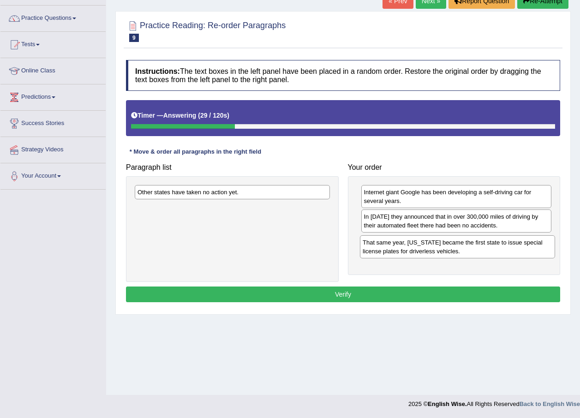
drag, startPoint x: 208, startPoint y: 216, endPoint x: 433, endPoint y: 250, distance: 227.9
click at [433, 250] on div "That same year, Nevada became the first state to issue special license plates f…" at bounding box center [457, 246] width 195 height 23
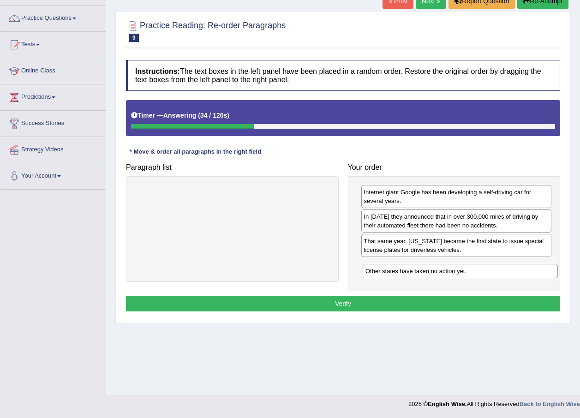
drag, startPoint x: 217, startPoint y: 196, endPoint x: 445, endPoint y: 275, distance: 241.3
click at [445, 275] on div "Other states have taken no action yet." at bounding box center [460, 271] width 195 height 14
click at [375, 301] on button "Verify" at bounding box center [343, 304] width 434 height 16
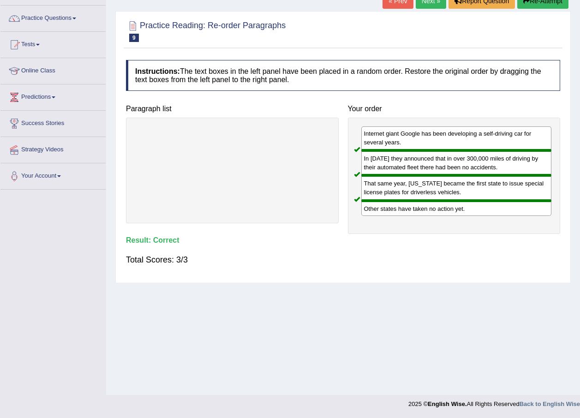
click at [430, 1] on link "Next »" at bounding box center [431, 1] width 30 height 16
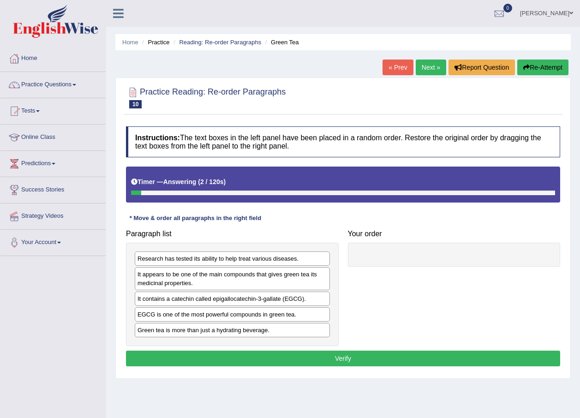
scroll to position [46, 0]
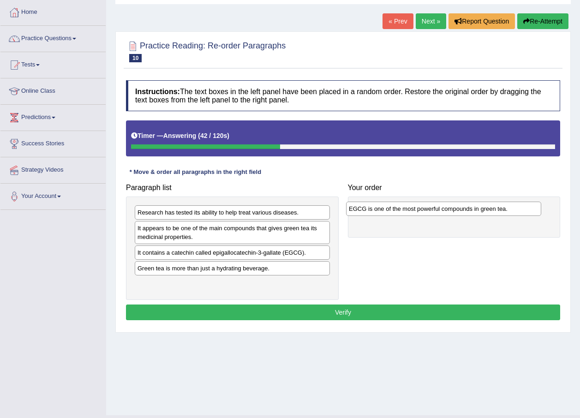
drag, startPoint x: 225, startPoint y: 268, endPoint x: 437, endPoint y: 208, distance: 219.6
click at [437, 208] on div "EGCG is one of the most powerful compounds in green tea." at bounding box center [443, 209] width 195 height 14
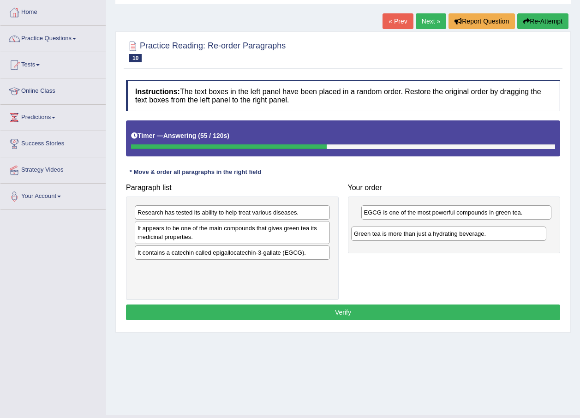
drag, startPoint x: 219, startPoint y: 268, endPoint x: 435, endPoint y: 233, distance: 219.2
click at [435, 233] on div "Green tea is more than just a hydrating beverage." at bounding box center [448, 234] width 195 height 14
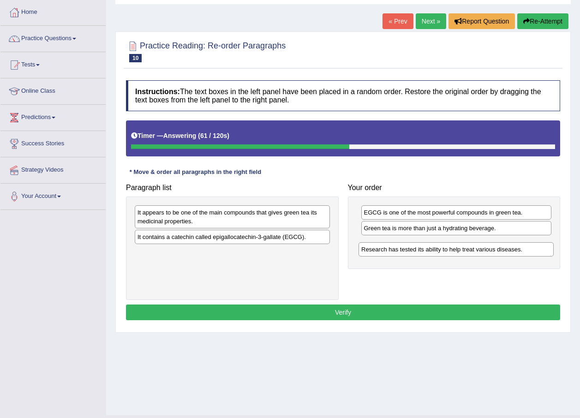
drag, startPoint x: 258, startPoint y: 212, endPoint x: 482, endPoint y: 249, distance: 226.9
click at [482, 249] on div "Research has tested its ability to help treat various diseases." at bounding box center [456, 249] width 195 height 14
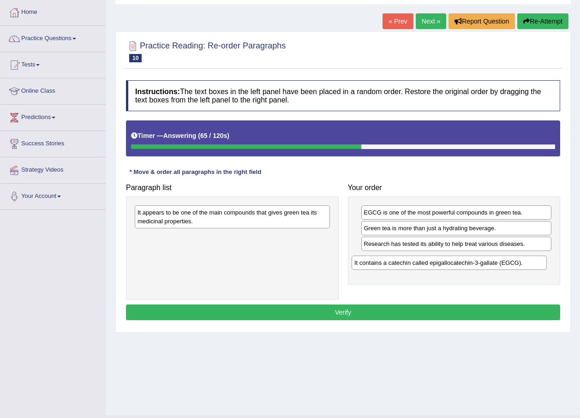
drag, startPoint x: 258, startPoint y: 241, endPoint x: 475, endPoint y: 267, distance: 218.4
click at [475, 267] on div "It contains a catechin called epigallocatechin-3-gallate (EGCG)." at bounding box center [449, 263] width 195 height 14
drag, startPoint x: 474, startPoint y: 214, endPoint x: 472, endPoint y: 263, distance: 49.5
click at [472, 263] on div "EGCG is one of the most powerful compounds in green tea." at bounding box center [454, 262] width 191 height 14
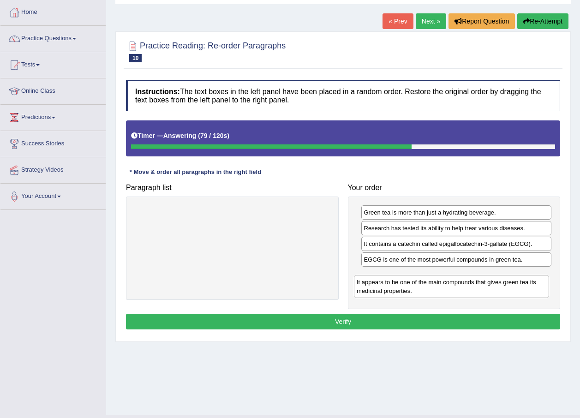
drag, startPoint x: 283, startPoint y: 227, endPoint x: 502, endPoint y: 296, distance: 230.0
click at [502, 296] on div "It appears to be one of the main compounds that gives green tea its medicinal p…" at bounding box center [451, 286] width 195 height 23
click at [397, 325] on button "Verify" at bounding box center [343, 322] width 434 height 16
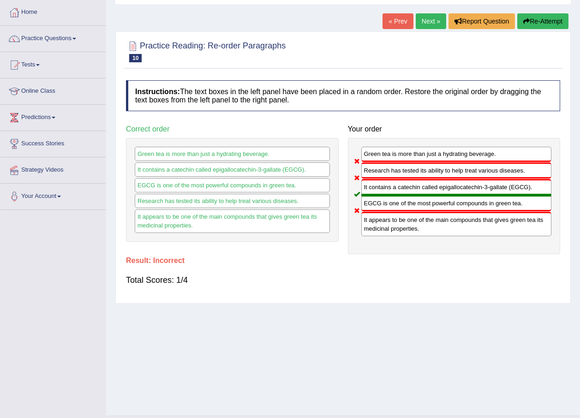
click at [530, 18] on button "Re-Attempt" at bounding box center [542, 21] width 51 height 16
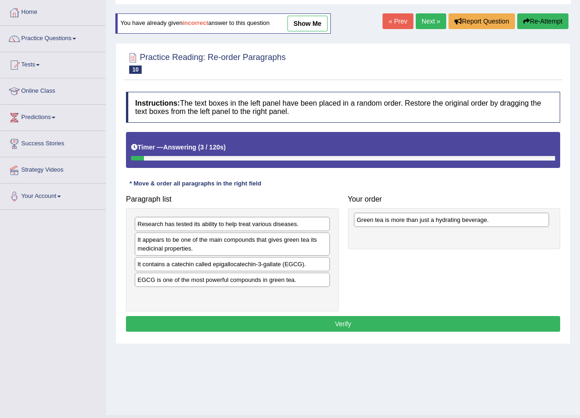
drag, startPoint x: 205, startPoint y: 298, endPoint x: 424, endPoint y: 222, distance: 231.9
click at [424, 222] on div "Green tea is more than just a hydrating beverage." at bounding box center [451, 220] width 195 height 14
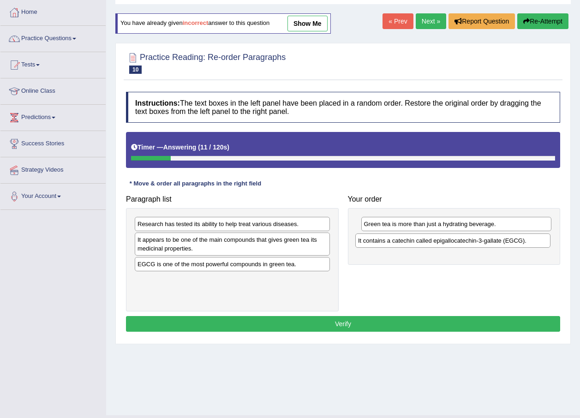
drag, startPoint x: 245, startPoint y: 267, endPoint x: 466, endPoint y: 244, distance: 221.8
click at [466, 244] on div "It contains a catechin called epigallocatechin-3-gallate (EGCG)." at bounding box center [452, 241] width 195 height 14
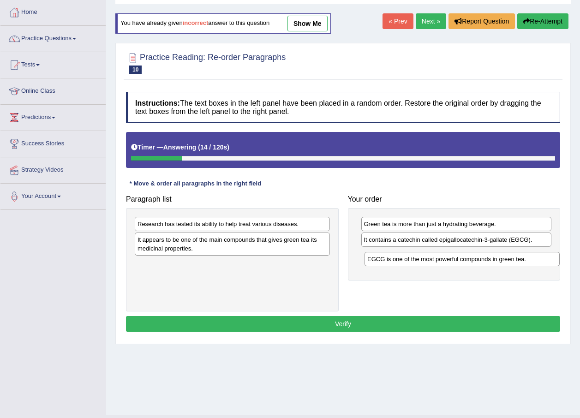
drag, startPoint x: 219, startPoint y: 264, endPoint x: 449, endPoint y: 259, distance: 229.9
click at [449, 259] on div "EGCG is one of the most powerful compounds in green tea." at bounding box center [462, 259] width 195 height 14
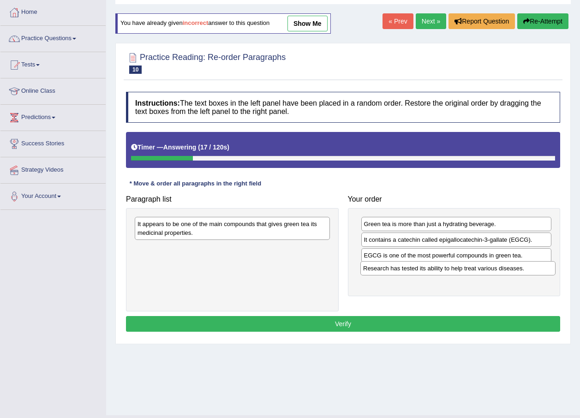
drag, startPoint x: 245, startPoint y: 224, endPoint x: 471, endPoint y: 268, distance: 230.0
click at [471, 268] on div "Research has tested its ability to help treat various diseases." at bounding box center [457, 268] width 195 height 14
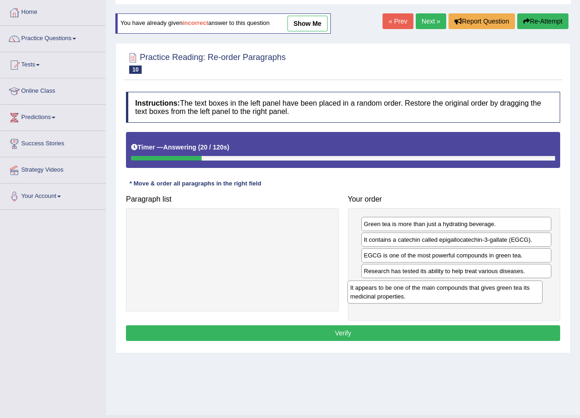
drag, startPoint x: 264, startPoint y: 227, endPoint x: 476, endPoint y: 290, distance: 222.1
click at [476, 290] on div "It appears to be one of the main compounds that gives green tea its medicinal p…" at bounding box center [445, 292] width 195 height 23
click at [371, 329] on button "Verify" at bounding box center [343, 333] width 434 height 16
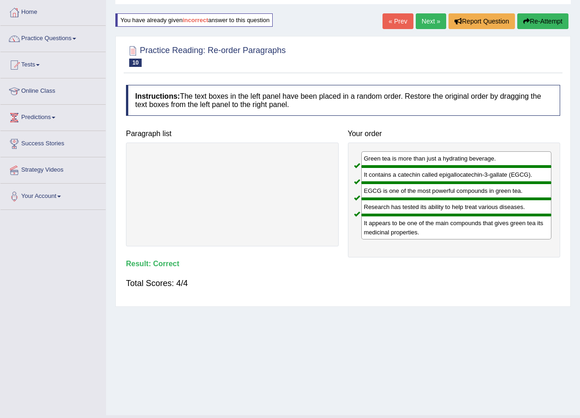
click at [422, 20] on link "Next »" at bounding box center [431, 21] width 30 height 16
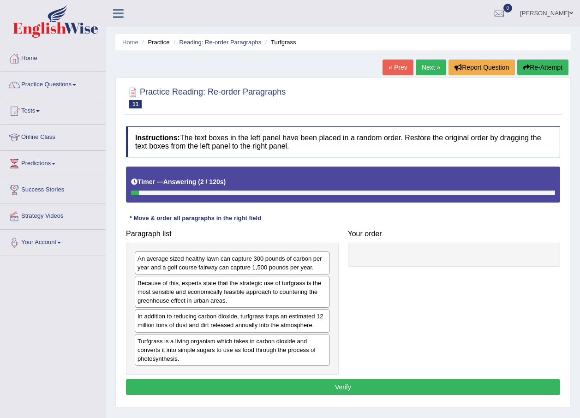
scroll to position [46, 0]
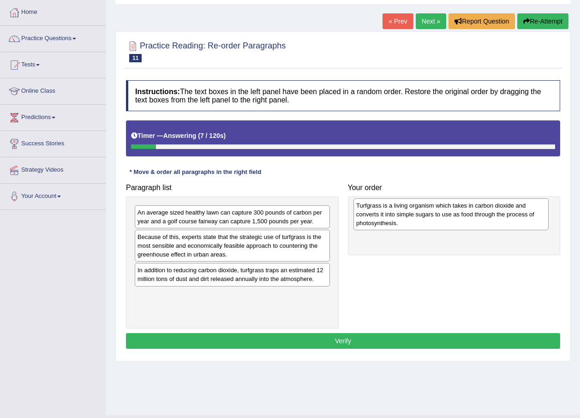
drag, startPoint x: 242, startPoint y: 303, endPoint x: 461, endPoint y: 214, distance: 236.4
click at [461, 214] on div "Turfgrass is a living organism which takes in carbon dioxide and converts it in…" at bounding box center [451, 214] width 195 height 32
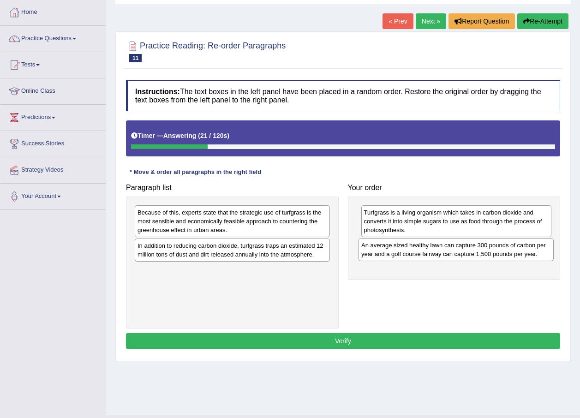
drag, startPoint x: 220, startPoint y: 216, endPoint x: 444, endPoint y: 248, distance: 226.2
click at [444, 248] on div "An average sized healthy lawn can capture 300 pounds of carbon per year and a g…" at bounding box center [456, 249] width 195 height 23
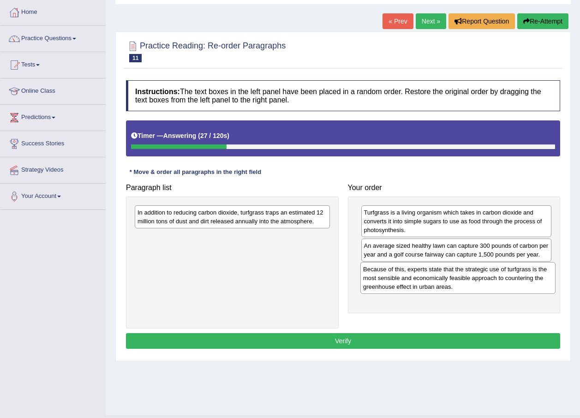
drag, startPoint x: 229, startPoint y: 221, endPoint x: 455, endPoint y: 278, distance: 232.7
click at [455, 278] on div "Because of this, experts state that the strategic use of turfgrass is the most …" at bounding box center [457, 278] width 195 height 32
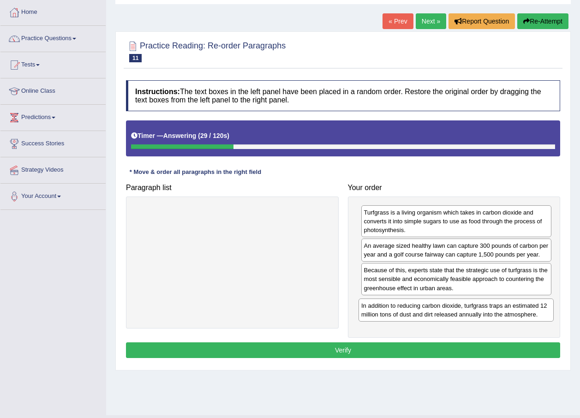
drag, startPoint x: 293, startPoint y: 215, endPoint x: 516, endPoint y: 308, distance: 242.5
click at [516, 308] on div "In addition to reducing carbon dioxide, turfgrass traps an estimated 12 million…" at bounding box center [456, 310] width 195 height 23
click at [395, 358] on button "Verify" at bounding box center [343, 350] width 434 height 16
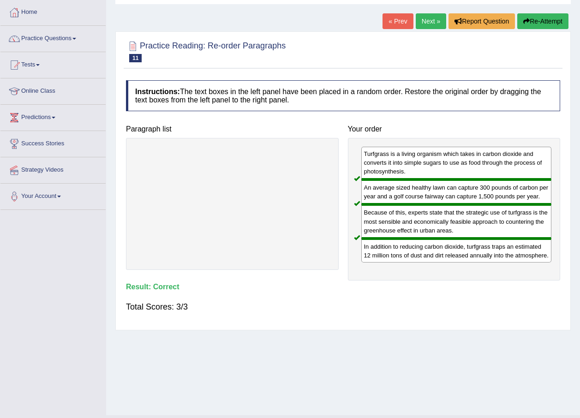
click at [420, 21] on link "Next »" at bounding box center [431, 21] width 30 height 16
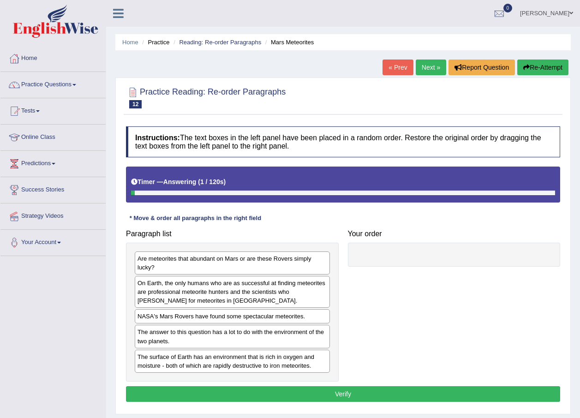
scroll to position [66, 0]
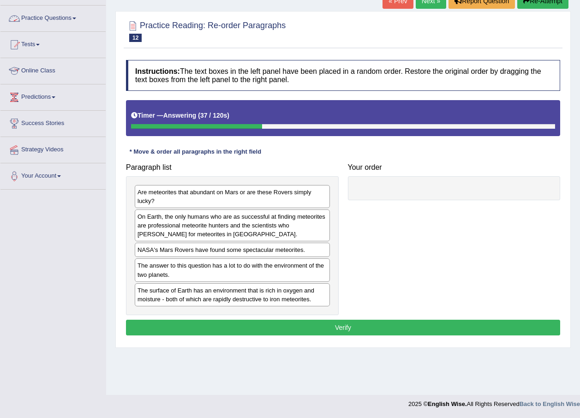
click at [60, 21] on link "Practice Questions" at bounding box center [52, 17] width 105 height 23
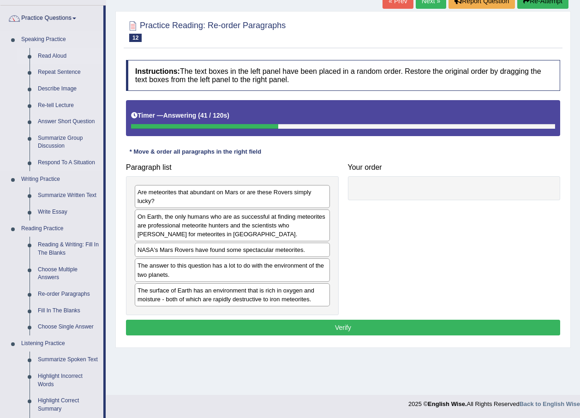
click at [63, 54] on link "Read Aloud" at bounding box center [69, 56] width 70 height 17
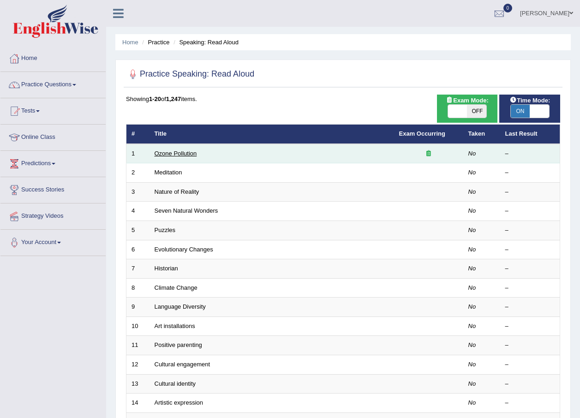
click at [182, 153] on link "Ozone Pollution" at bounding box center [176, 153] width 42 height 7
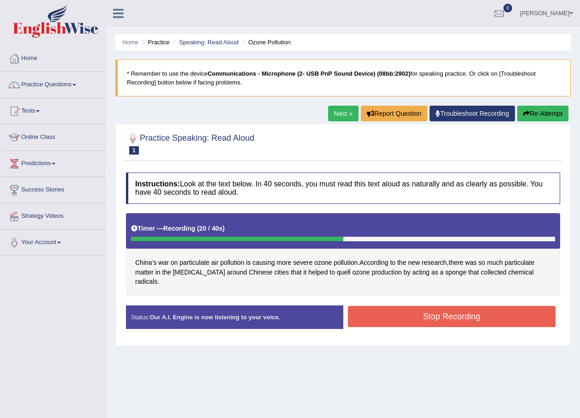
click at [420, 309] on button "Stop Recording" at bounding box center [452, 316] width 208 height 21
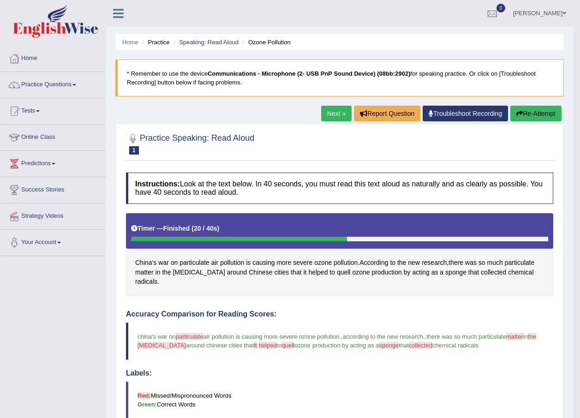
click at [327, 109] on link "Next »" at bounding box center [336, 114] width 30 height 16
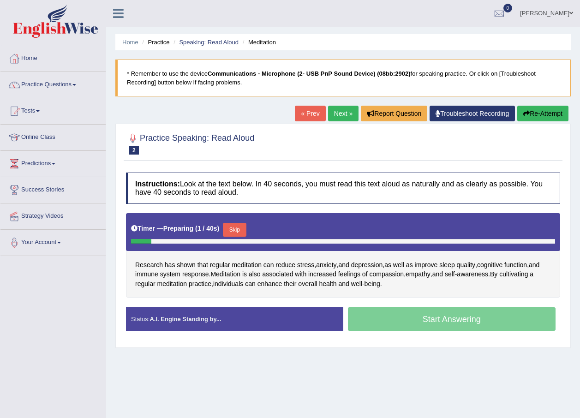
scroll to position [46, 0]
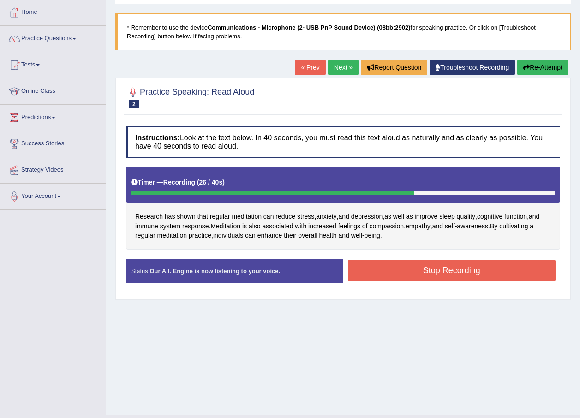
click at [451, 271] on button "Stop Recording" at bounding box center [452, 270] width 208 height 21
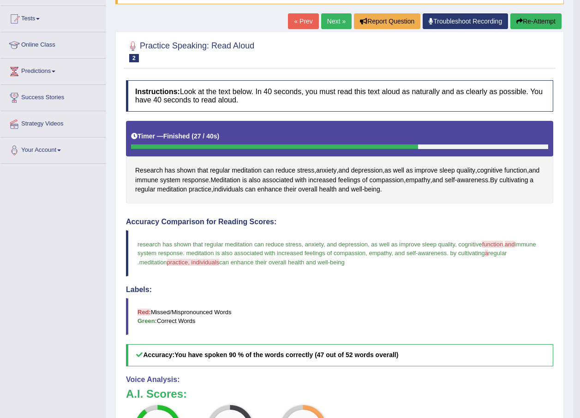
scroll to position [0, 0]
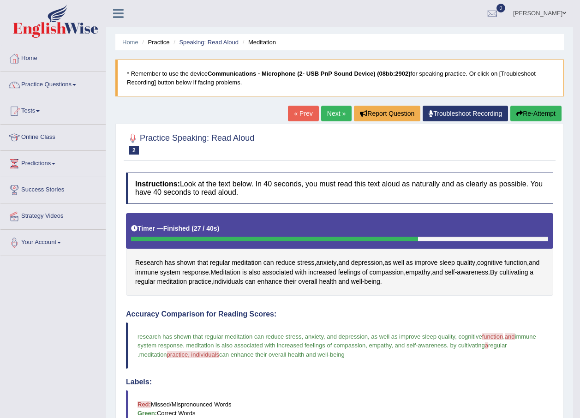
click at [330, 110] on link "Next »" at bounding box center [336, 114] width 30 height 16
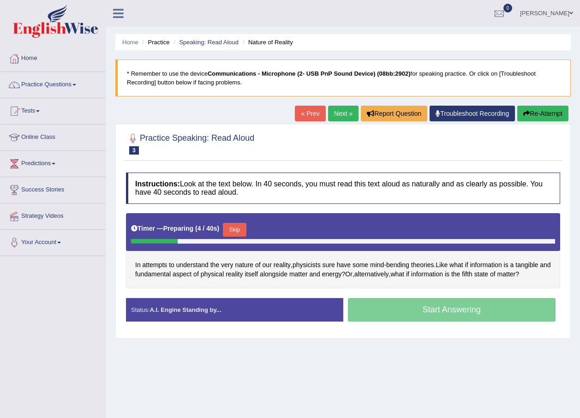
click at [234, 230] on button "Skip" at bounding box center [234, 230] width 23 height 14
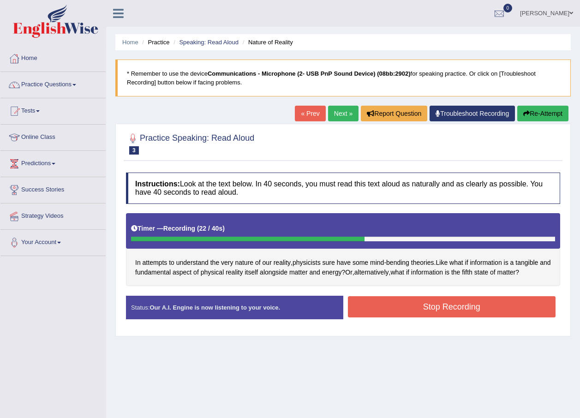
click at [382, 305] on button "Stop Recording" at bounding box center [452, 306] width 208 height 21
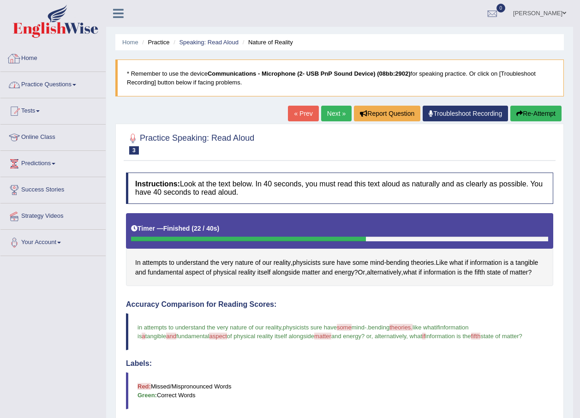
click at [70, 81] on link "Practice Questions" at bounding box center [52, 83] width 105 height 23
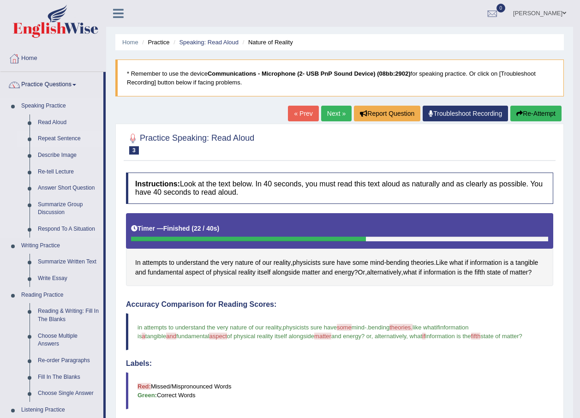
click at [80, 137] on link "Repeat Sentence" at bounding box center [69, 139] width 70 height 17
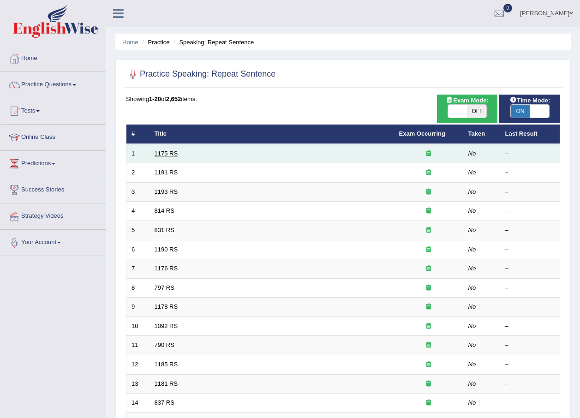
click at [158, 151] on link "1175 RS" at bounding box center [167, 153] width 24 height 7
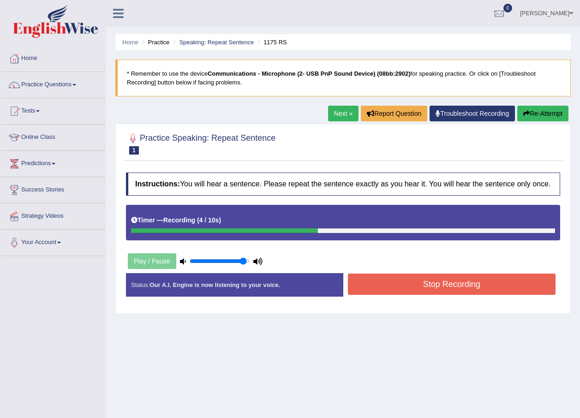
click at [398, 288] on button "Stop Recording" at bounding box center [452, 284] width 208 height 21
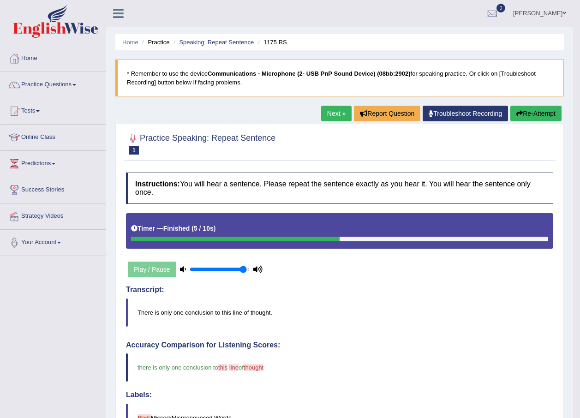
click at [340, 116] on link "Next »" at bounding box center [336, 114] width 30 height 16
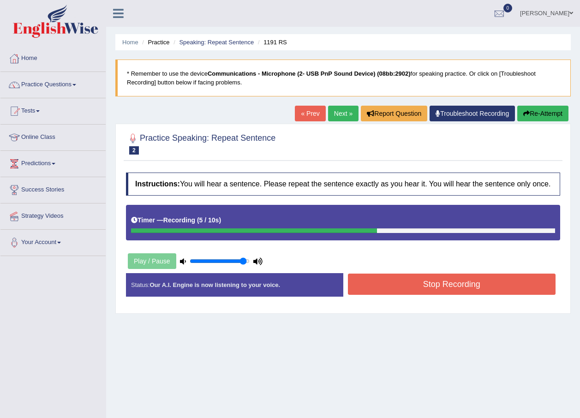
click at [417, 292] on button "Stop Recording" at bounding box center [452, 284] width 208 height 21
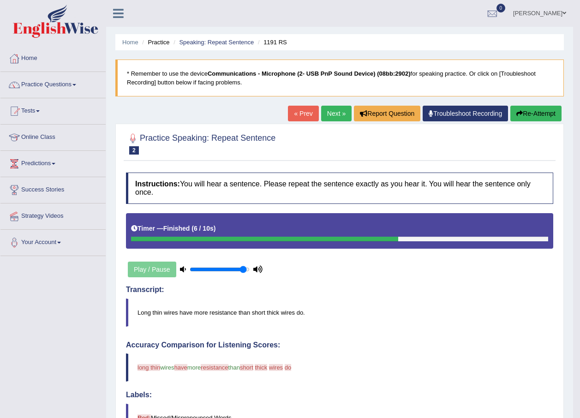
click at [331, 112] on link "Next »" at bounding box center [336, 114] width 30 height 16
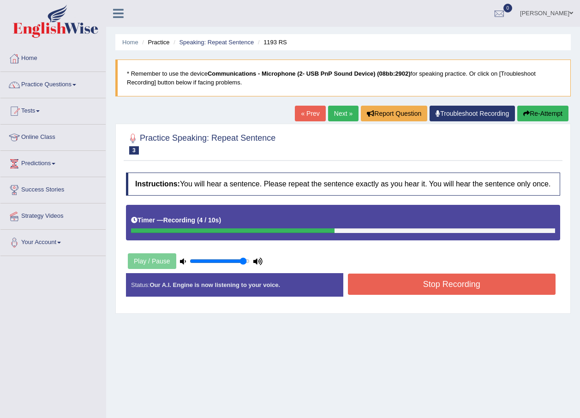
click at [400, 293] on button "Stop Recording" at bounding box center [452, 284] width 208 height 21
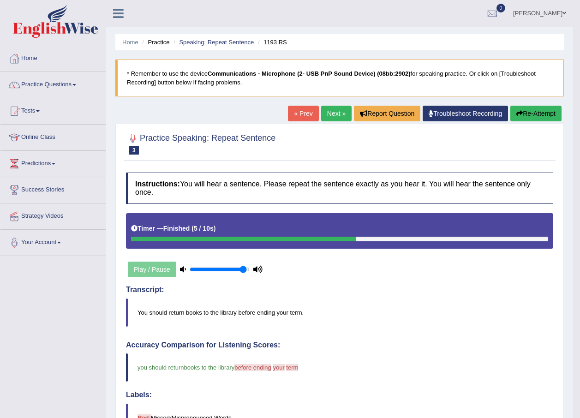
click at [340, 118] on link "Next »" at bounding box center [336, 114] width 30 height 16
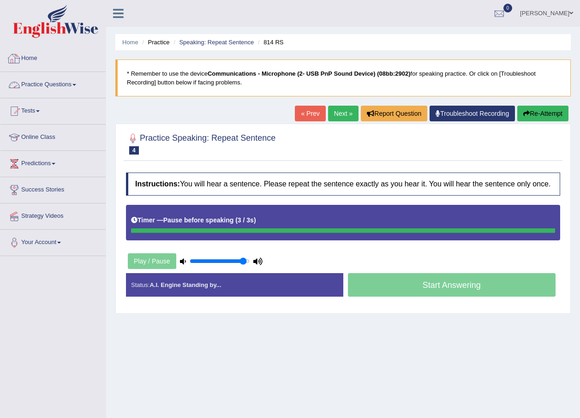
click at [72, 78] on link "Practice Questions" at bounding box center [52, 83] width 105 height 23
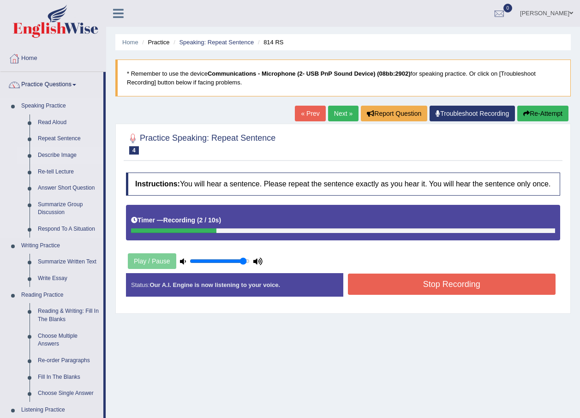
click at [61, 150] on link "Describe Image" at bounding box center [69, 155] width 70 height 17
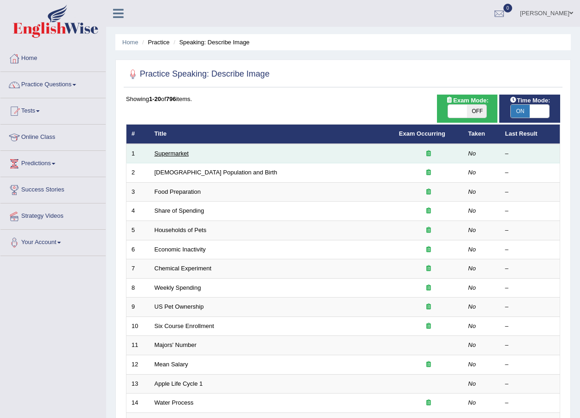
click at [176, 153] on link "Supermarket" at bounding box center [172, 153] width 34 height 7
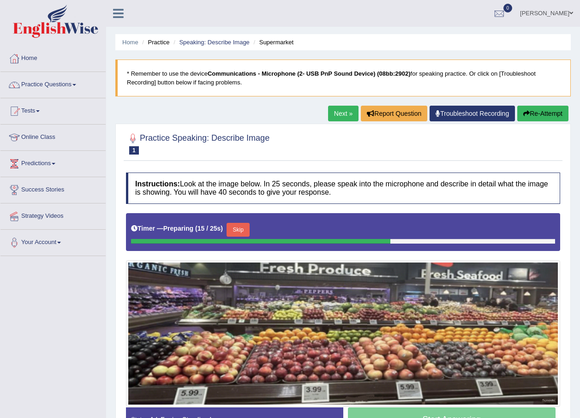
scroll to position [46, 0]
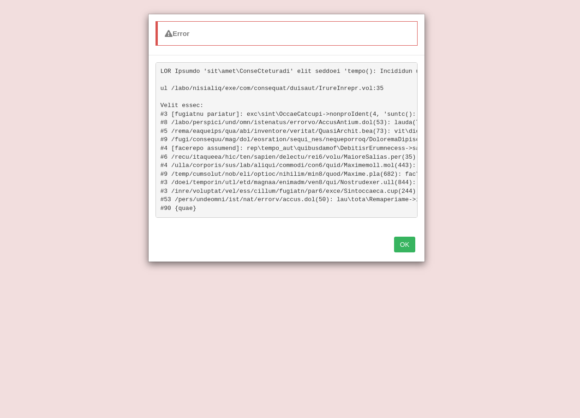
click at [407, 252] on button "OK" at bounding box center [404, 245] width 21 height 16
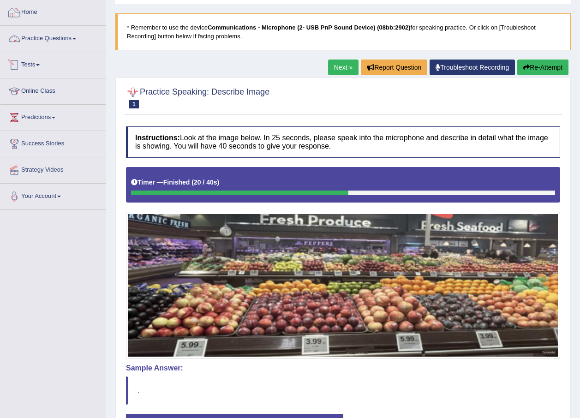
click at [65, 44] on link "Practice Questions" at bounding box center [52, 37] width 105 height 23
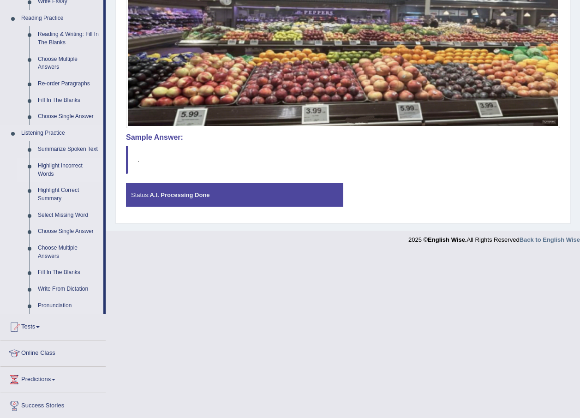
scroll to position [185, 0]
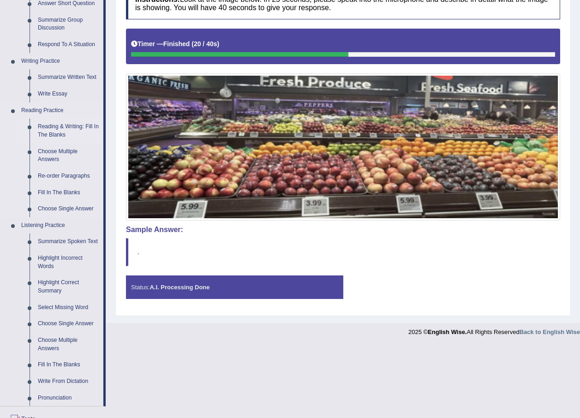
click at [60, 126] on link "Reading & Writing: Fill In The Blanks" at bounding box center [69, 131] width 70 height 24
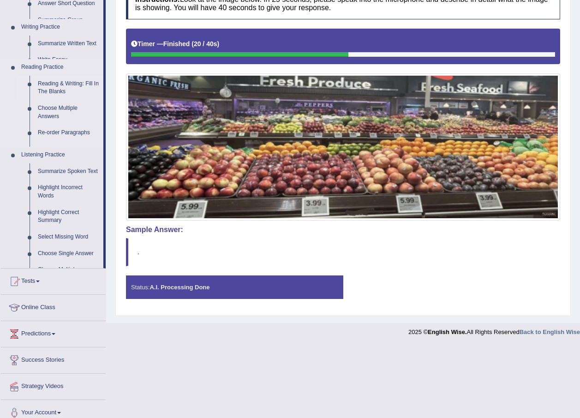
scroll to position [113, 0]
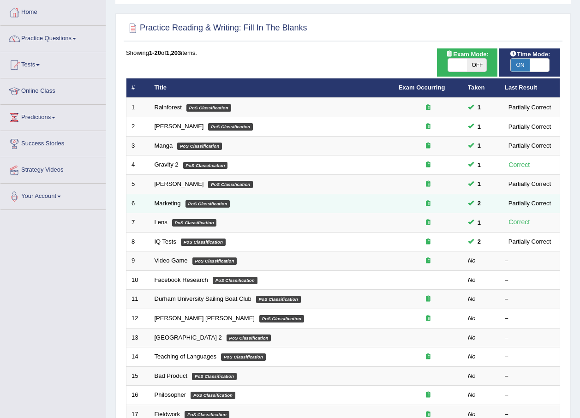
scroll to position [92, 0]
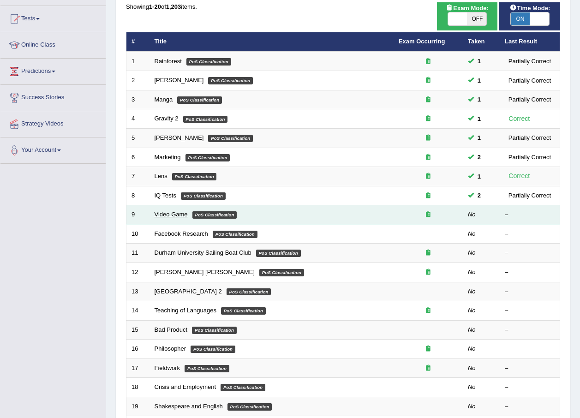
click at [172, 213] on link "Video Game" at bounding box center [171, 214] width 33 height 7
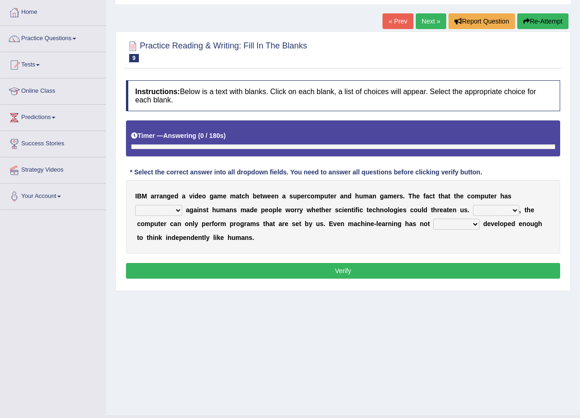
scroll to position [66, 0]
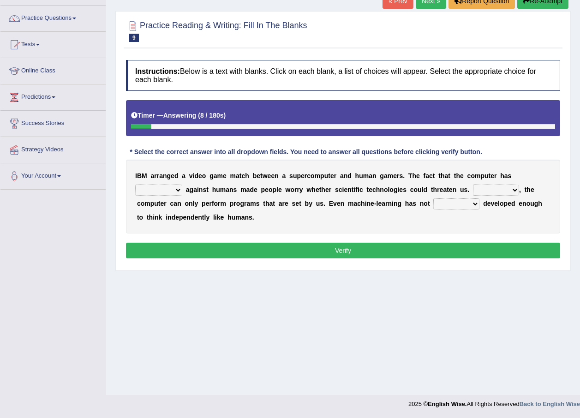
click at [182, 185] on select "competed fought acted challenged" at bounding box center [158, 190] width 47 height 11
select select "competed"
click at [182, 185] on select "competed fought acted challenged" at bounding box center [158, 190] width 47 height 11
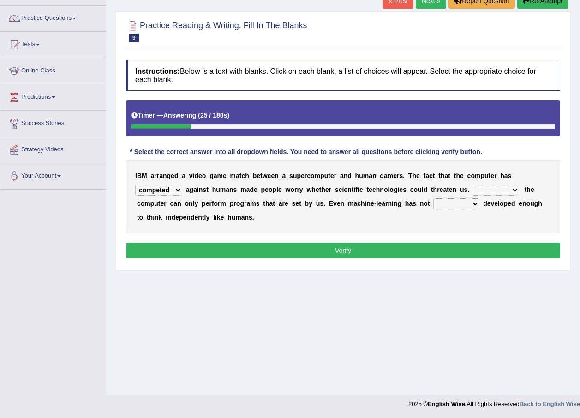
click at [473, 187] on select "Moreover However Thus So" at bounding box center [496, 190] width 46 height 11
select select "However"
click at [473, 185] on select "Moreover However Thus So" at bounding box center [496, 190] width 46 height 11
click at [433, 203] on select "yet still only just" at bounding box center [456, 203] width 46 height 11
click at [433, 198] on select "yet still only just" at bounding box center [456, 203] width 46 height 11
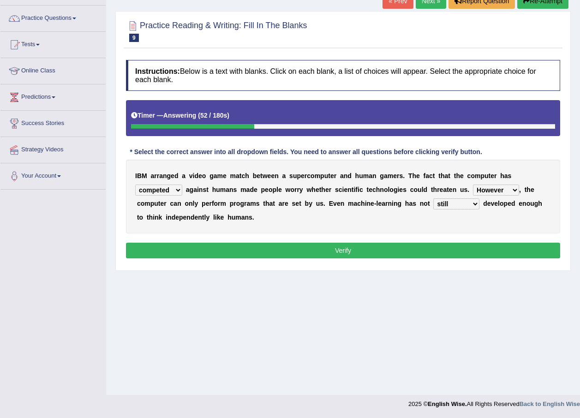
click at [433, 204] on select "yet still only just" at bounding box center [456, 203] width 46 height 11
select select "yet"
click at [433, 198] on select "yet still only just" at bounding box center [456, 203] width 46 height 11
click at [402, 246] on button "Verify" at bounding box center [343, 251] width 434 height 16
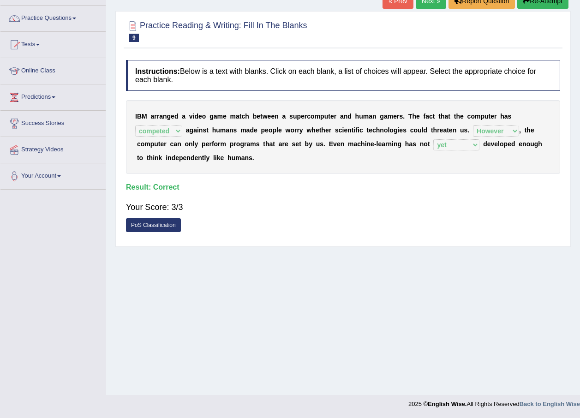
click at [429, 3] on link "Next »" at bounding box center [431, 1] width 30 height 16
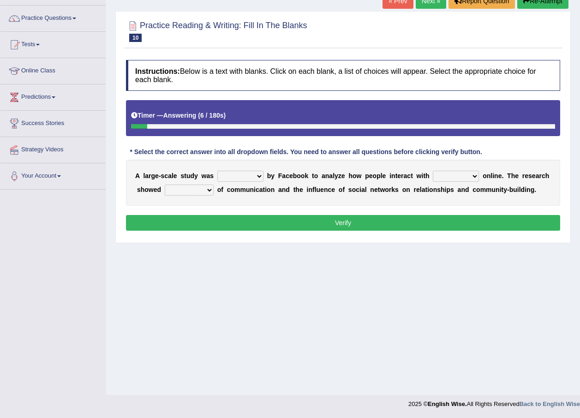
click at [244, 173] on select "surveyed had asked made" at bounding box center [240, 176] width 46 height 11
select select "surveyed"
click at [217, 171] on select "surveyed had asked made" at bounding box center [240, 176] width 46 height 11
click at [448, 174] on select "together all each other another" at bounding box center [456, 176] width 46 height 11
select select "each other"
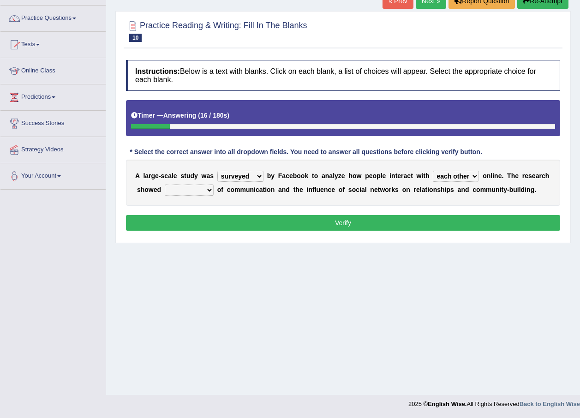
click at [433, 171] on select "together all each other another" at bounding box center [456, 176] width 46 height 11
click at [193, 192] on select "advantages standards fellowships patterns" at bounding box center [189, 190] width 49 height 11
select select "advantages"
click at [165, 185] on select "advantages standards fellowships patterns" at bounding box center [189, 190] width 49 height 11
click at [214, 220] on button "Verify" at bounding box center [343, 223] width 434 height 16
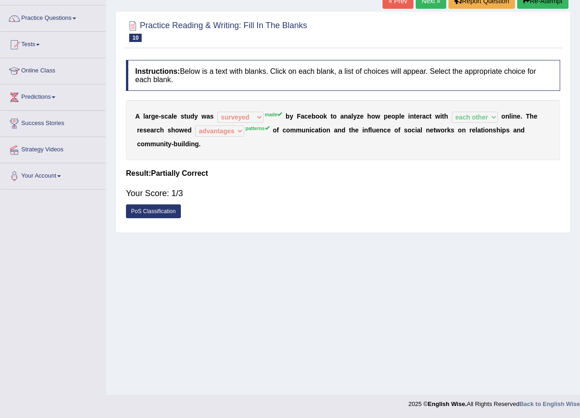
click at [544, 2] on button "Re-Attempt" at bounding box center [542, 1] width 51 height 16
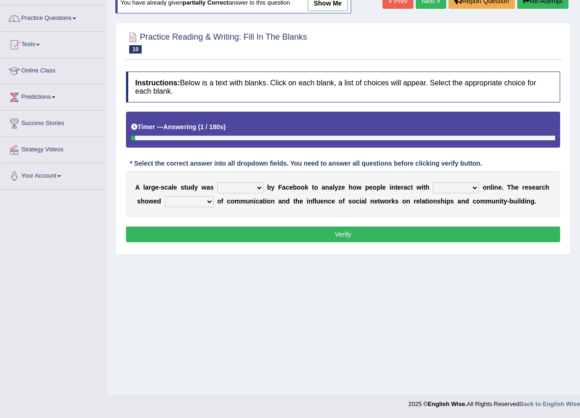
click at [251, 183] on select "surveyed had asked made" at bounding box center [240, 187] width 46 height 11
select select "made"
click at [217, 182] on select "surveyed had asked made" at bounding box center [240, 187] width 46 height 11
click at [458, 186] on select "together all each other another" at bounding box center [456, 187] width 46 height 11
select select "each other"
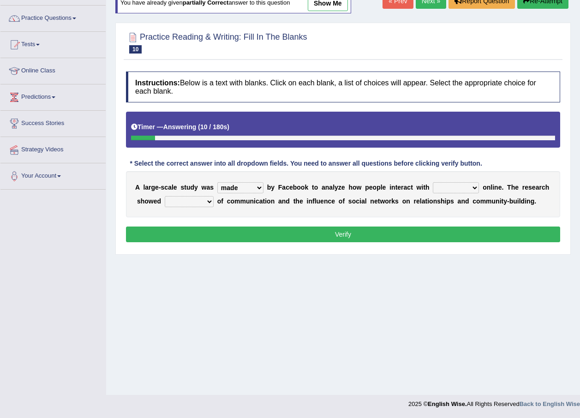
click at [433, 182] on select "together all each other another" at bounding box center [456, 187] width 46 height 11
click at [176, 199] on select "advantages standards fellowships patterns" at bounding box center [189, 201] width 49 height 11
select select "patterns"
click at [165, 196] on select "advantages standards fellowships patterns" at bounding box center [189, 201] width 49 height 11
click at [260, 233] on button "Verify" at bounding box center [343, 235] width 434 height 16
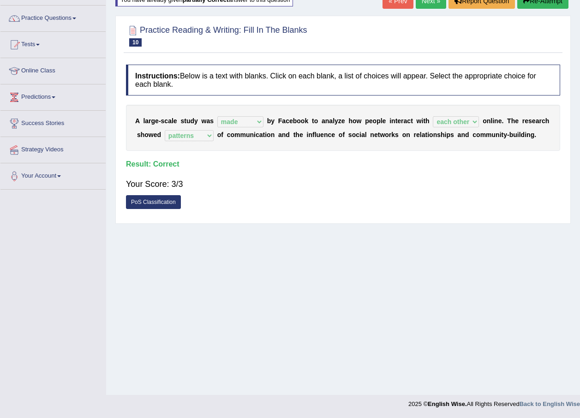
click at [435, 1] on link "Next »" at bounding box center [431, 1] width 30 height 16
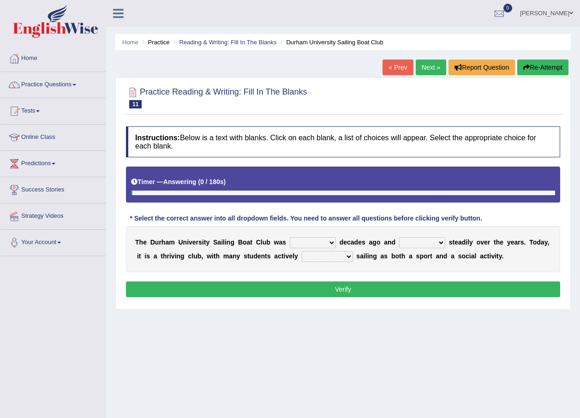
scroll to position [46, 0]
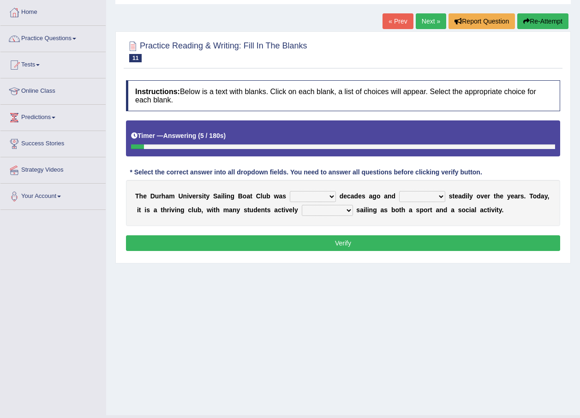
click at [316, 199] on select "found fund founded find" at bounding box center [313, 196] width 46 height 11
select select "found"
click at [290, 191] on select "found fund founded find" at bounding box center [313, 196] width 46 height 11
click at [421, 195] on select "grow growing has grown grown" at bounding box center [422, 196] width 46 height 11
select select "has grown"
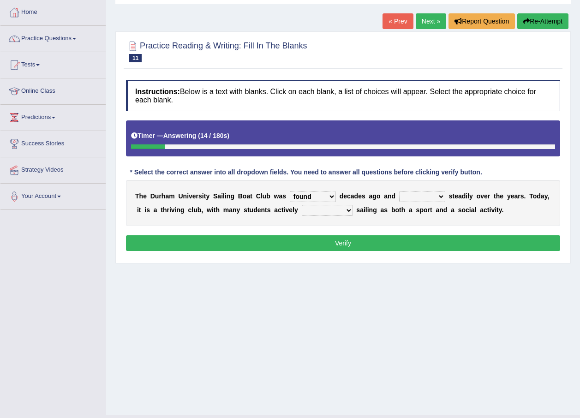
click at [399, 191] on select "grow growing has grown grown" at bounding box center [422, 196] width 46 height 11
click at [445, 199] on b at bounding box center [447, 195] width 4 height 7
click at [421, 195] on select "grow growing has grown grown" at bounding box center [422, 196] width 46 height 11
click at [309, 211] on select "enjoy enjoyed are enjoying enjoying" at bounding box center [327, 210] width 51 height 11
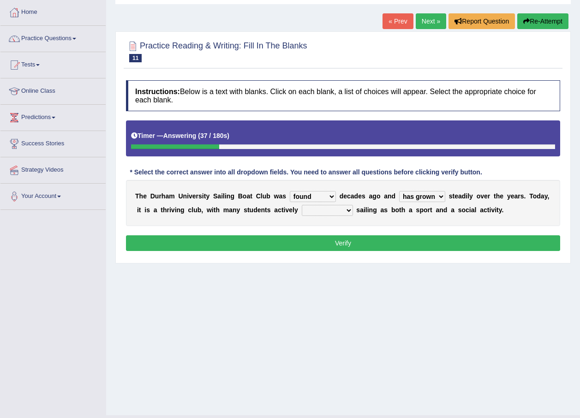
select select "enjoy"
click at [302, 205] on select "enjoy enjoyed are enjoying enjoying" at bounding box center [327, 210] width 51 height 11
click at [309, 239] on button "Verify" at bounding box center [343, 243] width 434 height 16
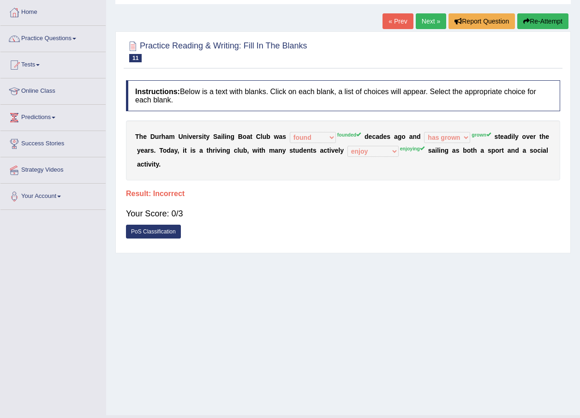
click at [550, 21] on button "Re-Attempt" at bounding box center [542, 21] width 51 height 16
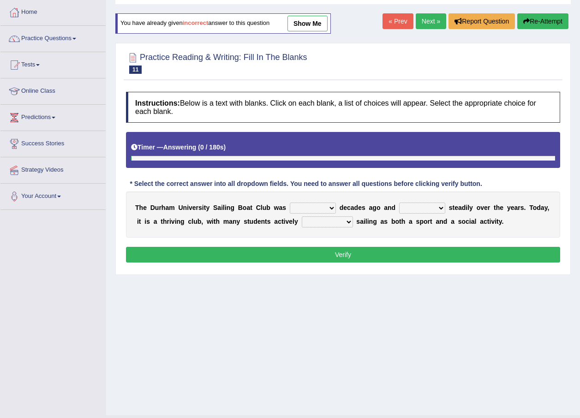
scroll to position [46, 0]
click at [310, 207] on select "found fund founded find" at bounding box center [313, 208] width 46 height 11
select select "founded"
click at [290, 203] on select "found fund founded find" at bounding box center [313, 208] width 46 height 11
click at [410, 204] on select "grow growing has grown grown" at bounding box center [422, 208] width 46 height 11
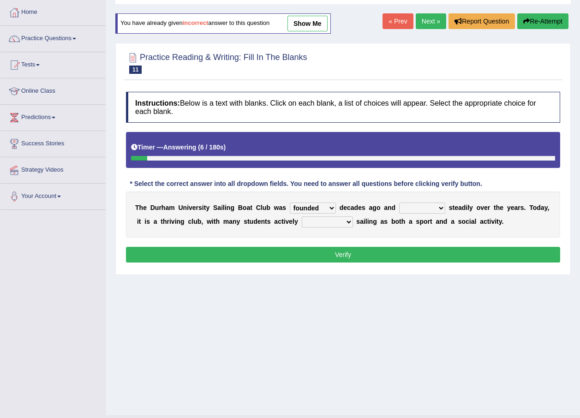
select select "grown"
click at [399, 203] on select "grow growing has grown grown" at bounding box center [422, 208] width 46 height 11
click at [302, 224] on select "enjoy enjoyed are enjoying enjoying" at bounding box center [327, 221] width 51 height 11
select select "are enjoying"
click at [302, 216] on select "enjoy enjoyed are enjoying enjoying" at bounding box center [327, 221] width 51 height 11
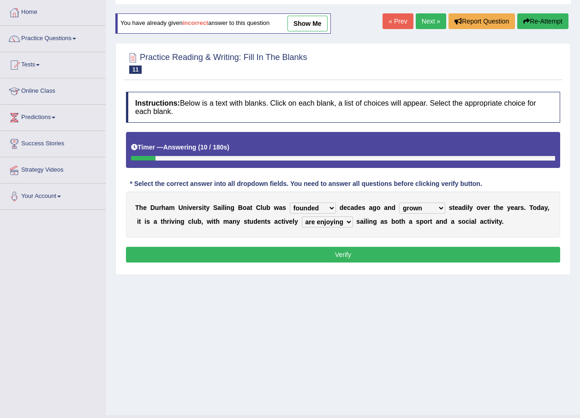
click at [327, 254] on button "Verify" at bounding box center [343, 255] width 434 height 16
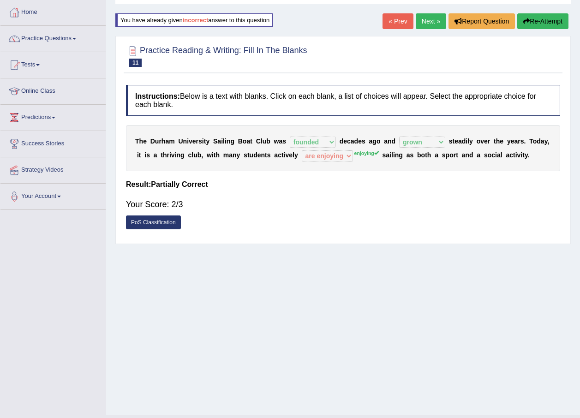
click at [422, 14] on link "Next »" at bounding box center [431, 21] width 30 height 16
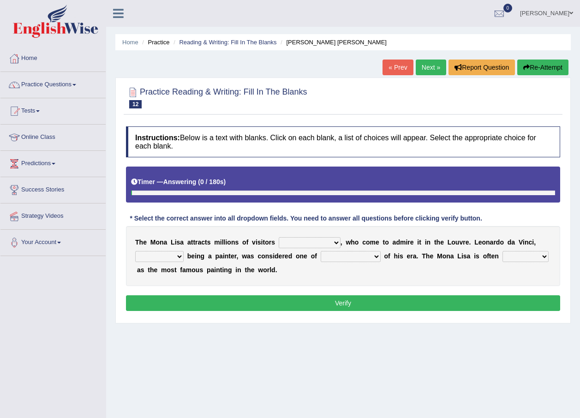
scroll to position [66, 0]
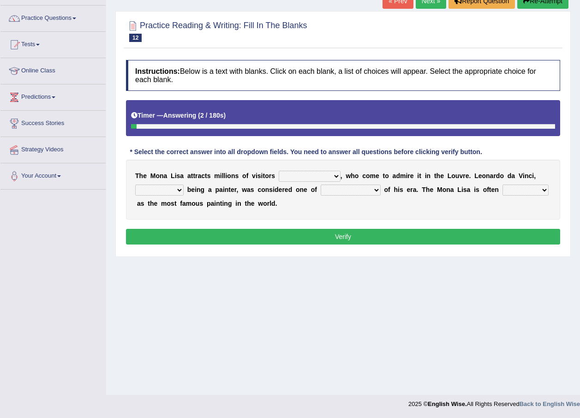
click at [320, 178] on select "around the year the all year all year round per year" at bounding box center [310, 176] width 62 height 11
select select "per year"
click at [279, 171] on select "around the year the all year all year round per year" at bounding box center [310, 176] width 62 height 11
click at [173, 186] on select "rather than as much as as well as as long as" at bounding box center [159, 190] width 48 height 11
select select "rather than"
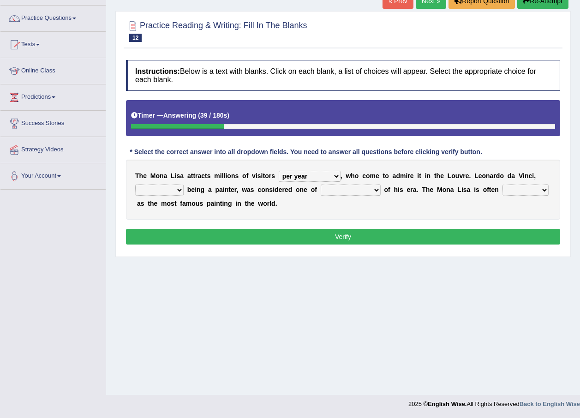
click at [135, 185] on select "rather than as much as as well as as long as" at bounding box center [159, 190] width 48 height 11
click at [348, 192] on select "better artists artist the better artist the best artists" at bounding box center [351, 190] width 60 height 11
select select "the best artists"
click at [321, 185] on select "better artists artist the better artist the best artists" at bounding box center [351, 190] width 60 height 11
click at [524, 188] on select "classified suggested predicted described" at bounding box center [526, 190] width 46 height 11
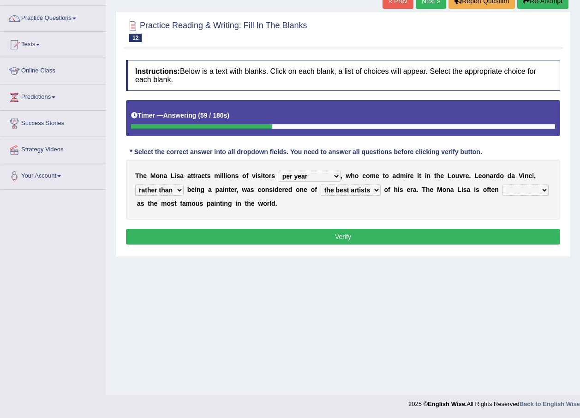
select select "classified"
click at [503, 185] on select "classified suggested predicted described" at bounding box center [526, 190] width 46 height 11
click at [472, 234] on button "Verify" at bounding box center [343, 237] width 434 height 16
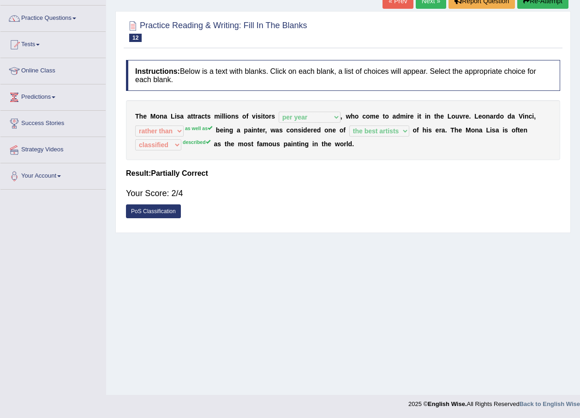
click at [553, 6] on button "Re-Attempt" at bounding box center [542, 1] width 51 height 16
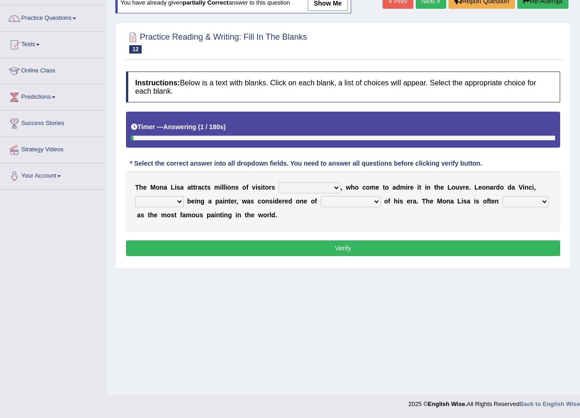
click at [319, 188] on select "around the year the all year all year round per year" at bounding box center [310, 187] width 62 height 11
select select "per year"
click at [279, 182] on select "around the year the all year all year round per year" at bounding box center [310, 187] width 62 height 11
click at [178, 202] on select "rather than as much as as well as as long as" at bounding box center [159, 201] width 48 height 11
select select "as well as"
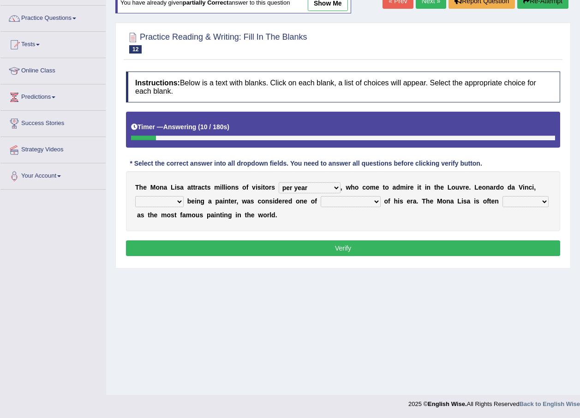
click at [135, 196] on select "rather than as much as as well as as long as" at bounding box center [159, 201] width 48 height 11
click at [348, 204] on select "better artists artist the better artist the best artists" at bounding box center [351, 201] width 60 height 11
select select "the best artists"
click at [321, 196] on select "better artists artist the better artist the best artists" at bounding box center [351, 201] width 60 height 11
click at [512, 197] on select "classified suggested predicted described" at bounding box center [526, 201] width 46 height 11
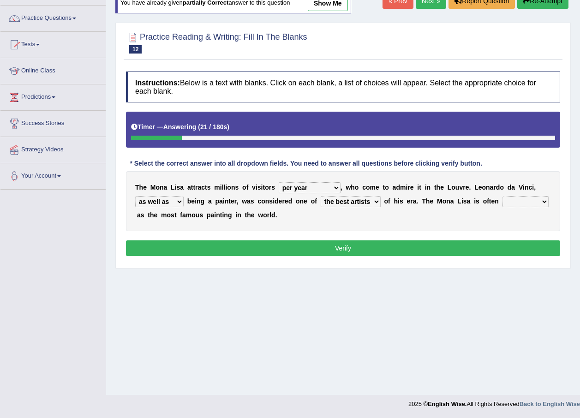
select select "described"
click at [503, 196] on select "classified suggested predicted described" at bounding box center [526, 201] width 46 height 11
click at [490, 247] on button "Verify" at bounding box center [343, 248] width 434 height 16
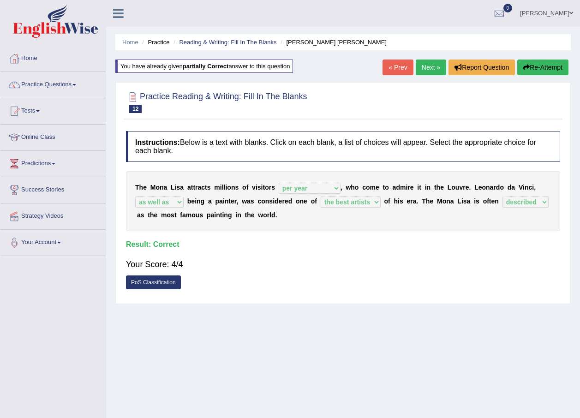
click at [426, 67] on link "Next »" at bounding box center [431, 68] width 30 height 16
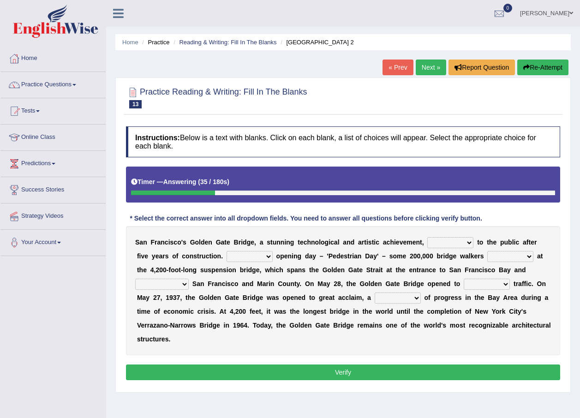
click at [444, 244] on select "opens closes appears equals" at bounding box center [450, 242] width 46 height 11
select select "opens"
click at [427, 237] on select "opens closes appears equals" at bounding box center [450, 242] width 46 height 11
click at [227, 254] on select "On During Since When" at bounding box center [250, 256] width 46 height 11
select select "On"
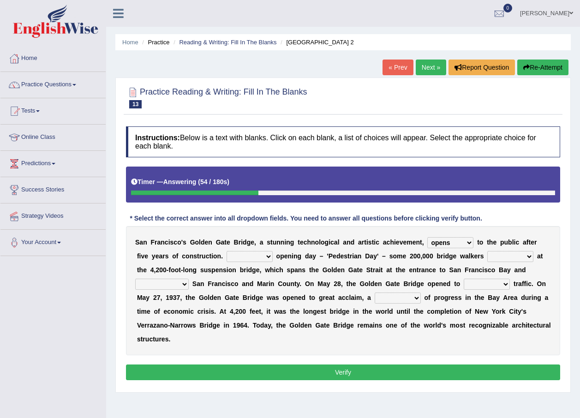
click at [227, 251] on select "On During Since When" at bounding box center [250, 256] width 46 height 11
click at [487, 256] on select "stationed looked marveled laughed" at bounding box center [510, 256] width 46 height 11
select select "looked"
click at [487, 251] on select "stationed looked marveled laughed" at bounding box center [510, 256] width 46 height 11
click at [189, 279] on select "separates connects channels differentiates" at bounding box center [162, 284] width 54 height 11
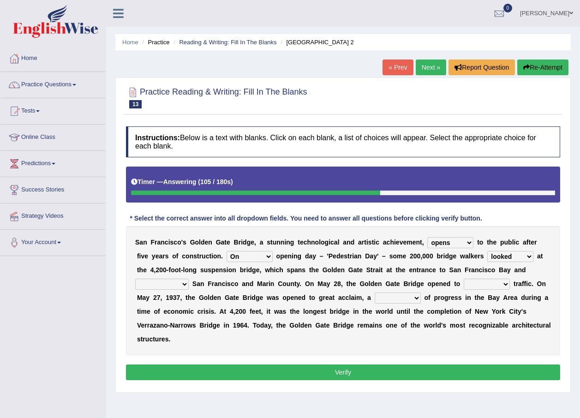
select select "differentiates"
click at [189, 279] on select "separates connects channels differentiates" at bounding box center [162, 284] width 54 height 11
click at [464, 284] on select "aquatic vehicular airborne watertight" at bounding box center [487, 284] width 46 height 11
select select "aquatic"
click at [464, 279] on select "aquatic vehicular airborne watertight" at bounding box center [487, 284] width 46 height 11
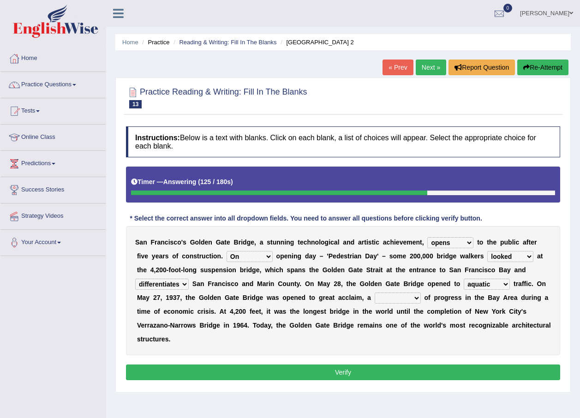
click at [375, 295] on select "denial symbol technique yield" at bounding box center [398, 298] width 46 height 11
select select "denial"
click at [375, 293] on select "denial symbol technique yield" at bounding box center [398, 298] width 46 height 11
click at [305, 365] on button "Verify" at bounding box center [343, 373] width 434 height 16
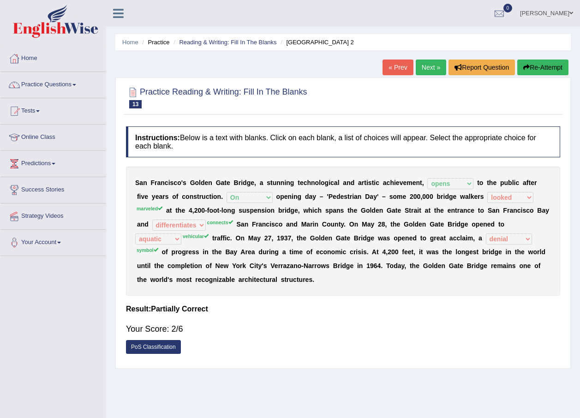
click at [434, 64] on link "Next »" at bounding box center [431, 68] width 30 height 16
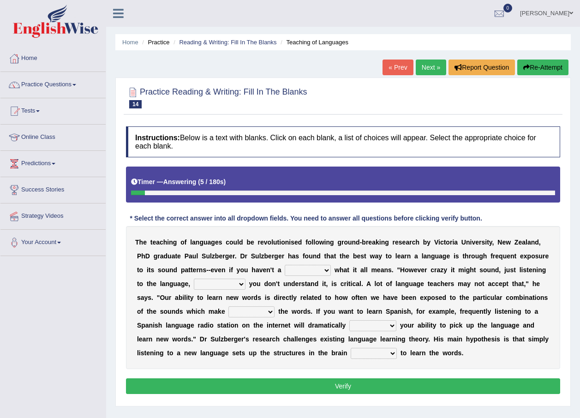
scroll to position [46, 0]
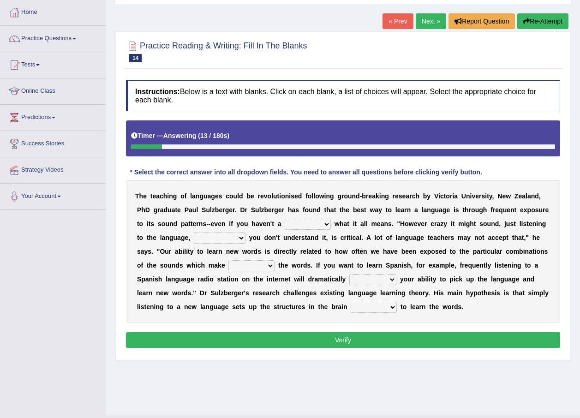
click at [285, 220] on select "dew claw clue due" at bounding box center [308, 224] width 46 height 11
select select "clue"
click at [285, 219] on select "dew claw clue due" at bounding box center [308, 224] width 46 height 11
click at [194, 235] on select "but also all together even though if so" at bounding box center [220, 238] width 52 height 11
select select "all together"
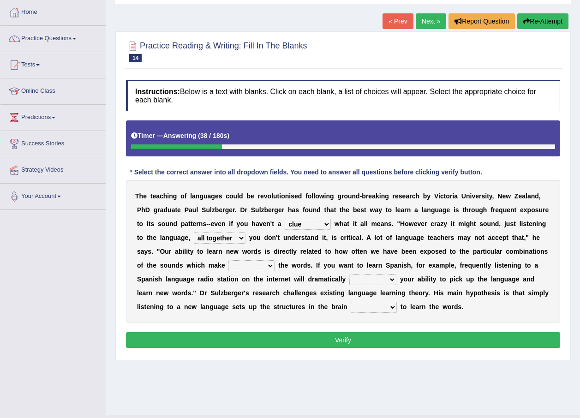
click at [194, 233] on select "but also all together even though if so" at bounding box center [220, 238] width 52 height 11
click at [228, 263] on select "down up of on" at bounding box center [251, 265] width 46 height 11
select select "on"
click at [228, 260] on select "down up of on" at bounding box center [251, 265] width 46 height 11
click at [349, 283] on select "evaluate exaggerate describe boost" at bounding box center [372, 279] width 47 height 11
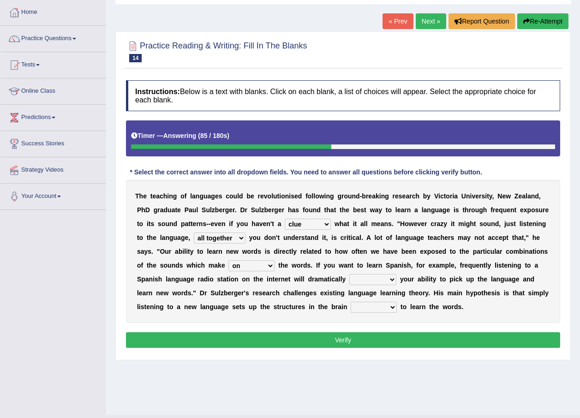
select select "boost"
click at [349, 274] on select "evaluate exaggerate describe boost" at bounding box center [372, 279] width 47 height 11
click at [351, 306] on select "requiring required directed to require" at bounding box center [374, 307] width 46 height 11
select select "directed"
click at [351, 302] on select "requiring required directed to require" at bounding box center [374, 307] width 46 height 11
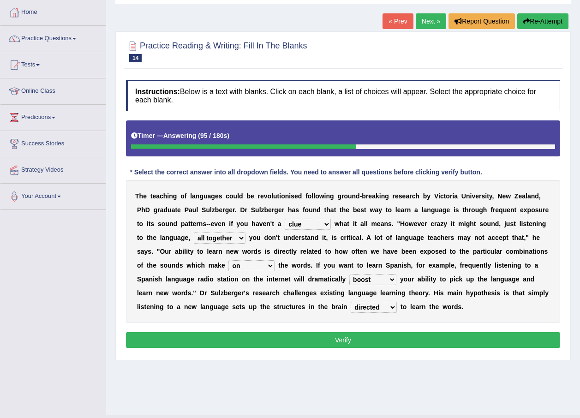
click at [238, 347] on button "Verify" at bounding box center [343, 340] width 434 height 16
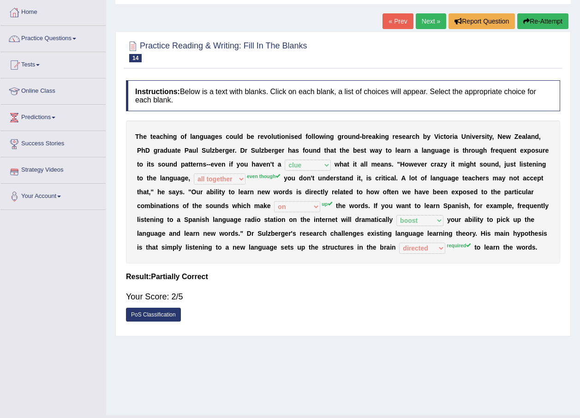
click at [433, 18] on link "Next »" at bounding box center [431, 21] width 30 height 16
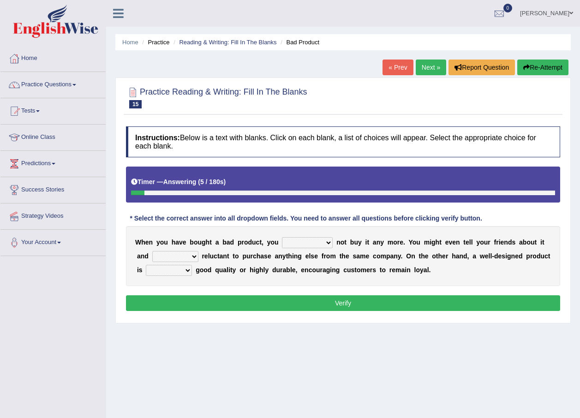
click at [312, 246] on select "would have should have should" at bounding box center [307, 242] width 51 height 11
select select "should"
click at [282, 237] on select "would have should have should" at bounding box center [307, 242] width 51 height 11
click at [177, 256] on select "is are be being" at bounding box center [175, 256] width 46 height 11
select select "are"
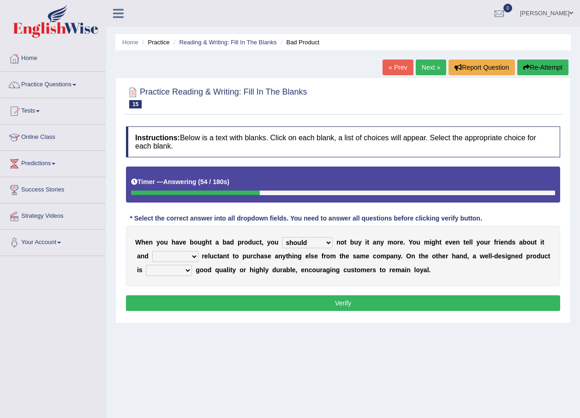
click at [152, 251] on select "is are be being" at bounding box center [175, 256] width 46 height 11
click at [178, 272] on select "both also neither either" at bounding box center [169, 270] width 46 height 11
click at [146, 265] on select "both also neither either" at bounding box center [169, 270] width 46 height 11
click at [171, 271] on select "both also neither either" at bounding box center [169, 270] width 46 height 11
select select "either"
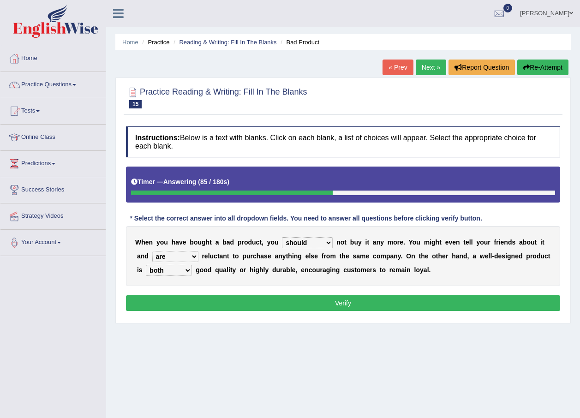
click at [146, 265] on select "both also neither either" at bounding box center [169, 270] width 46 height 11
click at [211, 306] on button "Verify" at bounding box center [343, 303] width 434 height 16
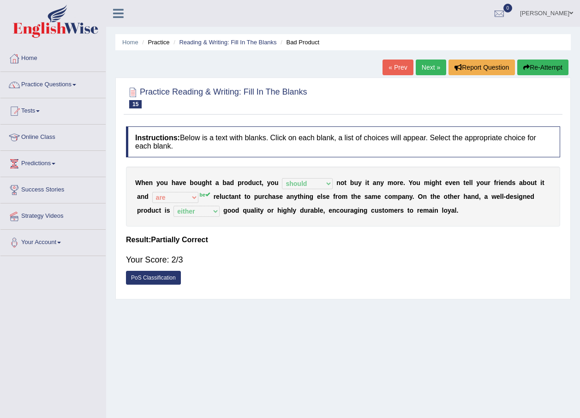
click at [533, 72] on button "Re-Attempt" at bounding box center [542, 68] width 51 height 16
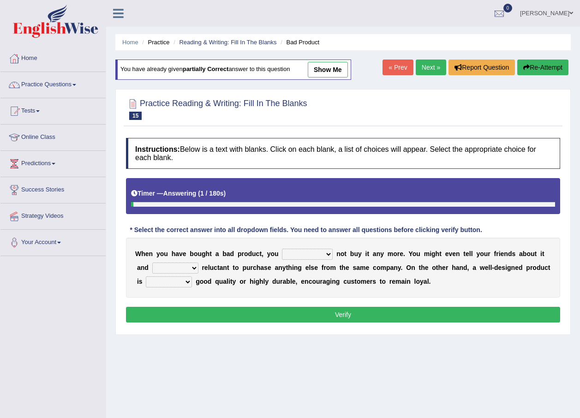
click at [300, 250] on select "would have should have should" at bounding box center [307, 254] width 51 height 11
select select "should"
click at [282, 249] on select "would have should have should" at bounding box center [307, 254] width 51 height 11
click at [173, 265] on select "is are be being" at bounding box center [175, 268] width 46 height 11
select select "be"
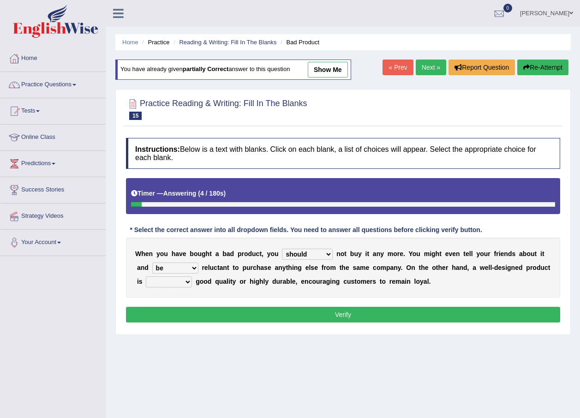
click at [152, 263] on select "is are be being" at bounding box center [175, 268] width 46 height 11
click at [176, 283] on select "both also neither either" at bounding box center [169, 281] width 46 height 11
select select "either"
click at [146, 276] on select "both also neither either" at bounding box center [169, 281] width 46 height 11
click at [265, 319] on button "Verify" at bounding box center [343, 315] width 434 height 16
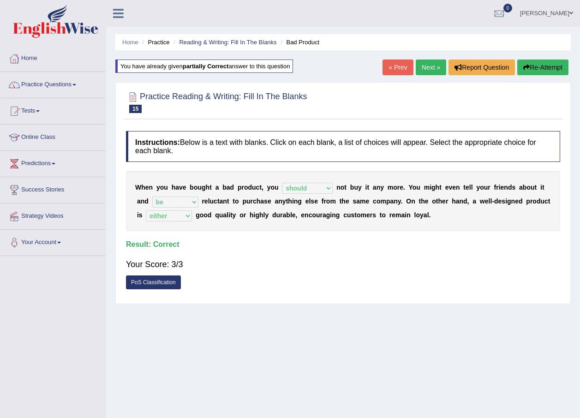
click at [426, 68] on link "Next »" at bounding box center [431, 68] width 30 height 16
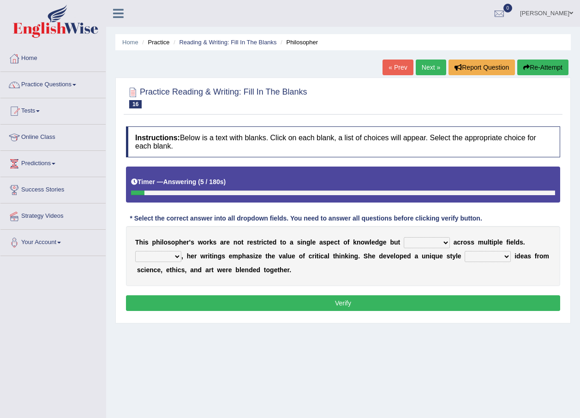
click at [416, 242] on select "constrain contain assemble extend" at bounding box center [427, 242] width 46 height 11
select select "contain"
click at [404, 237] on select "constrain contain assemble extend" at bounding box center [427, 242] width 46 height 11
click at [172, 253] on select "Rather So Moreover Likely" at bounding box center [158, 256] width 46 height 11
select select "Likely"
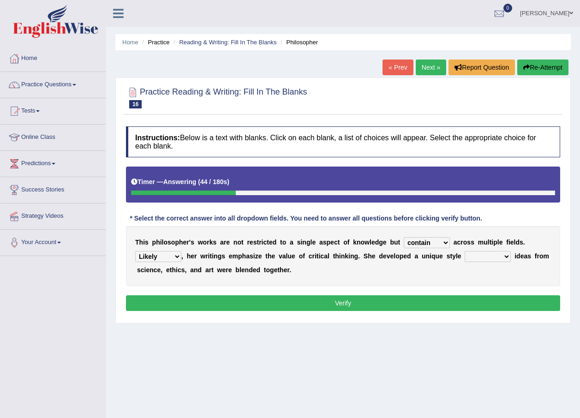
click at [135, 251] on select "Rather So Moreover Likely" at bounding box center [158, 256] width 46 height 11
click at [483, 257] on select "in that that which in which" at bounding box center [488, 256] width 46 height 11
select select "that"
click at [465, 251] on select "in that that which in which" at bounding box center [488, 256] width 46 height 11
click at [179, 253] on select "Rather So Moreover Likely" at bounding box center [158, 256] width 46 height 11
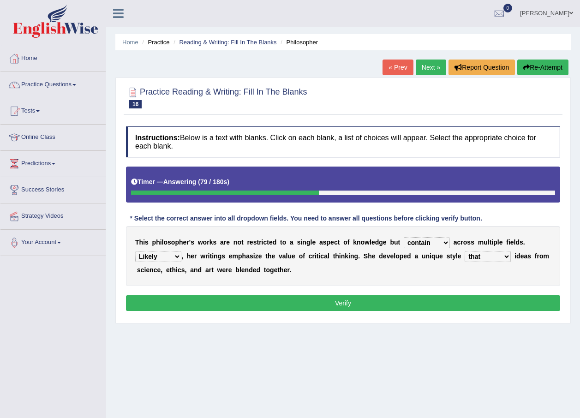
click at [282, 306] on button "Verify" at bounding box center [343, 303] width 434 height 16
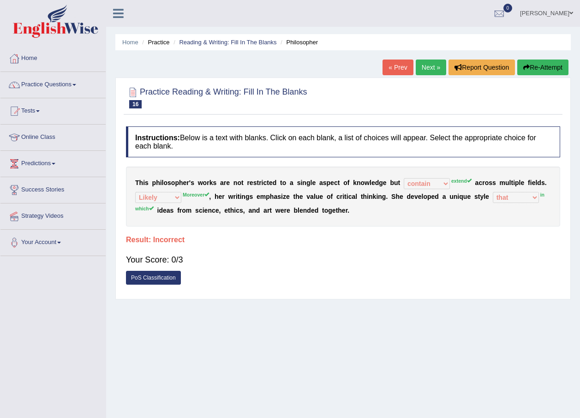
click at [544, 64] on button "Re-Attempt" at bounding box center [542, 68] width 51 height 16
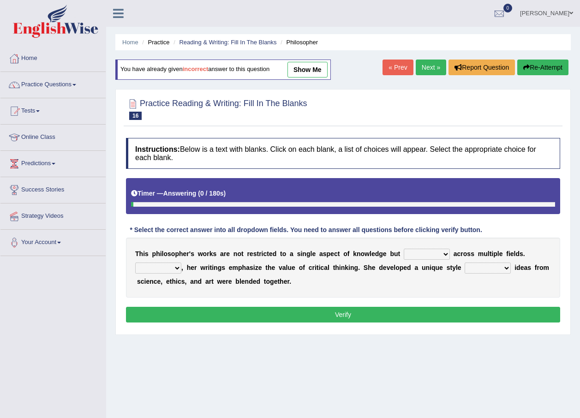
click at [476, 271] on select "in that that which in which" at bounding box center [488, 268] width 46 height 11
select select "in which"
click at [465, 263] on select "in that that which in which" at bounding box center [488, 268] width 46 height 11
click at [180, 267] on select "Rather So Moreover Likely" at bounding box center [158, 268] width 46 height 11
select select "Moreover"
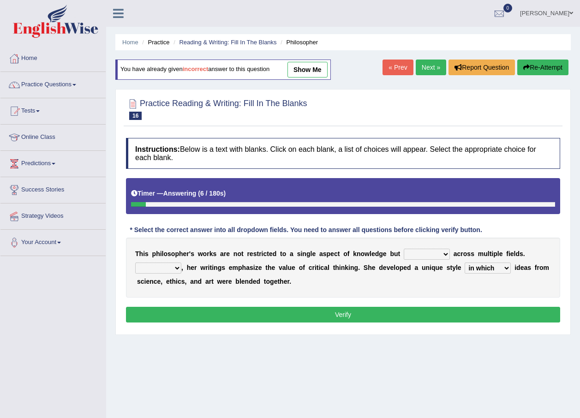
click at [135, 263] on select "Rather So Moreover Likely" at bounding box center [158, 268] width 46 height 11
click at [419, 255] on select "constrain contain assemble extend" at bounding box center [427, 254] width 46 height 11
click at [404, 249] on select "constrain contain assemble extend" at bounding box center [427, 254] width 46 height 11
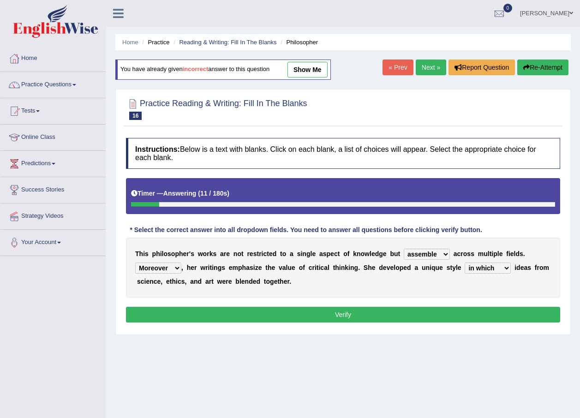
click at [423, 255] on select "constrain contain assemble extend" at bounding box center [427, 254] width 46 height 11
select select "extend"
click at [404, 249] on select "constrain contain assemble extend" at bounding box center [427, 254] width 46 height 11
click at [369, 312] on button "Verify" at bounding box center [343, 315] width 434 height 16
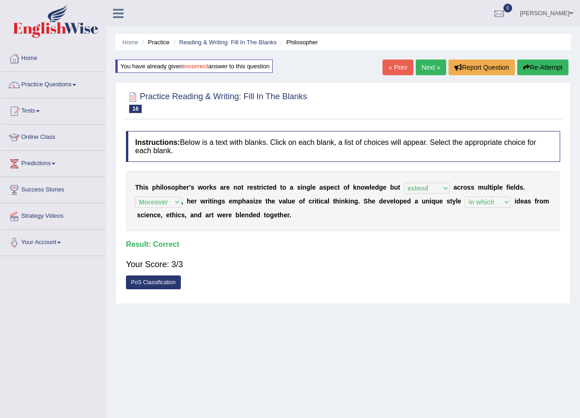
click at [425, 68] on link "Next »" at bounding box center [431, 68] width 30 height 16
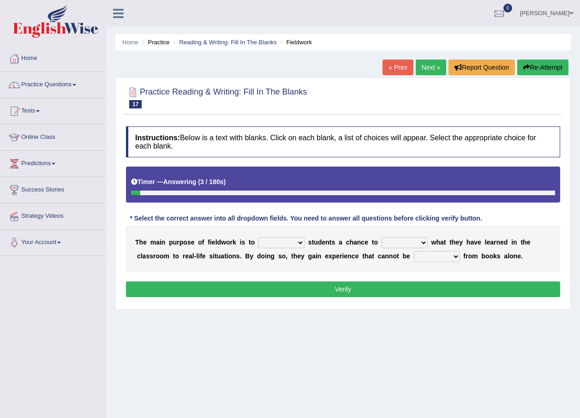
click at [293, 246] on select "resemble stow rave offer" at bounding box center [281, 242] width 46 height 11
select select "offer"
click at [258, 237] on select "resemble stow rave offer" at bounding box center [281, 242] width 46 height 11
click at [390, 239] on select "compare align apply dismount" at bounding box center [405, 242] width 46 height 11
select select "compare"
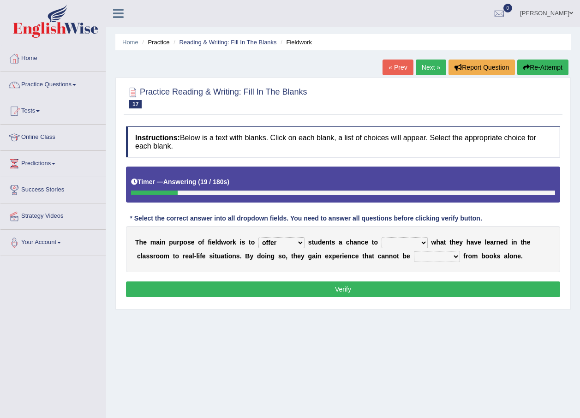
click at [382, 237] on select "compare align apply dismount" at bounding box center [405, 242] width 46 height 11
click at [414, 253] on select "originated prepared obtained touted" at bounding box center [437, 256] width 46 height 11
select select "obtained"
click at [414, 251] on select "originated prepared obtained touted" at bounding box center [437, 256] width 46 height 11
click at [385, 291] on button "Verify" at bounding box center [343, 290] width 434 height 16
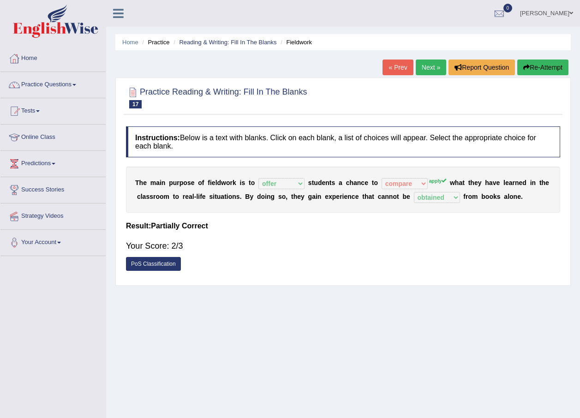
click at [432, 71] on link "Next »" at bounding box center [431, 68] width 30 height 16
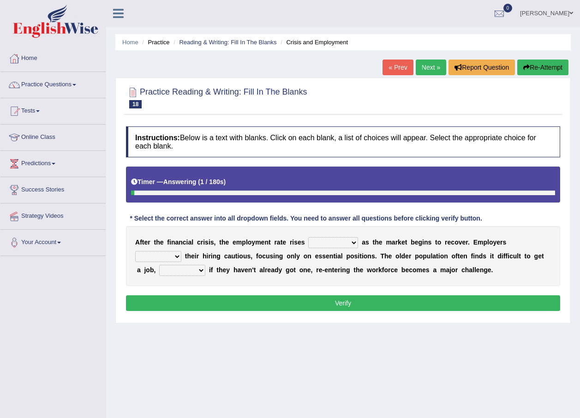
scroll to position [46, 0]
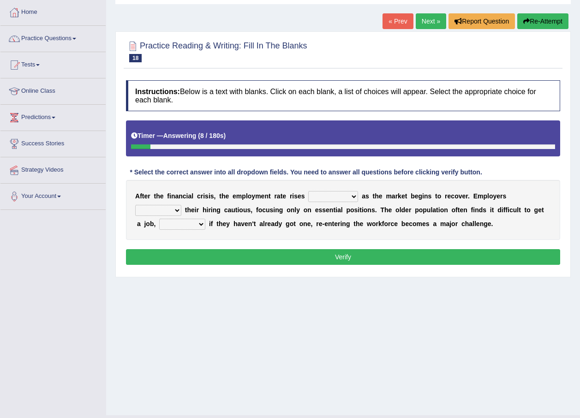
click at [340, 197] on select "normally conversely strenuously sharply" at bounding box center [333, 196] width 50 height 11
select select "normally"
click at [308, 191] on select "normally conversely strenuously sharply" at bounding box center [333, 196] width 50 height 11
click at [181, 205] on select "keeping kept keep are kept" at bounding box center [158, 210] width 46 height 11
select select "keep"
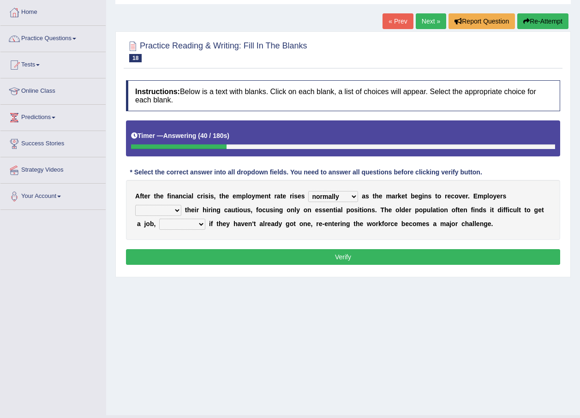
click at [181, 205] on select "keeping kept keep are kept" at bounding box center [158, 210] width 46 height 11
click at [205, 219] on select "although while then because" at bounding box center [182, 224] width 46 height 11
select select "although"
click at [205, 219] on select "although while then because" at bounding box center [182, 224] width 46 height 11
click at [461, 255] on button "Verify" at bounding box center [343, 257] width 434 height 16
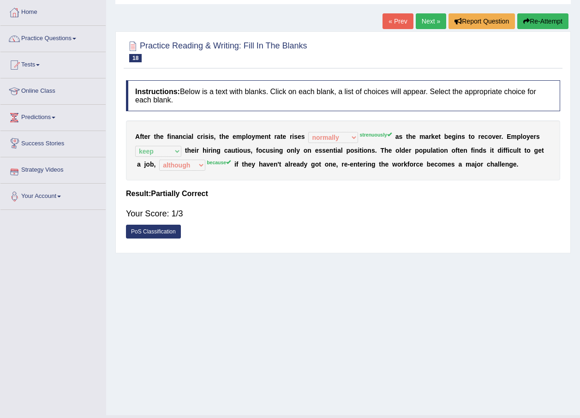
click at [528, 16] on button "Re-Attempt" at bounding box center [542, 21] width 51 height 16
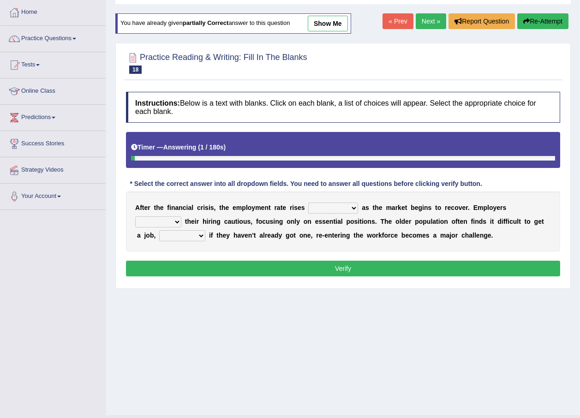
click at [332, 209] on select "normally conversely strenuously sharply" at bounding box center [333, 208] width 50 height 11
select select "conversely"
click at [308, 203] on select "normally conversely strenuously sharply" at bounding box center [333, 208] width 50 height 11
click at [181, 216] on select "keeping kept keep are kept" at bounding box center [158, 221] width 46 height 11
select select "keep"
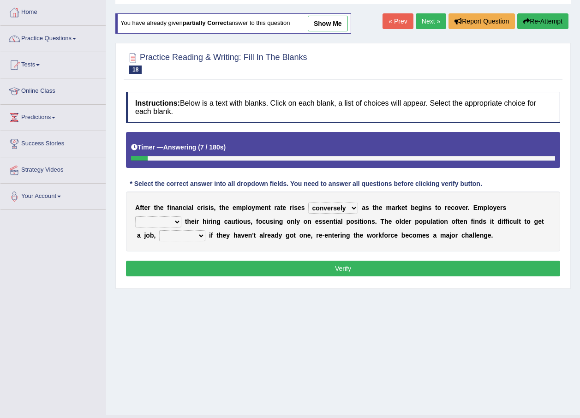
click at [181, 216] on select "keeping kept keep are kept" at bounding box center [158, 221] width 46 height 11
click at [205, 230] on select "although while then because" at bounding box center [182, 235] width 46 height 11
select select "while"
click at [205, 230] on select "although while then because" at bounding box center [182, 235] width 46 height 11
click at [423, 277] on div "Instructions: Below is a text with blanks. Click on each blank, a list of choic…" at bounding box center [343, 185] width 439 height 197
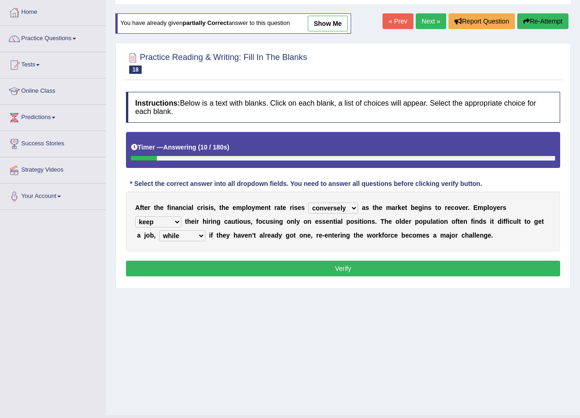
click at [423, 268] on button "Verify" at bounding box center [343, 269] width 434 height 16
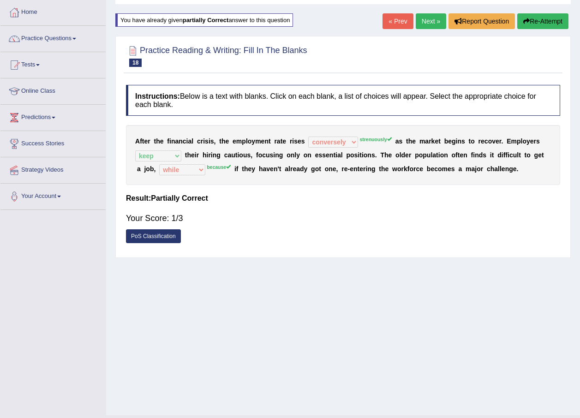
click at [528, 18] on icon "button" at bounding box center [526, 21] width 6 height 6
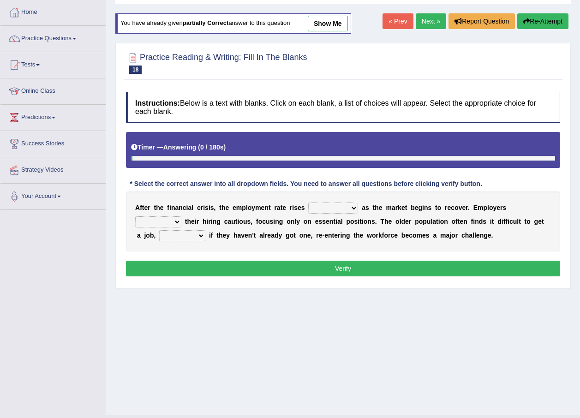
click at [334, 206] on select "normally conversely strenuously sharply" at bounding box center [333, 208] width 50 height 11
select select "strenuously"
click at [308, 203] on select "normally conversely strenuously sharply" at bounding box center [333, 208] width 50 height 11
click at [501, 201] on div "A f t e r t h e f i n a n c i a l c r i s i s , t h e e m p l o y m e n t r a t…" at bounding box center [343, 222] width 434 height 60
click at [181, 216] on select "keeping kept keep are kept" at bounding box center [158, 221] width 46 height 11
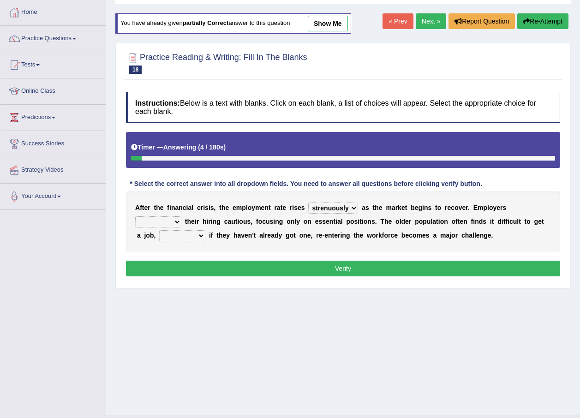
select select "keep"
click at [181, 216] on select "keeping kept keep are kept" at bounding box center [158, 221] width 46 height 11
click at [205, 230] on select "although while then because" at bounding box center [182, 235] width 46 height 11
select select "because"
click at [205, 230] on select "although while then because" at bounding box center [182, 235] width 46 height 11
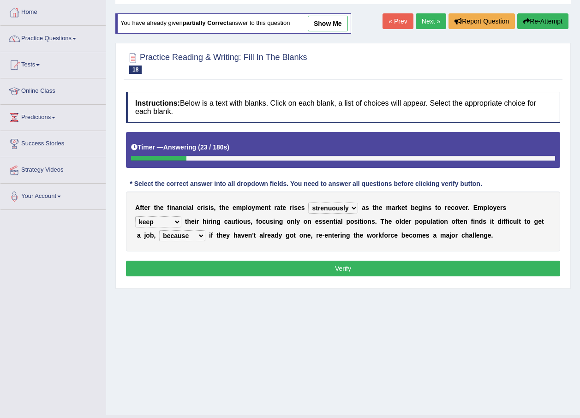
click at [465, 268] on button "Verify" at bounding box center [343, 269] width 434 height 16
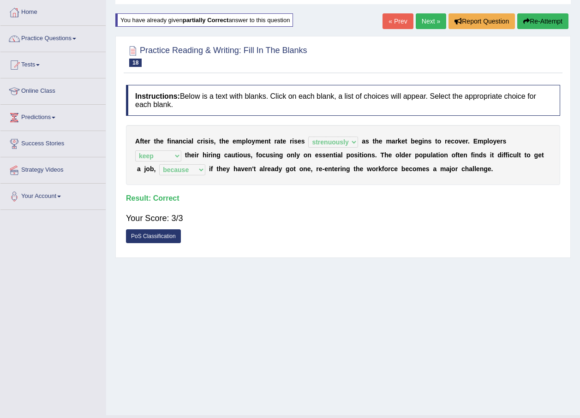
click at [430, 18] on link "Next »" at bounding box center [431, 21] width 30 height 16
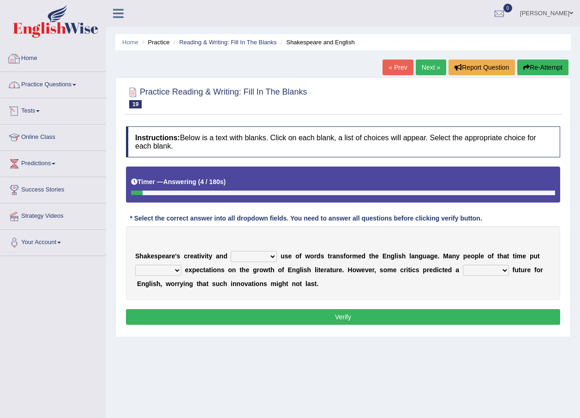
click at [74, 81] on link "Practice Questions" at bounding box center [52, 83] width 105 height 23
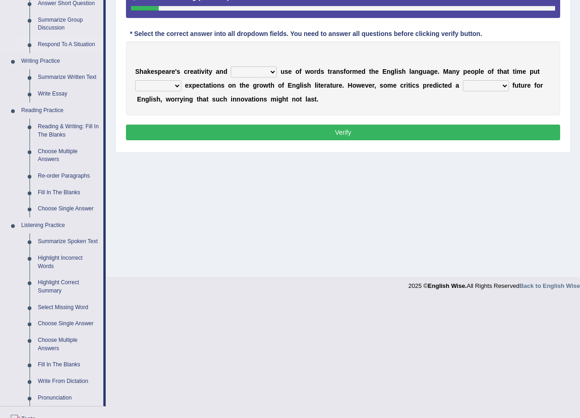
scroll to position [231, 0]
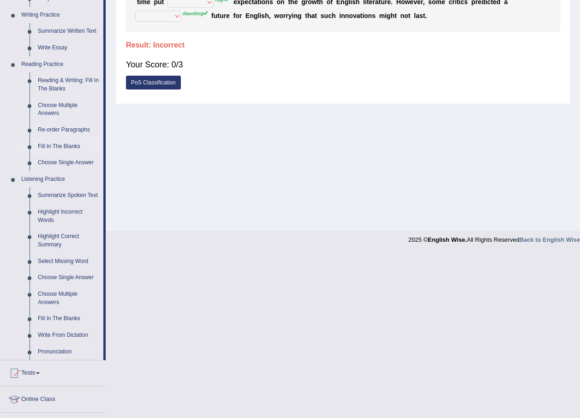
click at [61, 145] on link "Fill In The Blanks" at bounding box center [69, 146] width 70 height 17
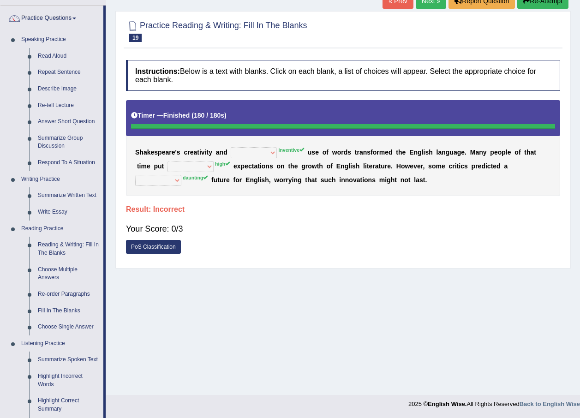
scroll to position [85, 0]
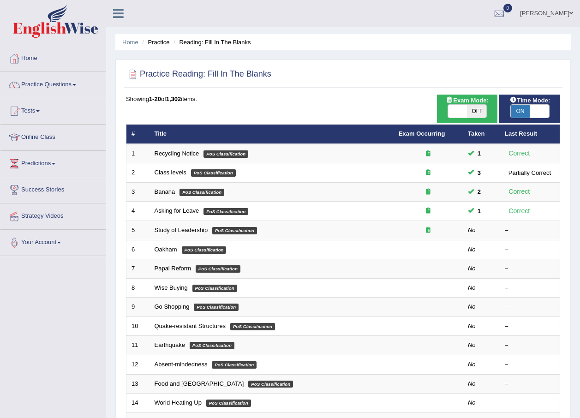
click at [561, 21] on link "[PERSON_NAME]" at bounding box center [546, 12] width 67 height 24
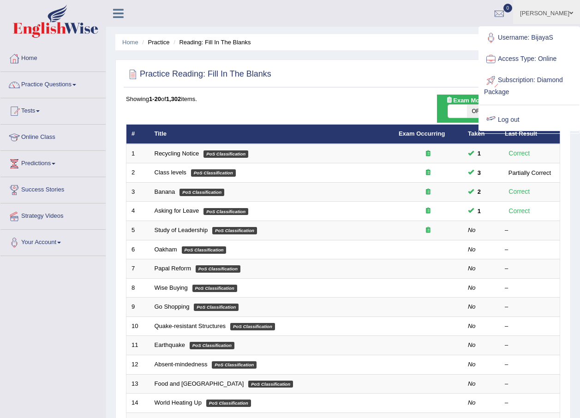
click at [516, 118] on link "Log out" at bounding box center [529, 119] width 100 height 21
